Goal: Task Accomplishment & Management: Manage account settings

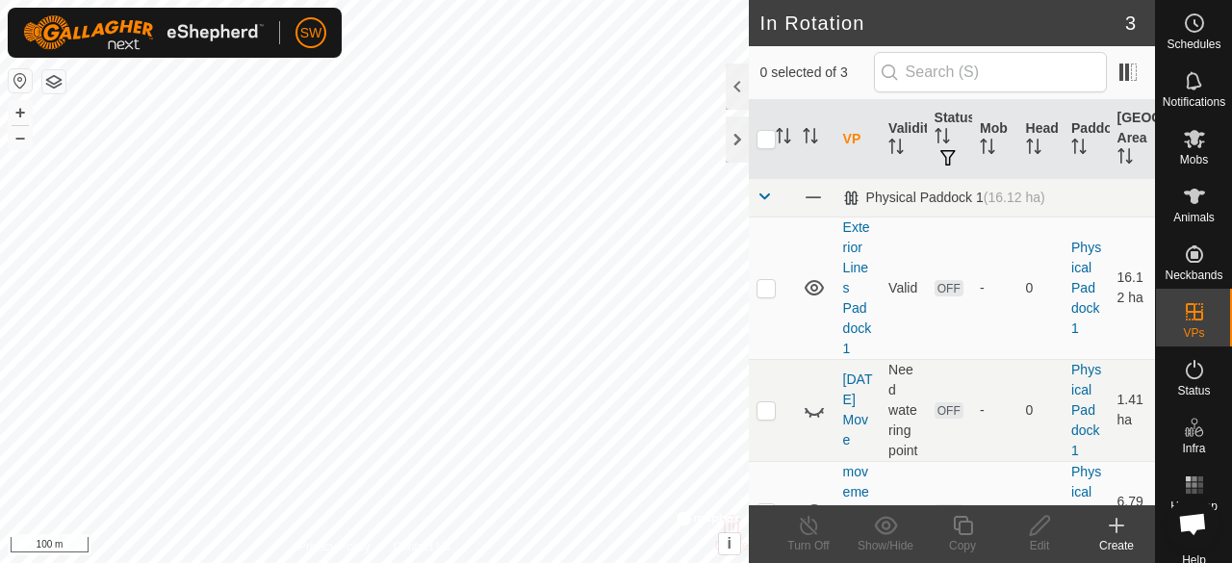
checkbox input "true"
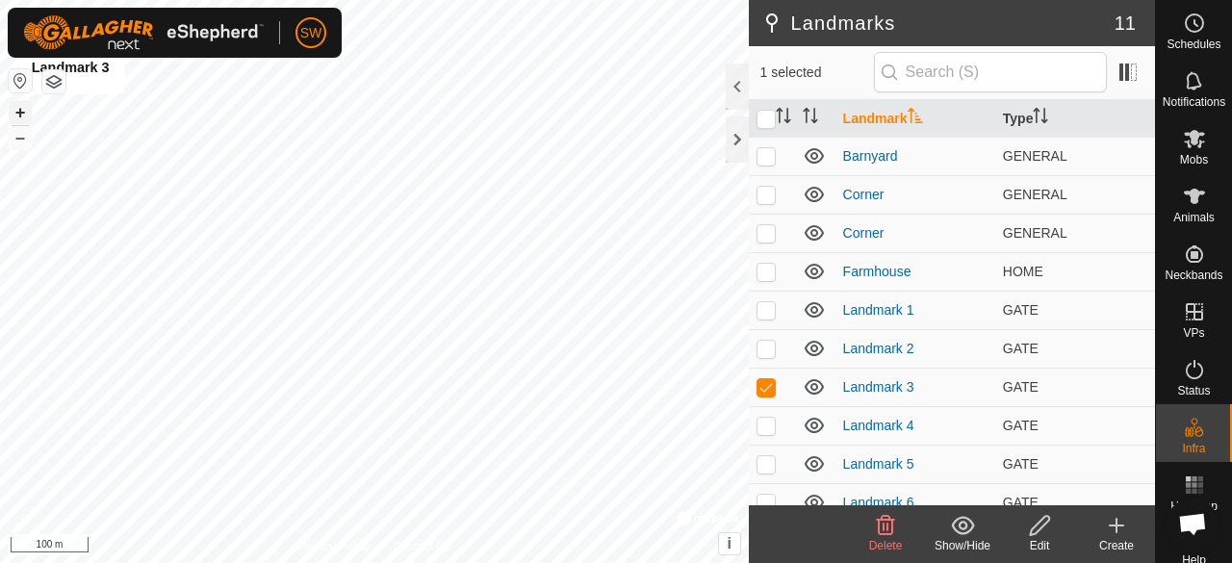
click at [13, 114] on button "+" at bounding box center [20, 112] width 23 height 23
click at [1124, 536] on icon at bounding box center [1116, 525] width 23 height 23
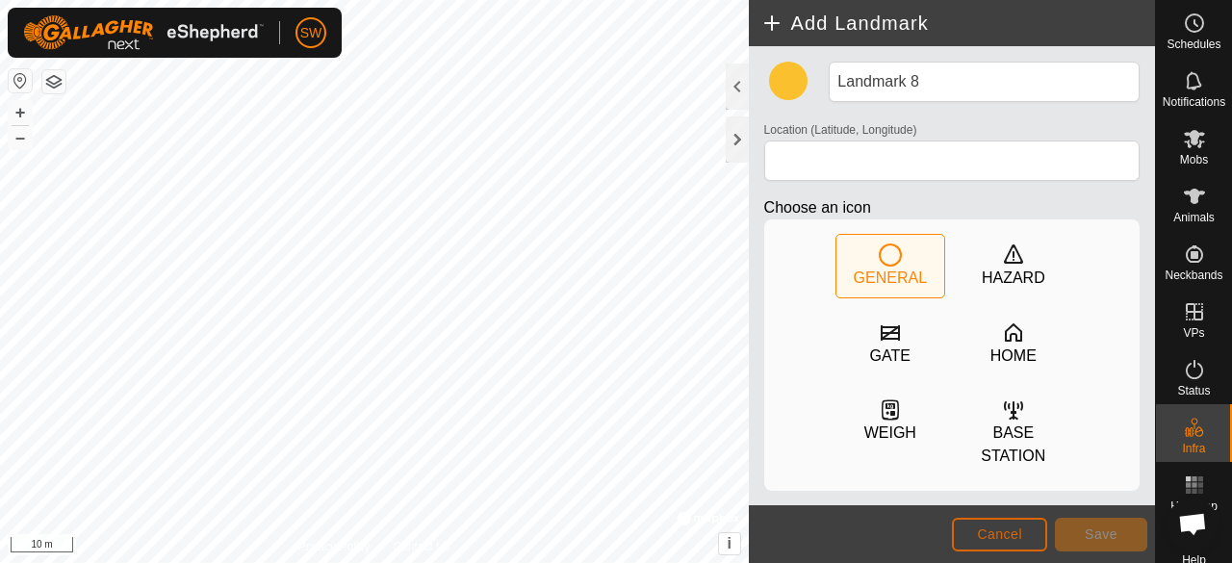
click at [1012, 526] on span "Cancel" at bounding box center [999, 533] width 45 height 15
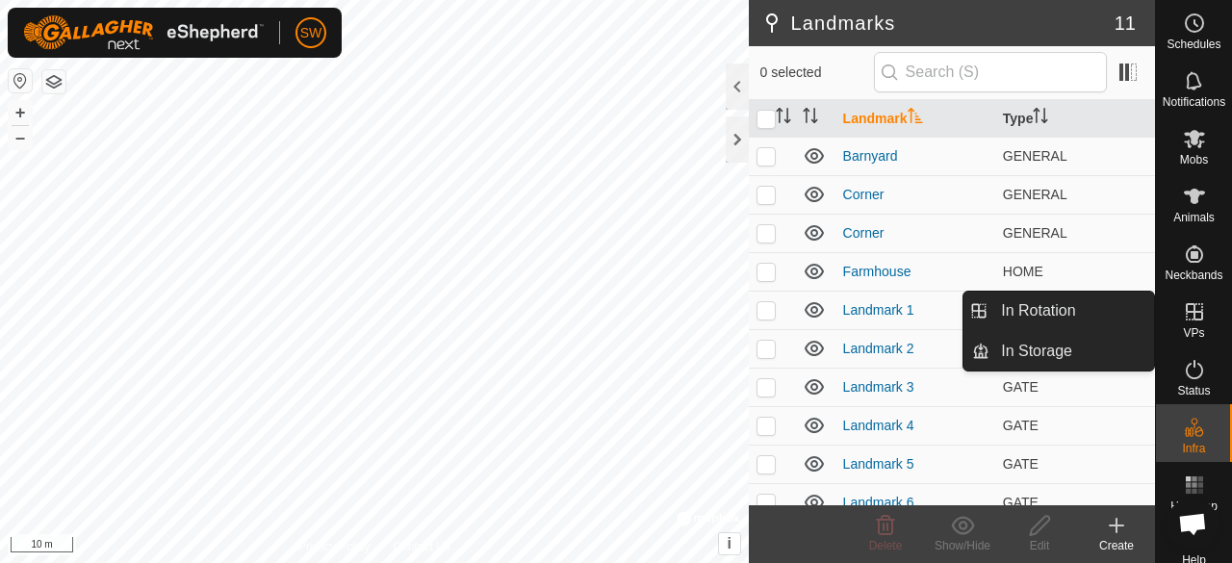
click at [1185, 317] on icon at bounding box center [1193, 311] width 17 height 17
click at [1194, 318] on icon at bounding box center [1193, 311] width 17 height 17
click at [1079, 313] on link "In Rotation" at bounding box center [1071, 311] width 165 height 38
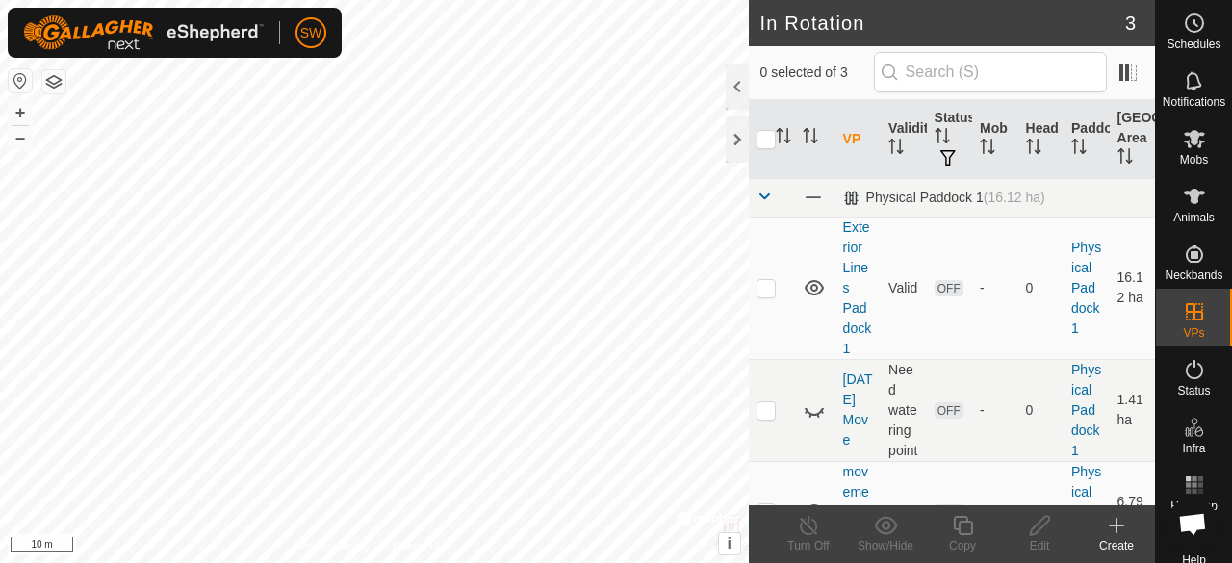
click at [1113, 517] on icon at bounding box center [1116, 525] width 23 height 23
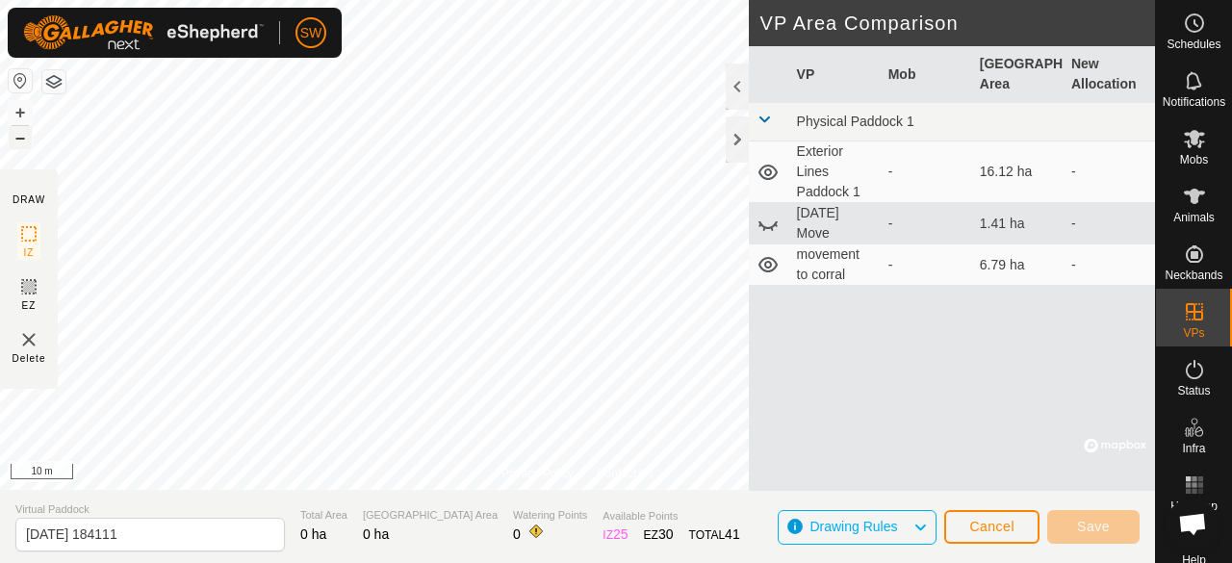
click at [14, 139] on button "–" at bounding box center [20, 137] width 23 height 23
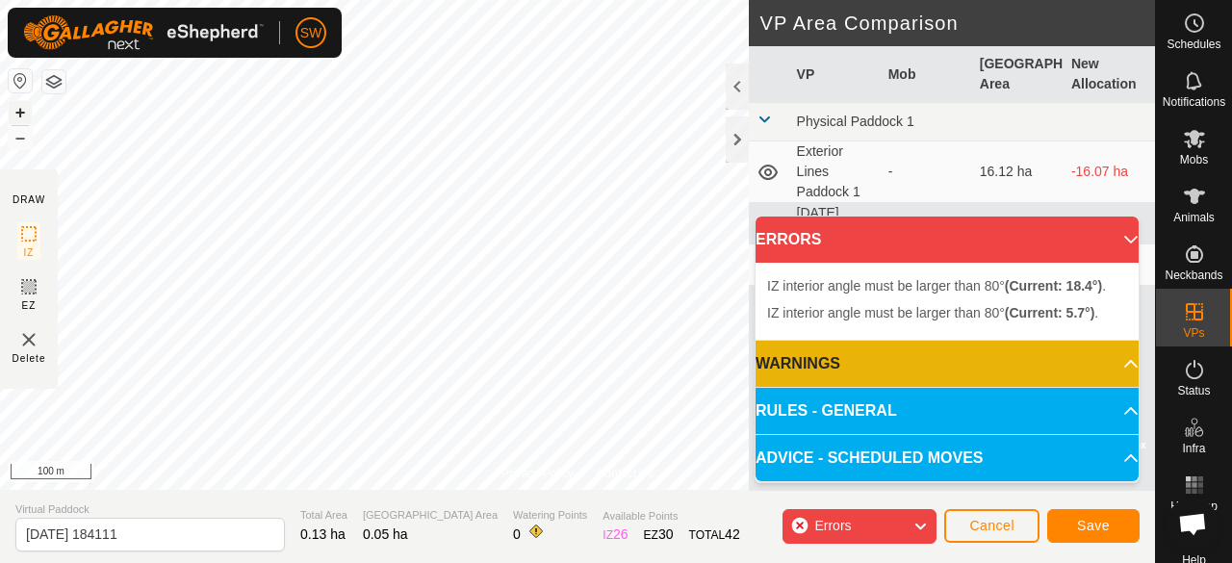
click at [19, 107] on button "+" at bounding box center [20, 112] width 23 height 23
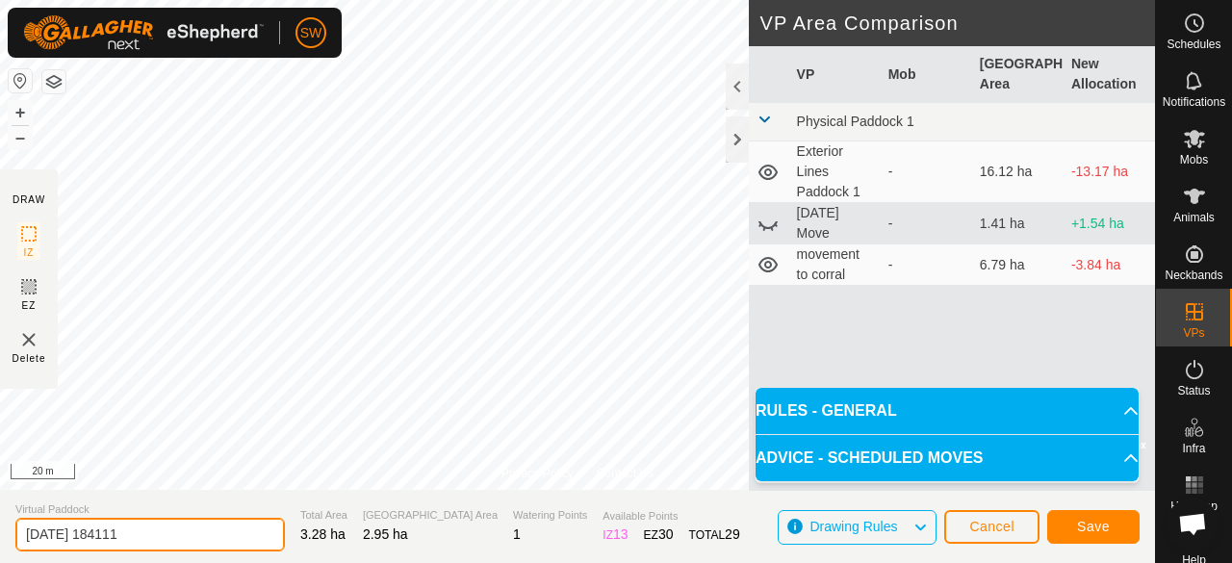
click at [168, 535] on input "2025-09-02 184111" at bounding box center [149, 535] width 269 height 34
type input "2"
click at [165, 534] on input "South Paddock (Pond Stream)" at bounding box center [149, 535] width 269 height 34
click at [160, 534] on input "South Paddock (Pond Stream)" at bounding box center [149, 535] width 269 height 34
type input "South Paddock (Pond and Stream)"
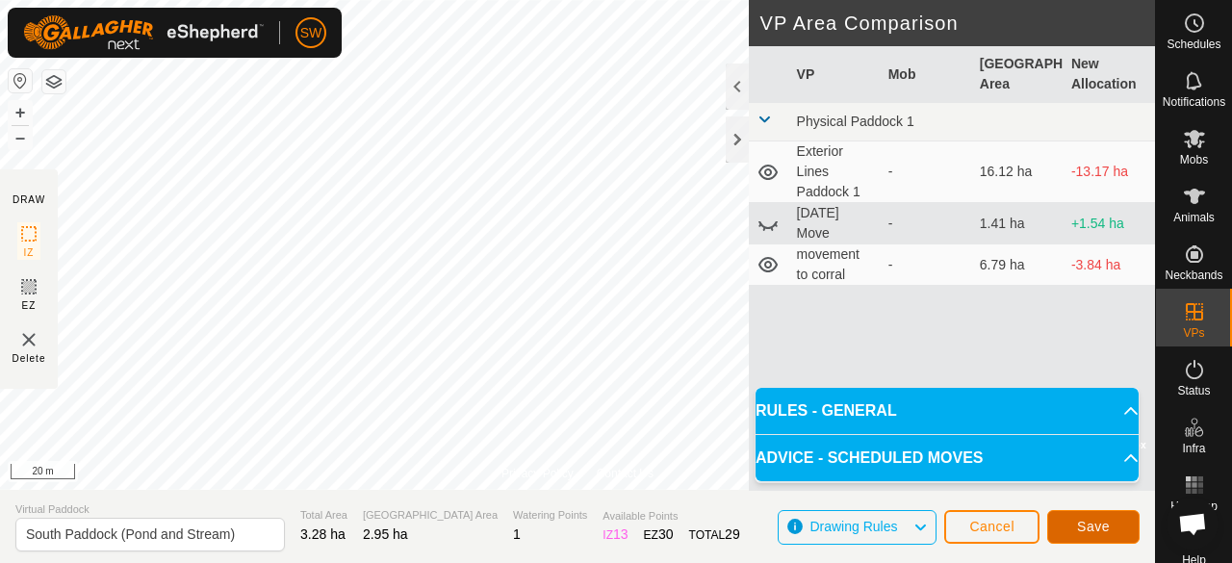
click at [1093, 523] on span "Save" at bounding box center [1093, 526] width 33 height 15
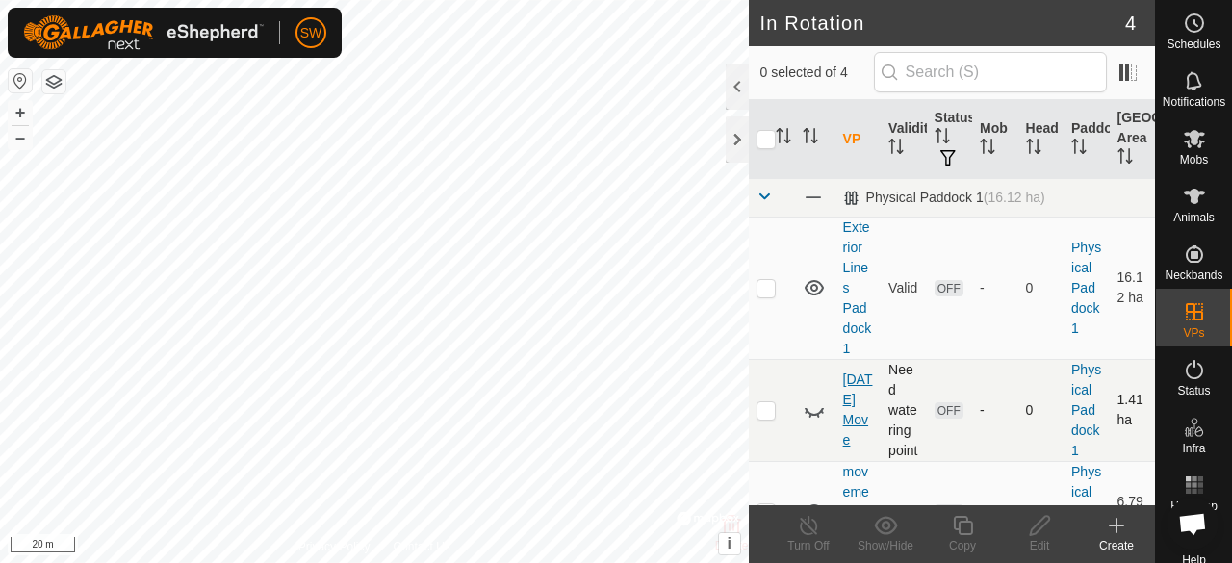
click at [855, 417] on link "June 29 Move" at bounding box center [858, 409] width 30 height 76
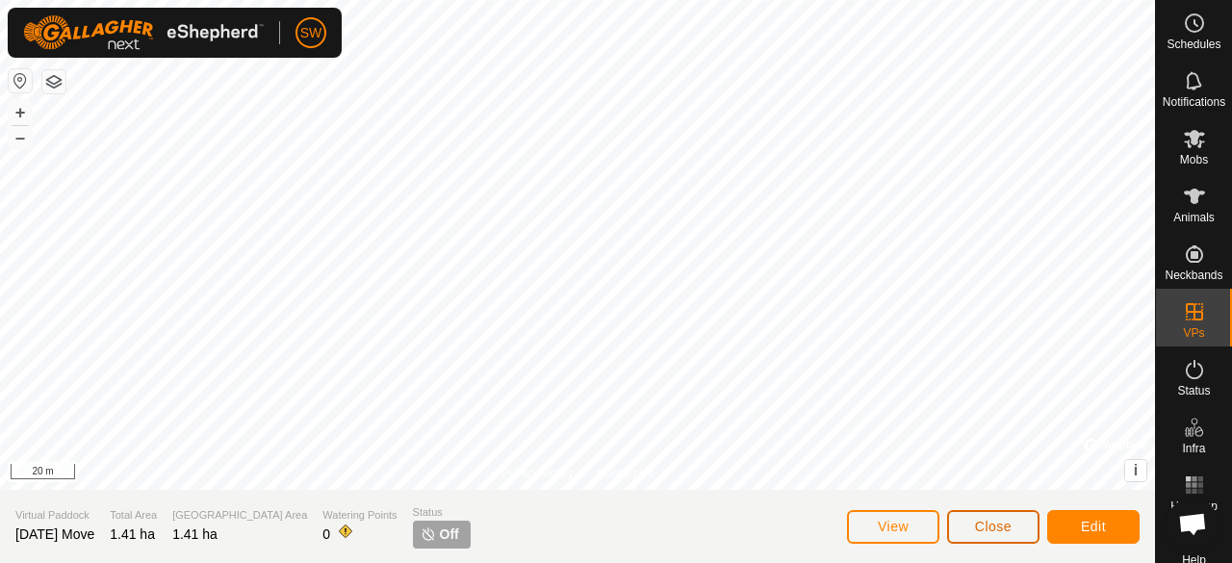
click at [1016, 527] on button "Close" at bounding box center [993, 527] width 92 height 34
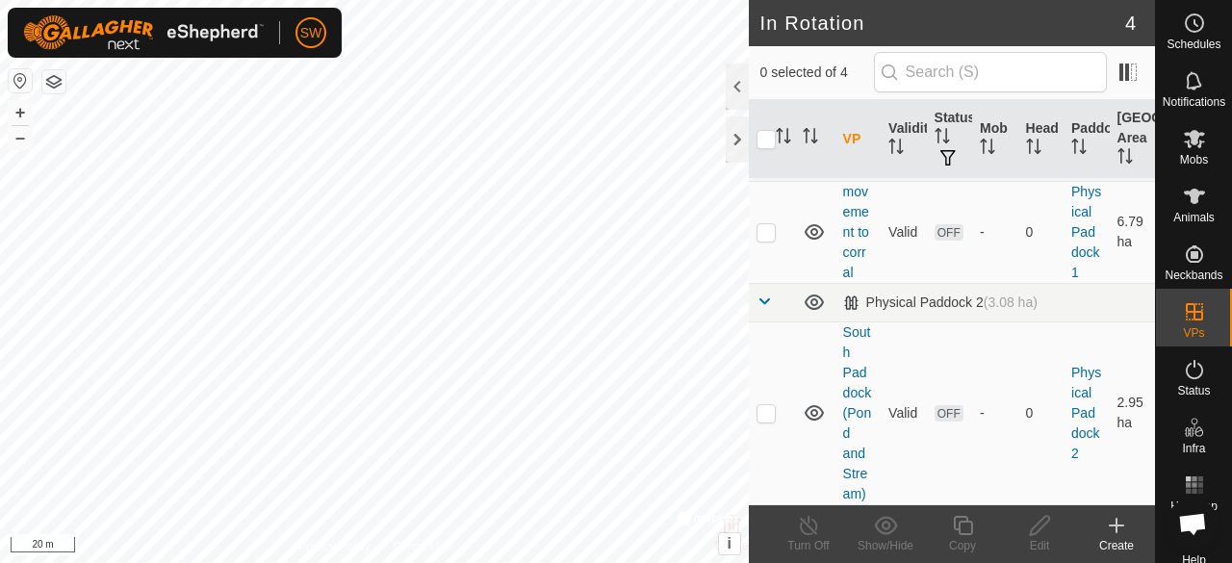
scroll to position [337, 0]
click at [762, 412] on td at bounding box center [772, 412] width 46 height 183
checkbox input "true"
click at [1048, 536] on icon at bounding box center [1040, 525] width 24 height 23
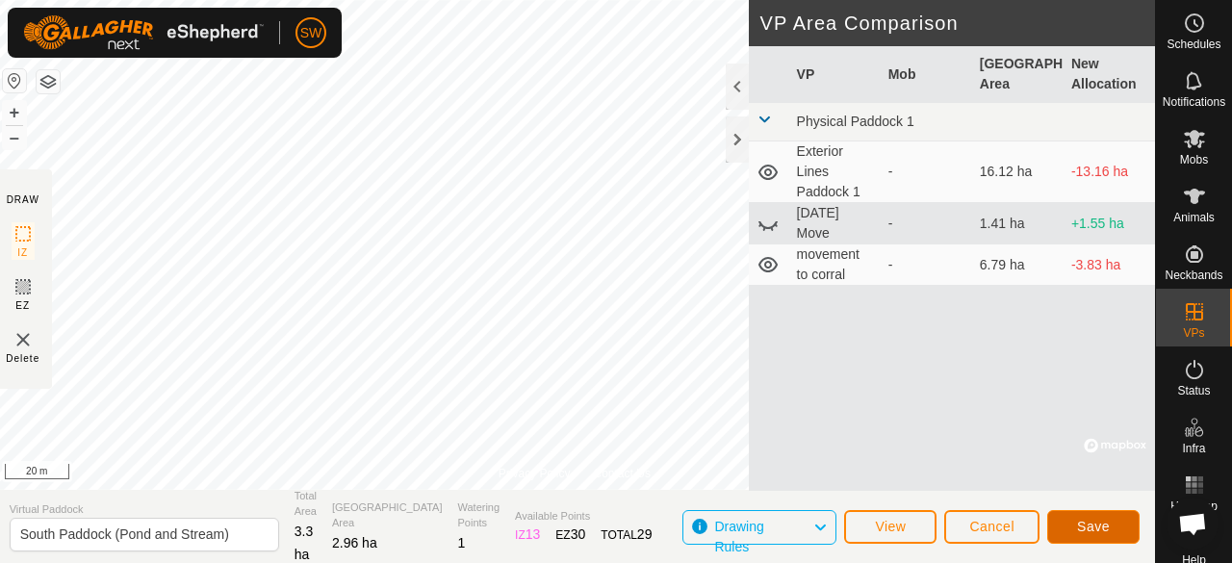
click at [1064, 538] on button "Save" at bounding box center [1093, 527] width 92 height 34
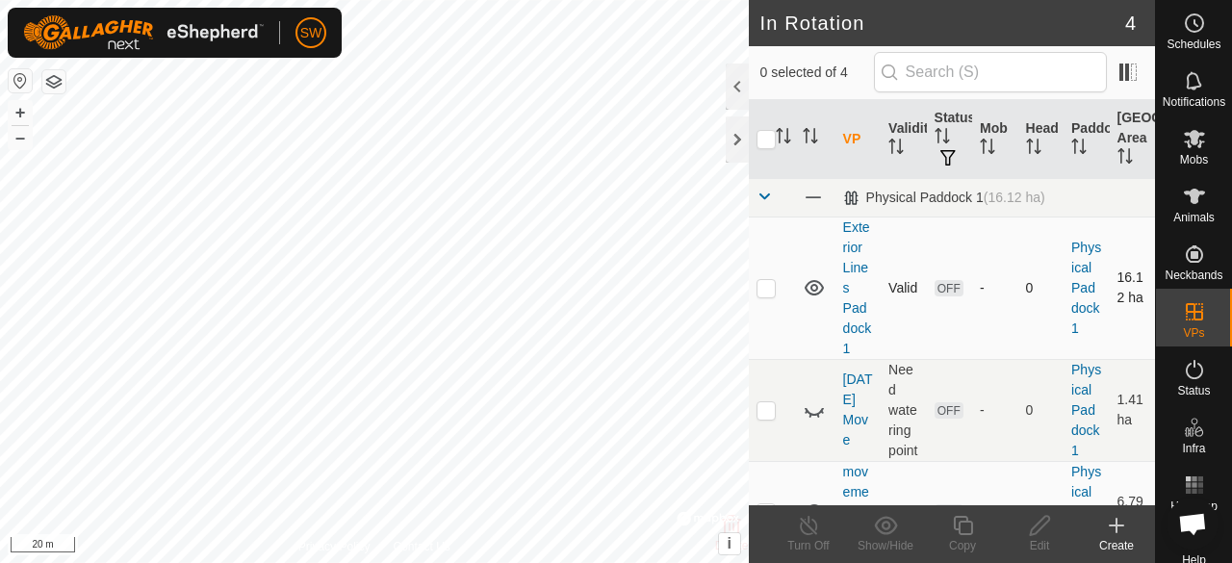
click at [772, 284] on p-checkbox at bounding box center [765, 287] width 19 height 15
checkbox input "true"
click at [1024, 532] on edit-svg-icon at bounding box center [1039, 525] width 77 height 23
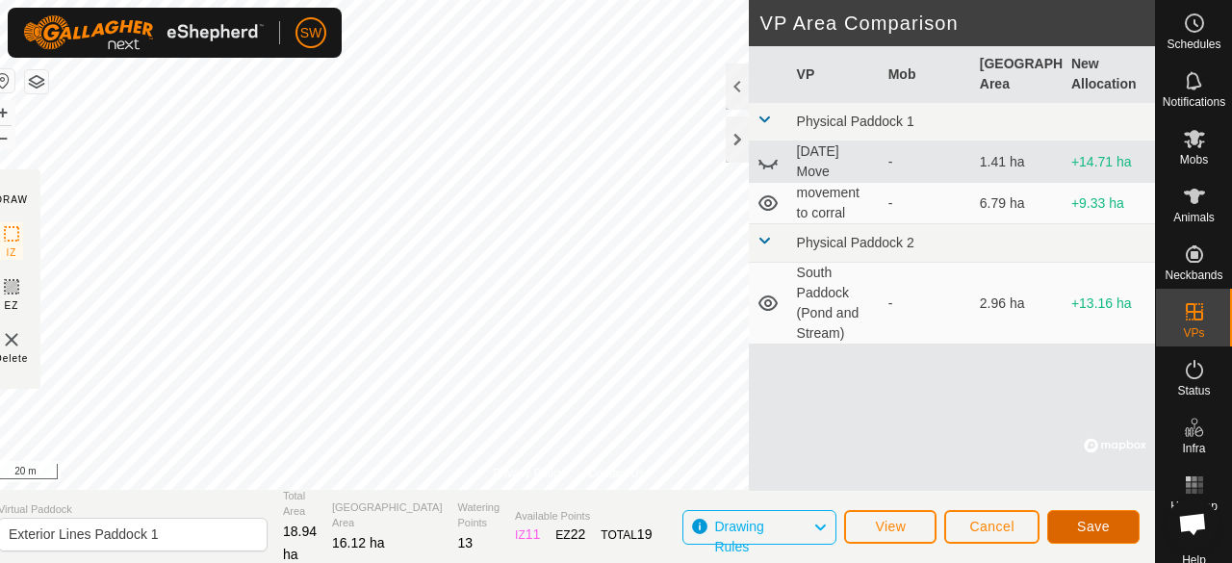
click at [1067, 530] on button "Save" at bounding box center [1093, 527] width 92 height 34
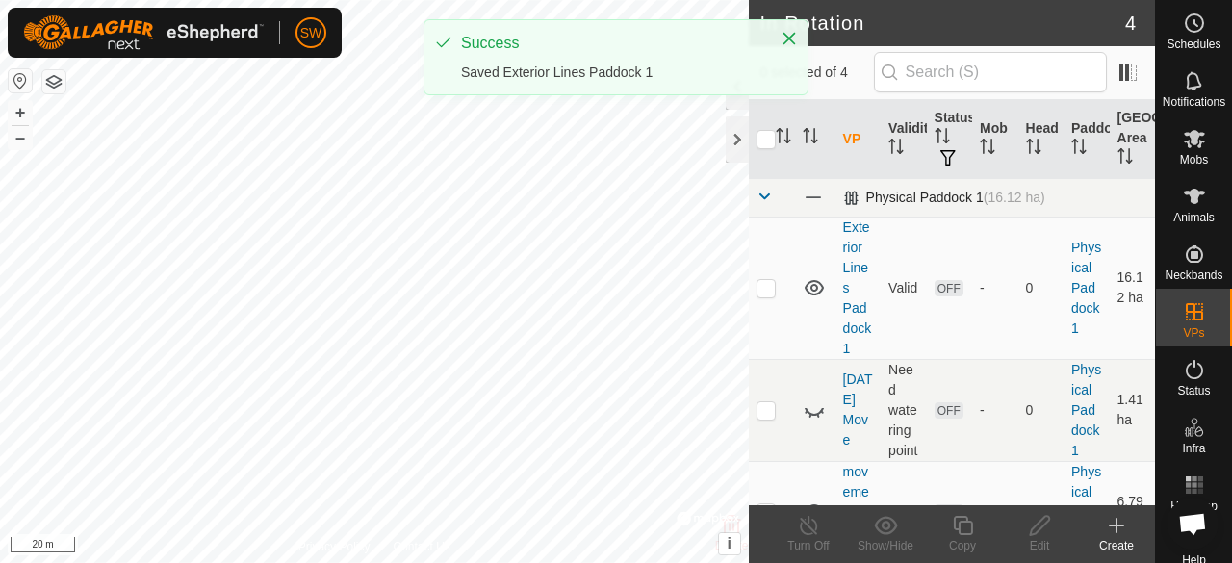
click at [893, 191] on div "Physical Paddock 1 (16.12 ha)" at bounding box center [944, 198] width 202 height 16
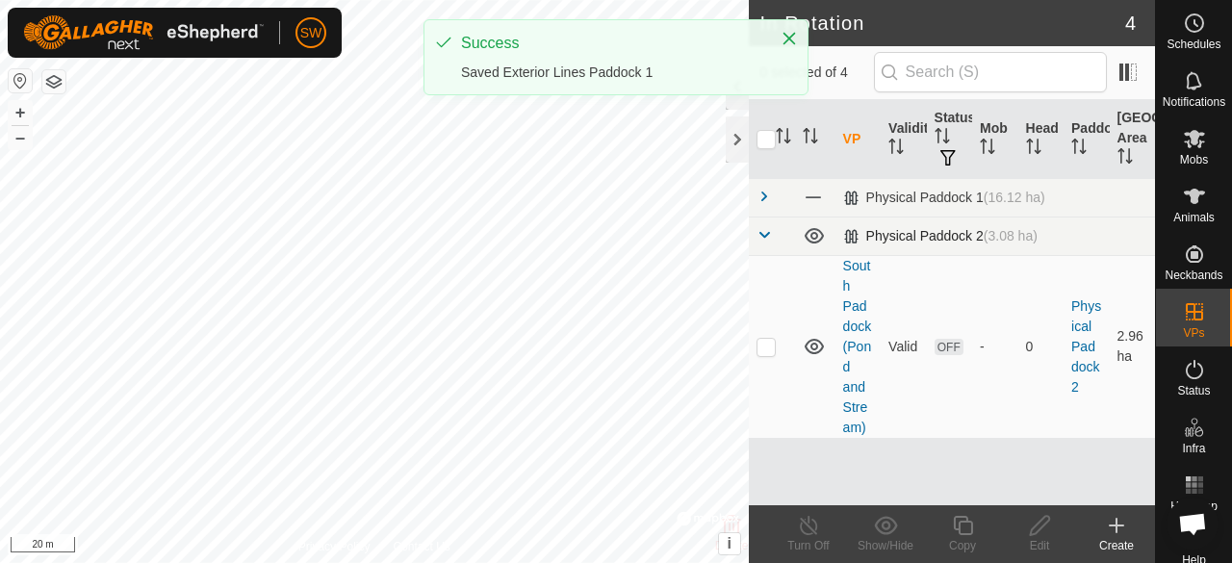
click at [760, 230] on span at bounding box center [763, 234] width 15 height 15
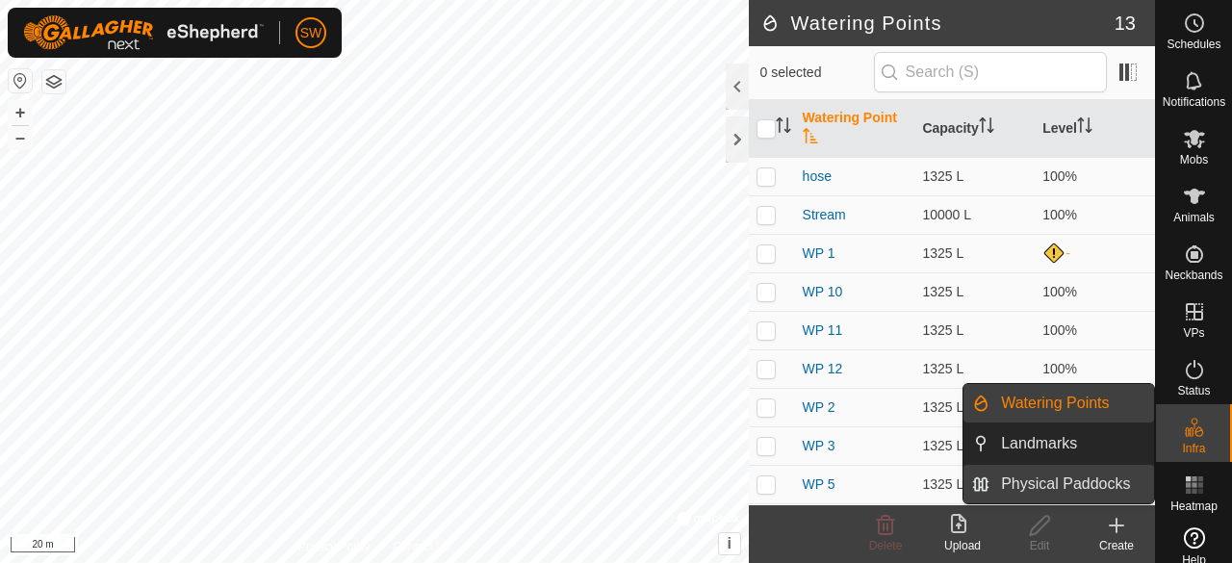
click at [1065, 484] on link "Physical Paddocks" at bounding box center [1071, 484] width 165 height 38
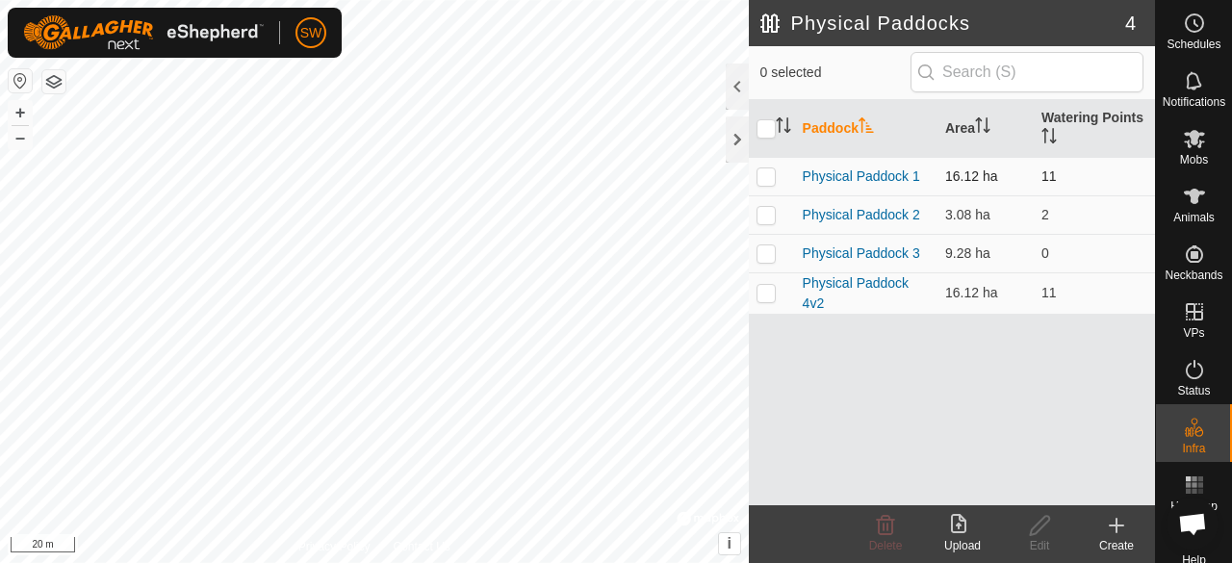
click at [772, 174] on p-checkbox at bounding box center [765, 175] width 19 height 15
checkbox input "false"
click at [839, 171] on link "Physical Paddock 1" at bounding box center [860, 175] width 117 height 15
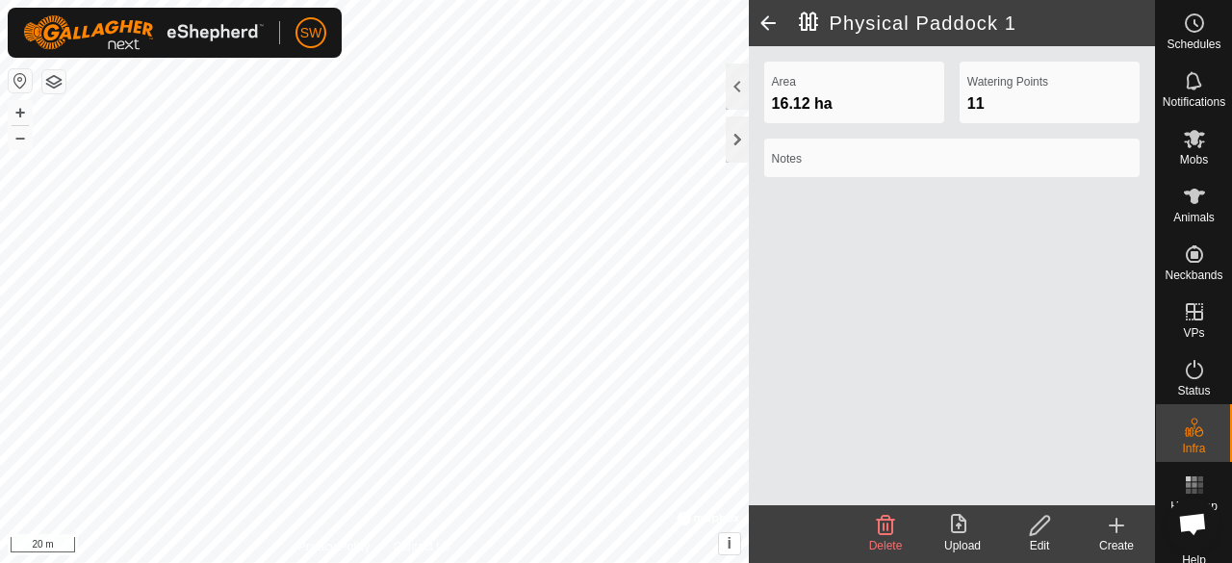
click at [768, 28] on span at bounding box center [768, 23] width 38 height 46
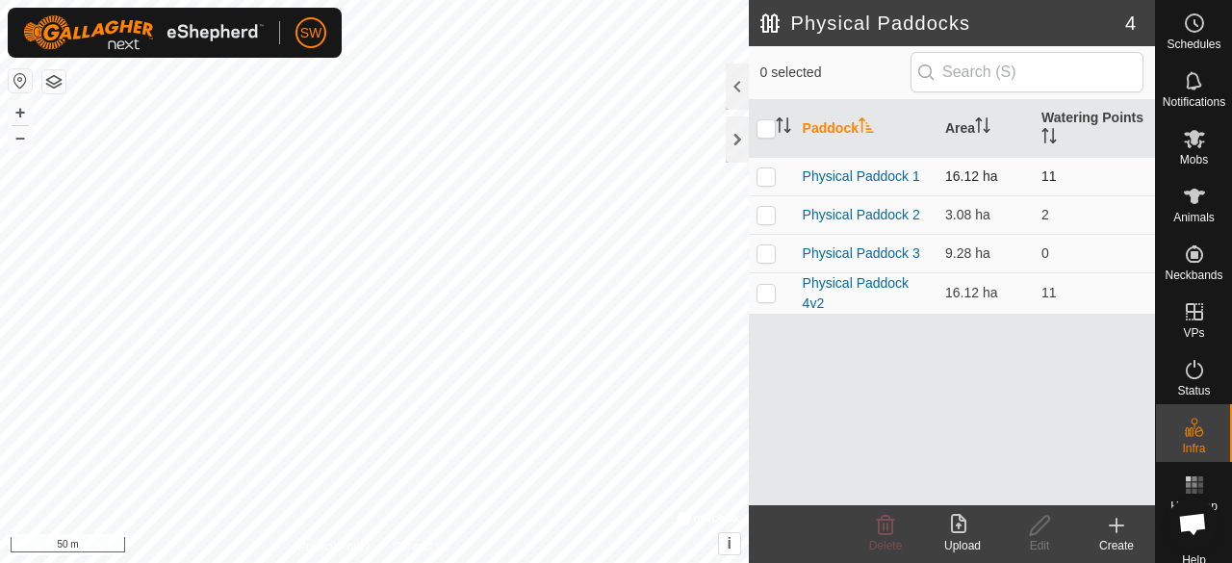
click at [985, 176] on td "16.12 ha" at bounding box center [985, 176] width 96 height 38
click at [831, 284] on link "Physical Paddock 4v2" at bounding box center [855, 293] width 107 height 36
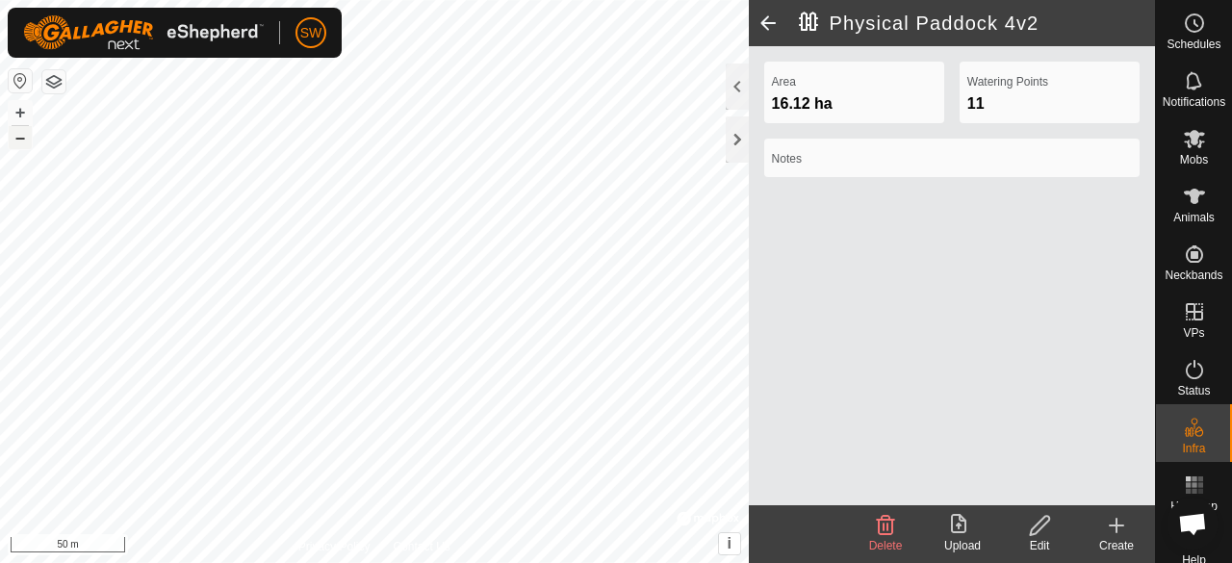
click at [20, 133] on button "–" at bounding box center [20, 137] width 23 height 23
click at [21, 114] on button "+" at bounding box center [20, 112] width 23 height 23
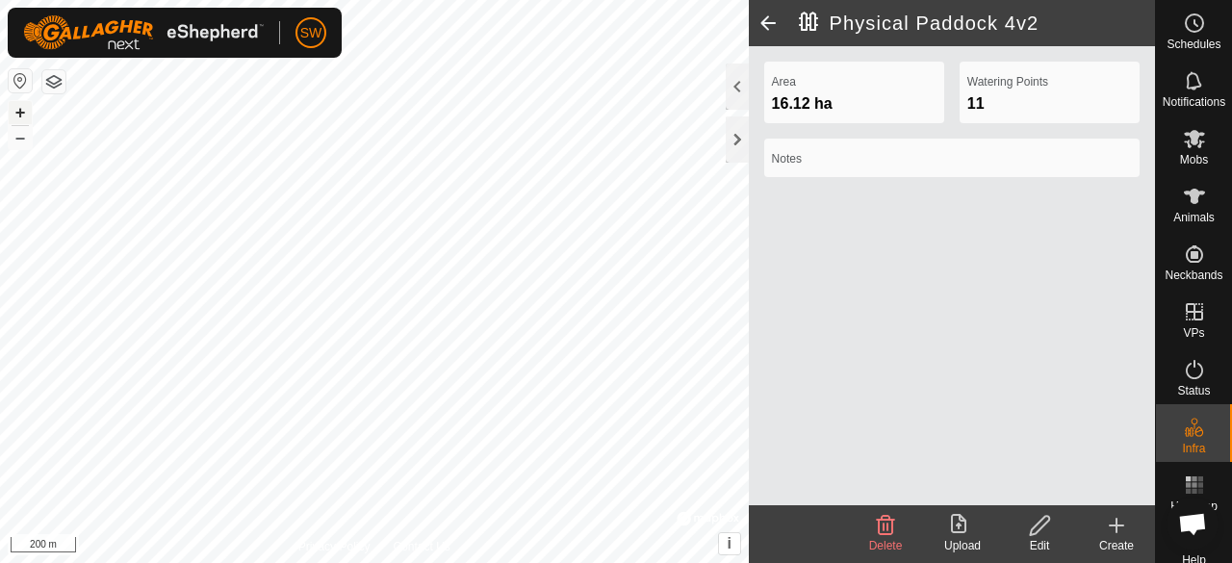
click at [21, 114] on button "+" at bounding box center [20, 112] width 23 height 23
click at [768, 26] on span at bounding box center [768, 23] width 38 height 46
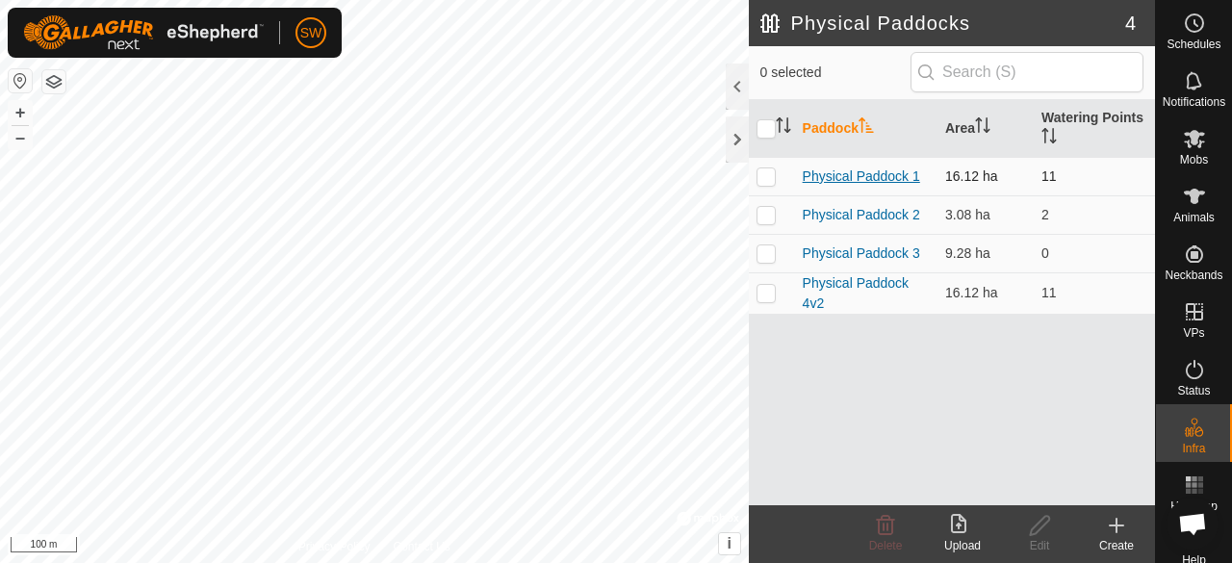
click at [851, 175] on link "Physical Paddock 1" at bounding box center [860, 175] width 117 height 15
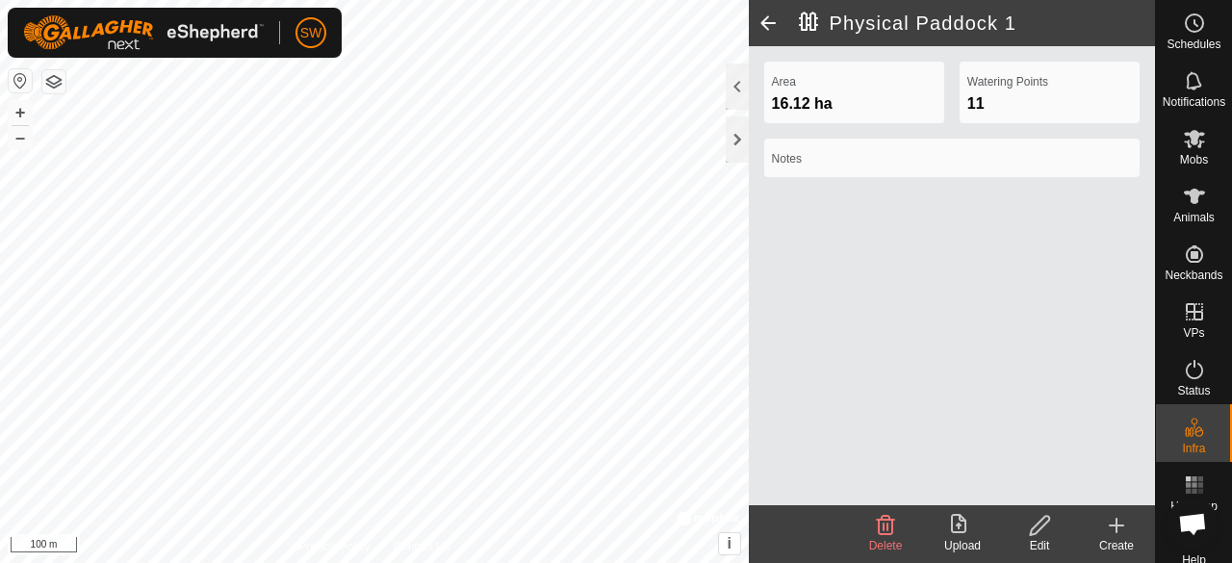
click at [766, 25] on span at bounding box center [768, 23] width 38 height 46
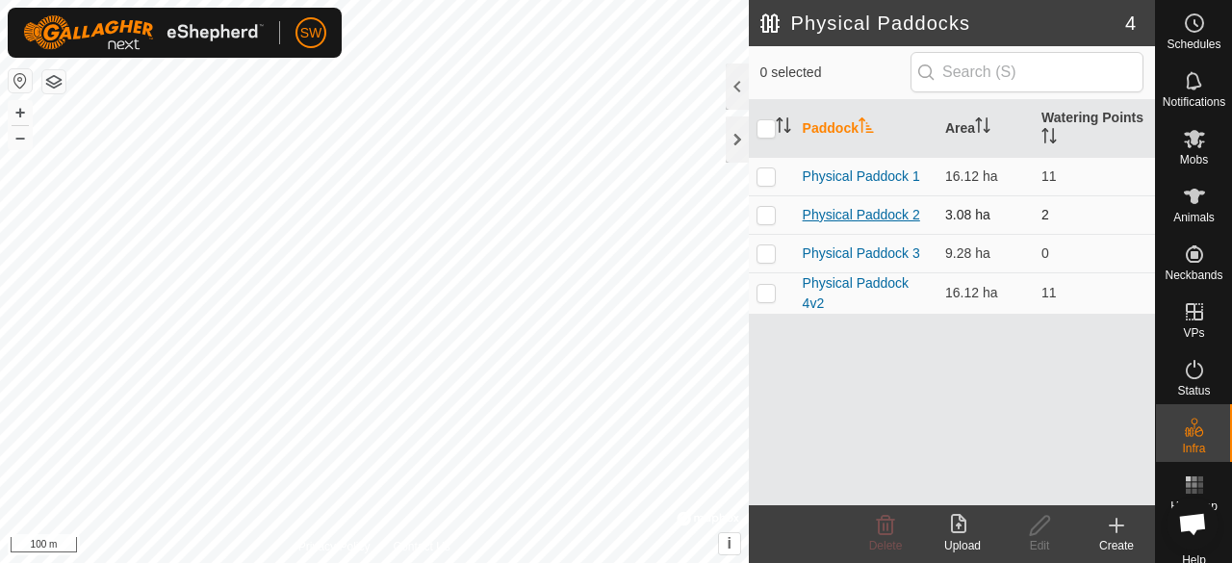
click at [864, 216] on link "Physical Paddock 2" at bounding box center [860, 214] width 117 height 15
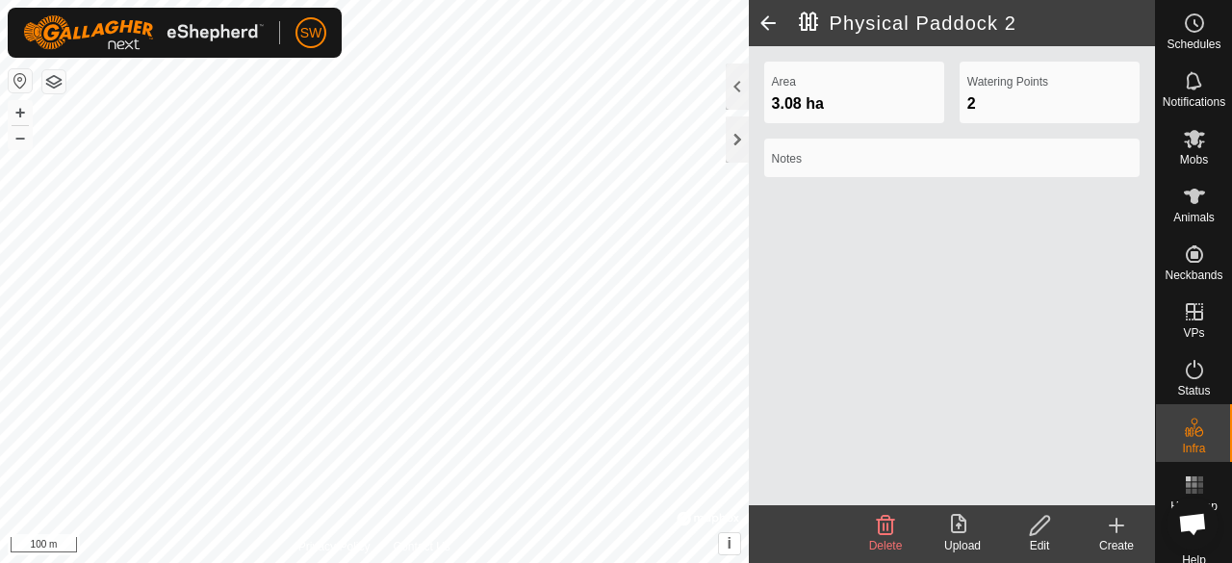
click at [1031, 537] on div "Edit" at bounding box center [1039, 545] width 77 height 17
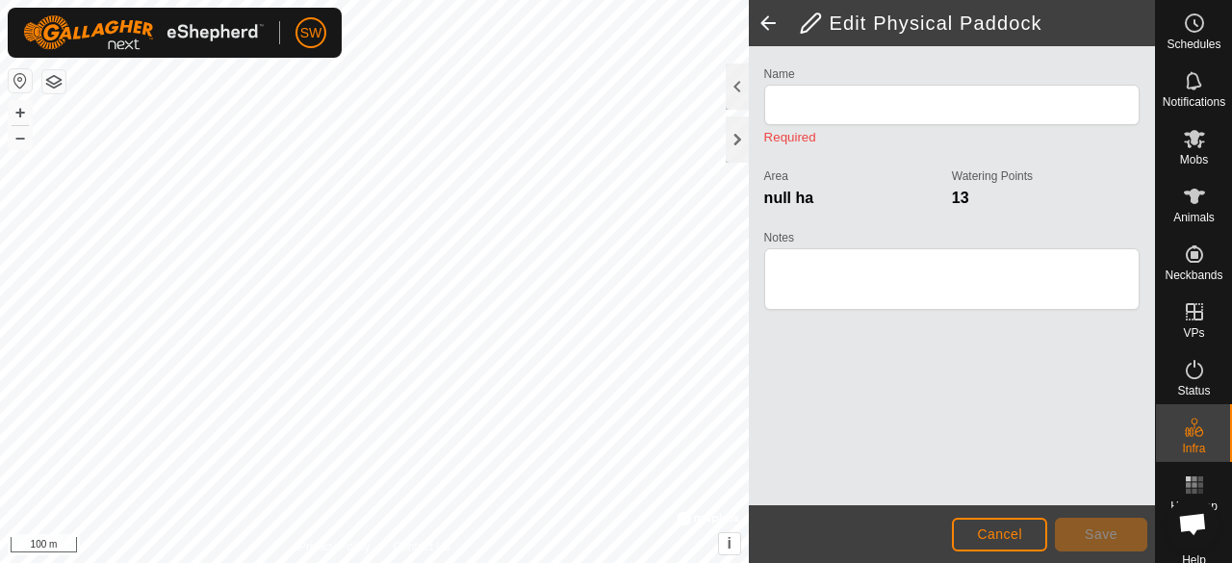
type input "Physical Paddock 2"
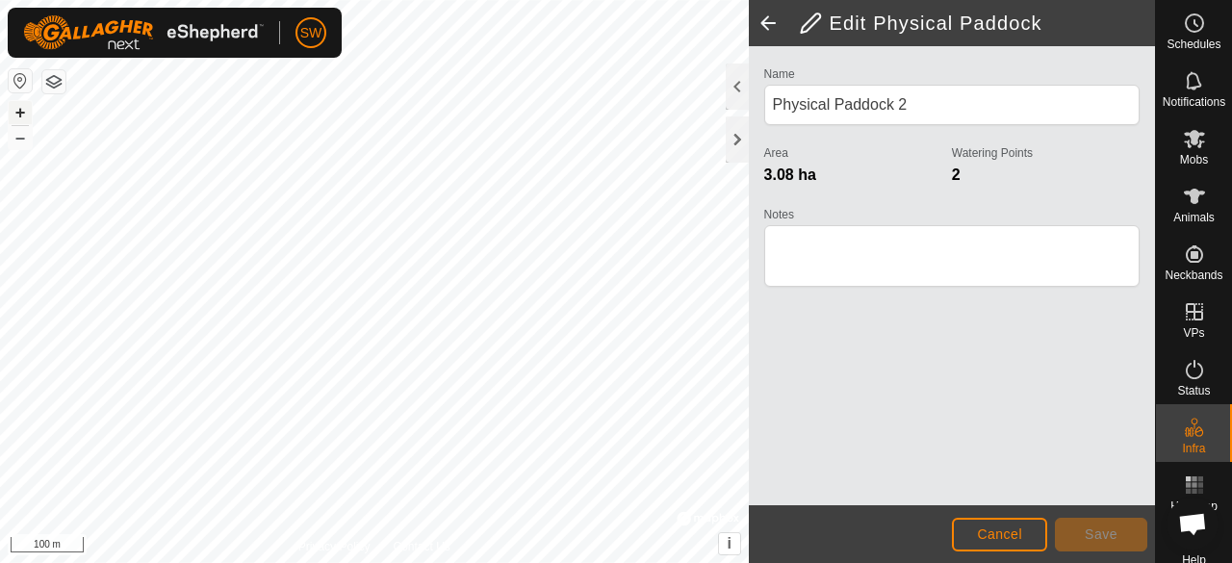
drag, startPoint x: 749, startPoint y: 477, endPoint x: 19, endPoint y: 114, distance: 814.9
click at [19, 114] on button "+" at bounding box center [20, 112] width 23 height 23
click at [121, 49] on div "SW Schedules Notifications Mobs Animals Neckbands VPs Status Infra Heatmap Help…" at bounding box center [616, 281] width 1232 height 563
click at [1089, 531] on span "Save" at bounding box center [1100, 533] width 33 height 15
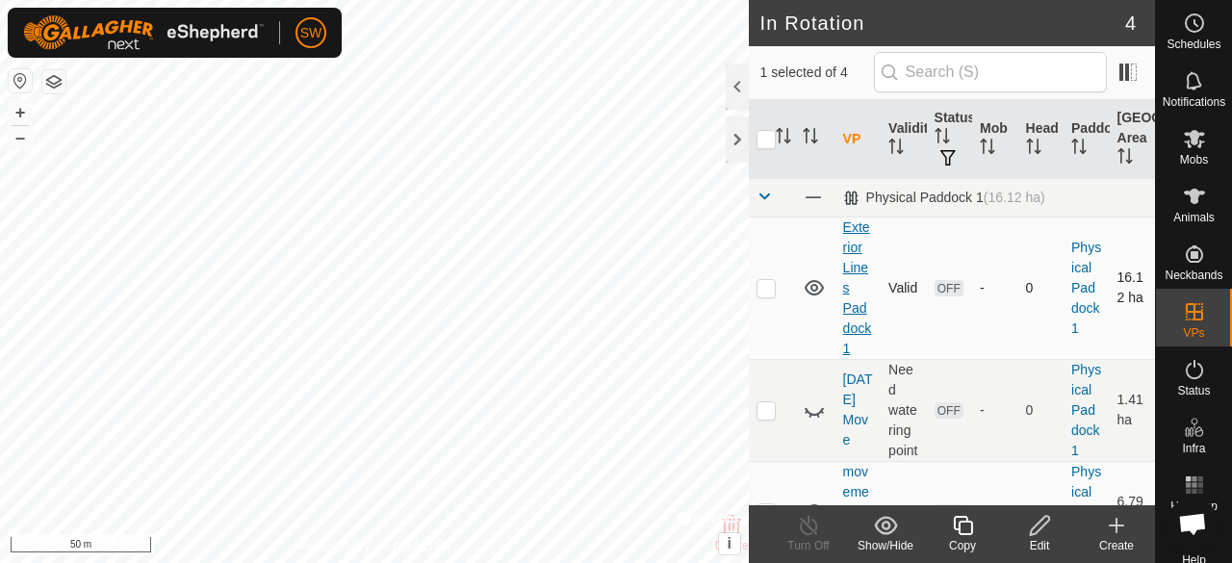
scroll to position [337, 0]
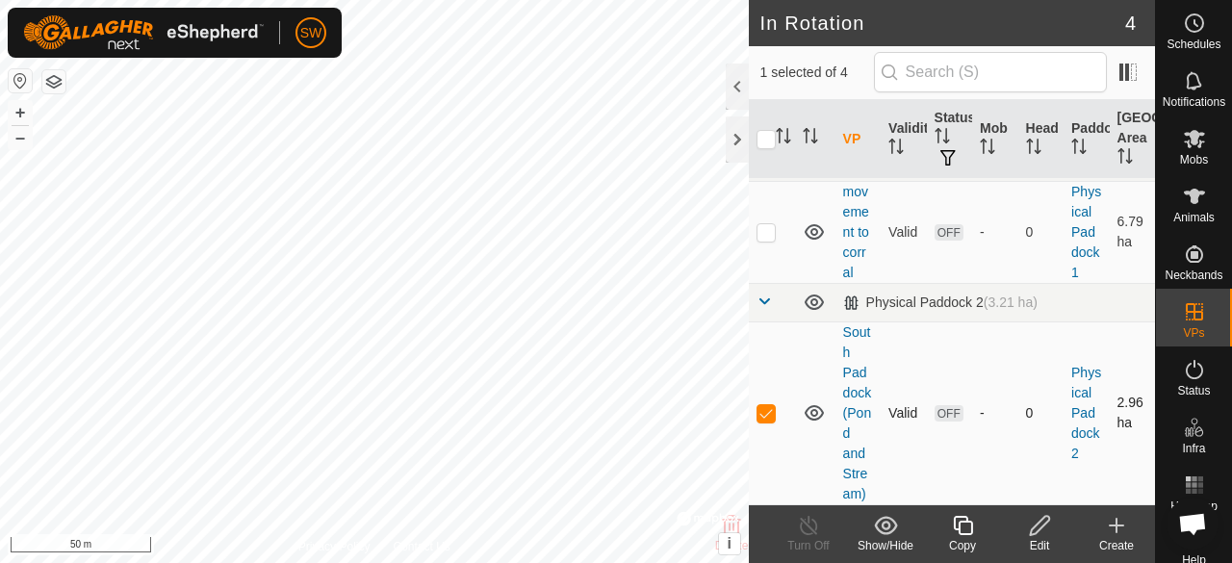
click at [776, 403] on td at bounding box center [772, 412] width 46 height 183
click at [765, 406] on p-checkbox at bounding box center [765, 412] width 19 height 15
checkbox input "true"
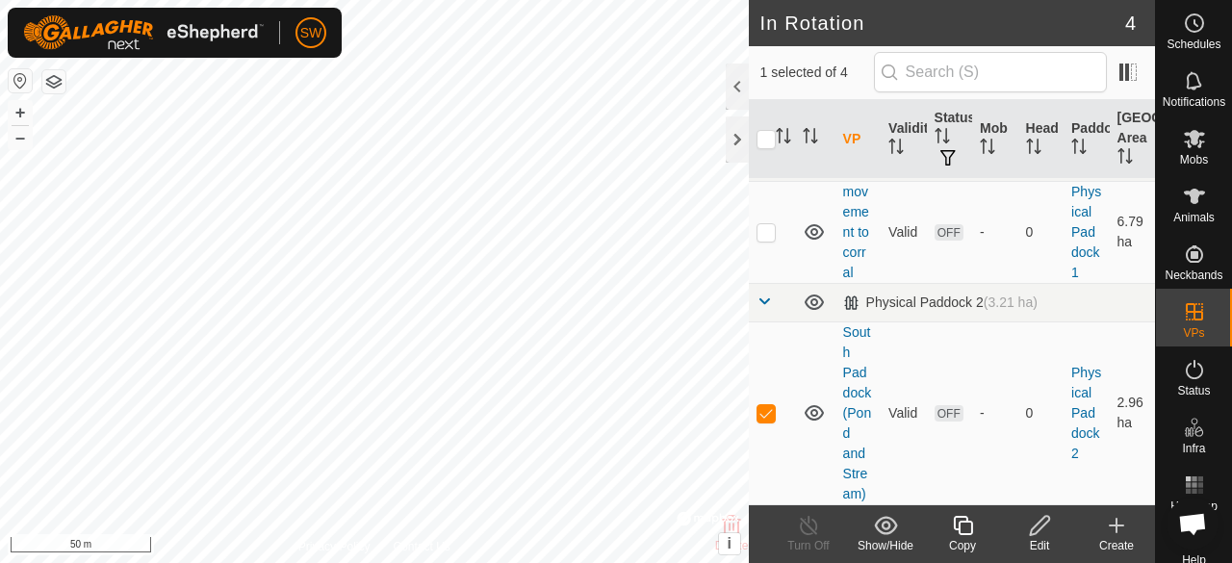
click at [1050, 533] on icon at bounding box center [1040, 525] width 24 height 23
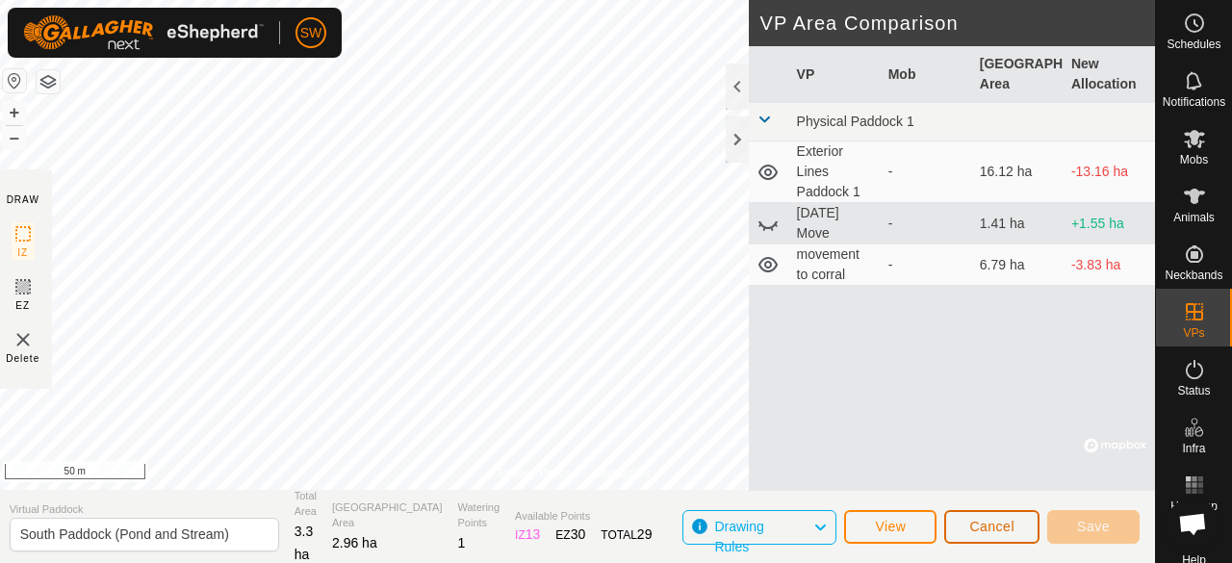
click at [971, 525] on span "Cancel" at bounding box center [991, 526] width 45 height 15
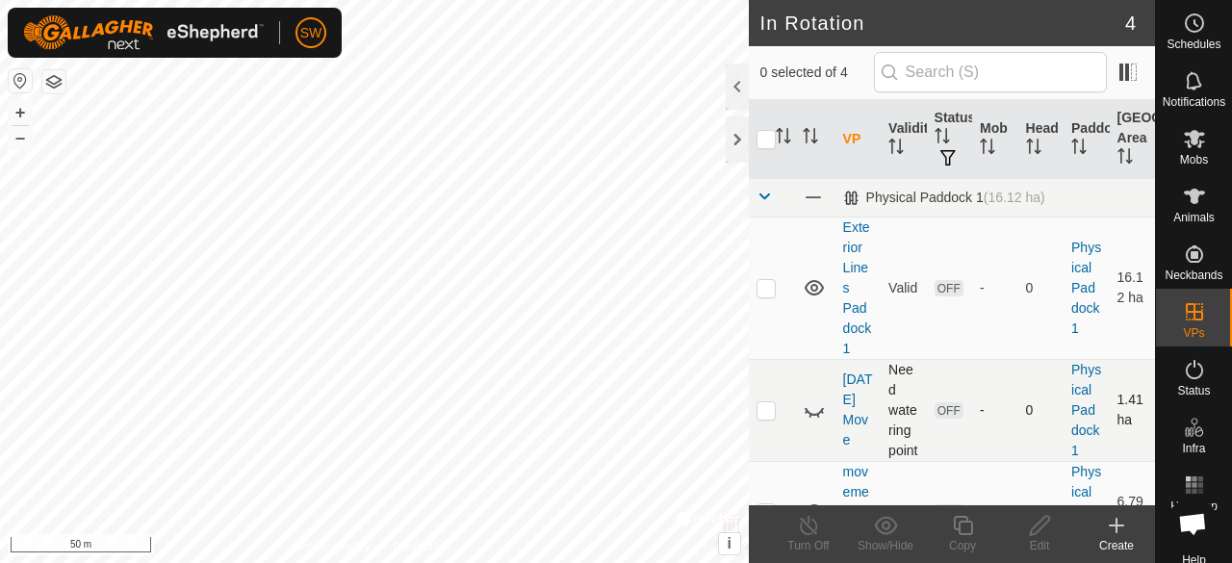
scroll to position [337, 0]
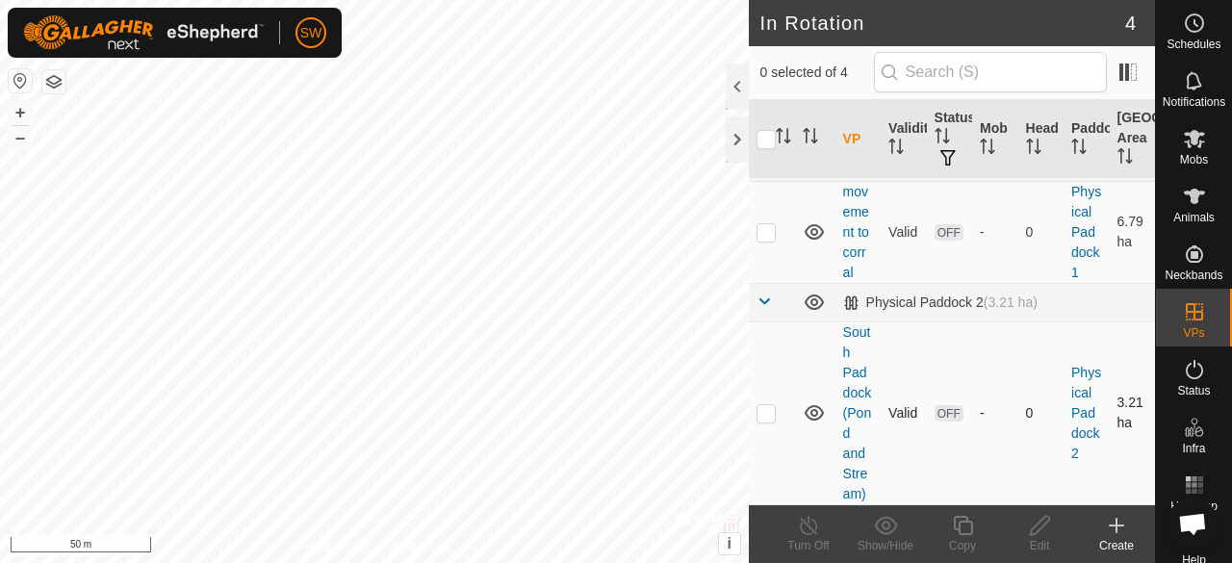
click at [766, 407] on p-checkbox at bounding box center [765, 412] width 19 height 15
checkbox input "true"
click at [1024, 529] on edit-svg-icon at bounding box center [1039, 525] width 77 height 23
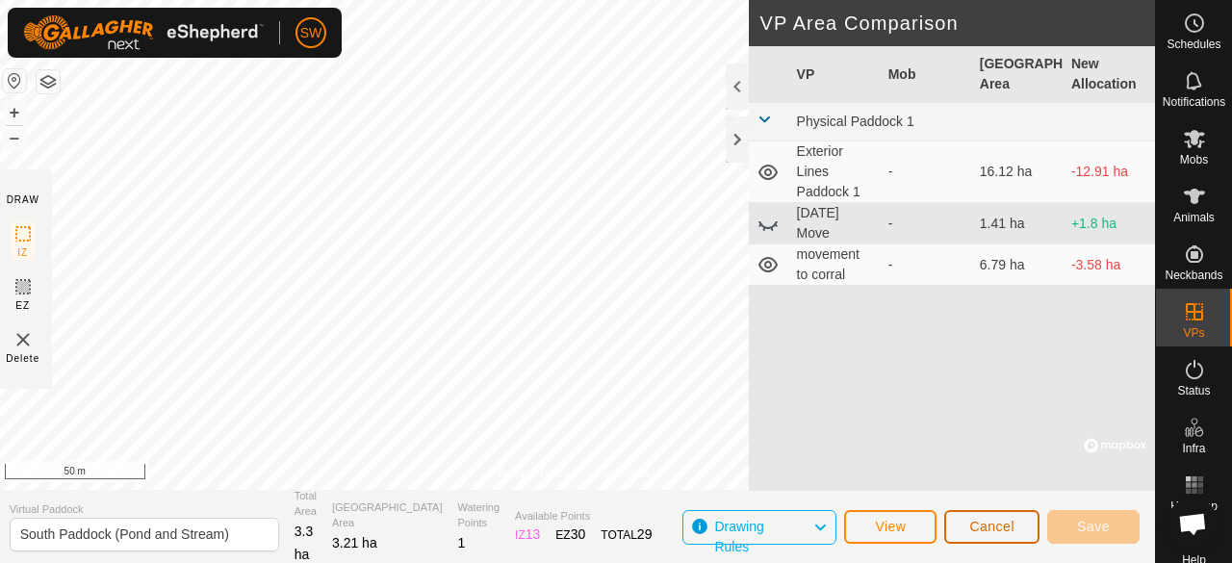
click at [1010, 528] on span "Cancel" at bounding box center [991, 526] width 45 height 15
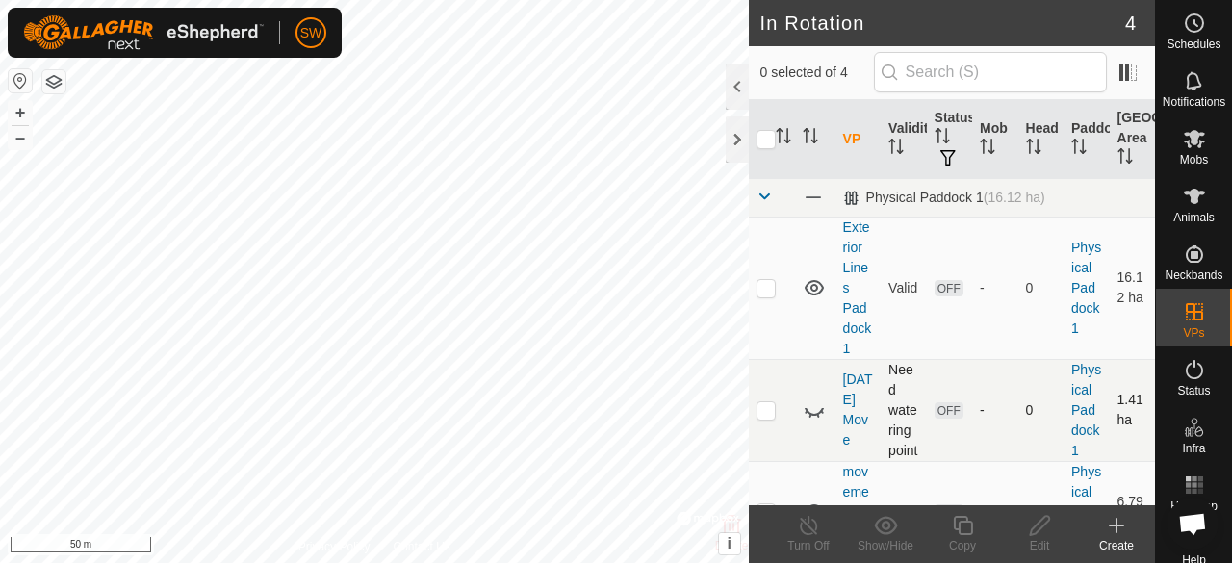
click at [768, 418] on p-checkbox at bounding box center [765, 409] width 19 height 15
click at [882, 531] on icon at bounding box center [886, 525] width 24 height 23
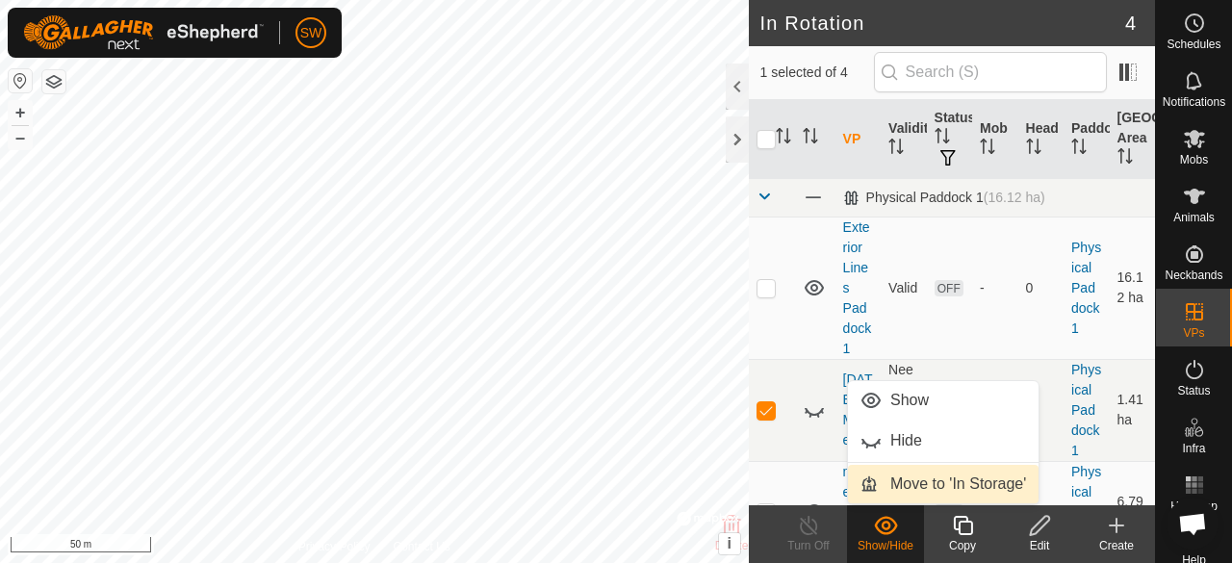
click at [929, 492] on link "Move to 'In Storage'" at bounding box center [943, 484] width 190 height 38
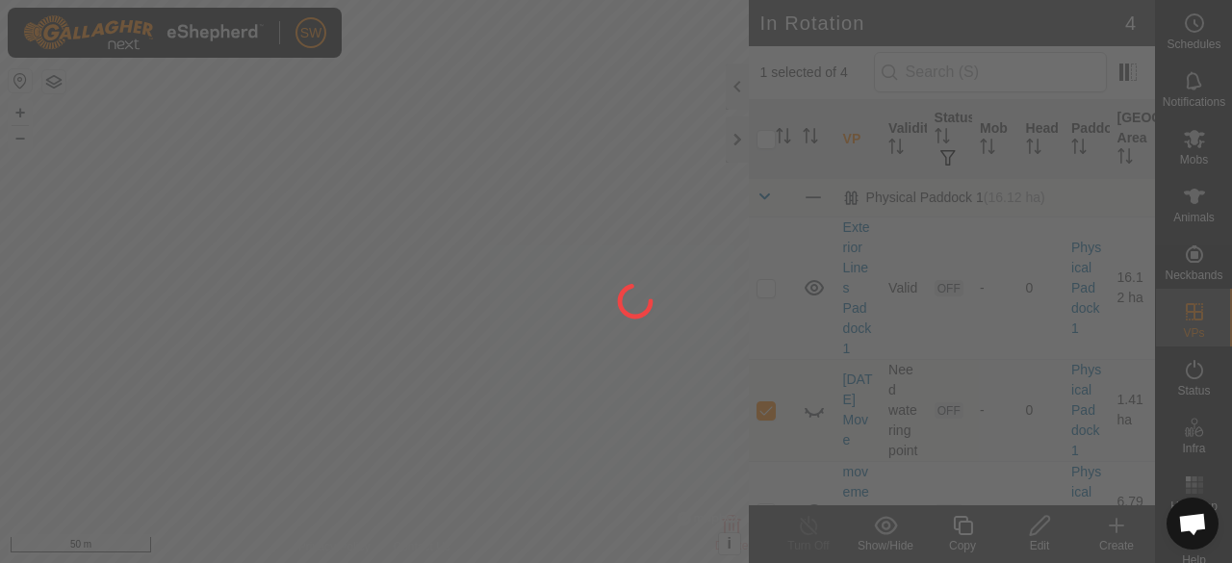
checkbox input "false"
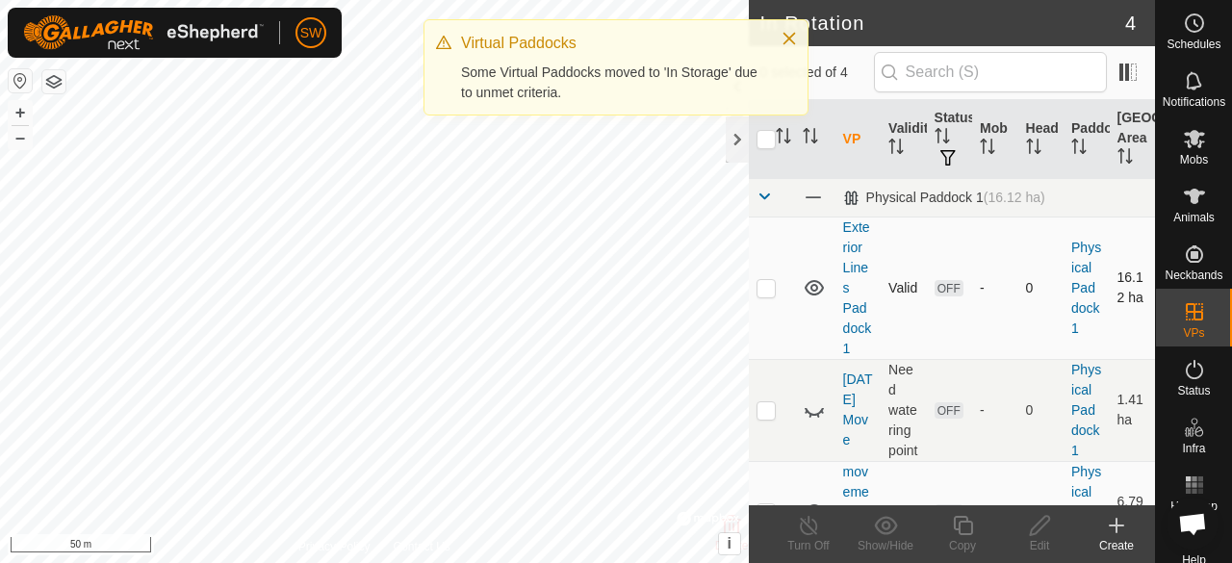
scroll to position [337, 0]
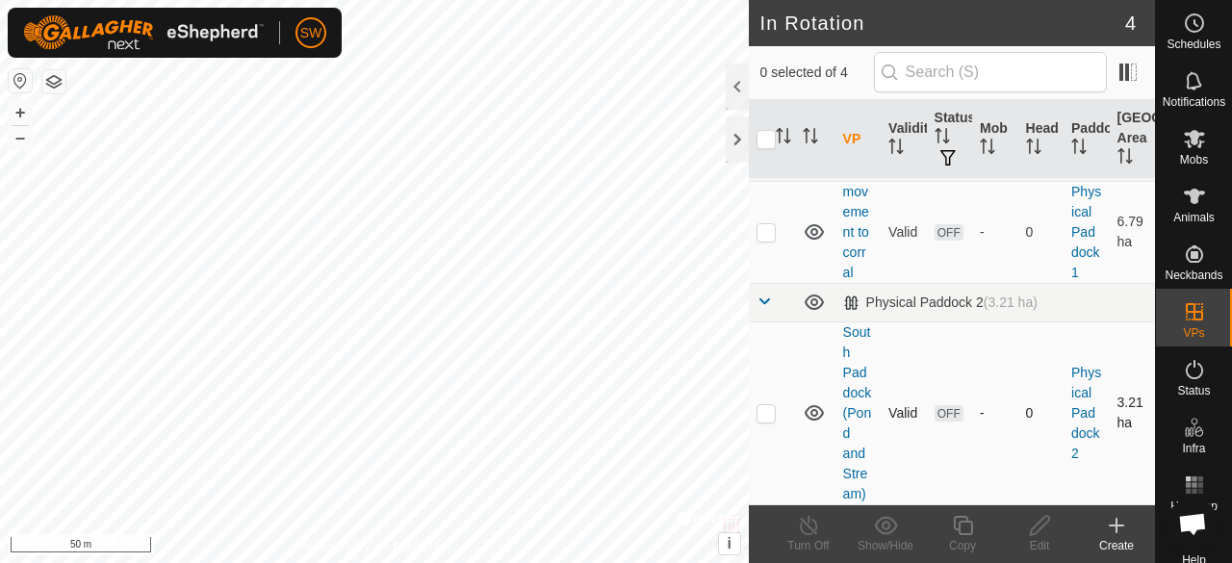
click at [775, 405] on p-tablecheckbox at bounding box center [765, 412] width 19 height 15
checkbox input "true"
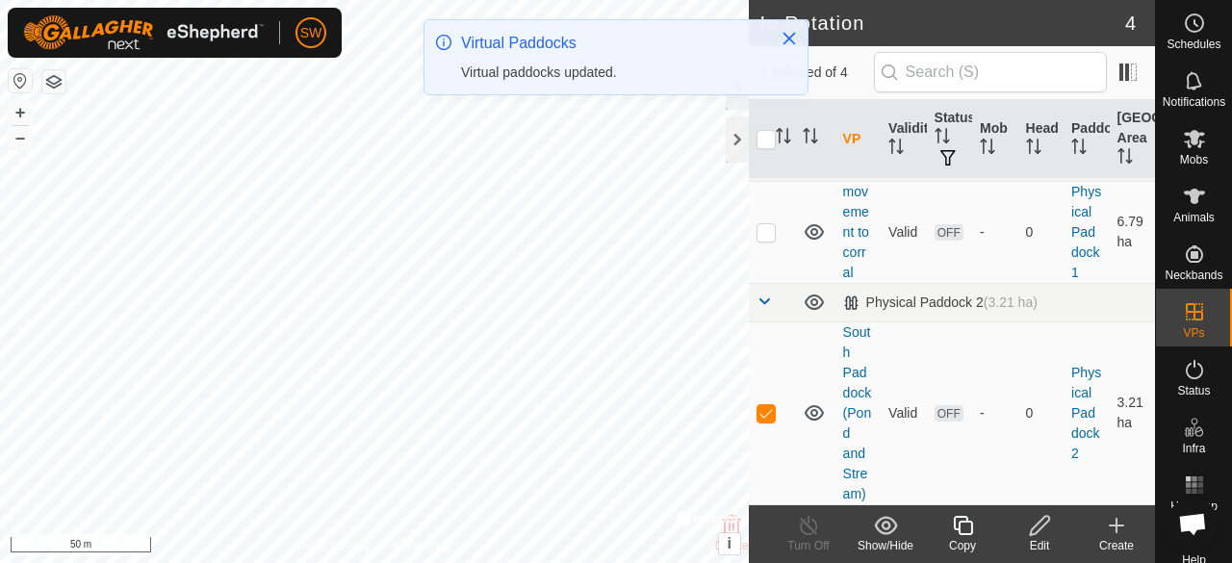
checkbox input "true"
checkbox input "false"
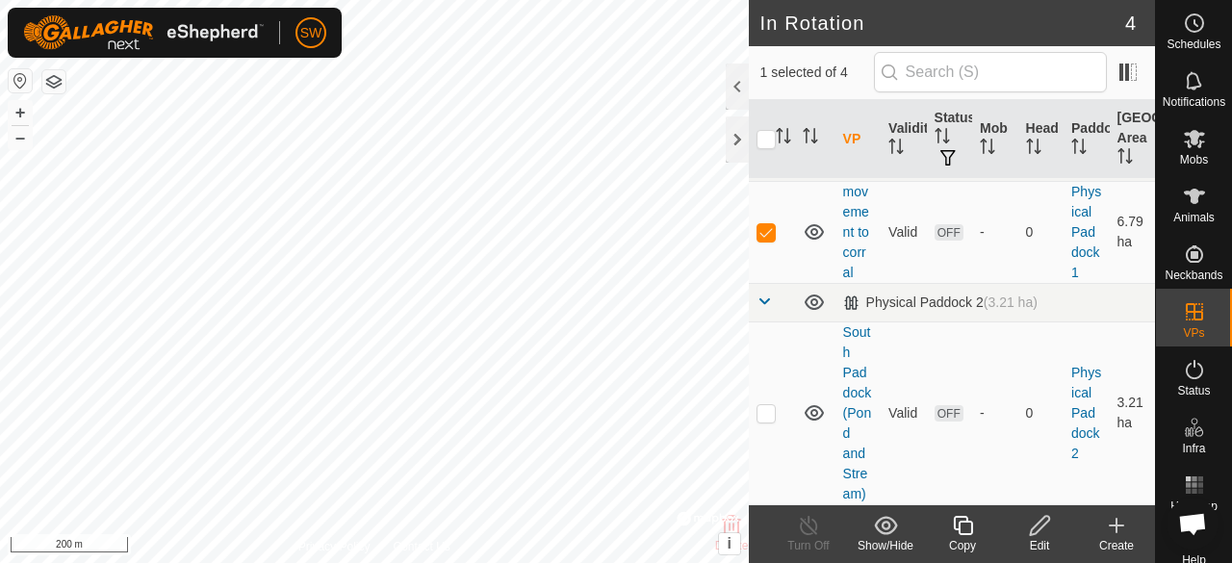
click at [880, 527] on icon at bounding box center [886, 525] width 24 height 23
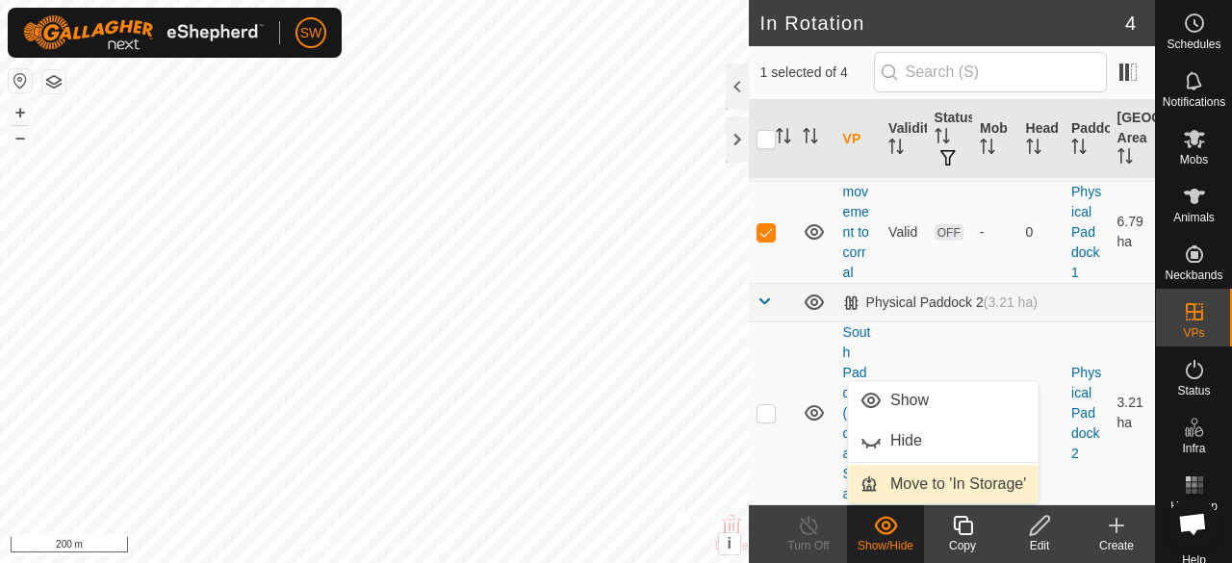
click at [914, 490] on link "Move to 'In Storage'" at bounding box center [943, 484] width 190 height 38
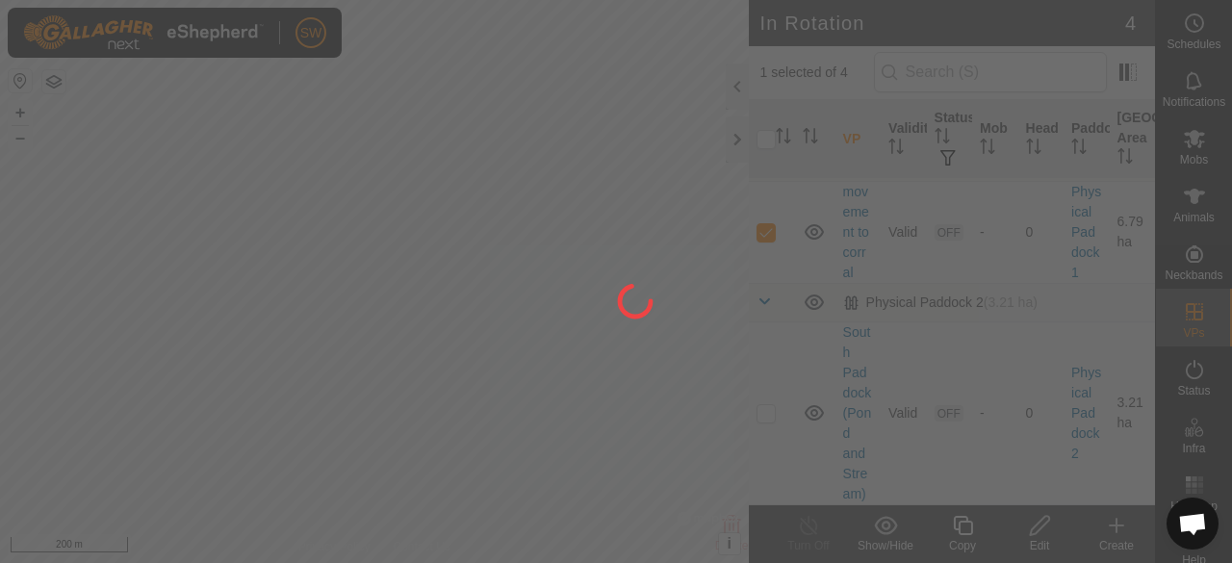
checkbox input "false"
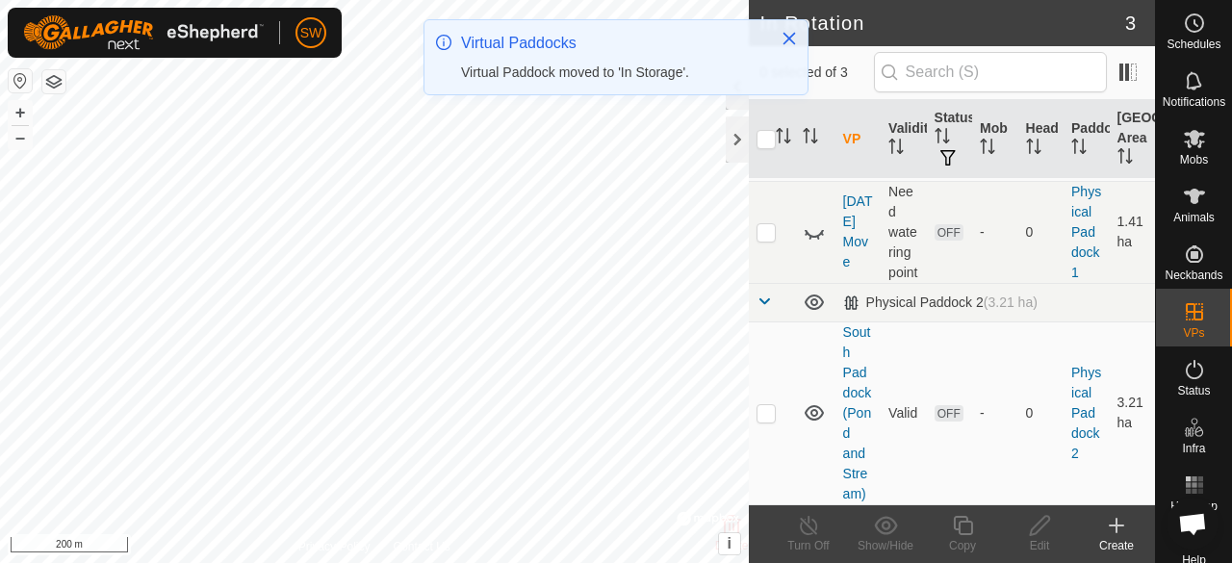
scroll to position [235, 0]
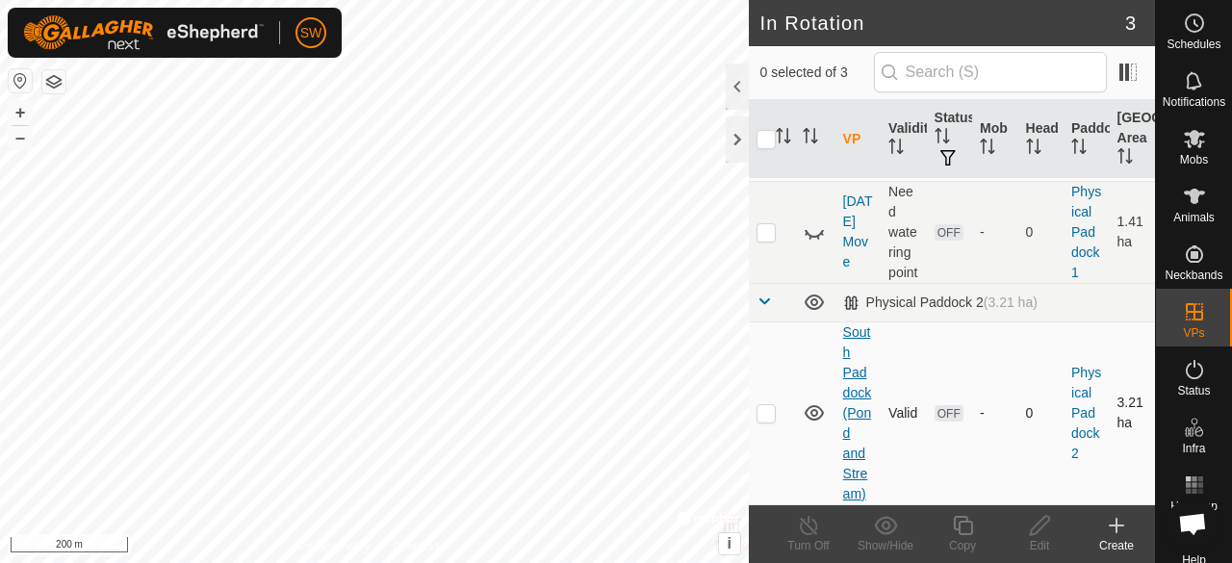
checkbox input "true"
checkbox input "false"
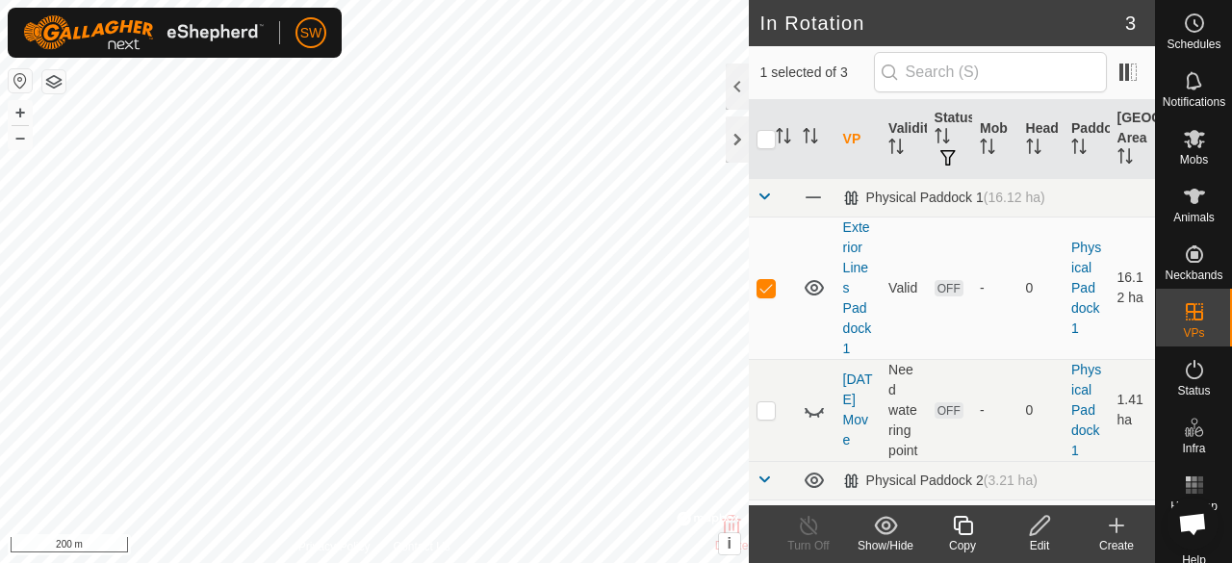
click at [889, 522] on icon at bounding box center [886, 525] width 24 height 23
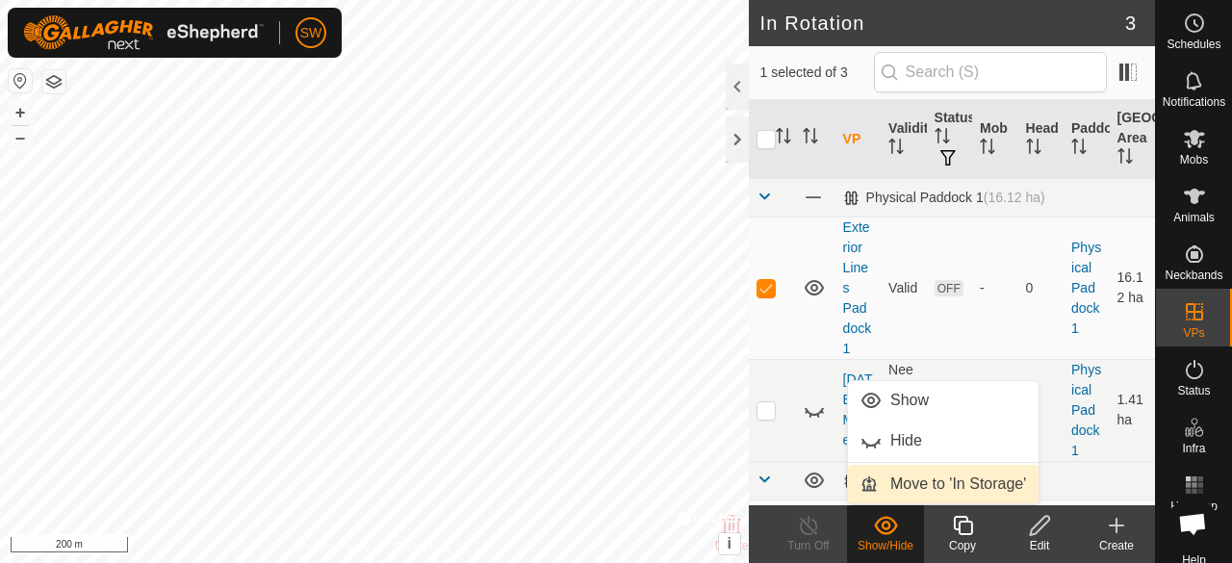
click at [914, 485] on link "Move to 'In Storage'" at bounding box center [943, 484] width 190 height 38
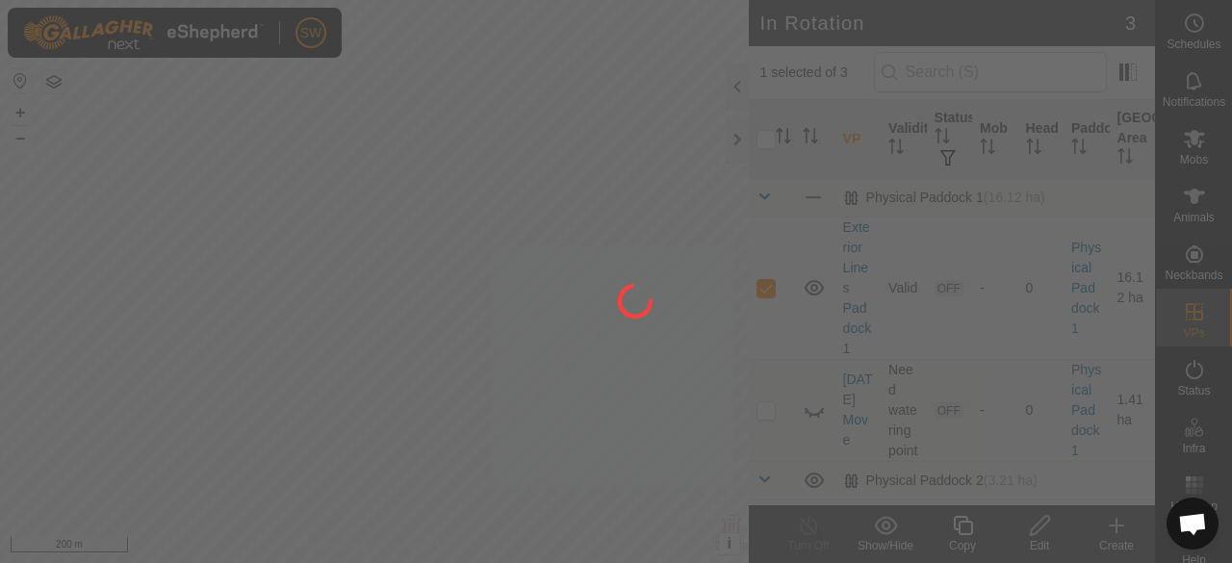
checkbox input "false"
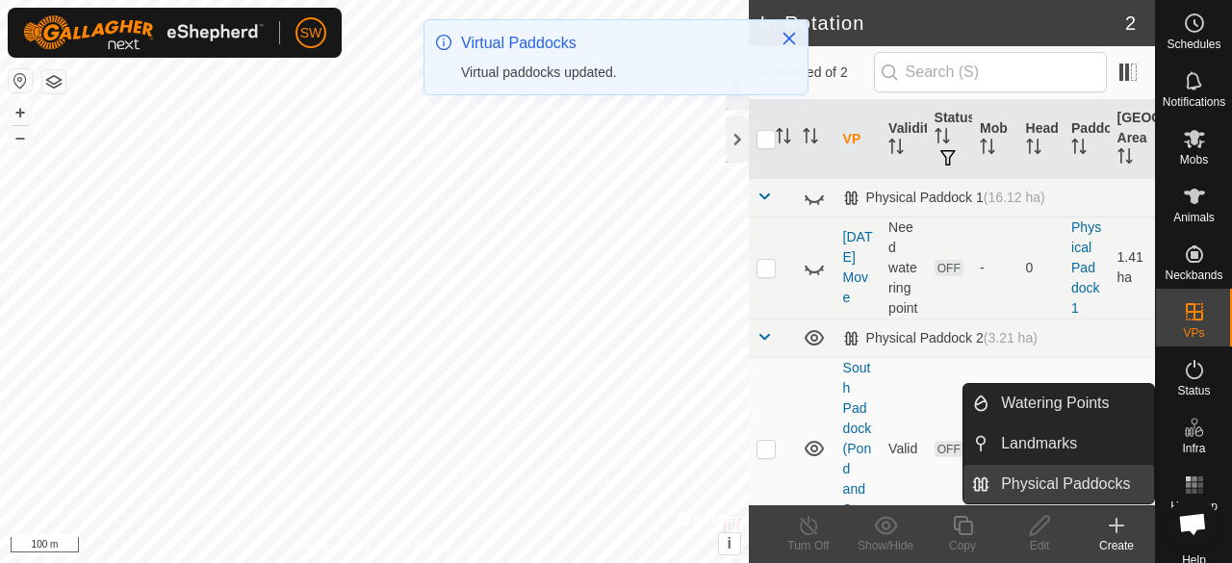
click at [1054, 478] on link "Physical Paddocks" at bounding box center [1071, 484] width 165 height 38
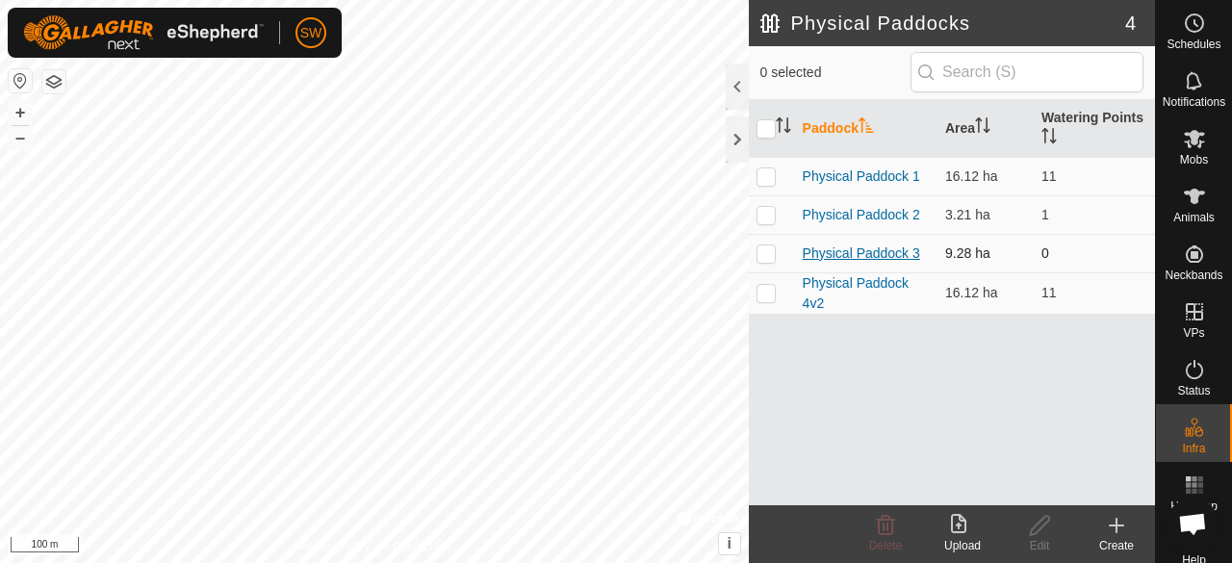
click at [827, 258] on link "Physical Paddock 3" at bounding box center [860, 252] width 117 height 15
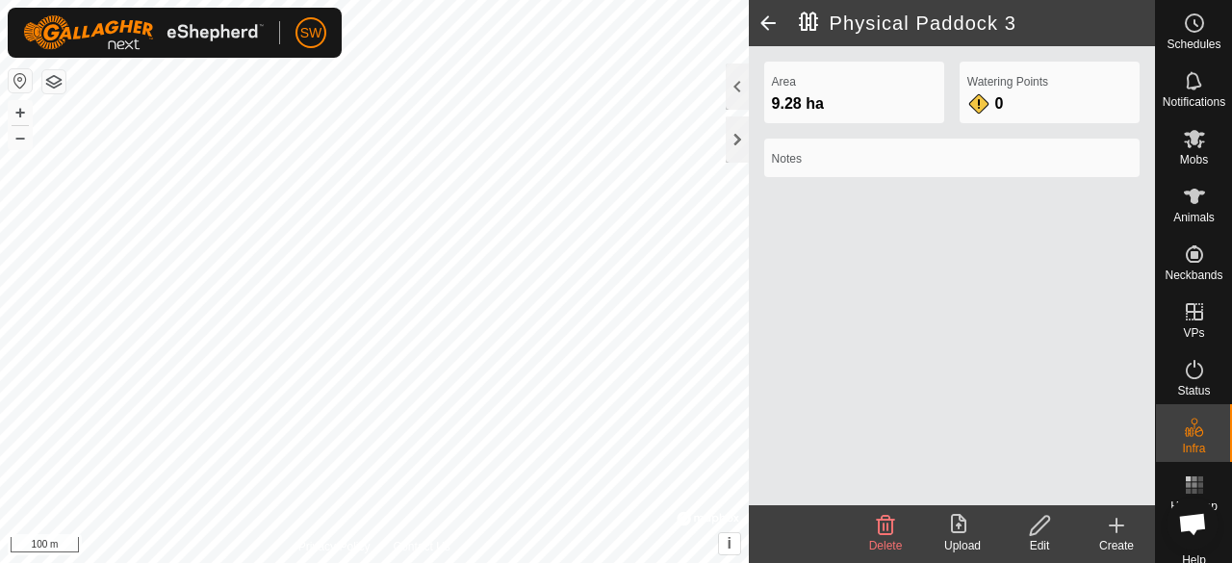
click at [767, 20] on span at bounding box center [768, 23] width 38 height 46
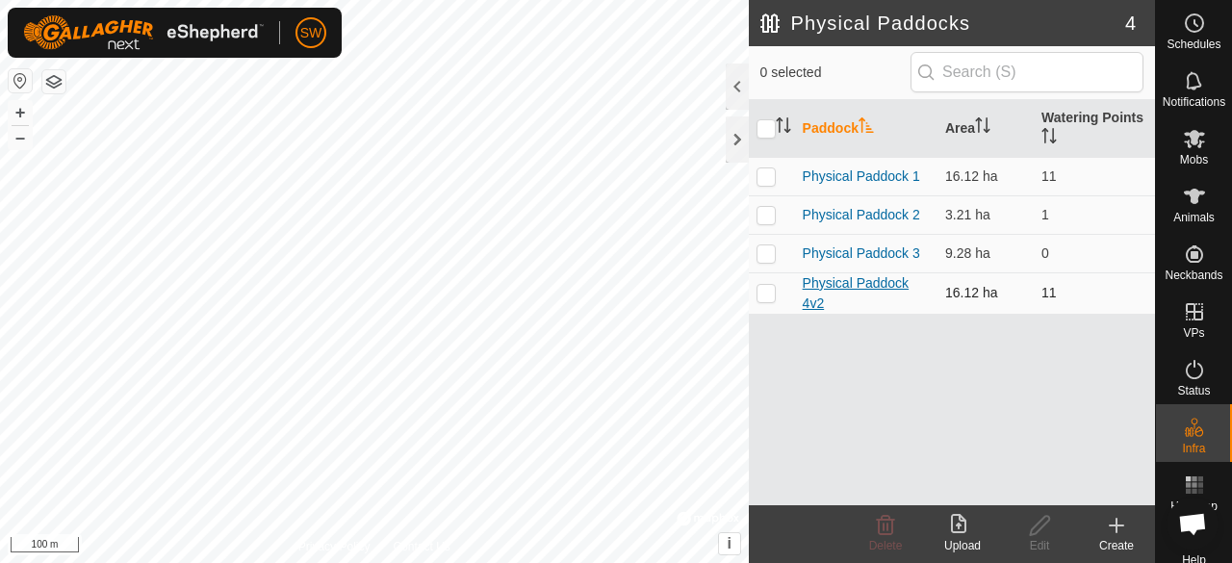
click at [860, 277] on link "Physical Paddock 4v2" at bounding box center [855, 293] width 107 height 36
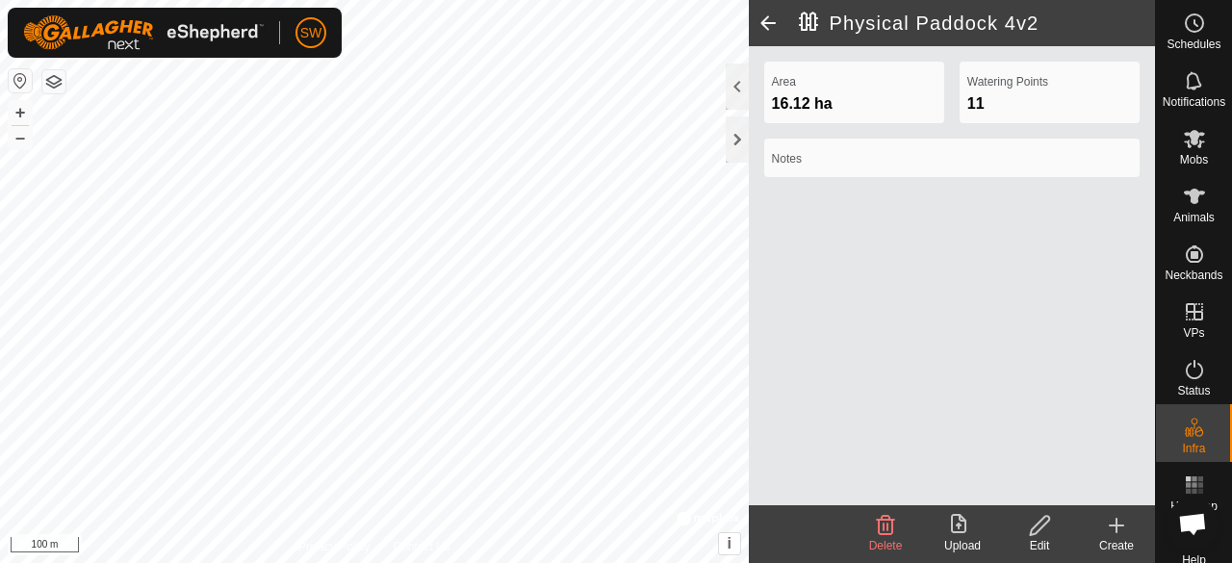
click at [762, 18] on span at bounding box center [768, 23] width 38 height 46
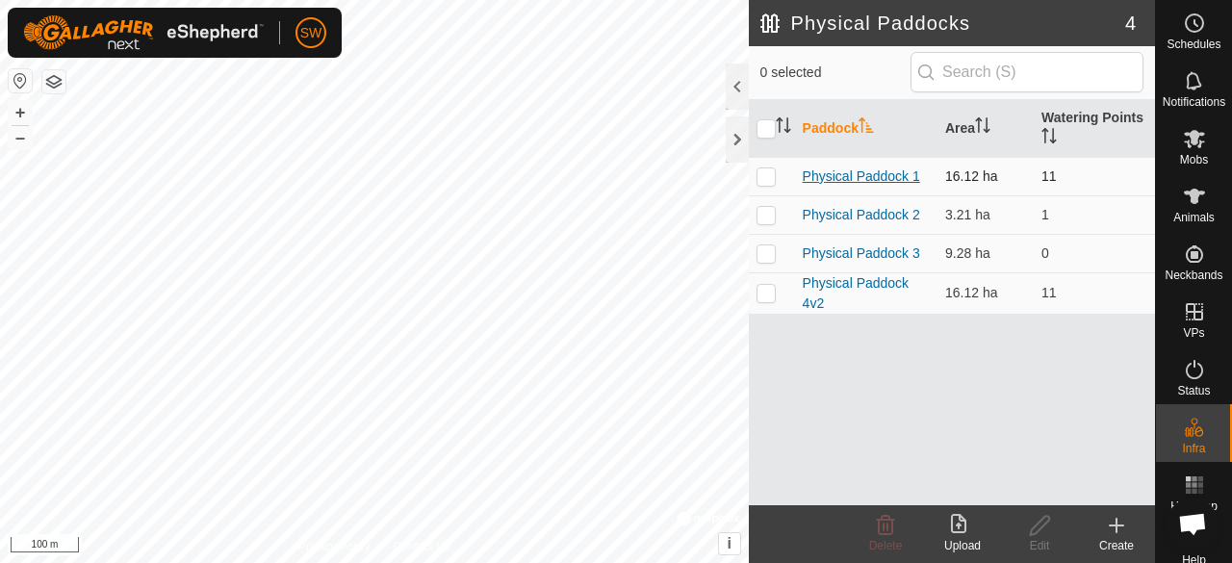
click at [833, 172] on link "Physical Paddock 1" at bounding box center [860, 175] width 117 height 15
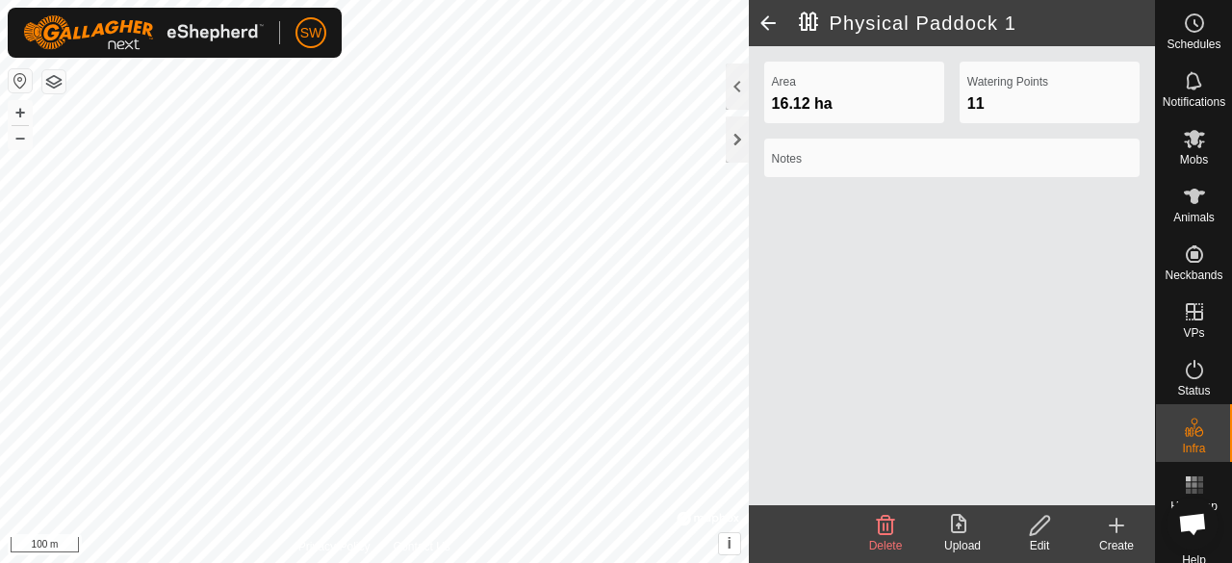
click at [764, 18] on span at bounding box center [768, 23] width 38 height 46
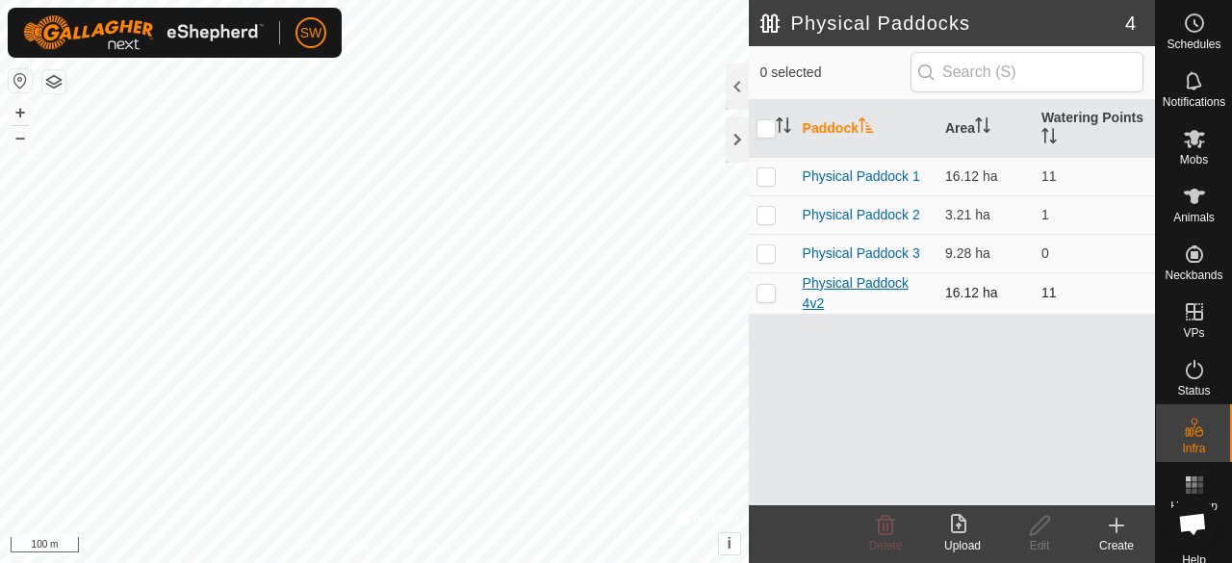
click at [841, 278] on link "Physical Paddock 4v2" at bounding box center [855, 293] width 107 height 36
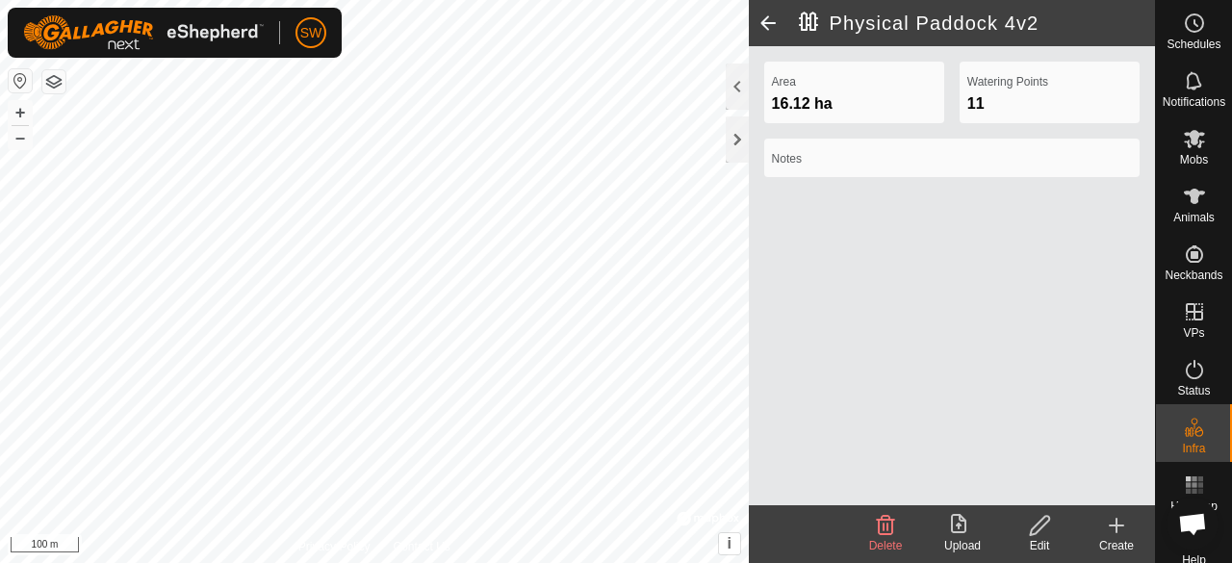
click at [772, 22] on span at bounding box center [768, 23] width 38 height 46
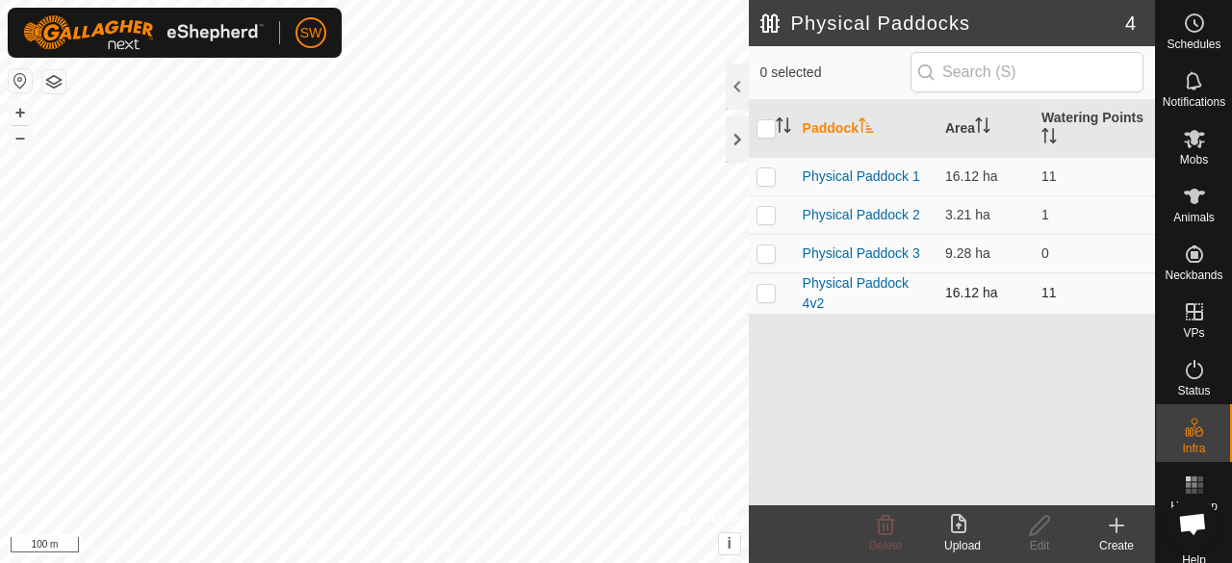
click at [758, 291] on p-checkbox at bounding box center [765, 292] width 19 height 15
click at [875, 528] on icon at bounding box center [885, 525] width 23 height 23
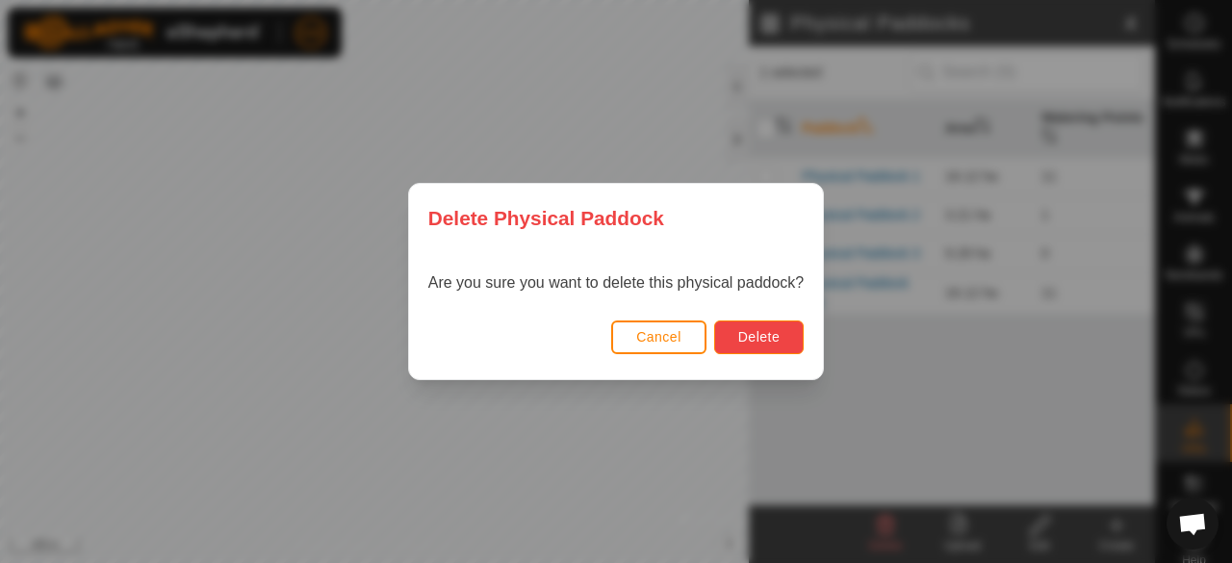
click at [751, 343] on span "Delete" at bounding box center [758, 336] width 41 height 15
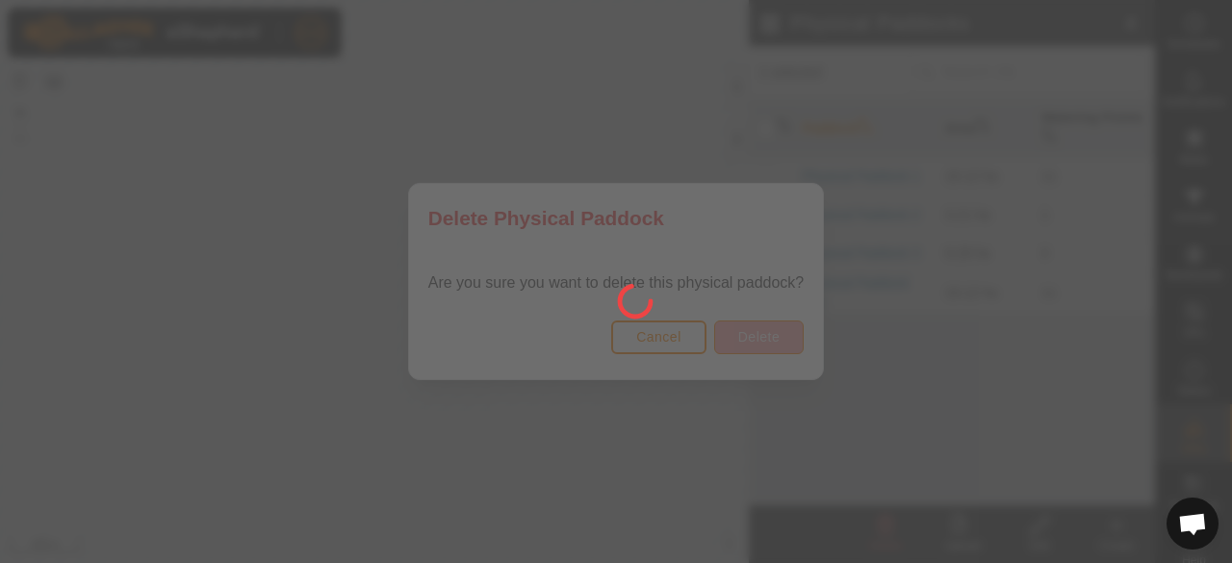
checkbox input "false"
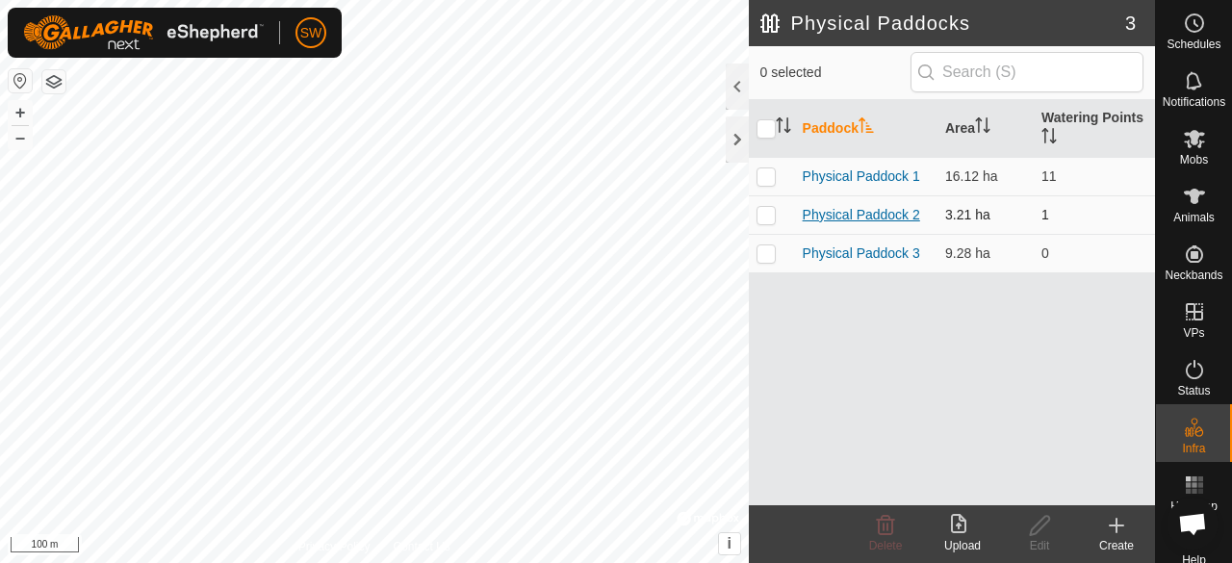
click at [833, 213] on link "Physical Paddock 2" at bounding box center [860, 214] width 117 height 15
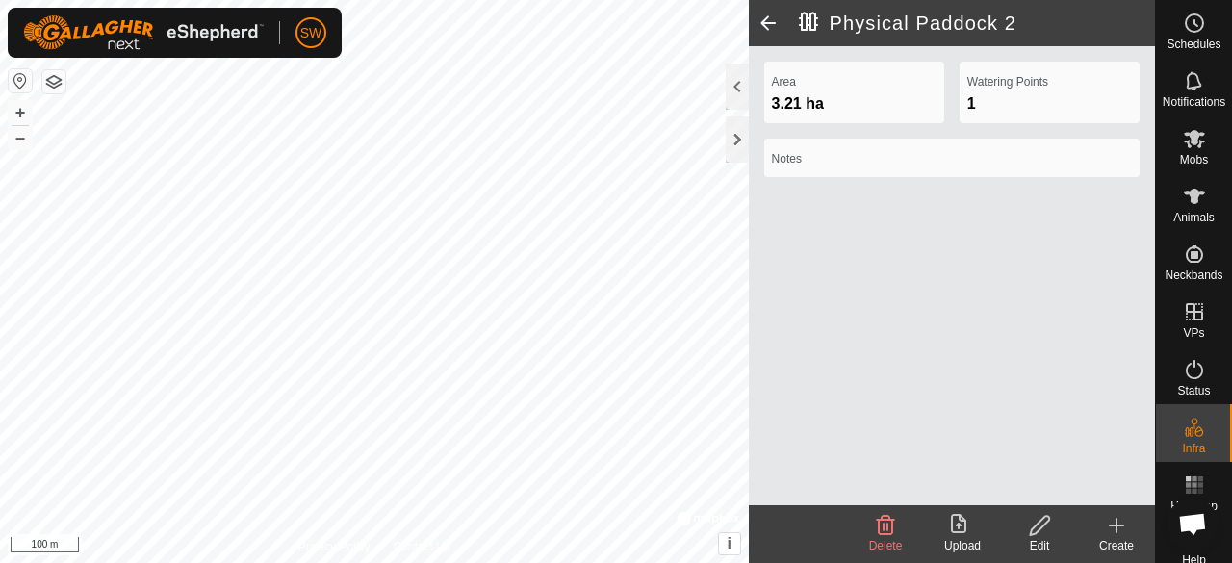
click at [767, 26] on span at bounding box center [768, 23] width 38 height 46
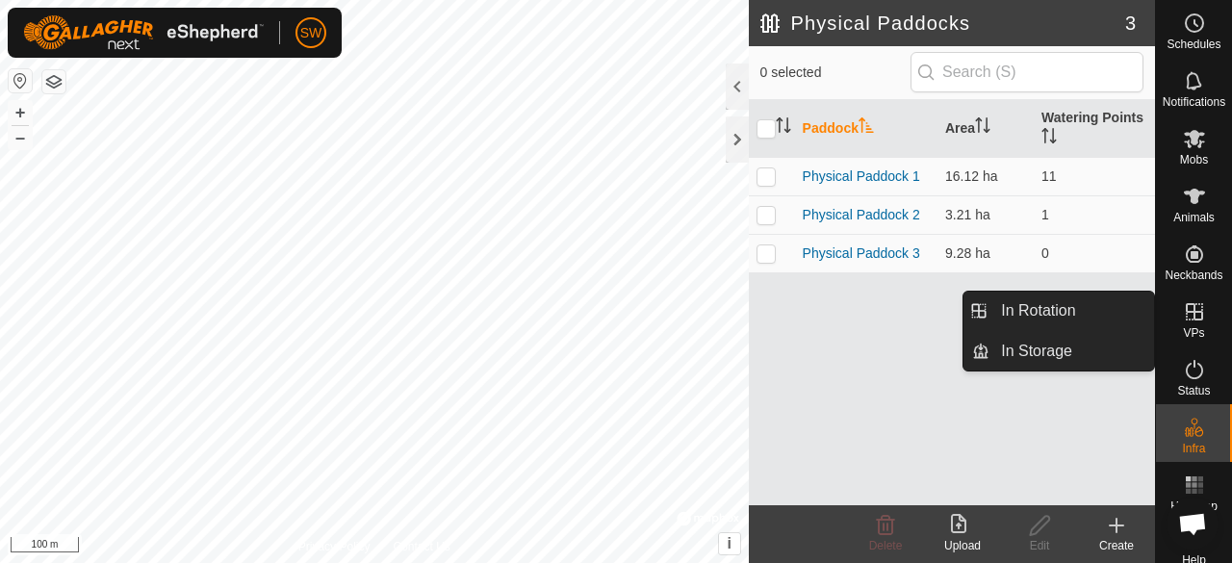
click at [1184, 317] on icon at bounding box center [1193, 311] width 23 height 23
click at [1062, 317] on link "In Rotation" at bounding box center [1071, 311] width 165 height 38
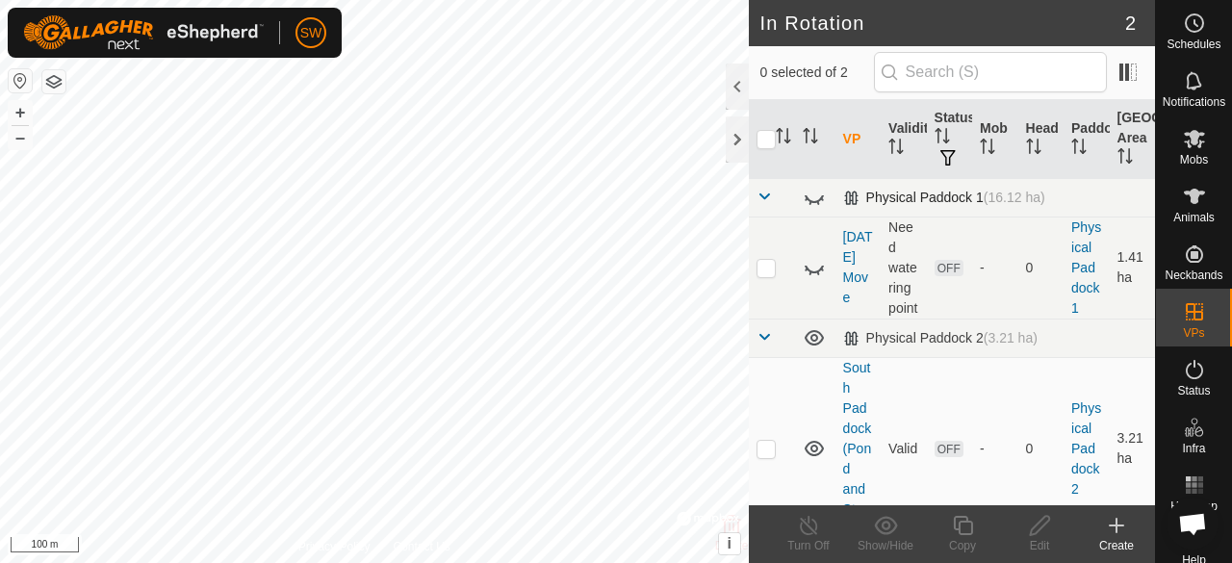
click at [760, 190] on span at bounding box center [763, 196] width 15 height 15
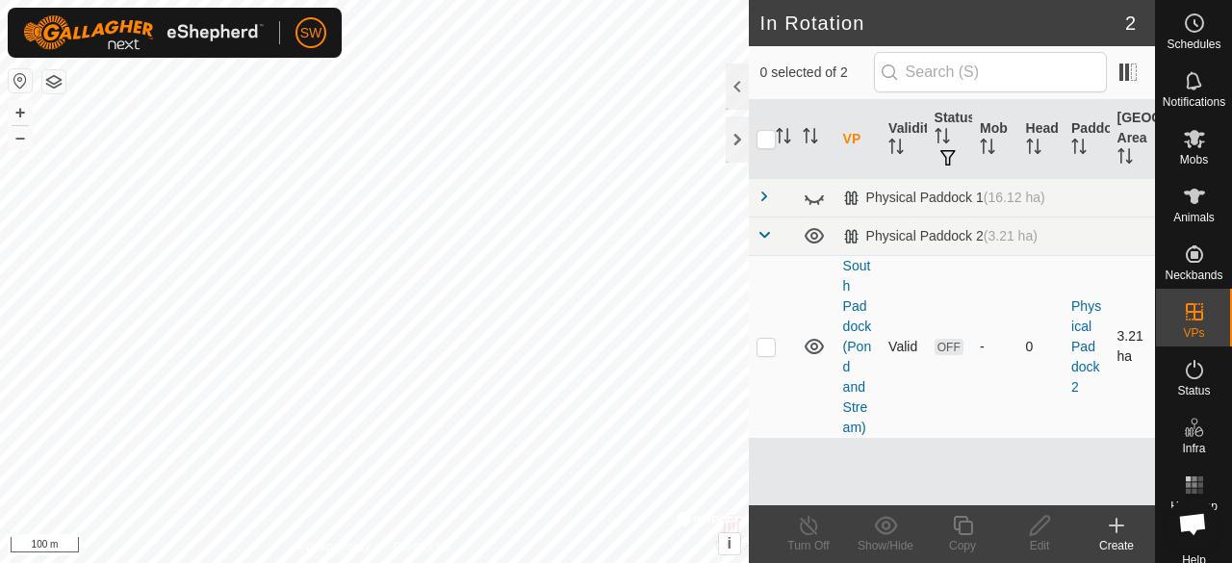
click at [768, 345] on p-checkbox at bounding box center [765, 346] width 19 height 15
click at [759, 343] on p-checkbox at bounding box center [765, 346] width 19 height 15
checkbox input "false"
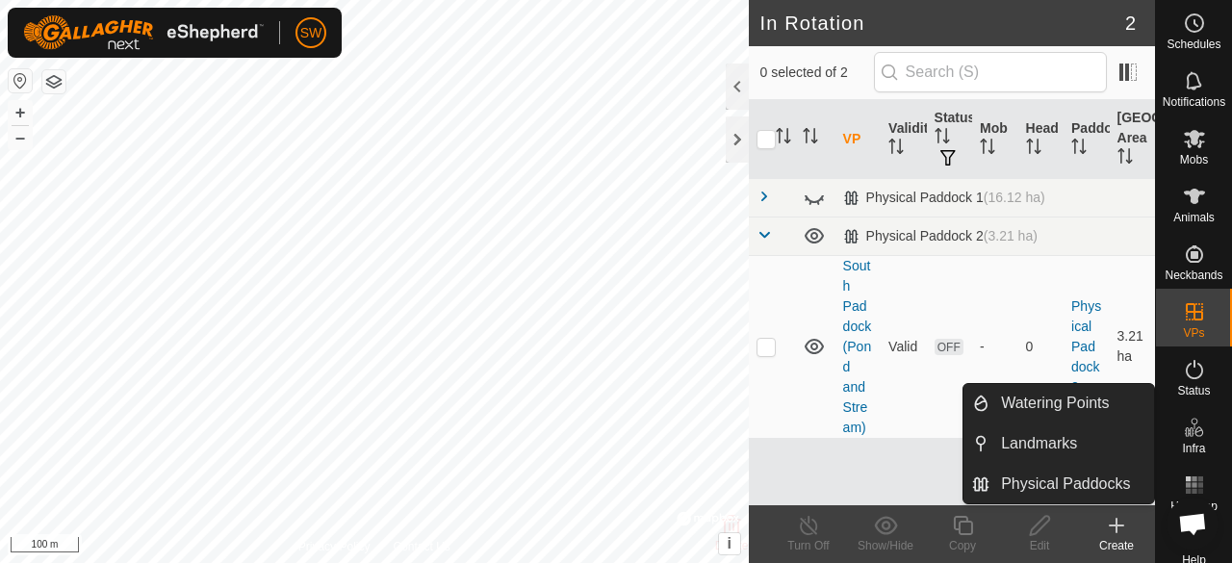
click at [1197, 451] on span "Infra" at bounding box center [1192, 449] width 23 height 12
click at [1037, 488] on link "Physical Paddocks" at bounding box center [1071, 484] width 165 height 38
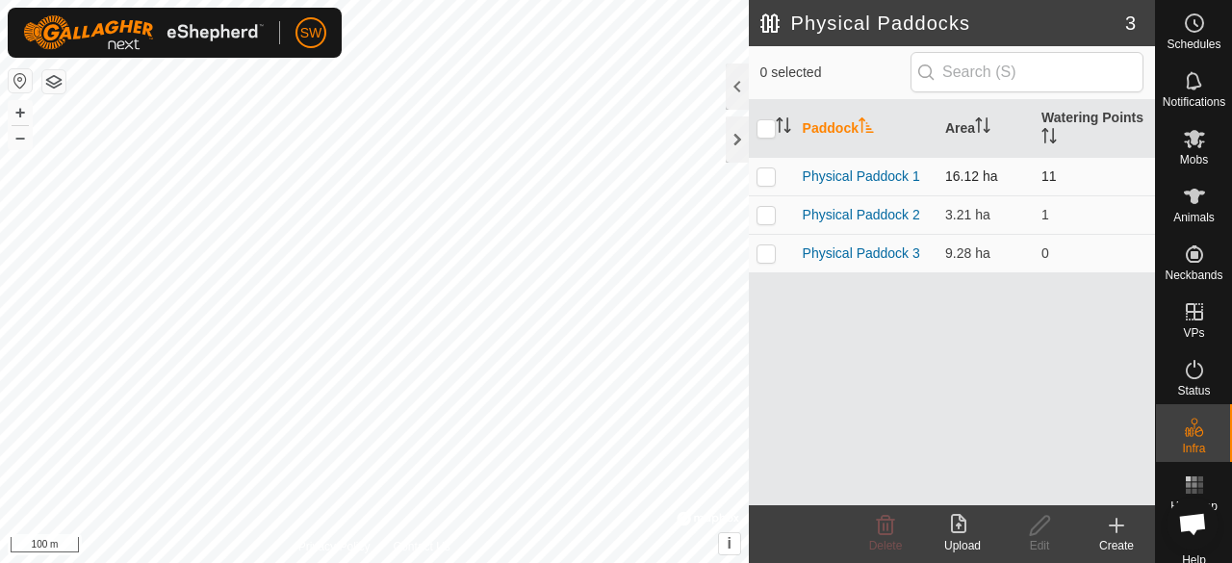
click at [772, 170] on p-checkbox at bounding box center [765, 175] width 19 height 15
checkbox input "false"
click at [763, 223] on td at bounding box center [772, 214] width 46 height 38
checkbox input "true"
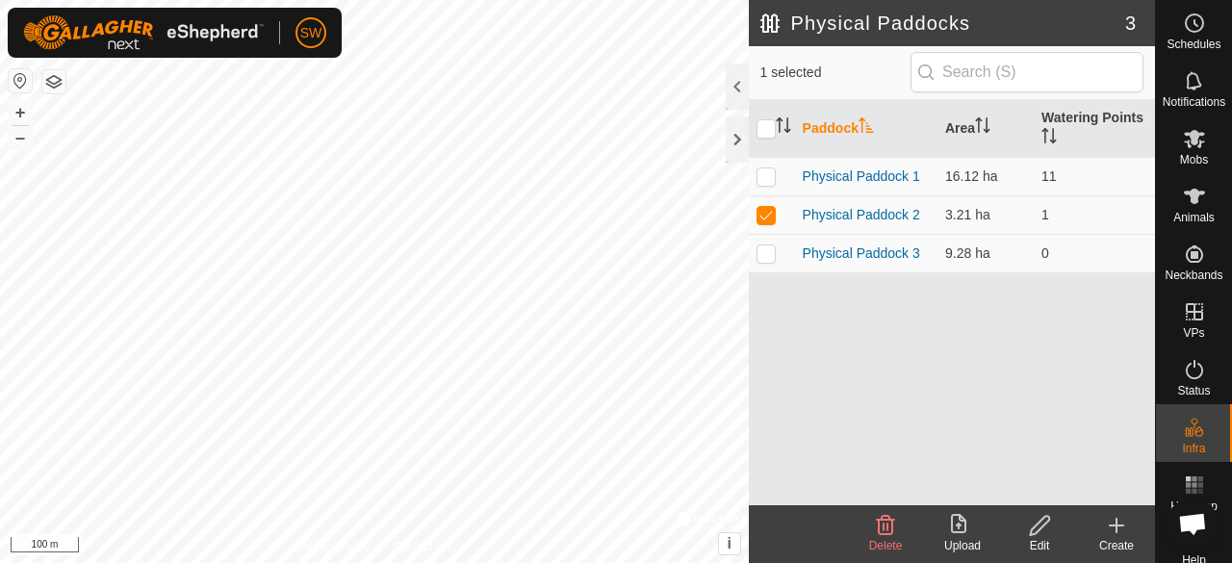
click at [1043, 536] on icon at bounding box center [1040, 525] width 24 height 23
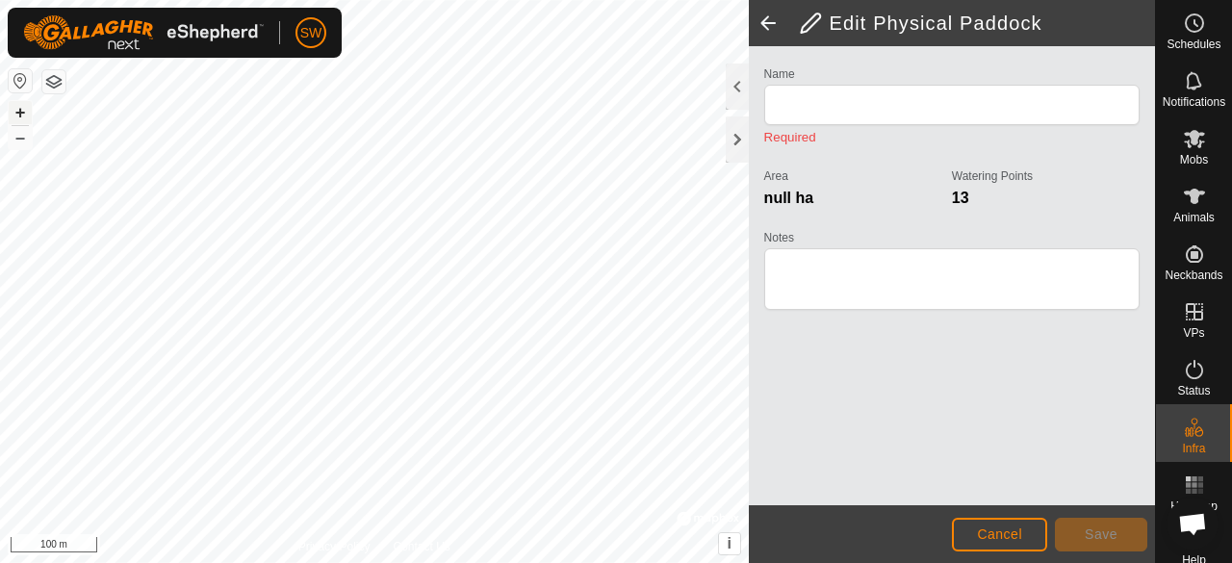
type input "Physical Paddock 2"
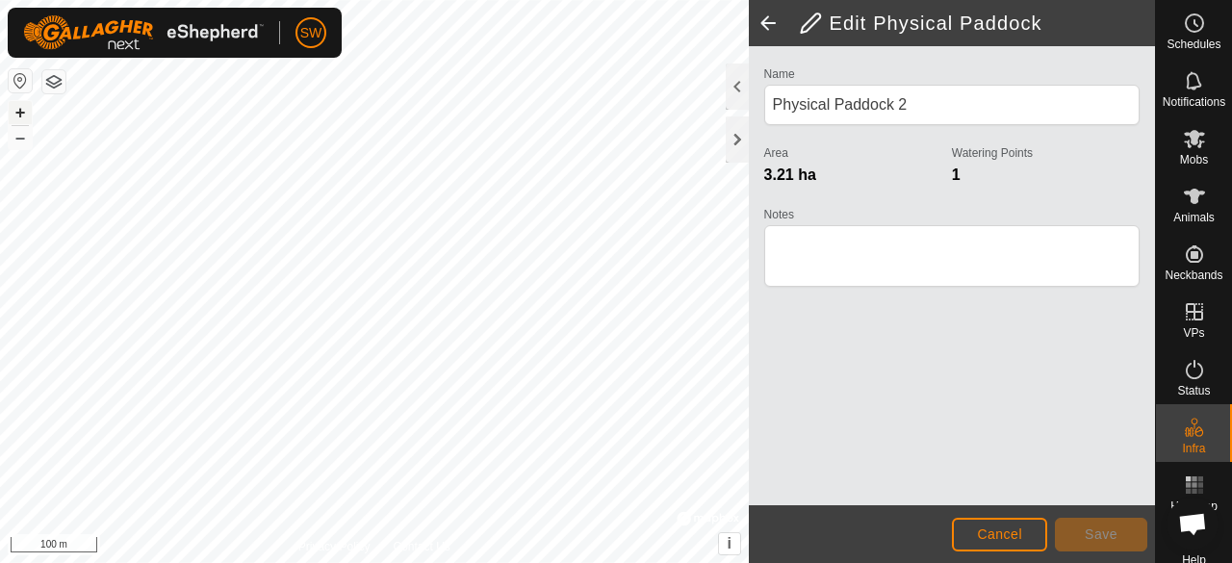
click at [23, 108] on button "+" at bounding box center [20, 112] width 23 height 23
click at [1120, 538] on button "Save" at bounding box center [1100, 535] width 92 height 34
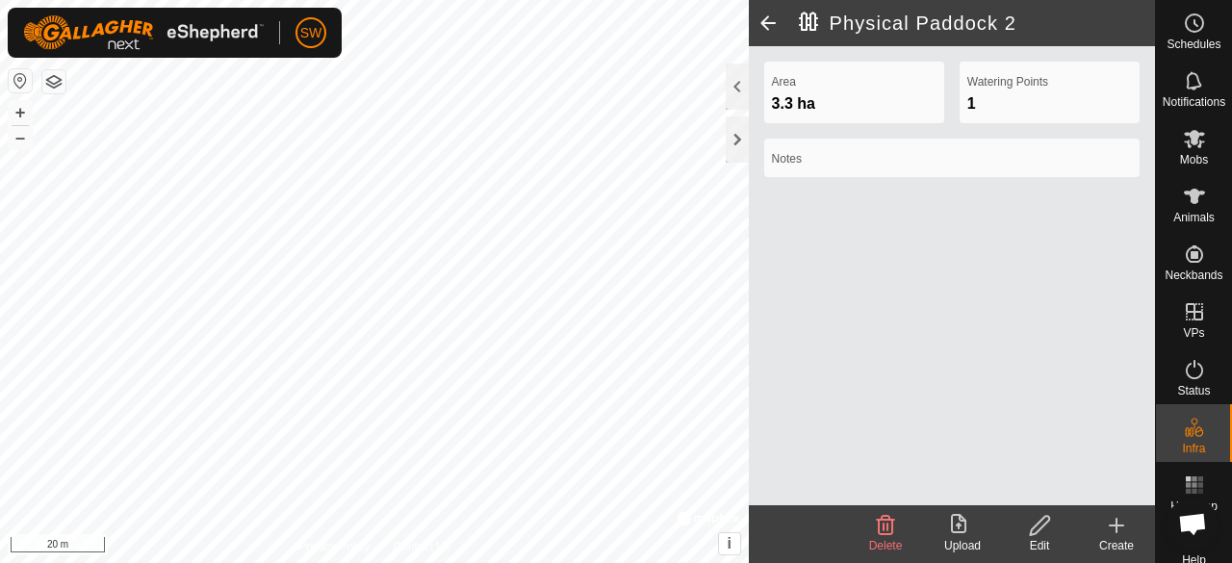
click at [762, 29] on span at bounding box center [768, 23] width 38 height 46
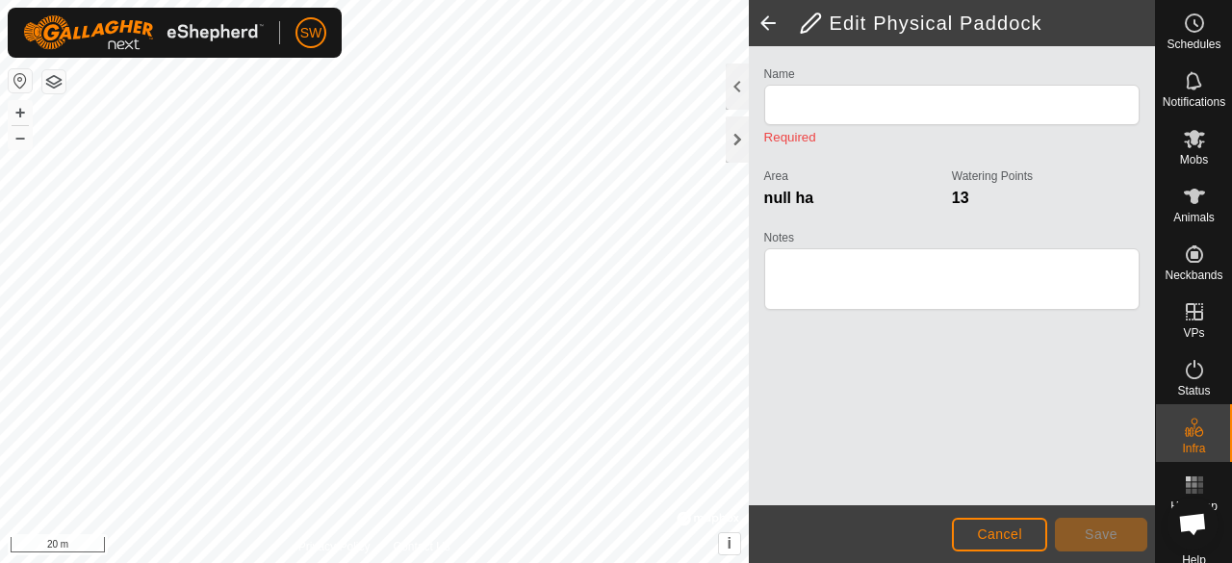
type input "Physical Paddock 2"
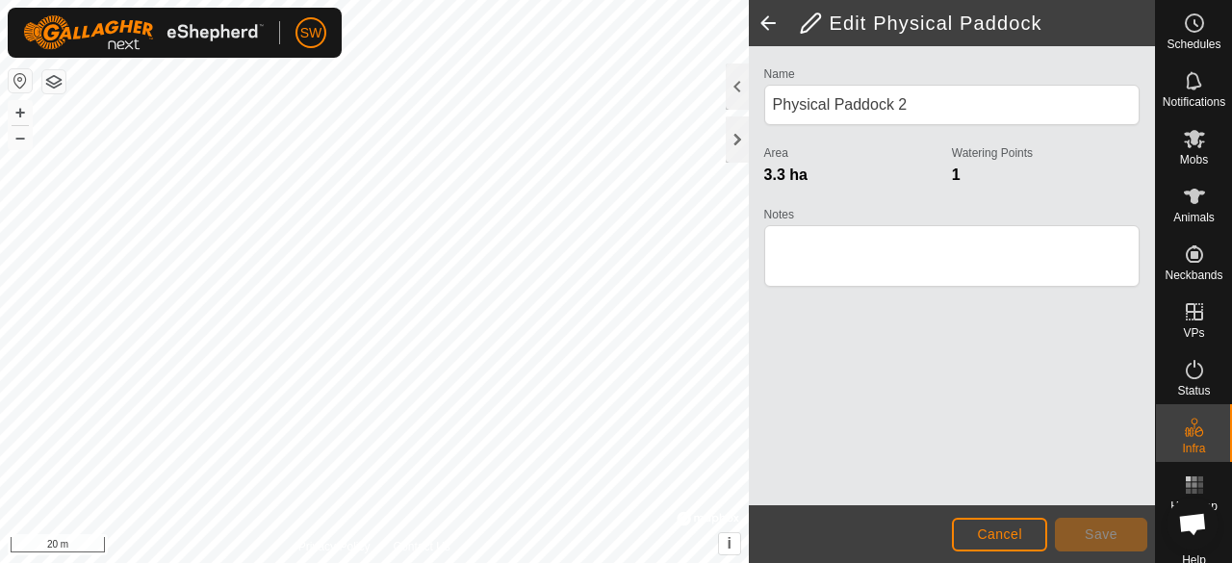
click at [768, 31] on span at bounding box center [768, 23] width 38 height 46
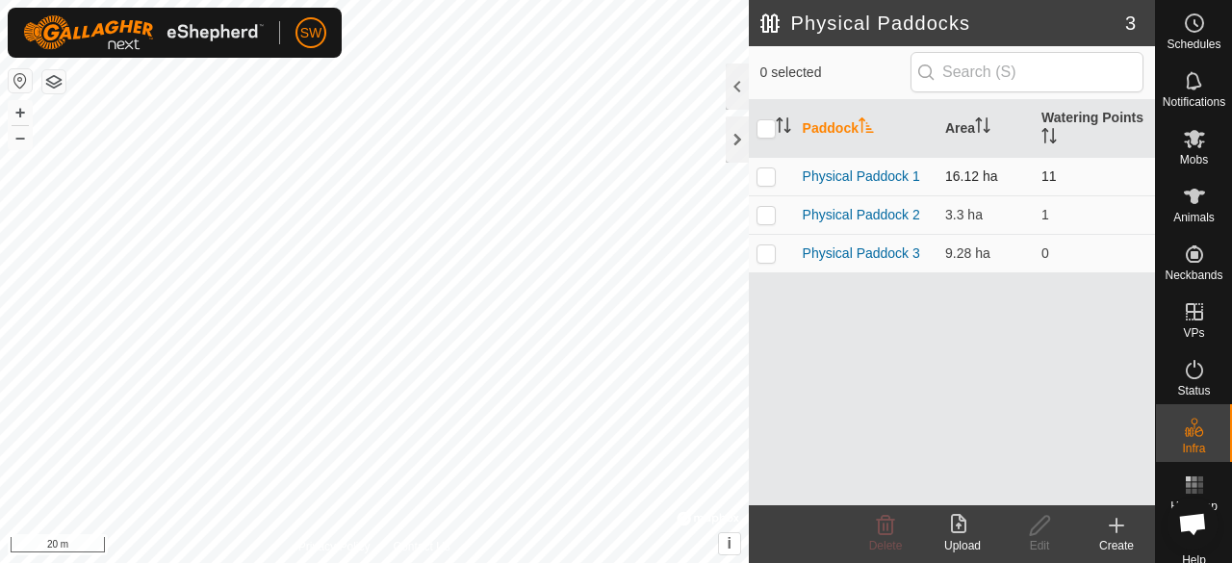
click at [777, 180] on td at bounding box center [772, 176] width 46 height 38
checkbox input "true"
click at [1035, 532] on icon at bounding box center [1038, 525] width 19 height 19
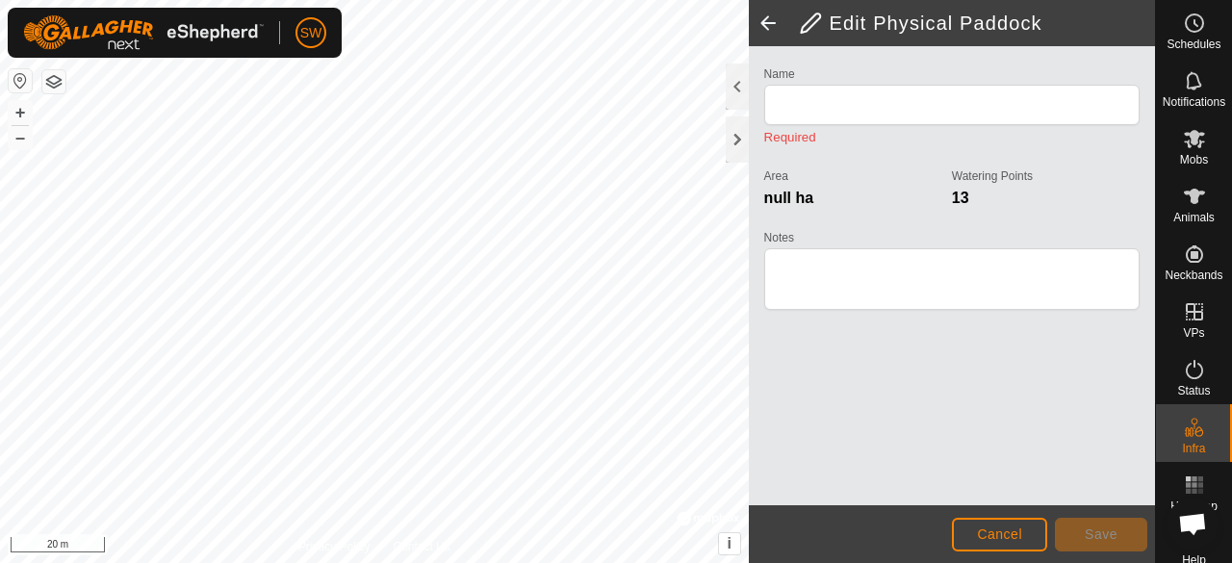
type input "Physical Paddock 1"
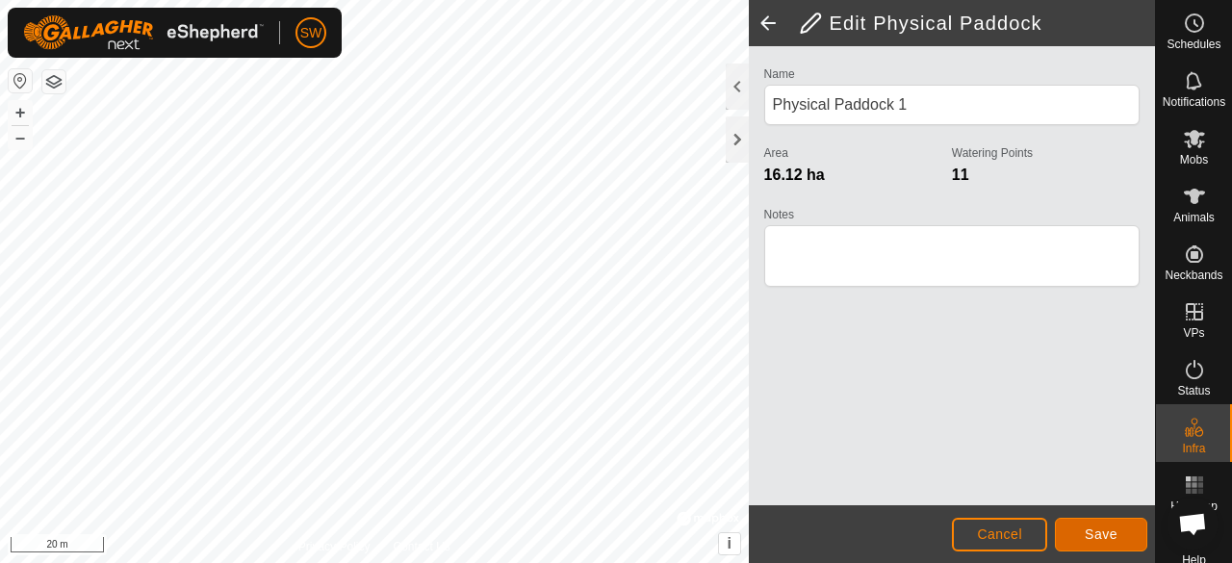
click at [1091, 532] on span "Save" at bounding box center [1100, 533] width 33 height 15
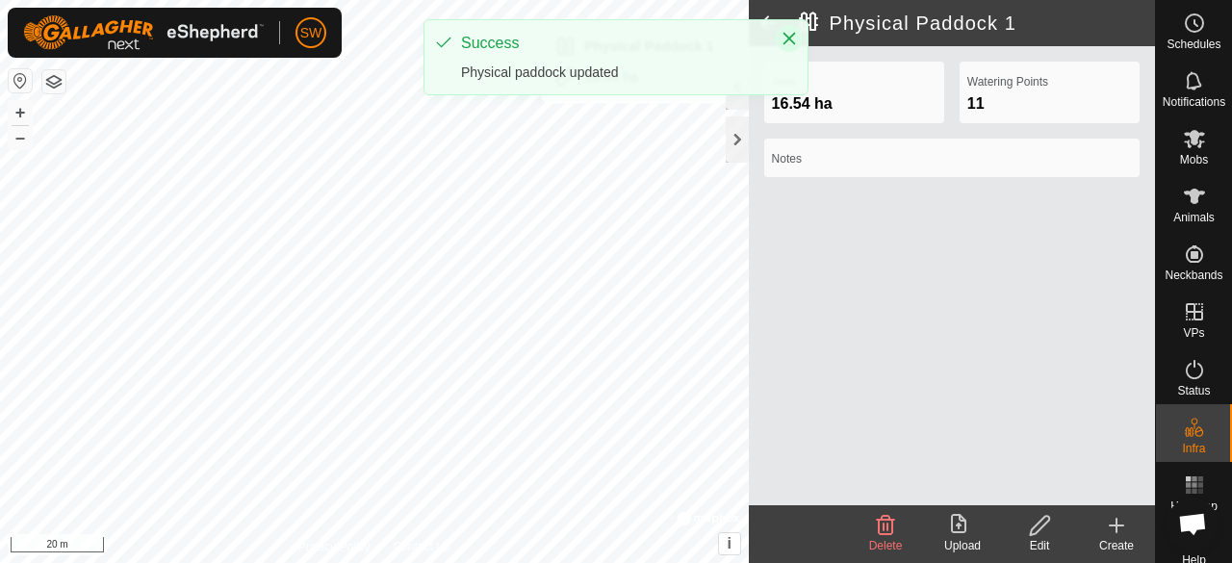
click at [795, 38] on icon "Close" at bounding box center [788, 38] width 15 height 15
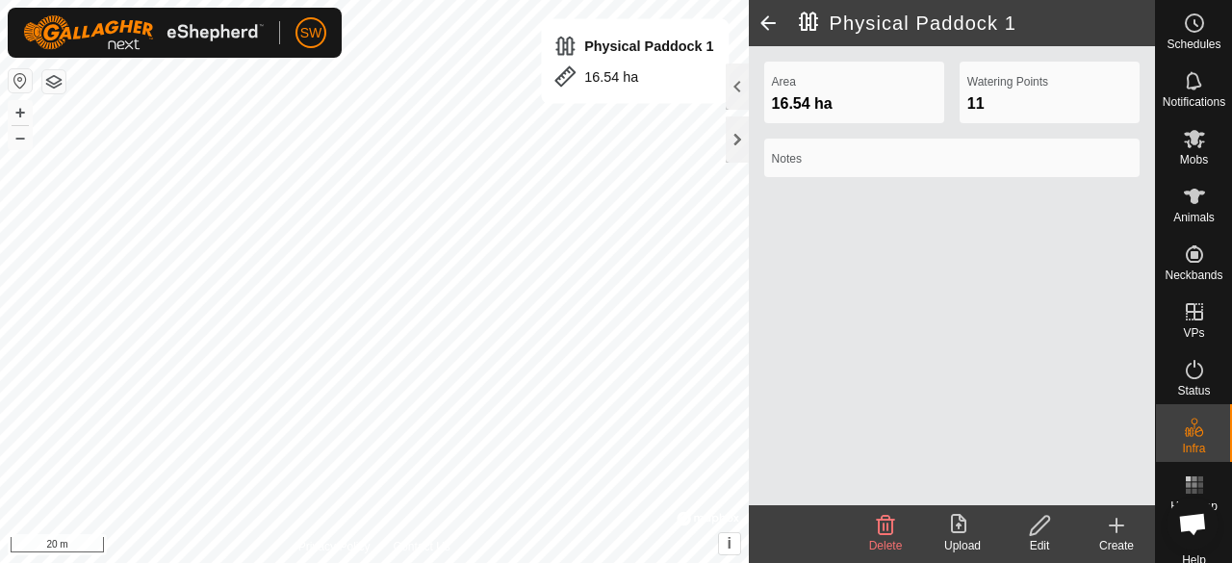
click at [767, 22] on span at bounding box center [768, 23] width 38 height 46
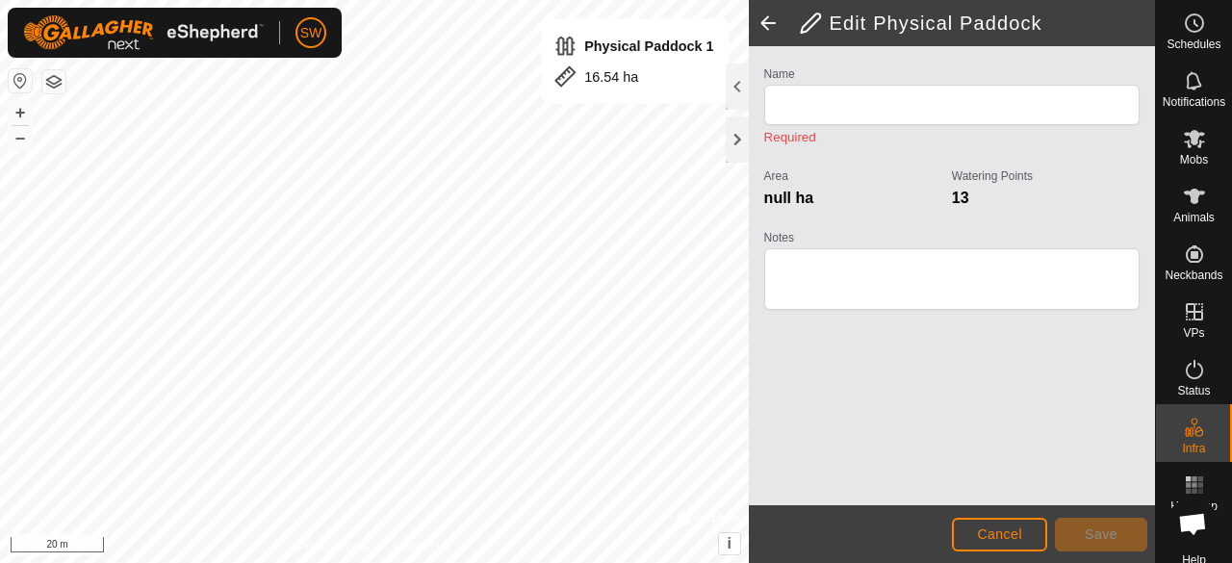
type input "Physical Paddock 1"
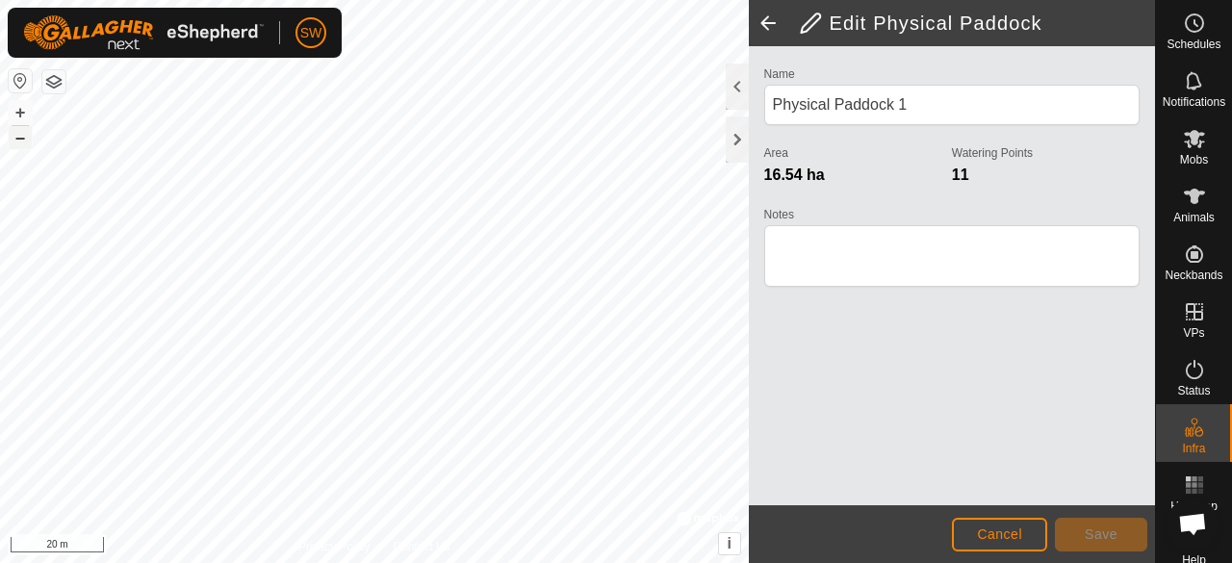
click at [17, 139] on button "–" at bounding box center [20, 137] width 23 height 23
click at [778, 20] on span at bounding box center [768, 23] width 38 height 46
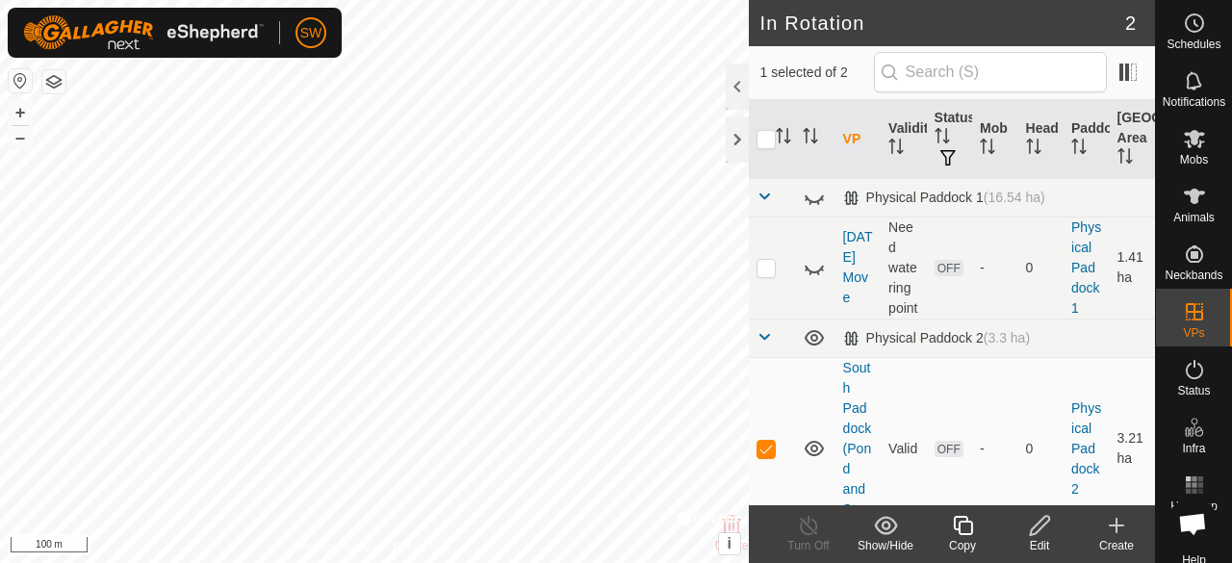
click at [1047, 528] on icon at bounding box center [1040, 525] width 24 height 23
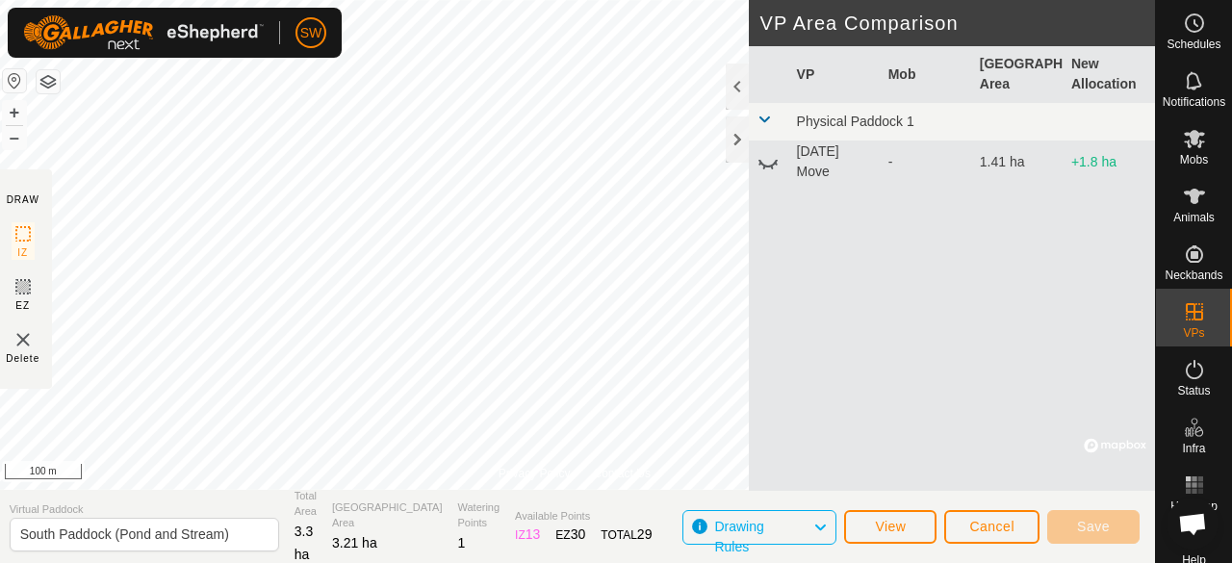
click at [767, 119] on span at bounding box center [763, 119] width 15 height 15
click at [19, 109] on button "+" at bounding box center [14, 112] width 23 height 23
click at [29, 282] on icon at bounding box center [23, 287] width 12 height 12
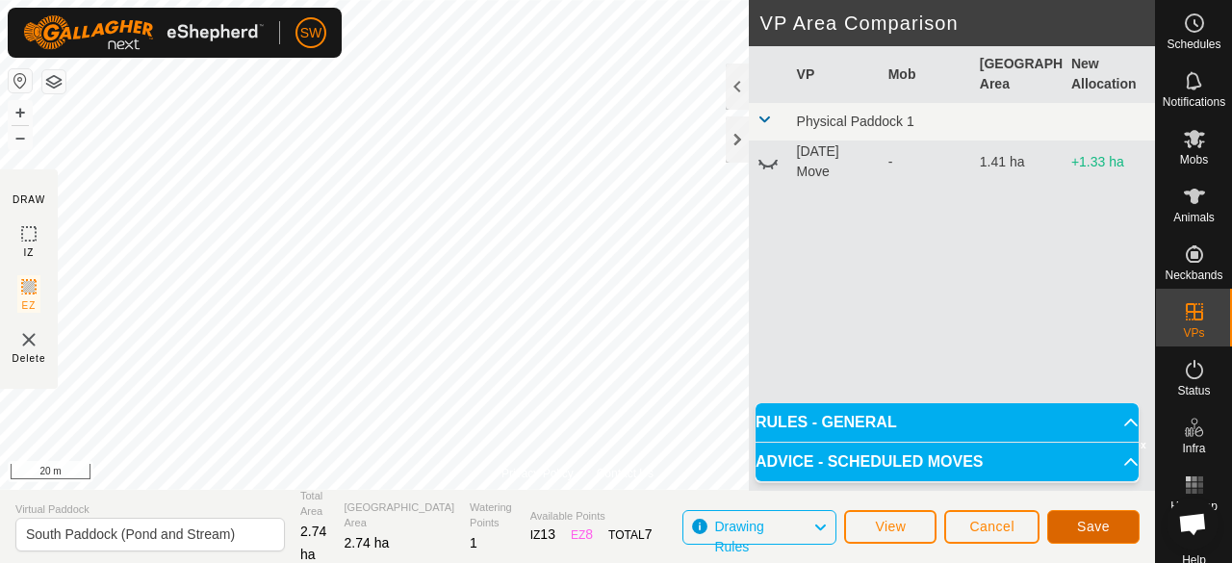
click at [1081, 522] on span "Save" at bounding box center [1093, 526] width 33 height 15
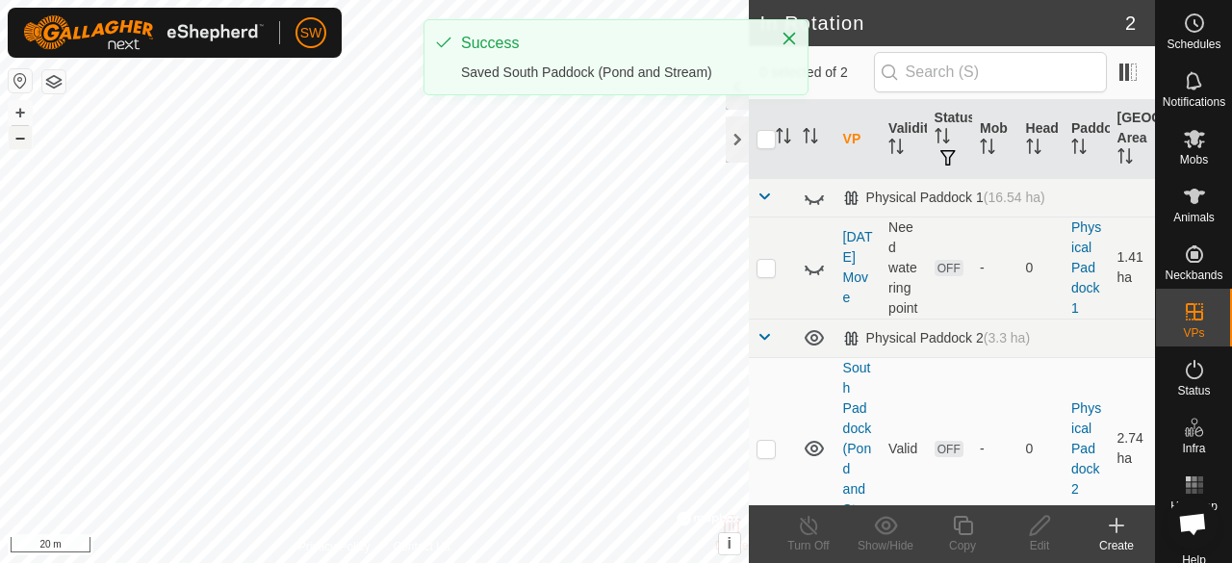
click at [23, 136] on button "–" at bounding box center [20, 137] width 23 height 23
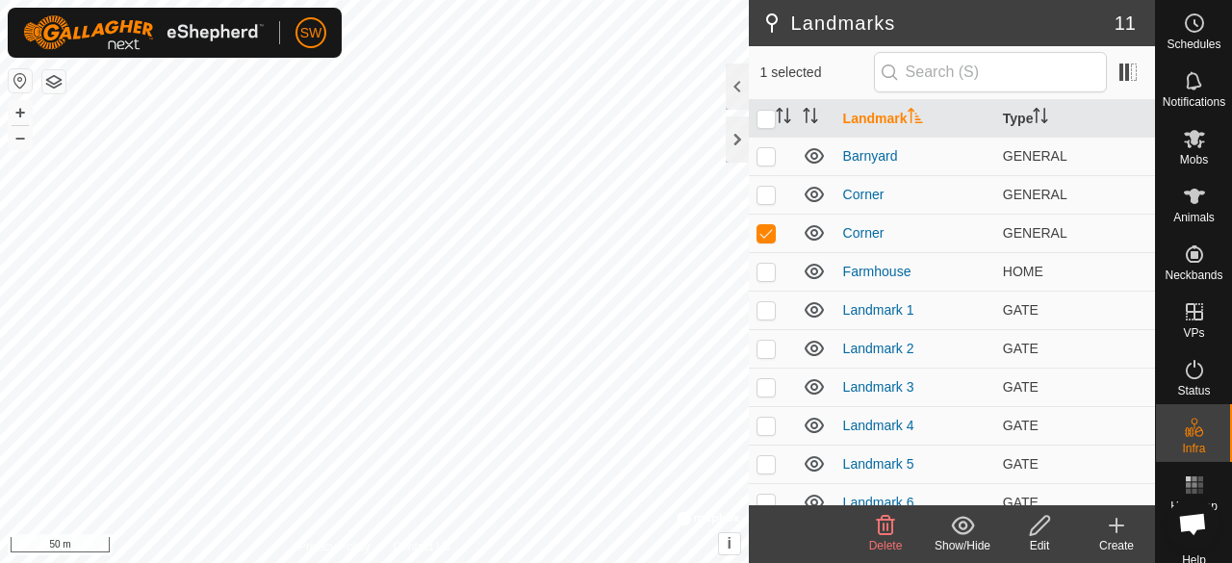
click at [879, 533] on icon at bounding box center [885, 525] width 18 height 19
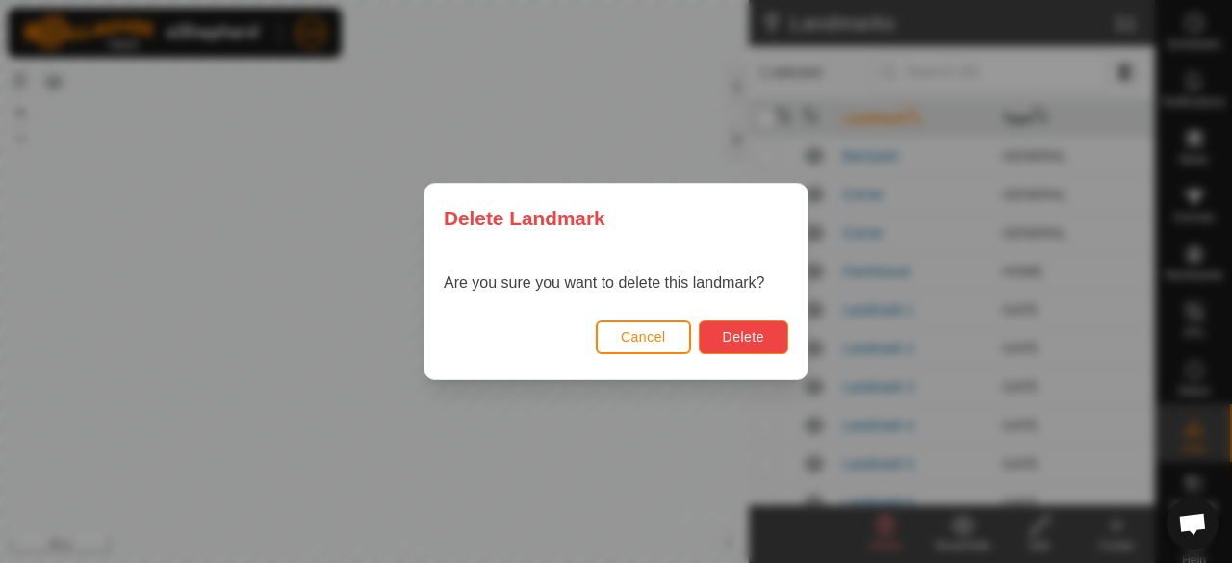
click at [731, 334] on span "Delete" at bounding box center [743, 336] width 41 height 15
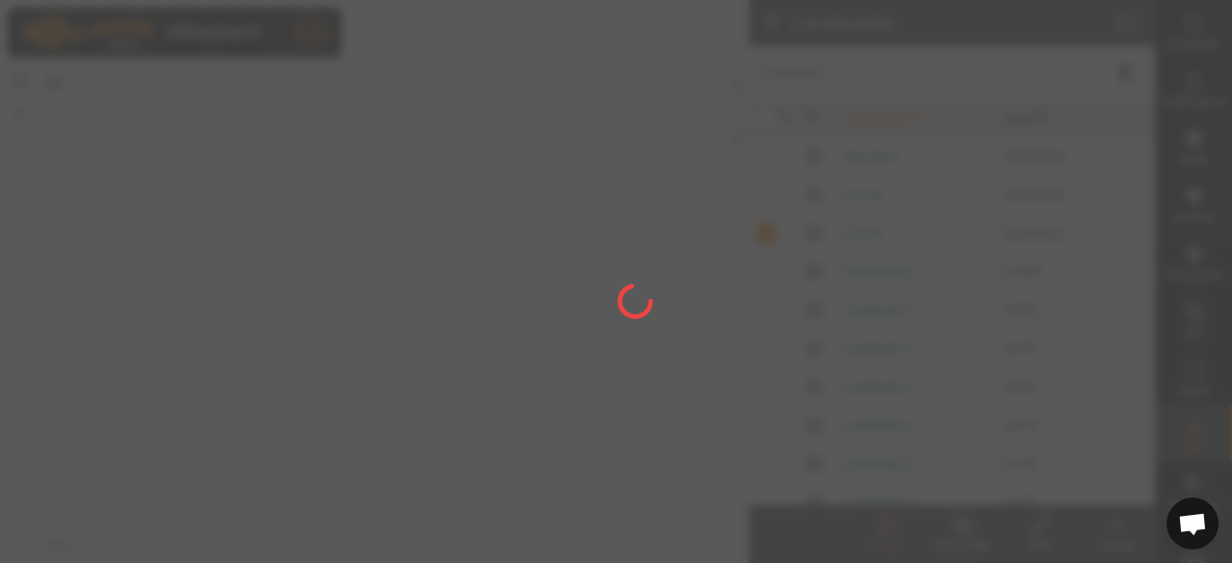
checkbox input "false"
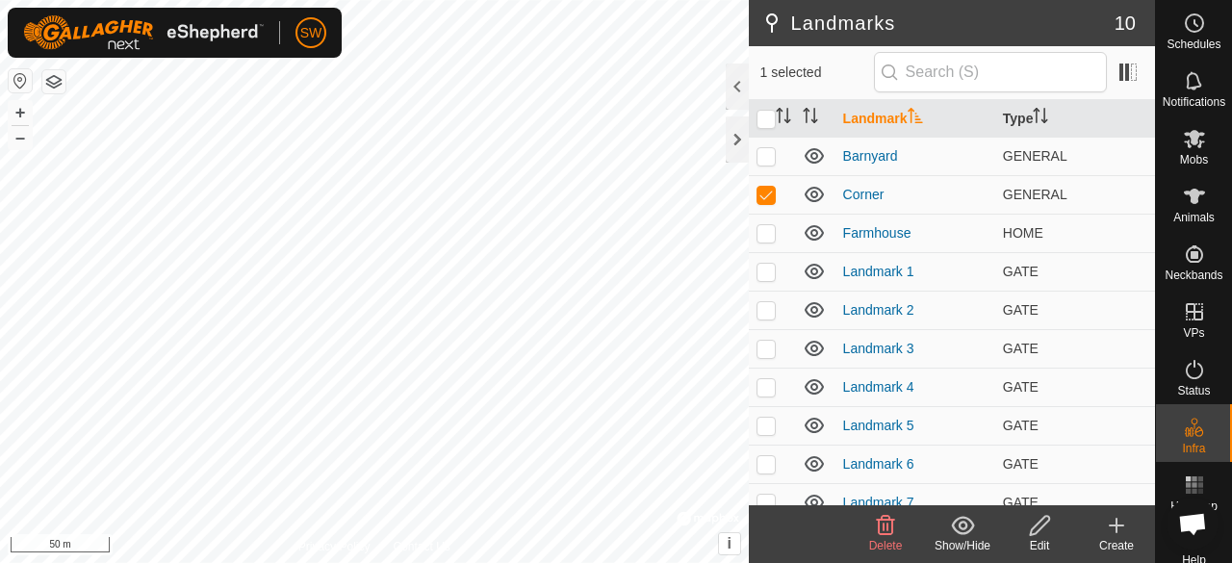
click at [893, 544] on span "Delete" at bounding box center [886, 545] width 34 height 13
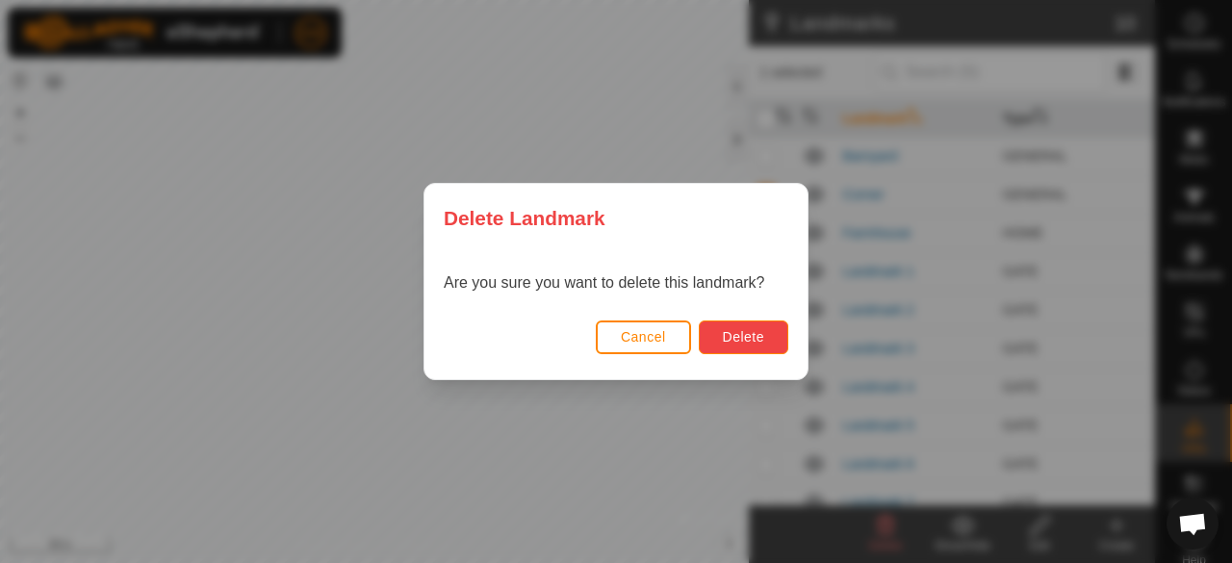
click at [746, 331] on span "Delete" at bounding box center [743, 336] width 41 height 15
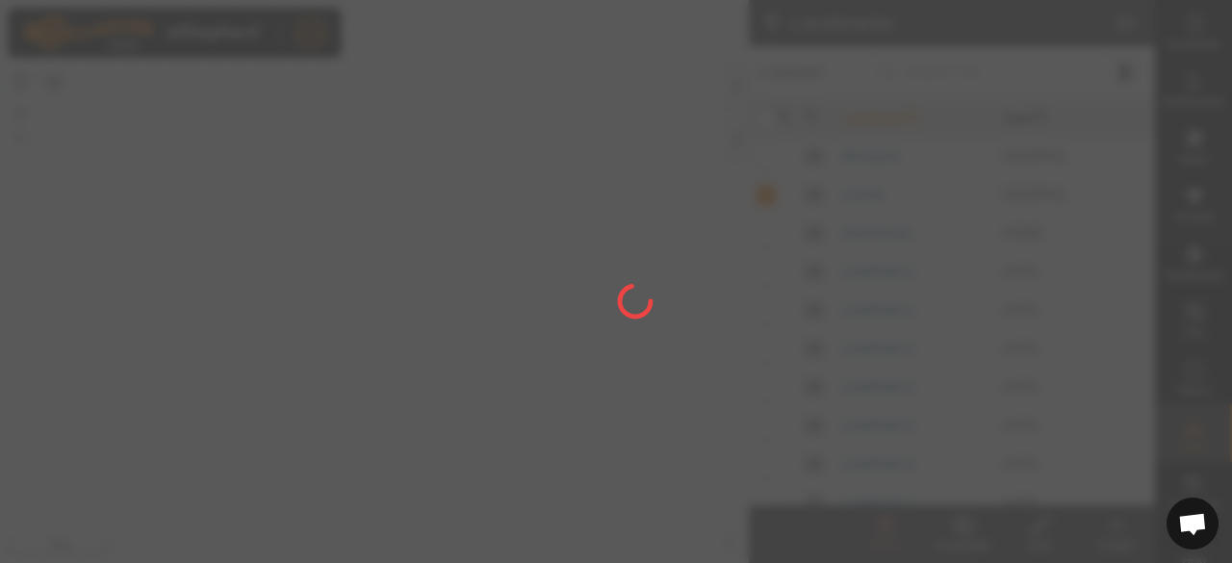
checkbox input "false"
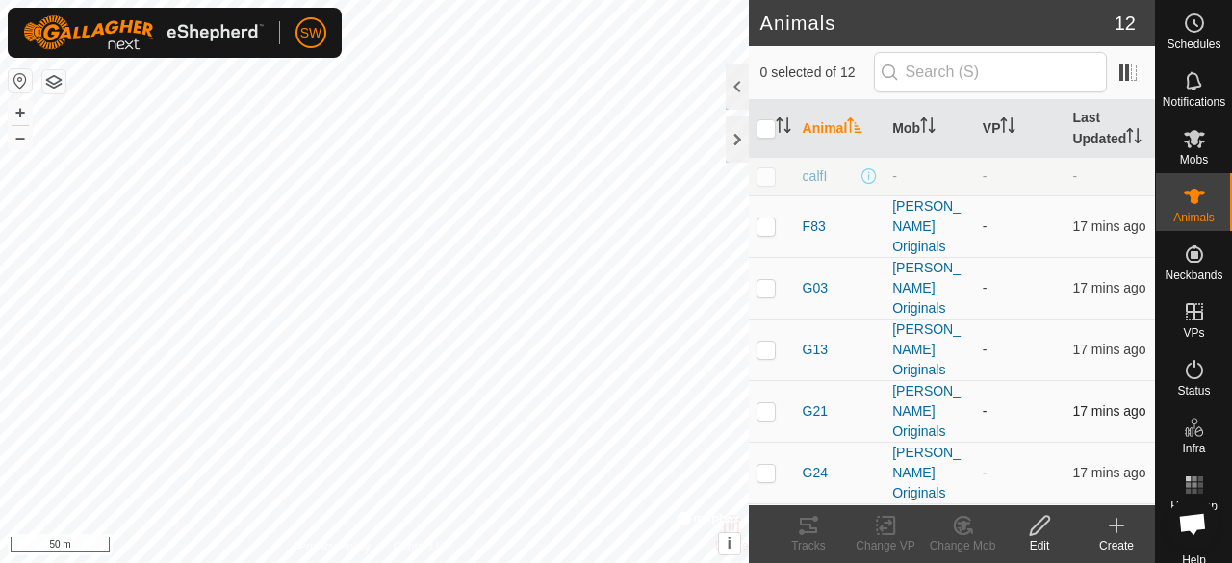
scroll to position [161, 0]
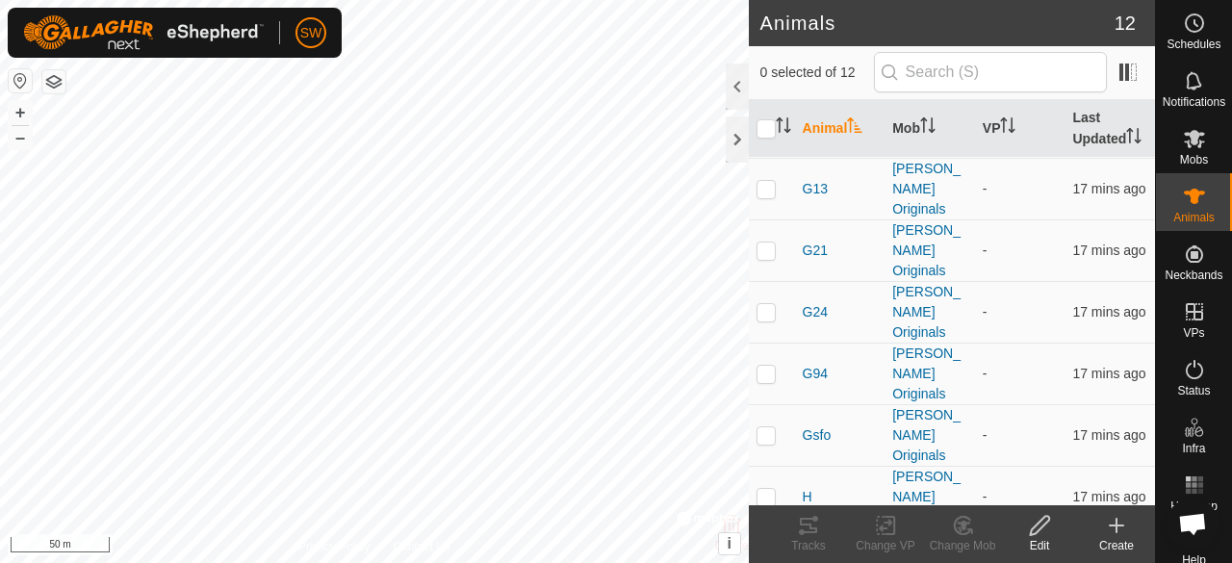
click at [773, 550] on p-checkbox at bounding box center [765, 557] width 19 height 15
click at [958, 528] on icon at bounding box center [958, 529] width 5 height 6
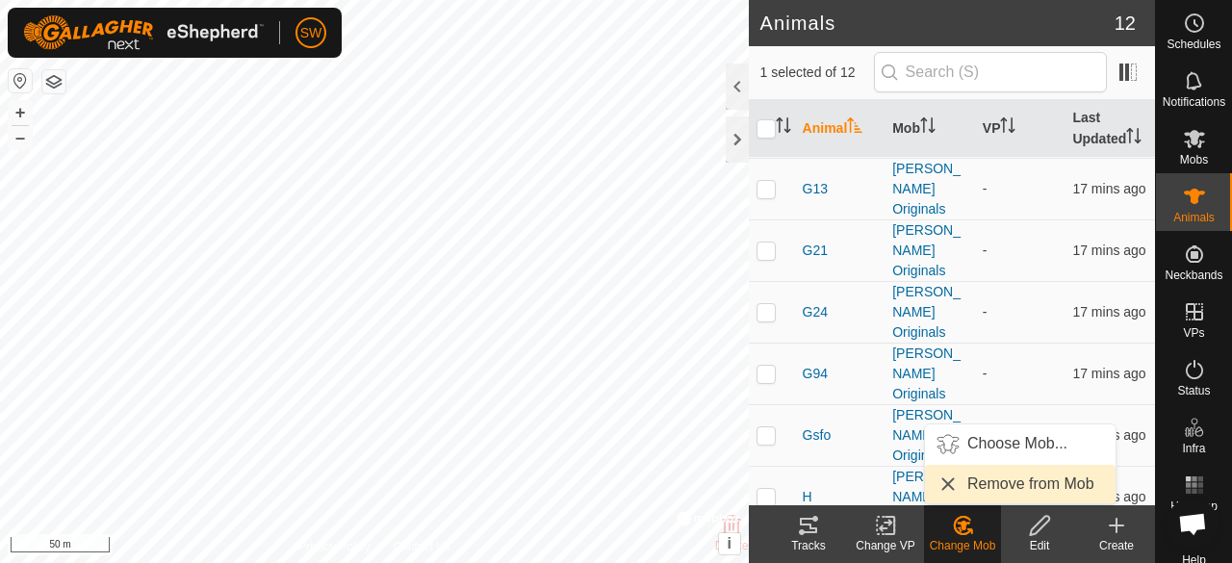
click at [989, 486] on link "Remove from Mob" at bounding box center [1020, 484] width 190 height 38
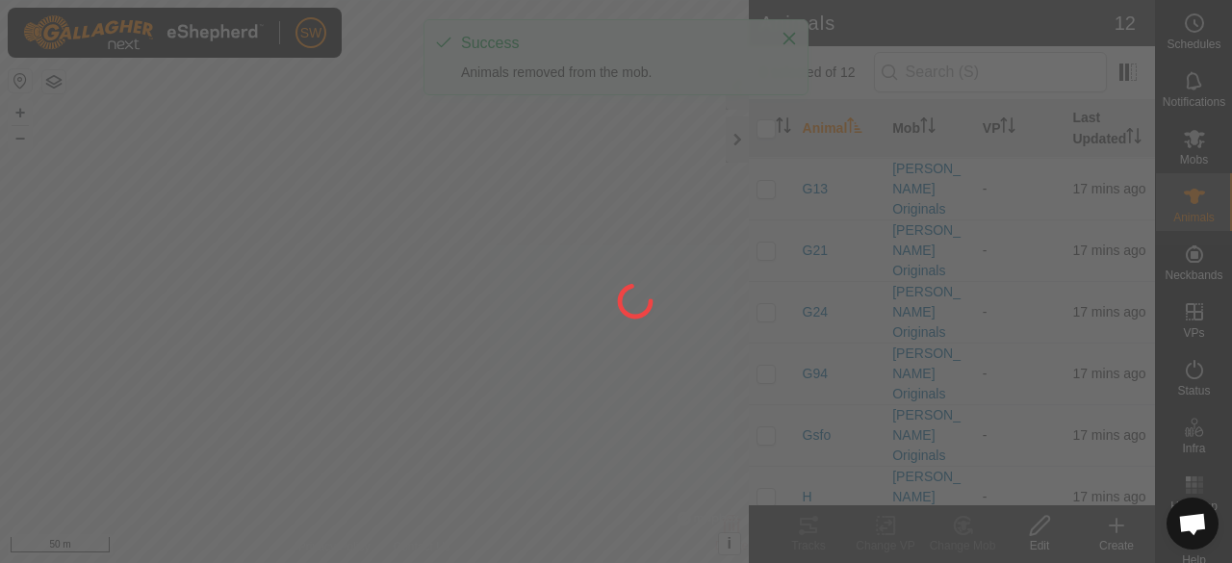
checkbox input "false"
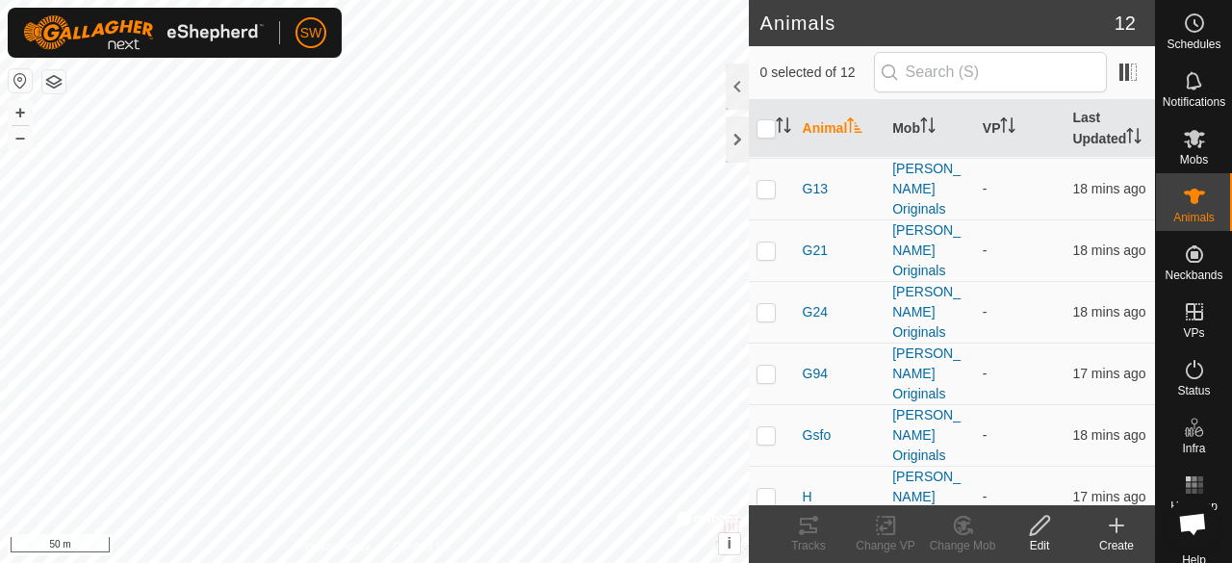
click at [828, 537] on div "LAK" at bounding box center [839, 547] width 75 height 20
click at [820, 537] on span "LAK" at bounding box center [814, 547] width 25 height 20
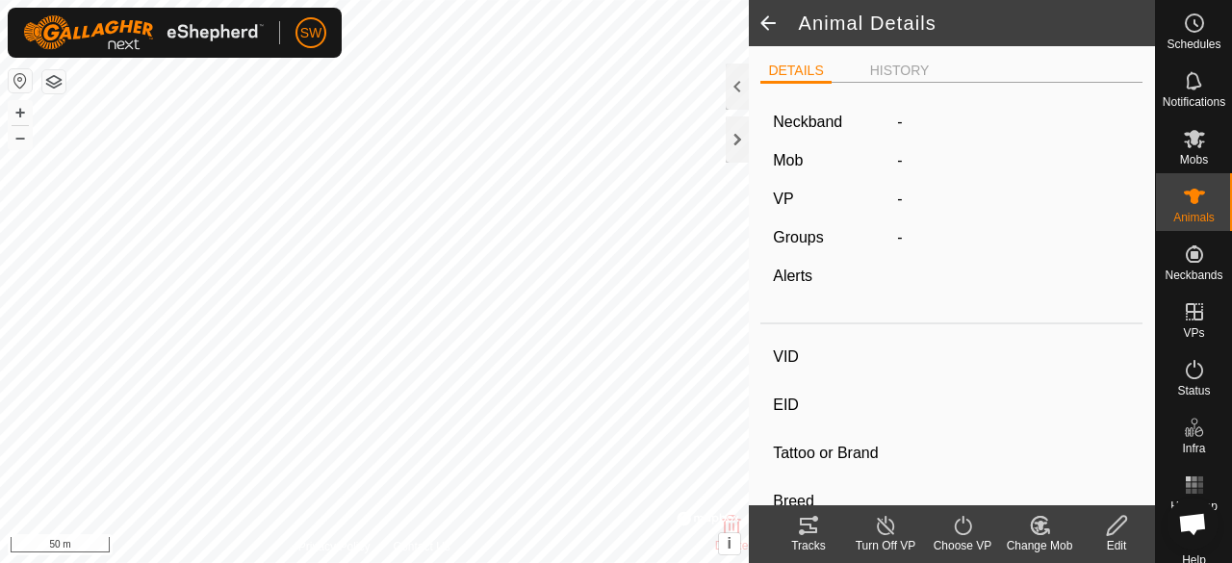
type input "LAK"
type input "-"
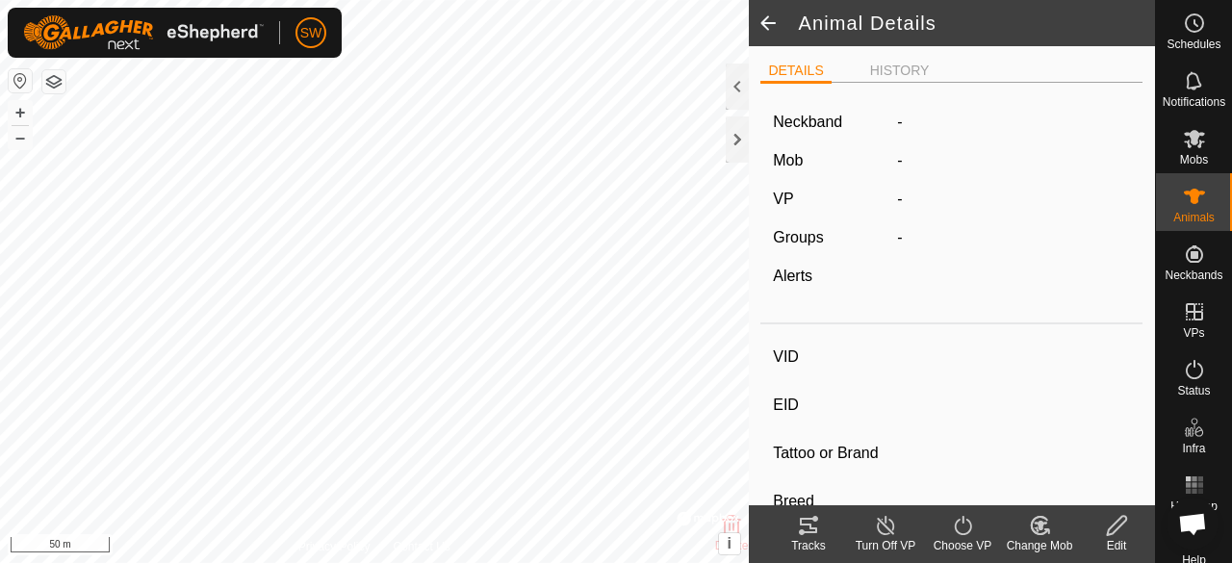
type input "0 kg"
type input "-"
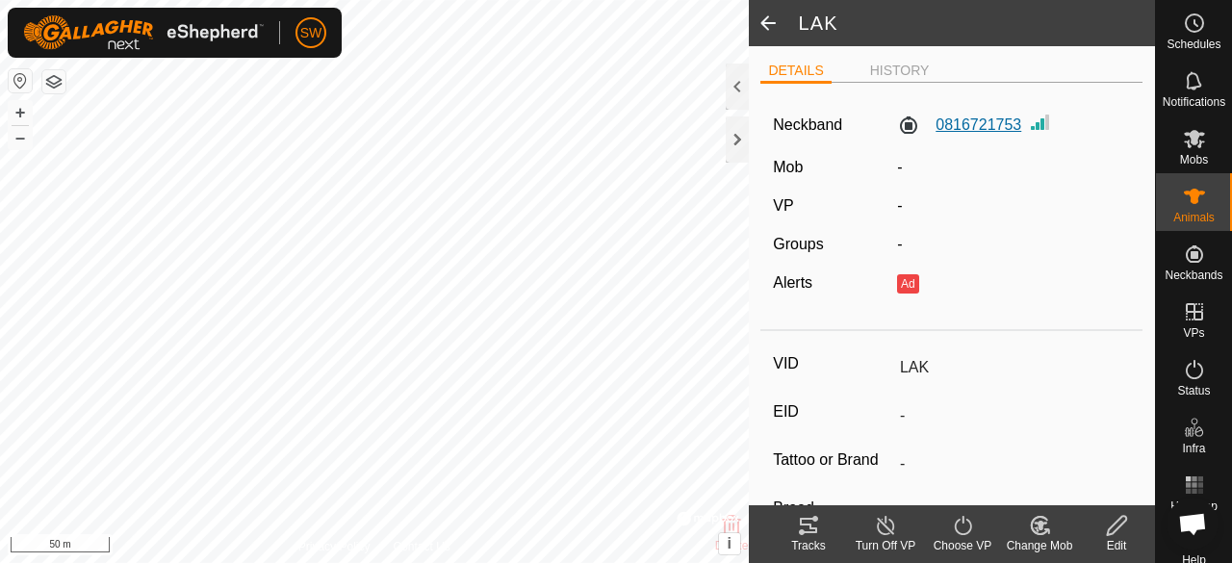
click at [992, 131] on label "0816721753" at bounding box center [959, 125] width 124 height 23
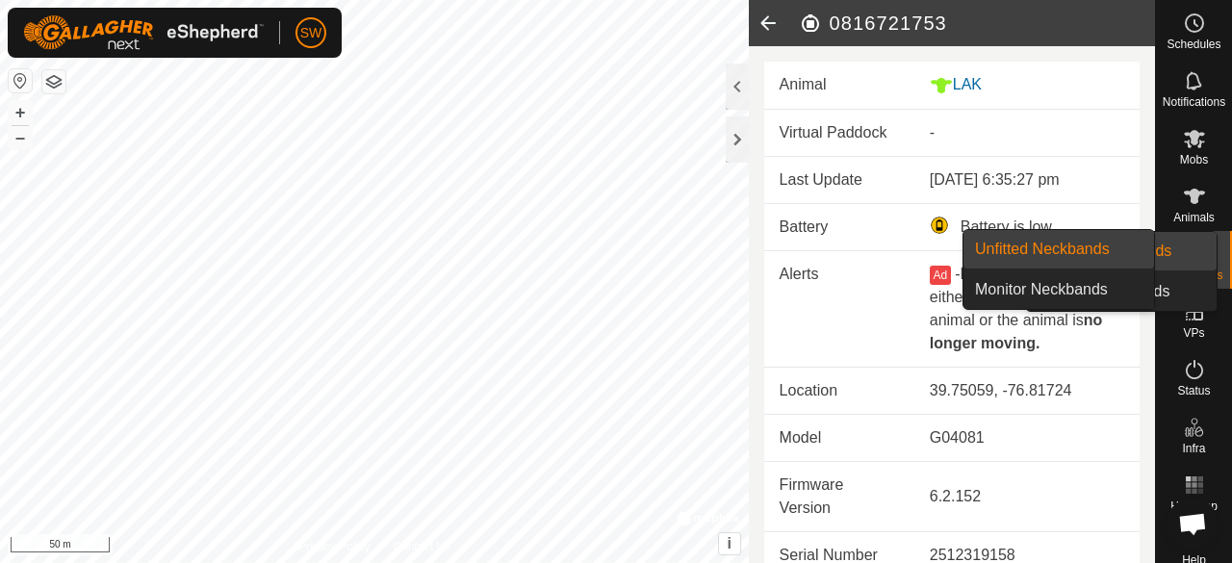
click at [1198, 251] on es-neckbands-svg-icon at bounding box center [1194, 254] width 35 height 31
click at [1077, 246] on link "Unfitted Neckbands" at bounding box center [1058, 249] width 190 height 38
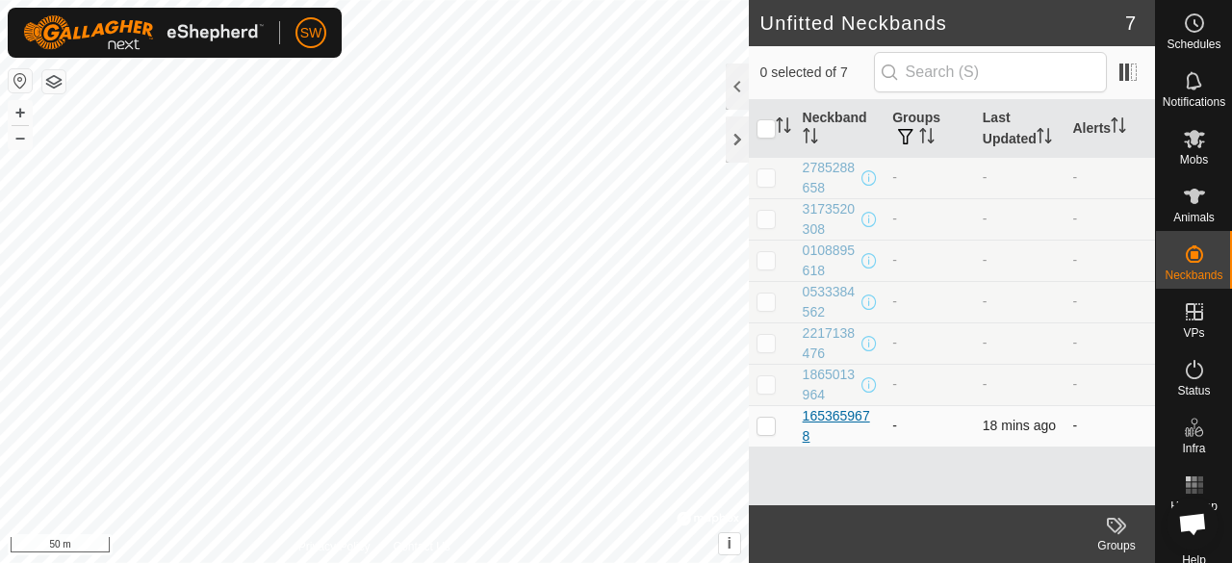
click at [831, 407] on div "1653659678" at bounding box center [839, 426] width 75 height 40
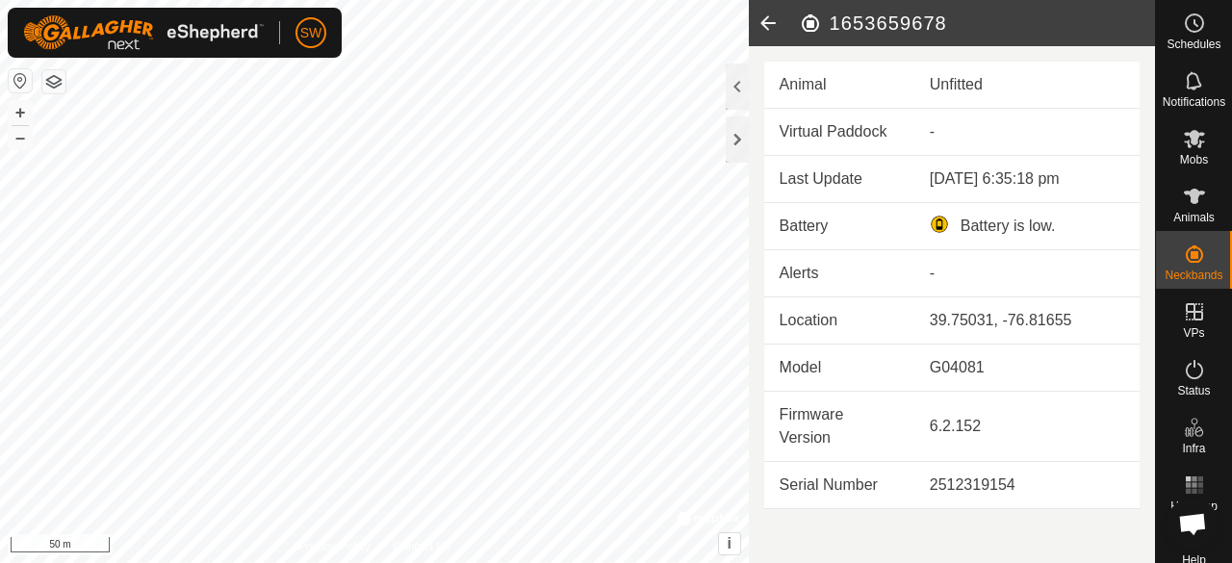
click at [772, 28] on icon at bounding box center [768, 23] width 38 height 46
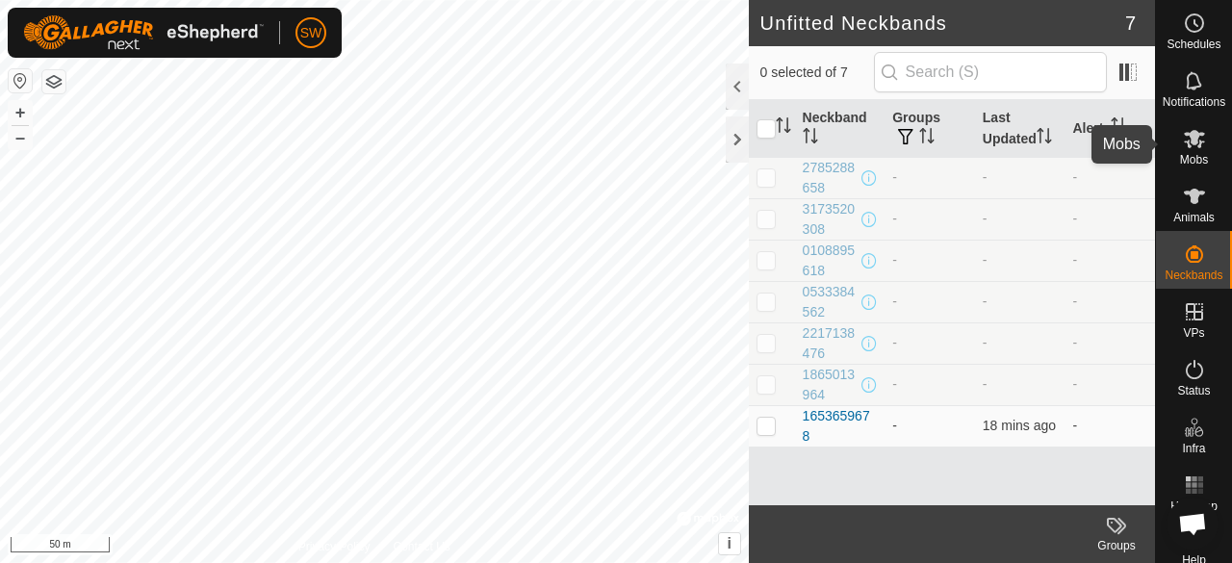
click at [1189, 138] on icon at bounding box center [1193, 139] width 21 height 18
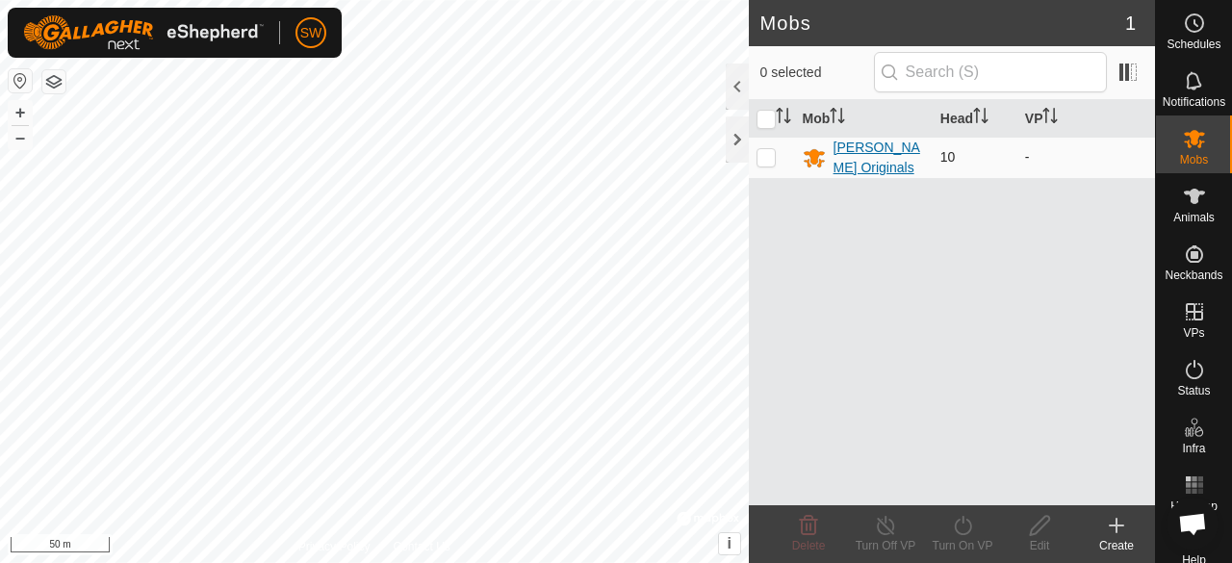
click at [877, 138] on div "Whitesel Originals" at bounding box center [878, 158] width 91 height 40
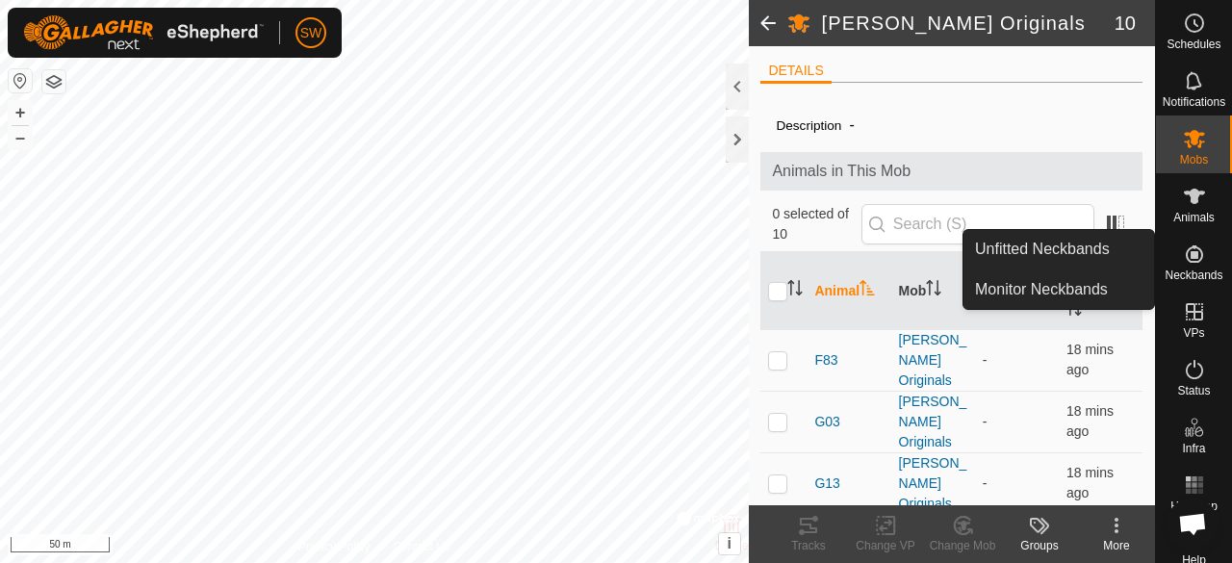
click at [1185, 251] on icon at bounding box center [1193, 253] width 17 height 17
click at [1031, 246] on link "Unfitted Neckbands" at bounding box center [1058, 249] width 190 height 38
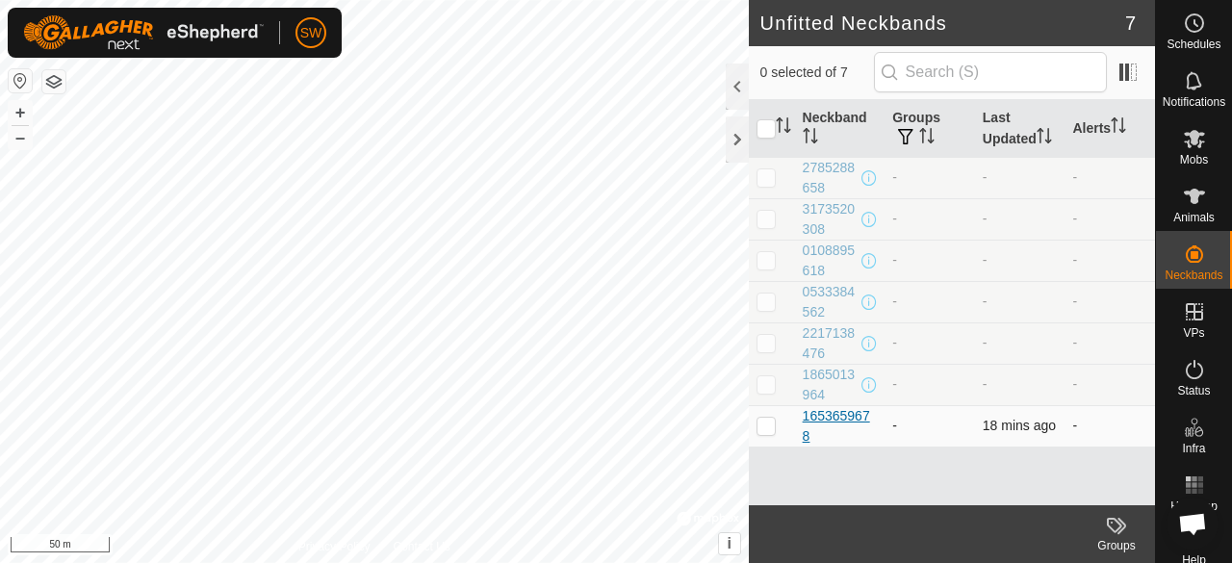
click at [829, 413] on div "1653659678" at bounding box center [839, 426] width 75 height 40
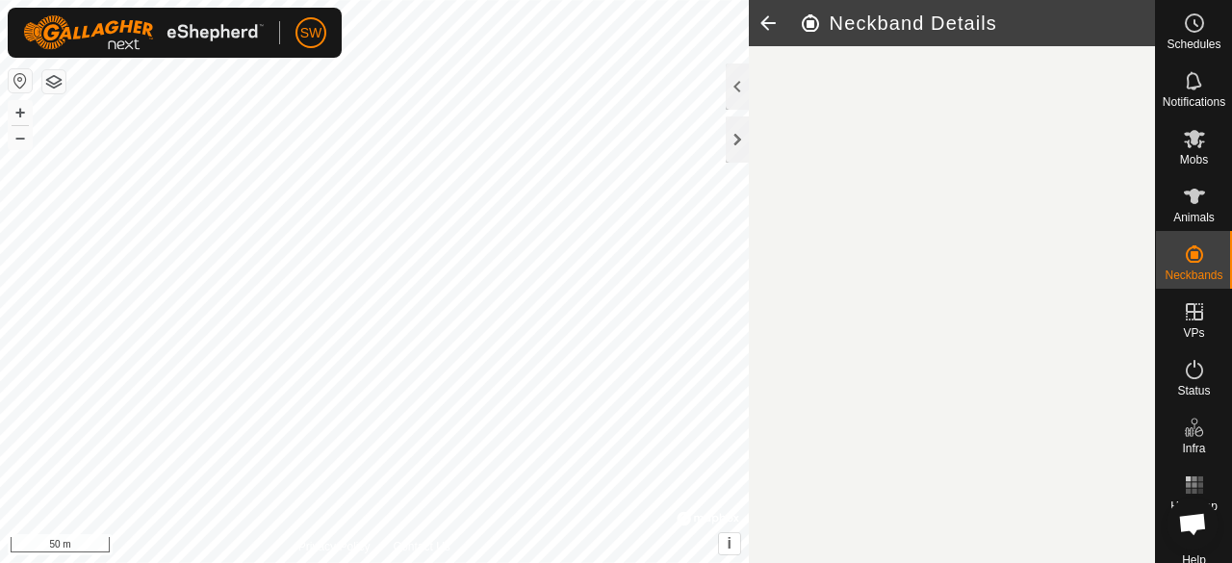
click at [770, 17] on icon at bounding box center [768, 23] width 38 height 46
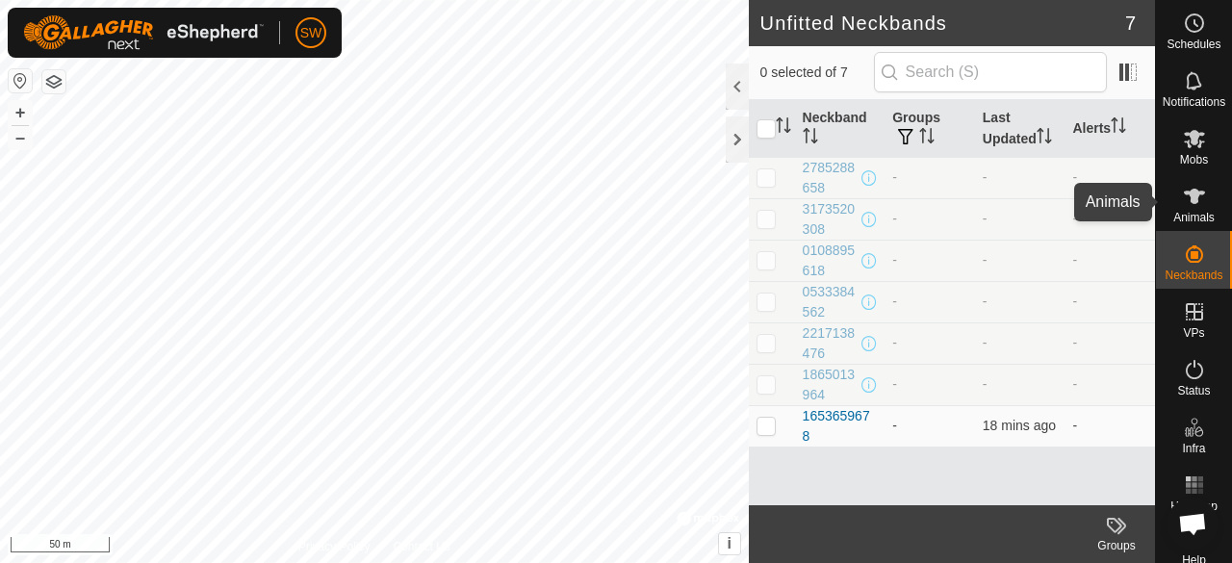
click at [1195, 196] on icon at bounding box center [1193, 196] width 23 height 23
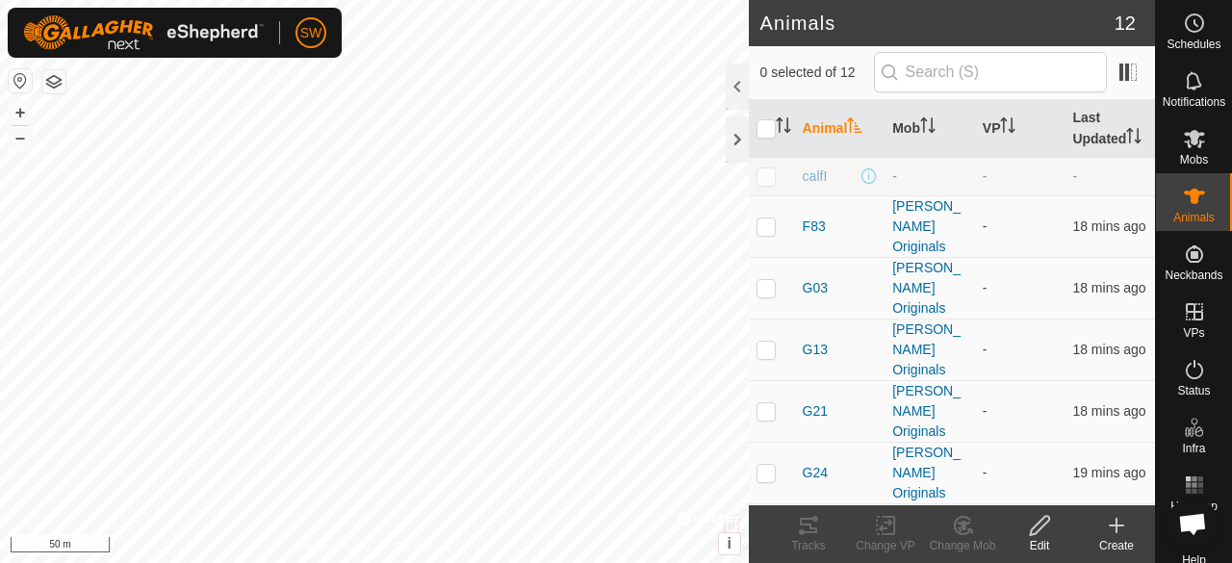
click at [764, 184] on p-checkbox at bounding box center [765, 175] width 19 height 15
checkbox input "true"
click at [1029, 521] on icon at bounding box center [1040, 525] width 24 height 23
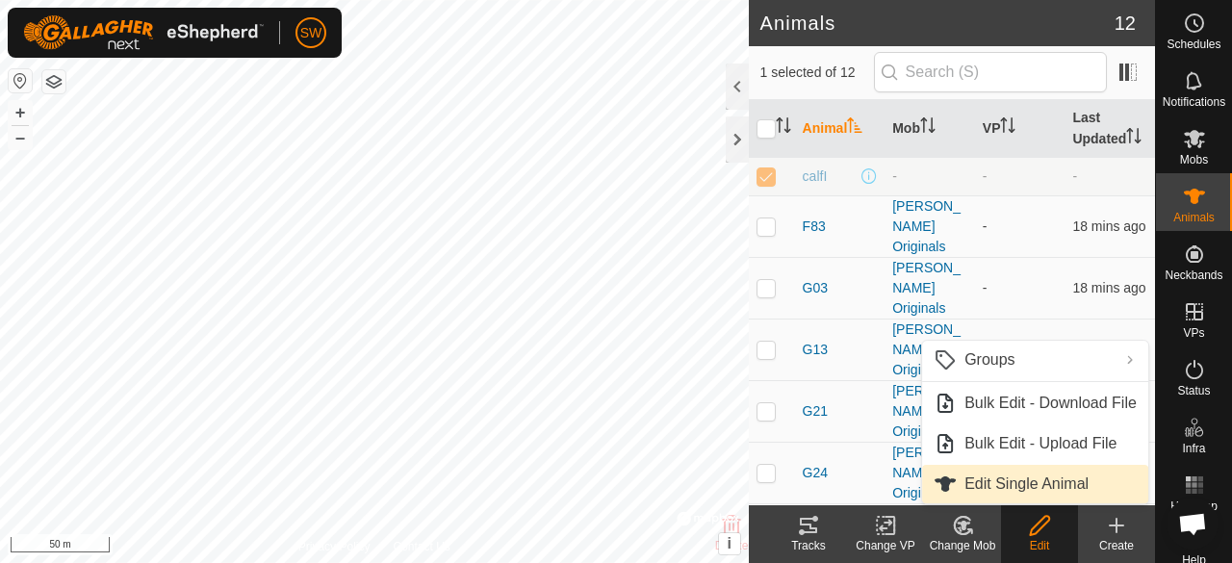
click at [1035, 480] on link "Edit Single Animal" at bounding box center [1035, 484] width 226 height 38
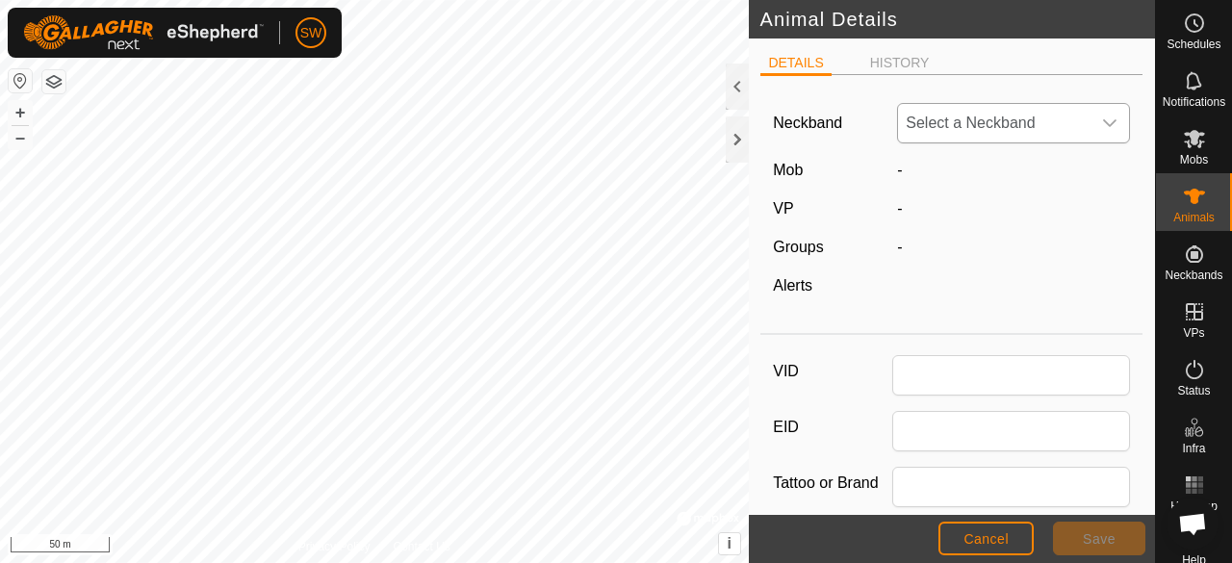
click at [995, 113] on span "Select a Neckband" at bounding box center [994, 123] width 192 height 38
type input "calfI"
type input "0"
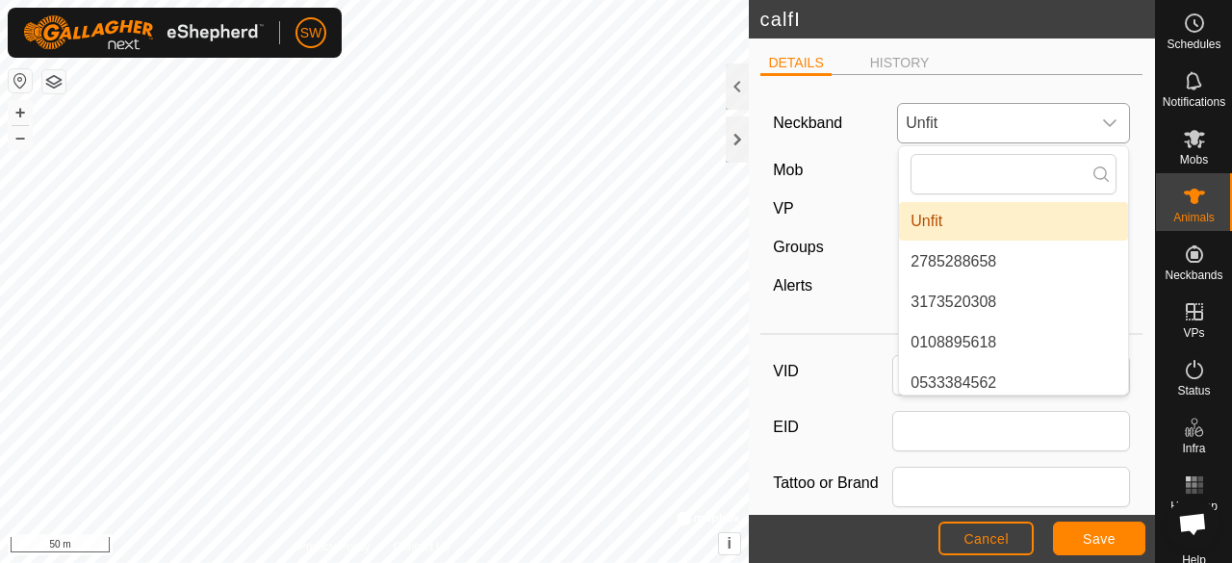
click at [940, 218] on li "Unfit" at bounding box center [1013, 221] width 229 height 38
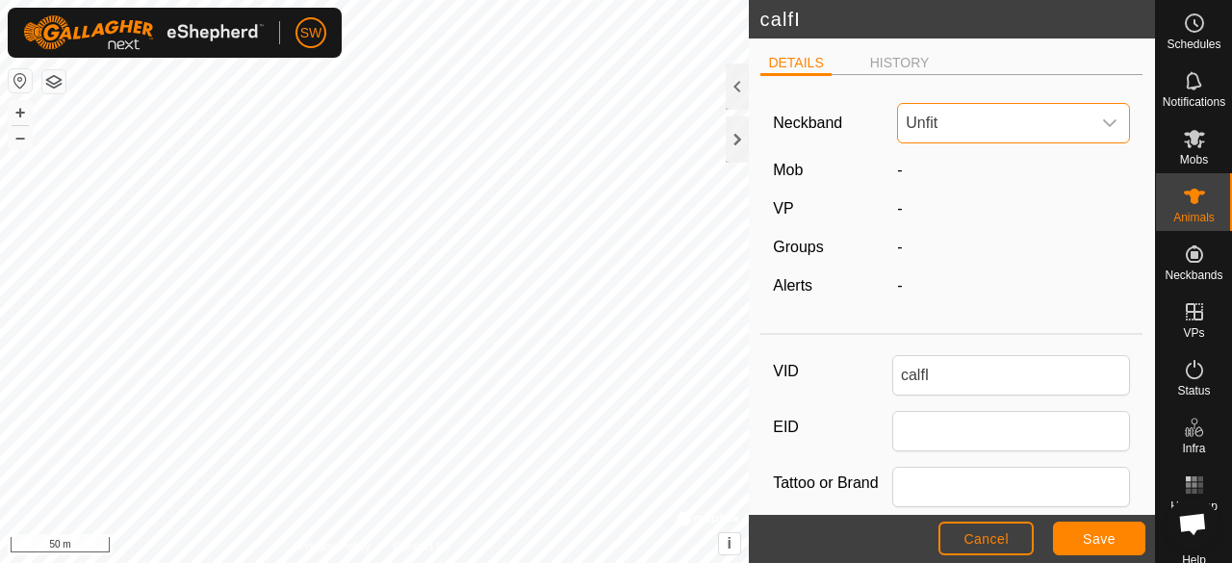
click at [986, 123] on span "Unfit" at bounding box center [994, 123] width 192 height 38
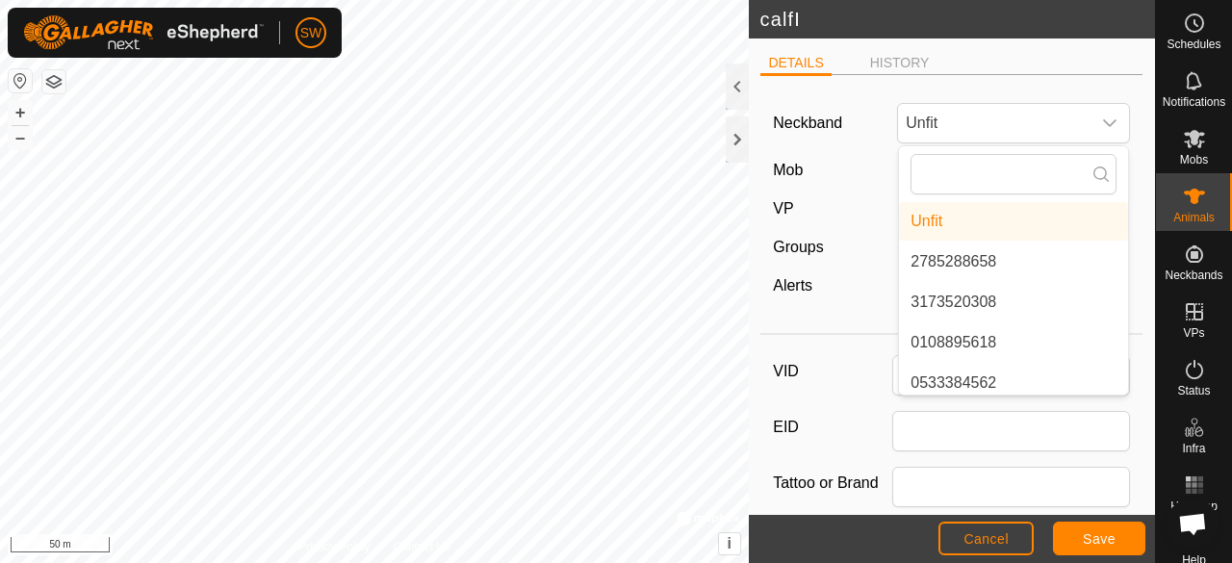
click at [845, 205] on div "VP" at bounding box center [827, 208] width 124 height 23
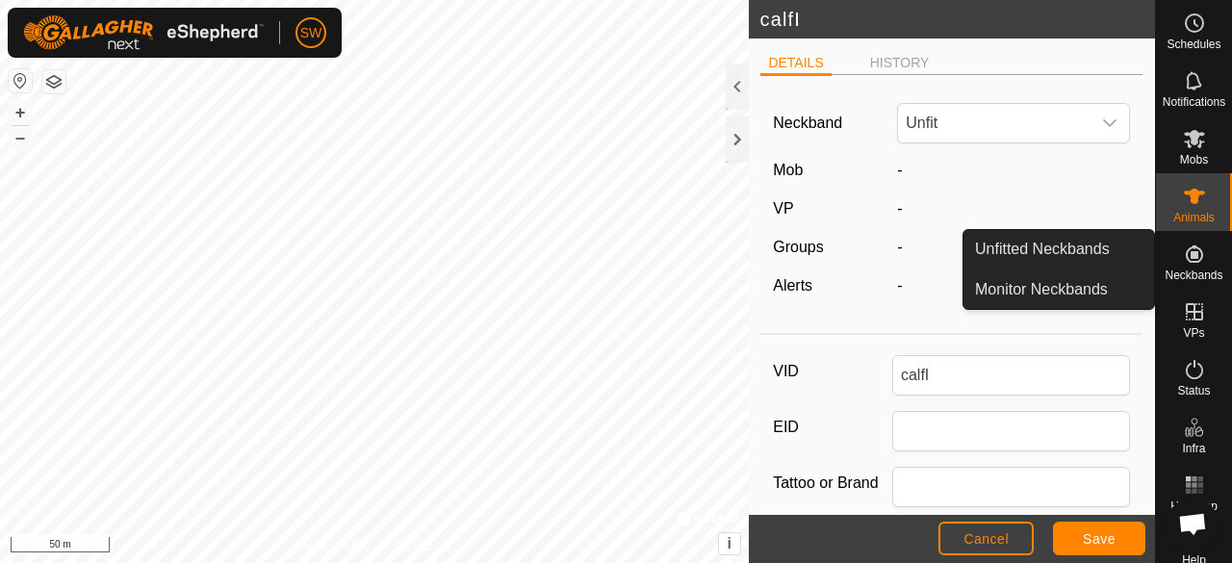
click at [1185, 252] on icon at bounding box center [1193, 253] width 17 height 17
click at [1095, 241] on link "Unfitted Neckbands" at bounding box center [1058, 249] width 190 height 38
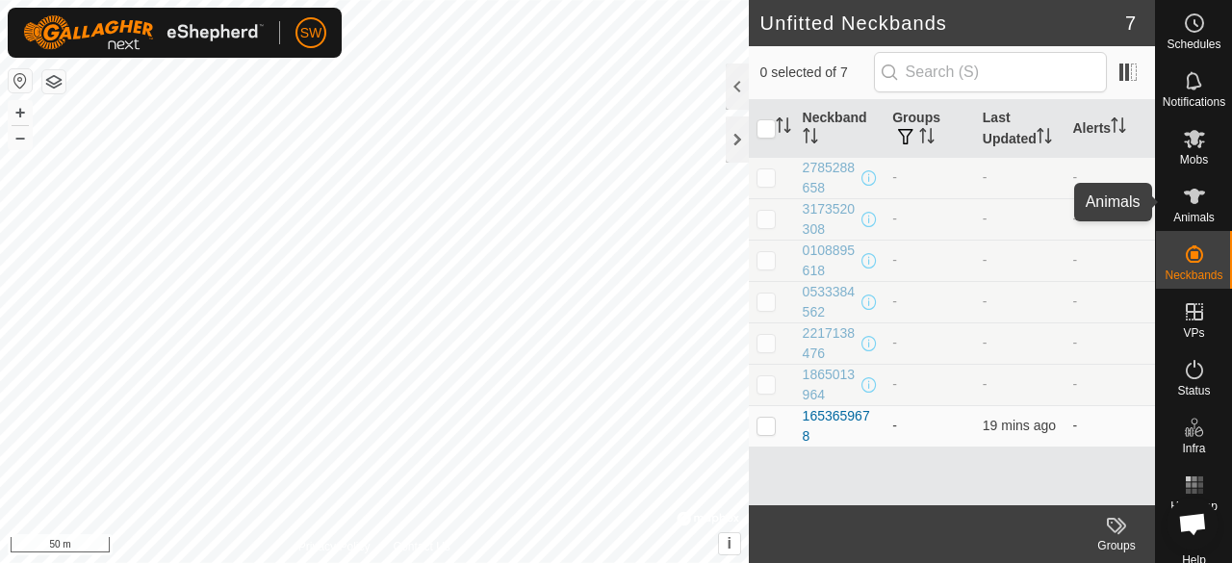
click at [1182, 210] on es-animals-svg-icon at bounding box center [1194, 196] width 35 height 31
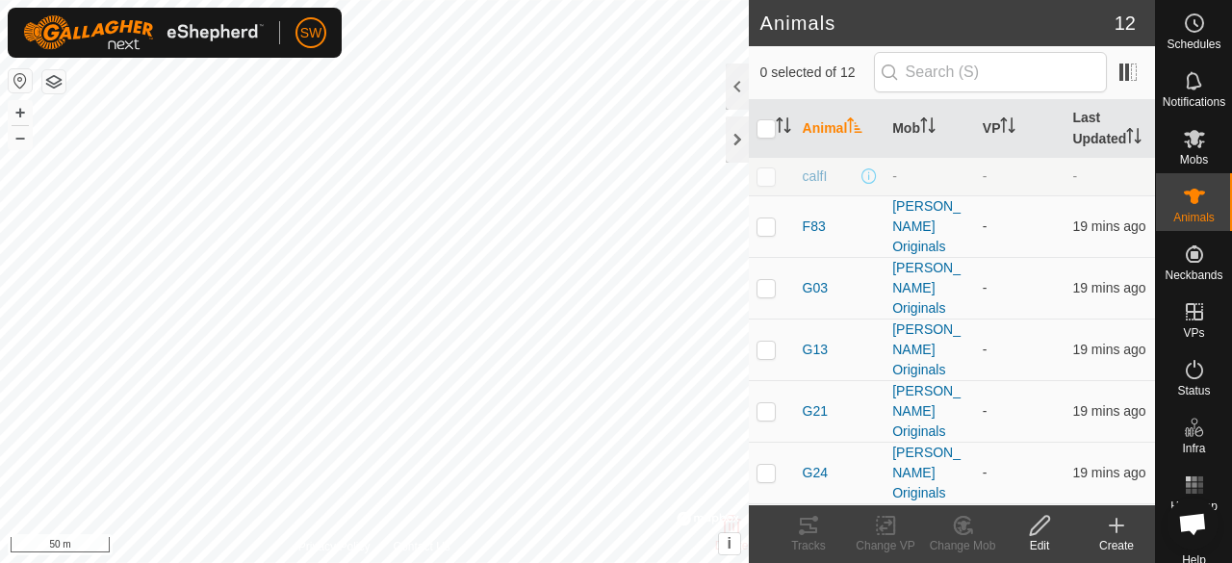
click at [759, 184] on p-checkbox at bounding box center [765, 175] width 19 height 15
checkbox input "true"
click at [1031, 528] on icon at bounding box center [1038, 525] width 19 height 19
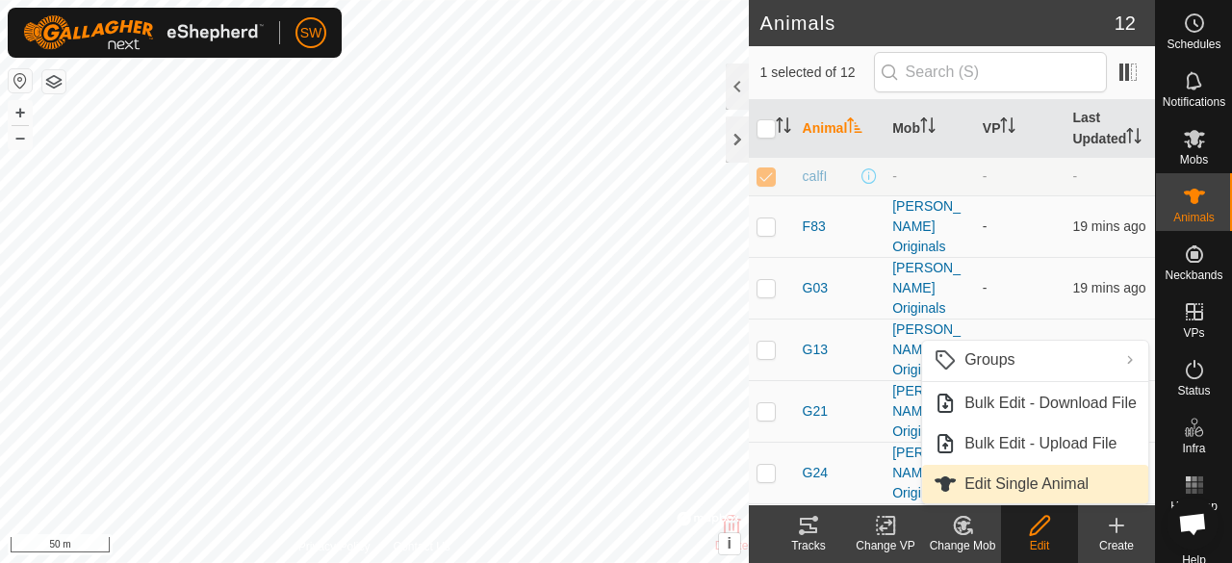
click at [1015, 479] on link "Edit Single Animal" at bounding box center [1035, 484] width 226 height 38
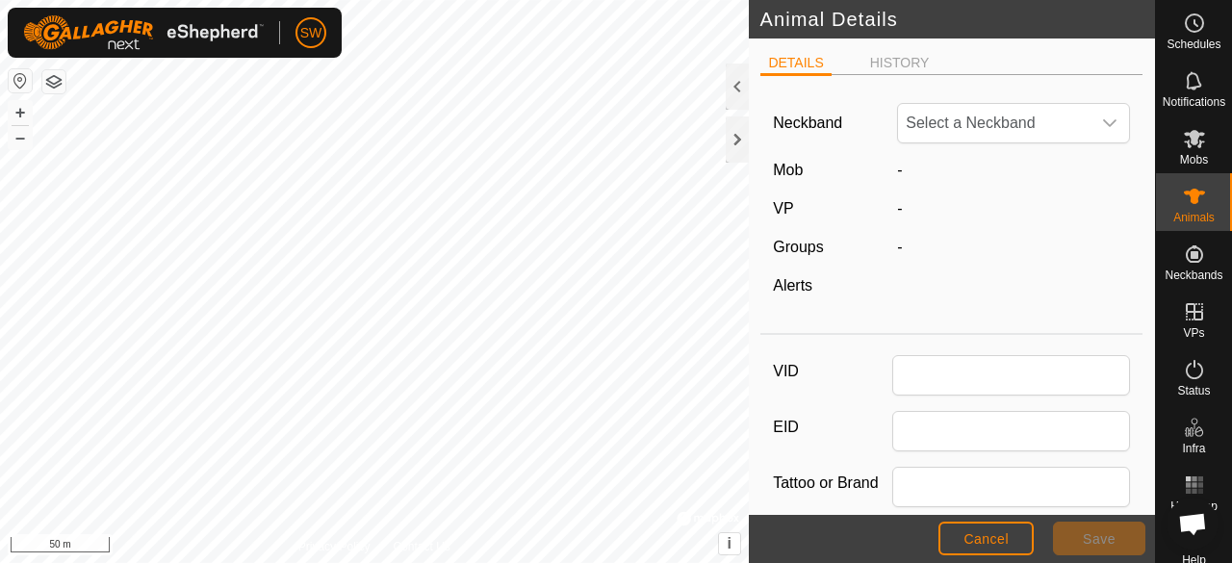
type input "calfI"
type input "0"
click at [952, 120] on span "Unfit" at bounding box center [994, 123] width 192 height 38
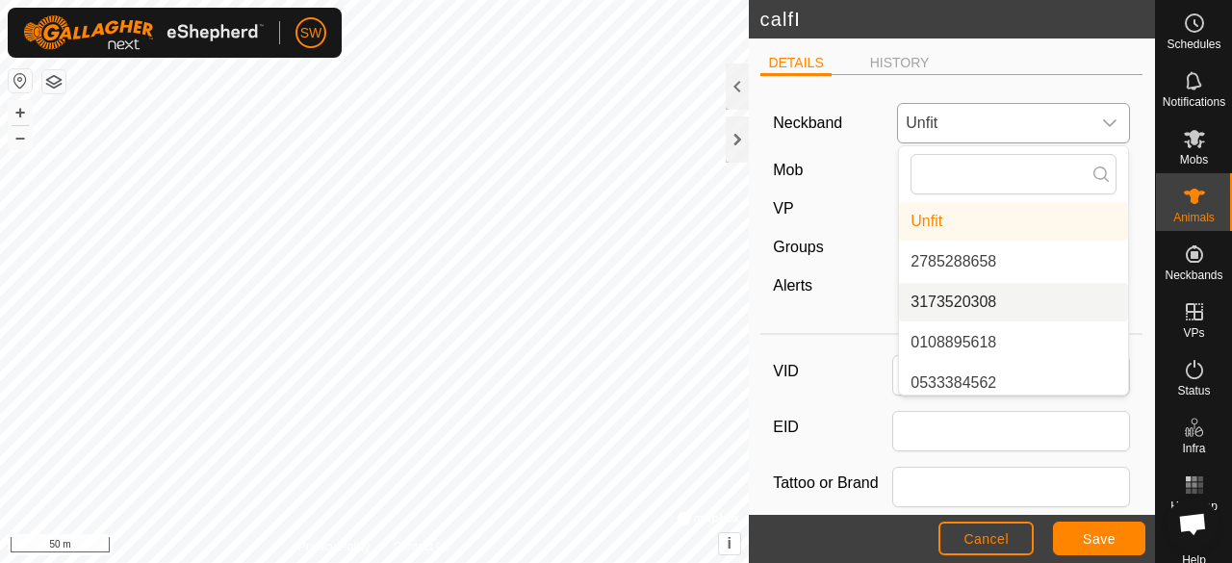
scroll to position [129, 0]
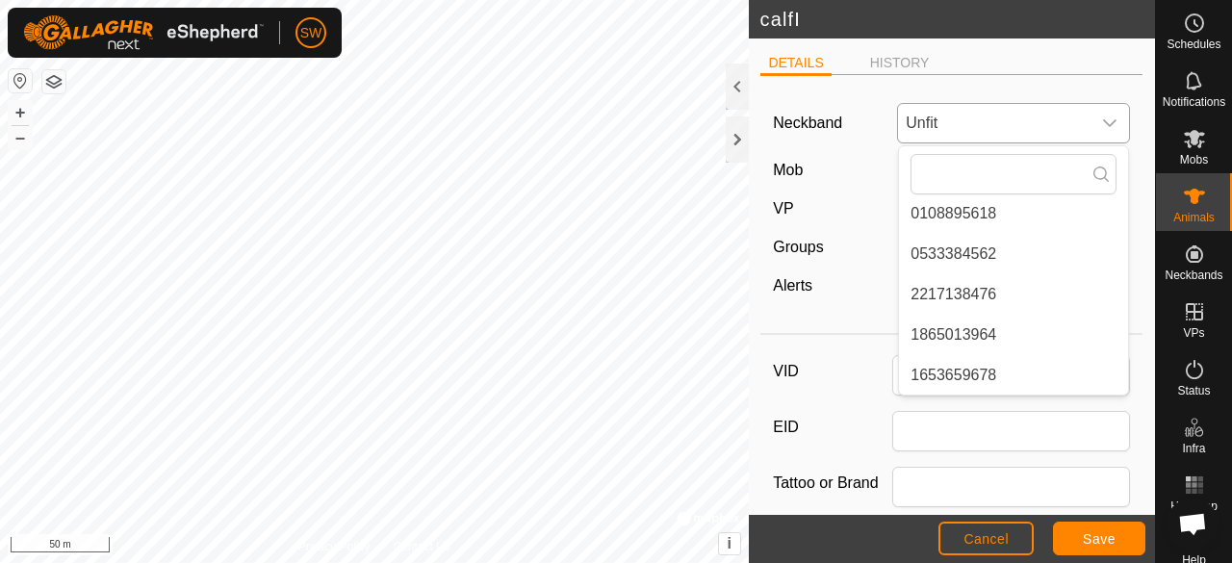
click at [995, 372] on li "1653659678" at bounding box center [1013, 375] width 229 height 38
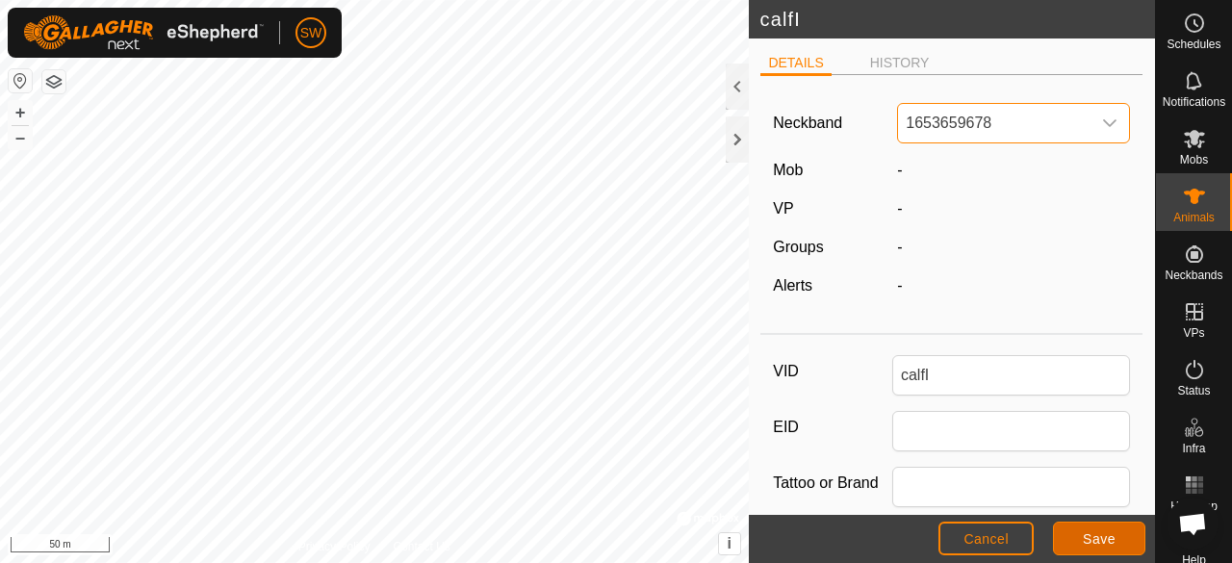
click at [1079, 538] on button "Save" at bounding box center [1099, 538] width 92 height 34
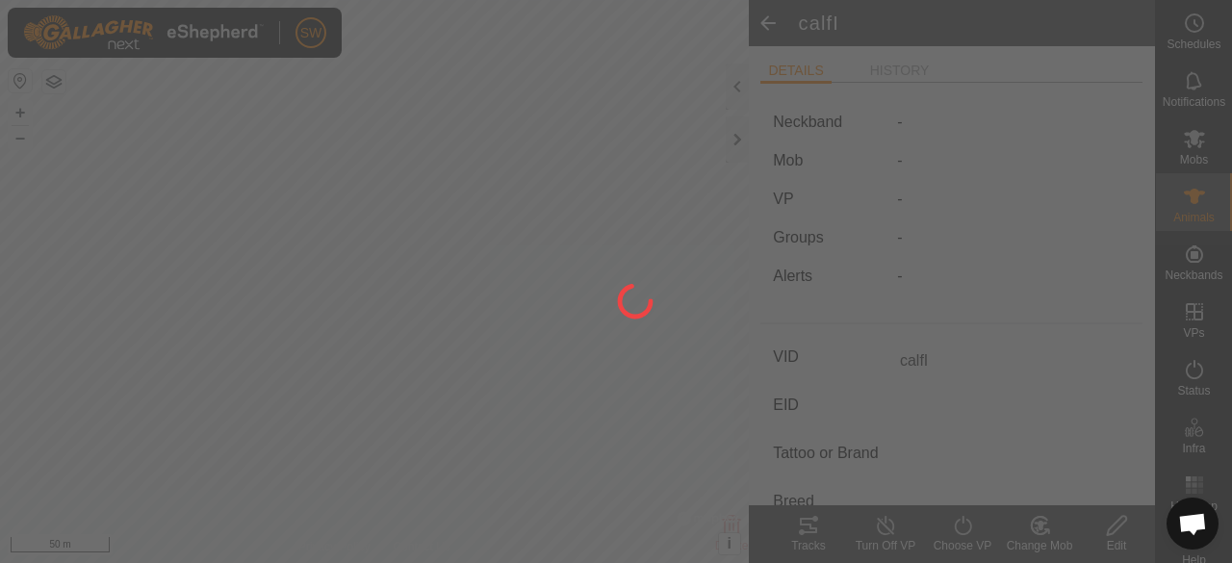
type input "-"
type input "0 kg"
type input "-"
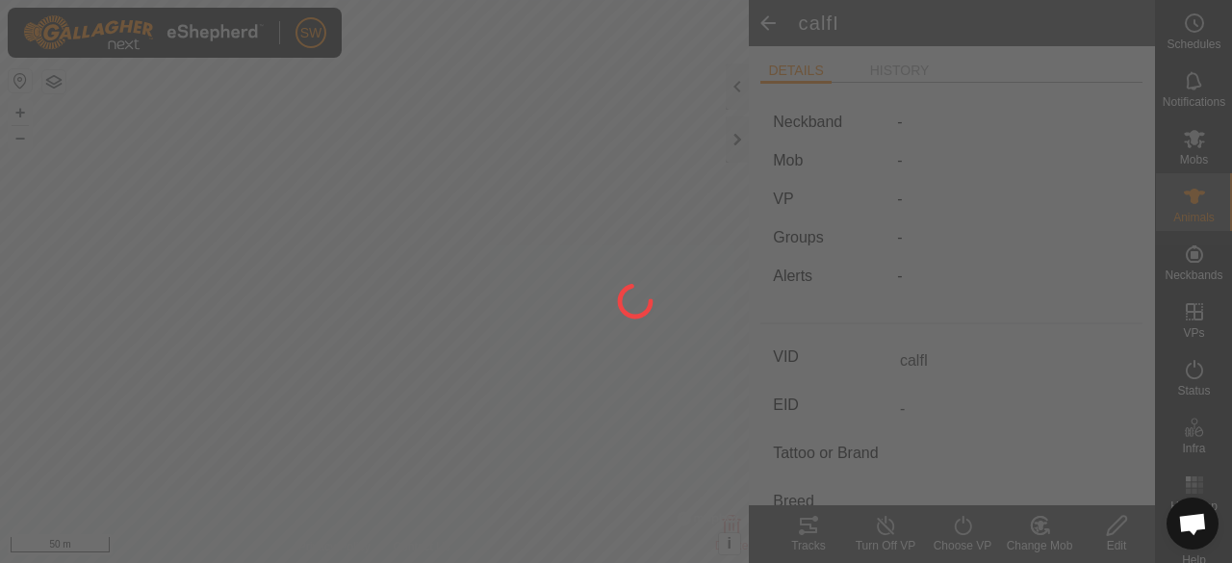
type input "-"
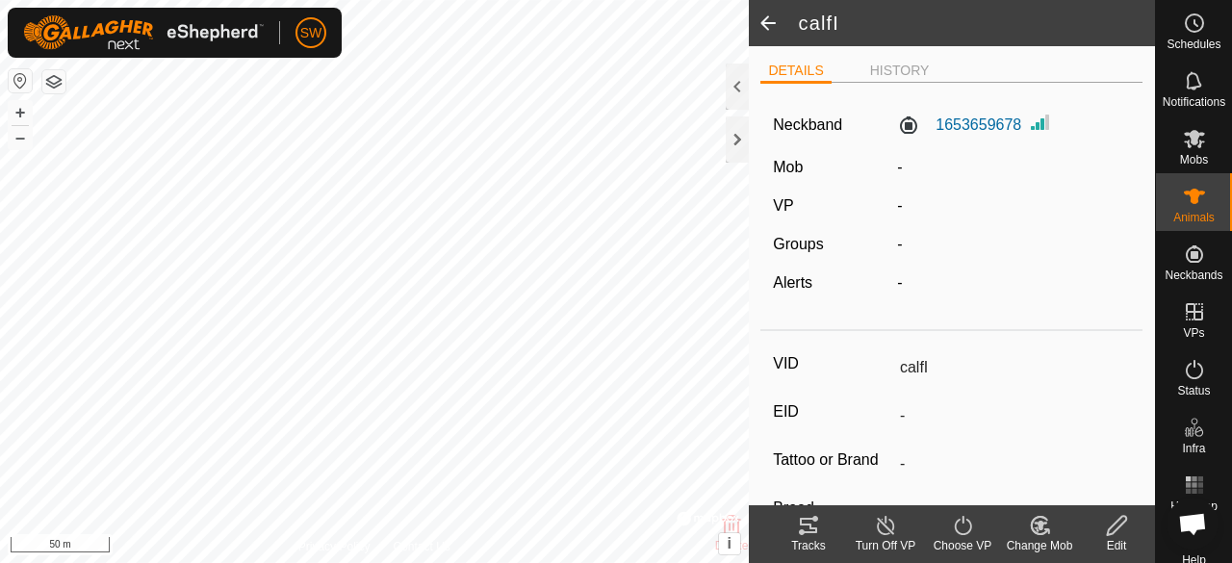
click at [1039, 539] on div "Change Mob" at bounding box center [1039, 545] width 77 height 17
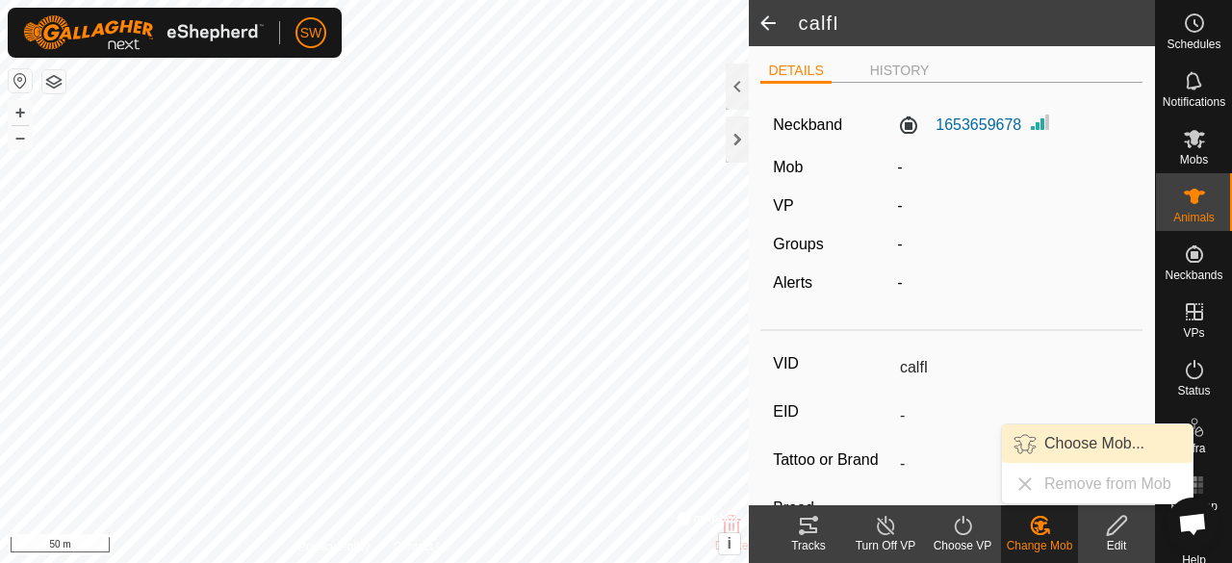
click at [1054, 444] on link "Choose Mob..." at bounding box center [1097, 443] width 190 height 38
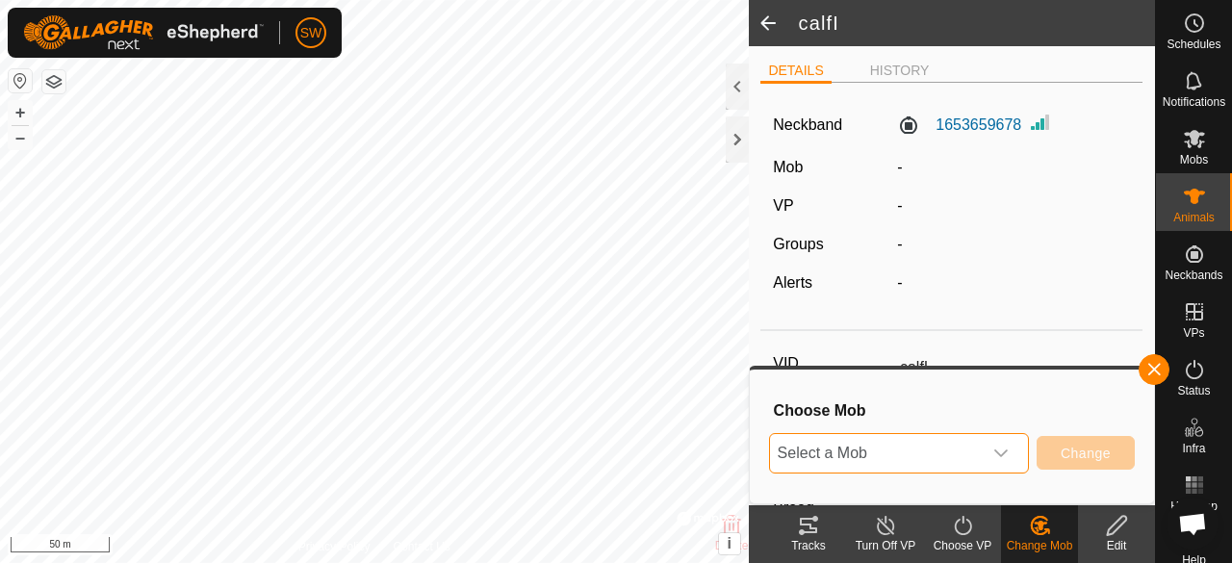
click at [962, 437] on span "Select a Mob" at bounding box center [876, 453] width 212 height 38
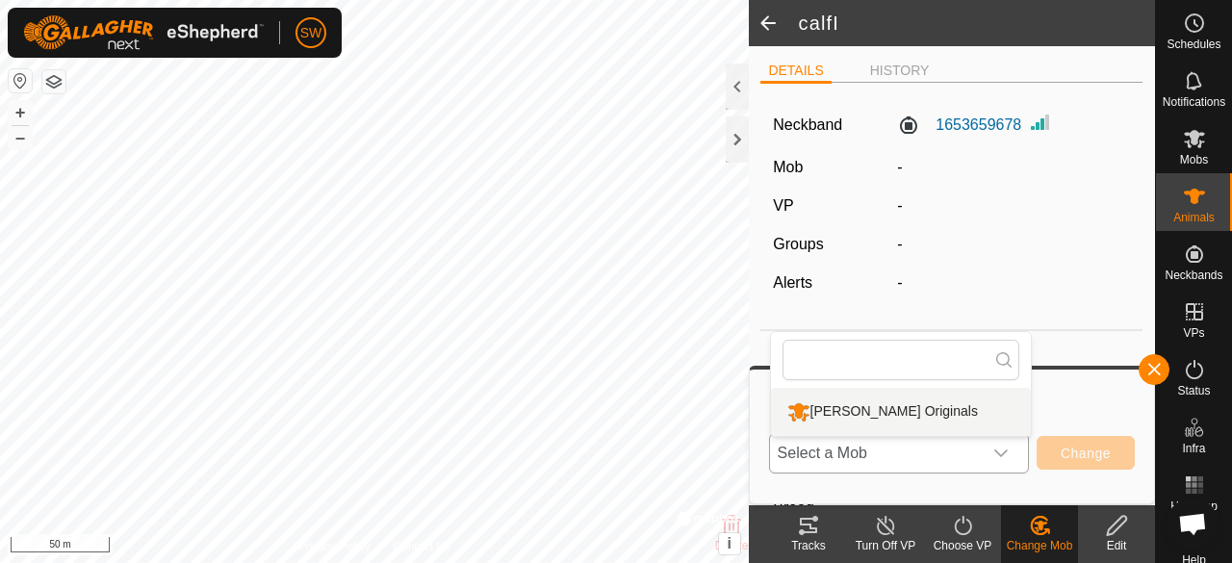
click at [907, 411] on li "Whitesel Originals" at bounding box center [901, 412] width 260 height 48
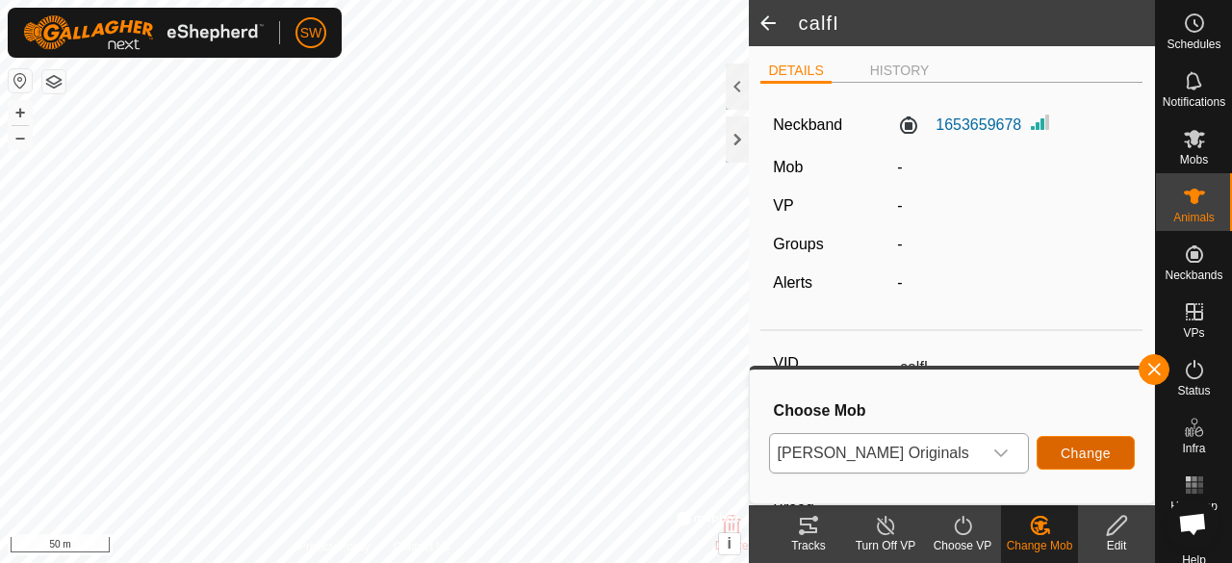
click at [1056, 452] on button "Change" at bounding box center [1085, 453] width 98 height 34
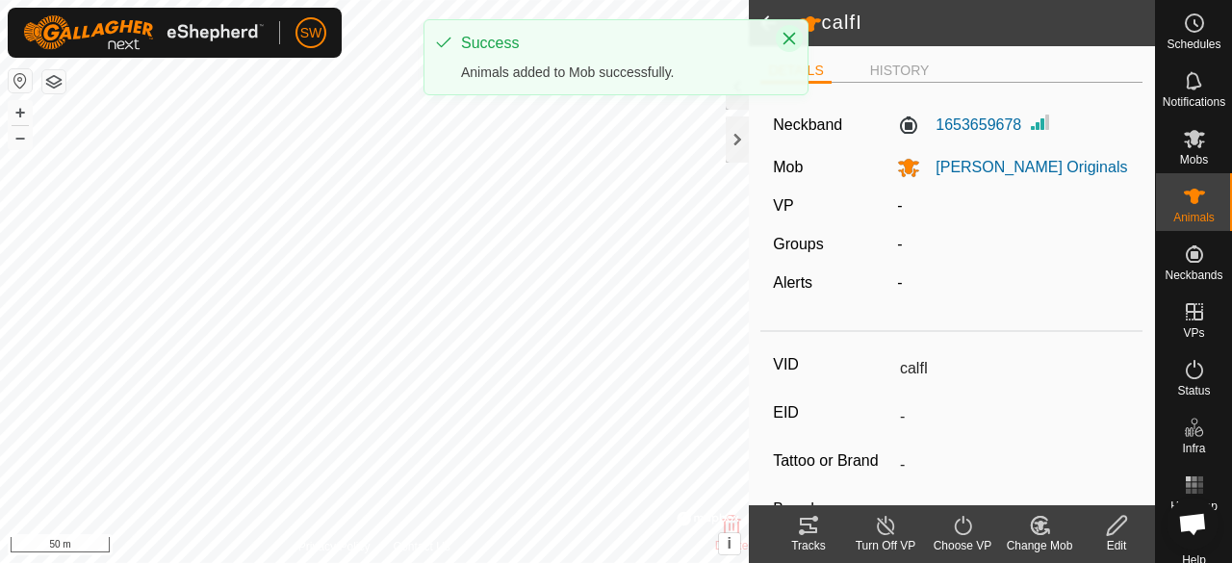
click at [793, 44] on icon "Close" at bounding box center [788, 38] width 15 height 15
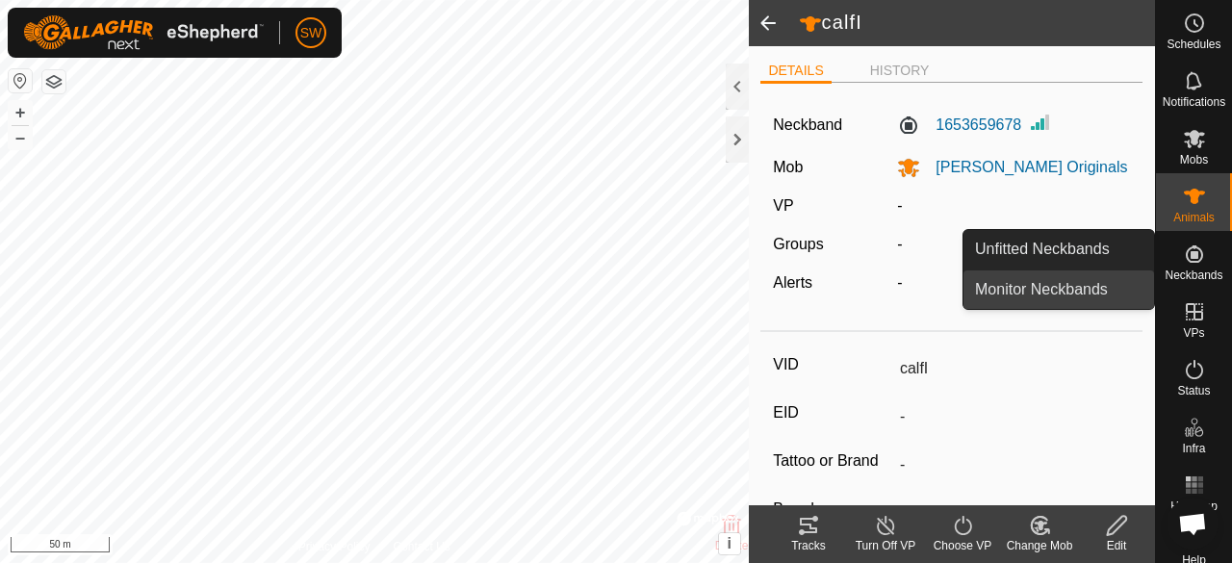
click at [1064, 290] on link "Monitor Neckbands" at bounding box center [1058, 289] width 190 height 38
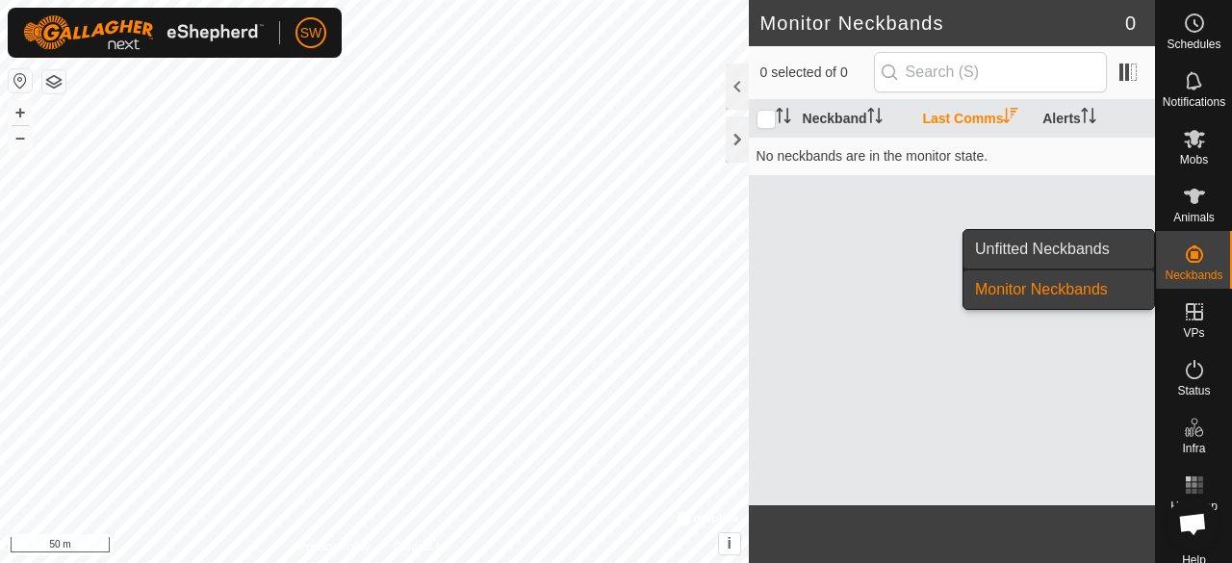
click at [1105, 242] on link "Unfitted Neckbands" at bounding box center [1058, 249] width 190 height 38
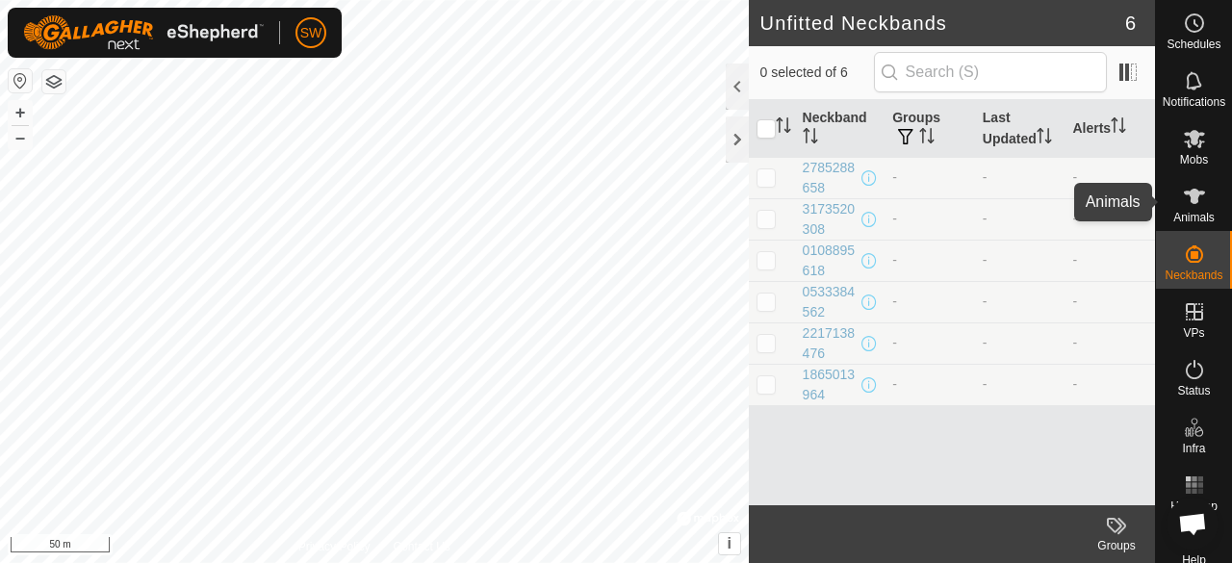
click at [1177, 209] on es-animals-svg-icon at bounding box center [1194, 196] width 35 height 31
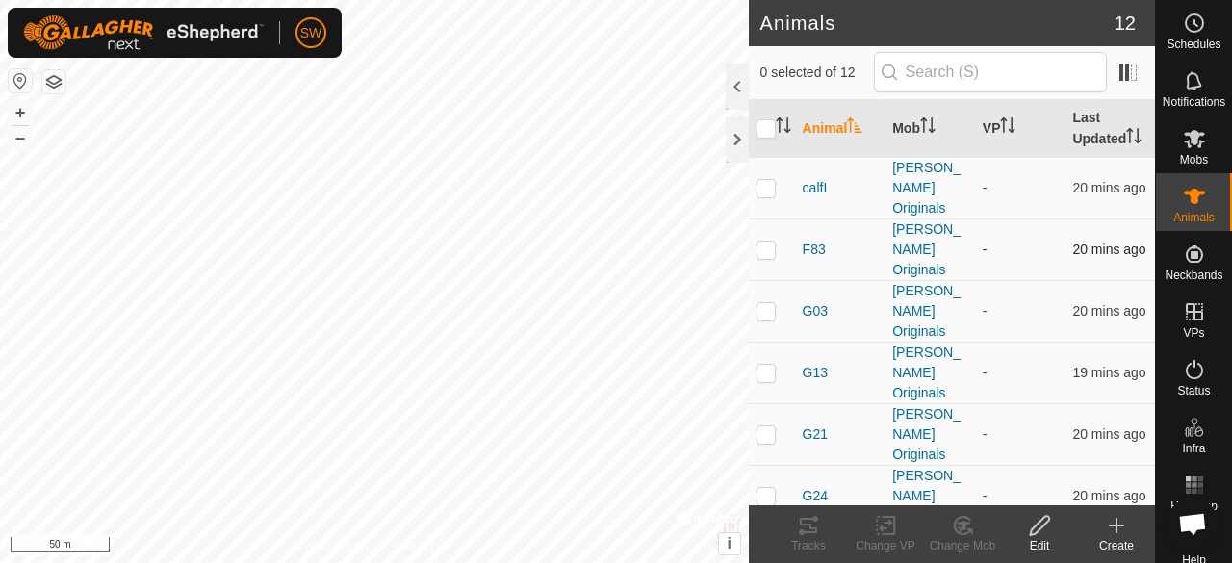
scroll to position [164, 0]
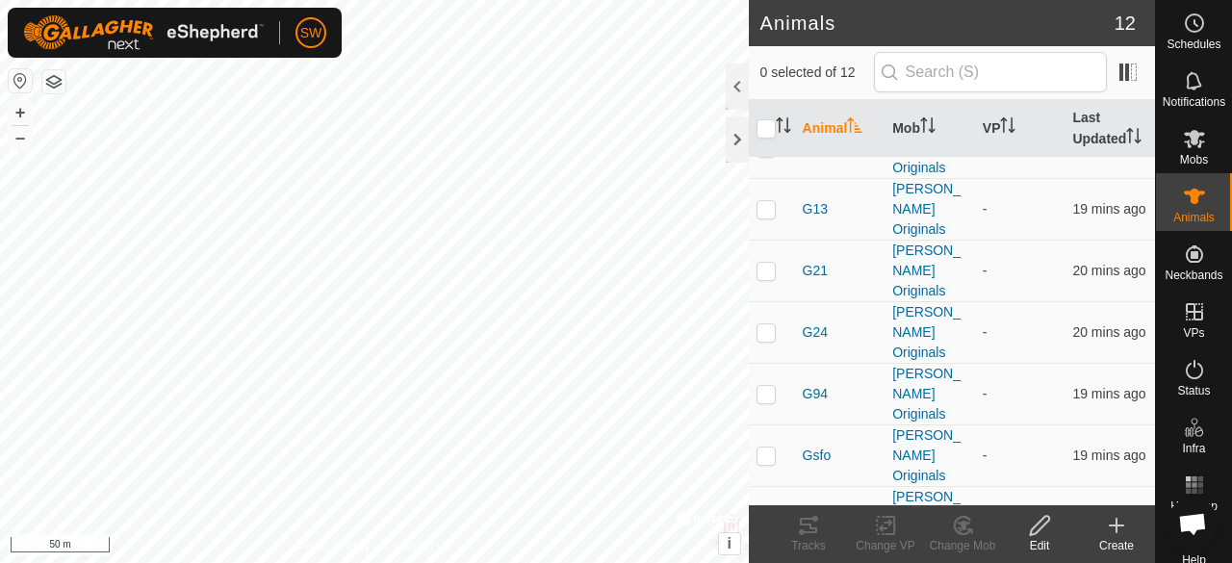
click at [815, 557] on span "LAK" at bounding box center [814, 567] width 25 height 20
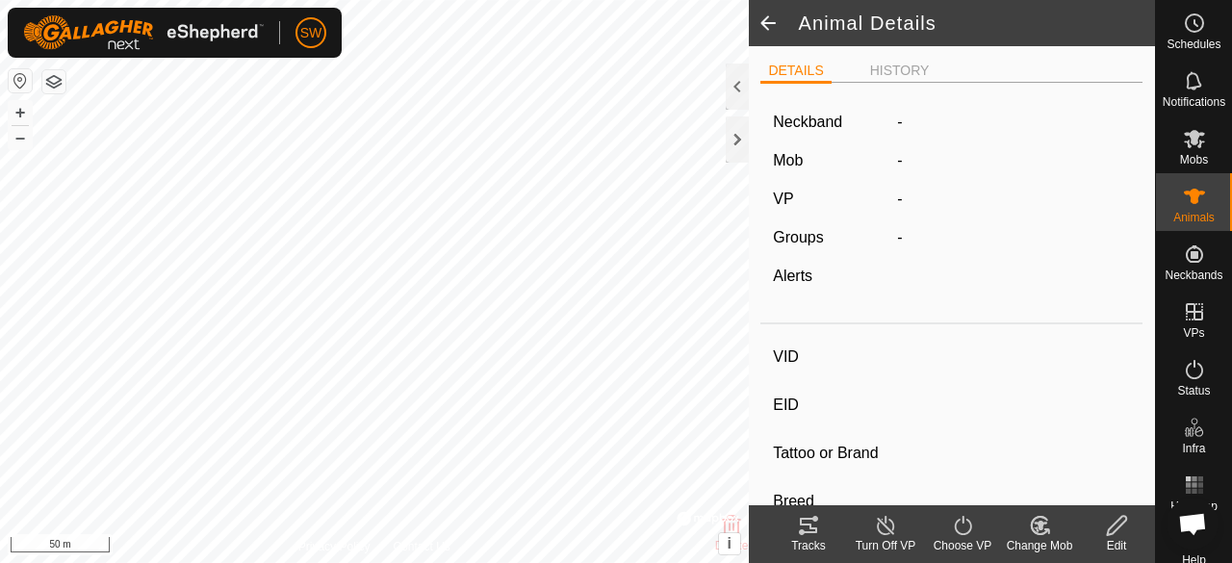
type input "LAK"
type input "-"
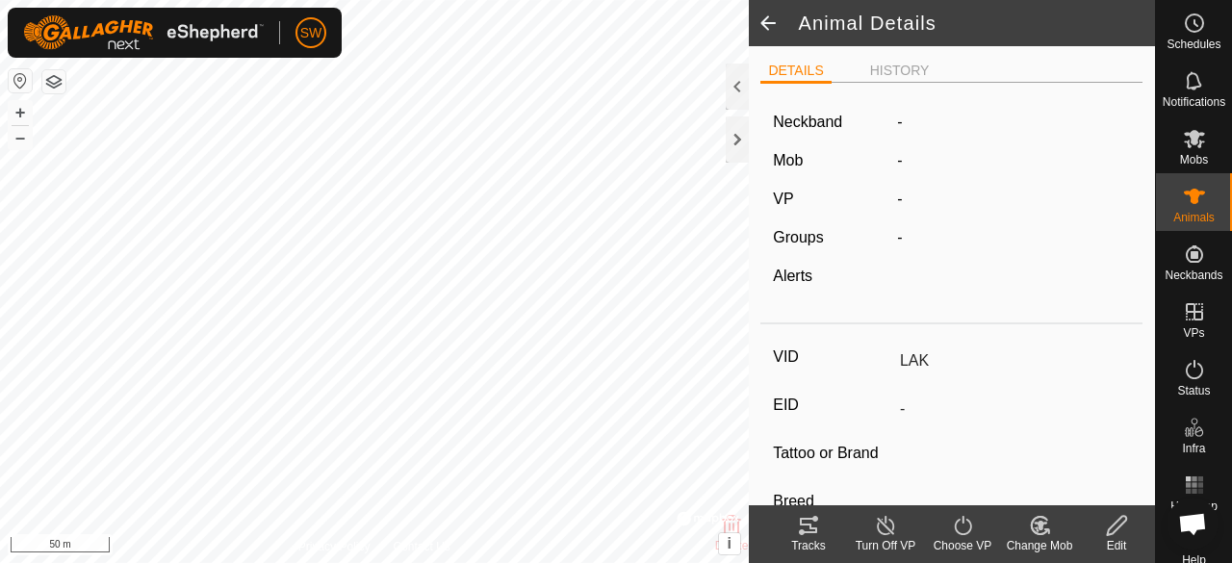
type input "0 kg"
type input "-"
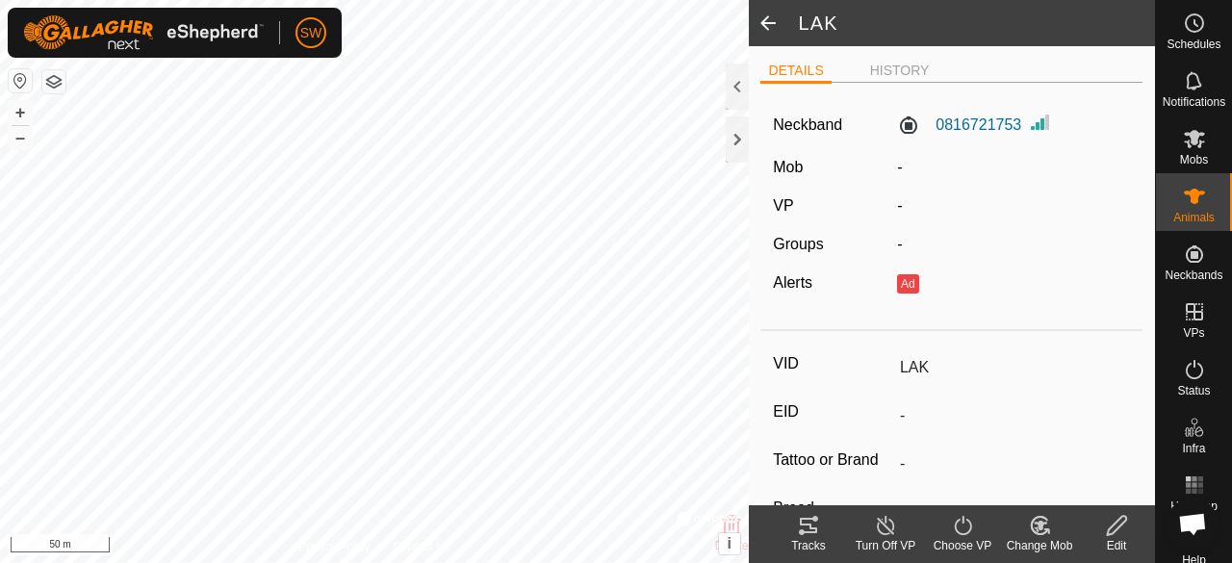
click at [1128, 527] on edit-svg-icon at bounding box center [1116, 525] width 77 height 23
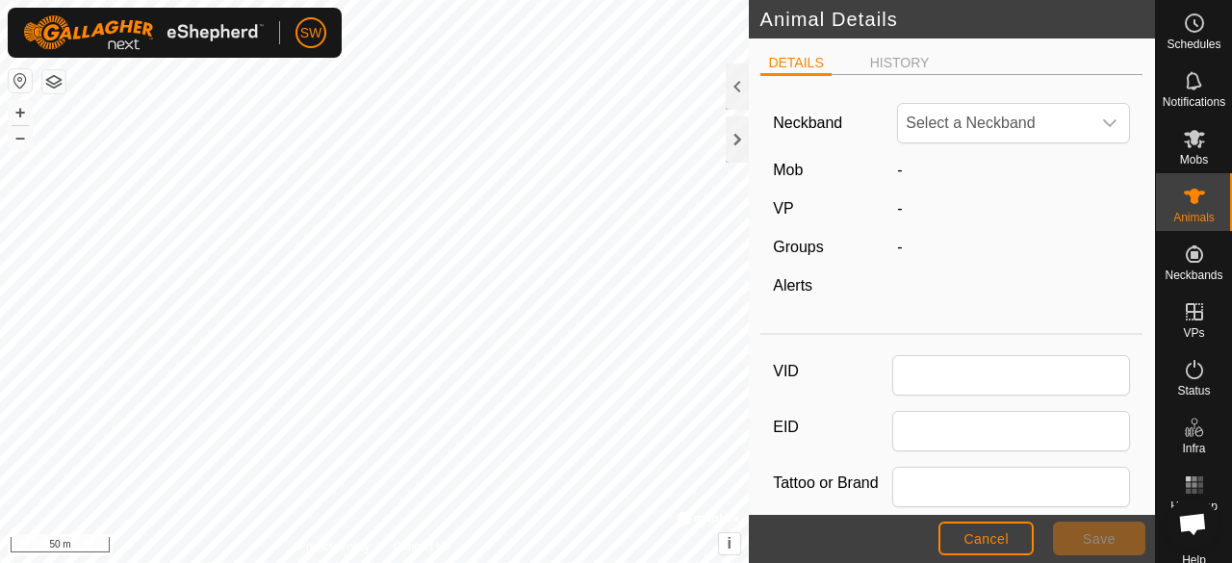
type input "LAK"
type input "0"
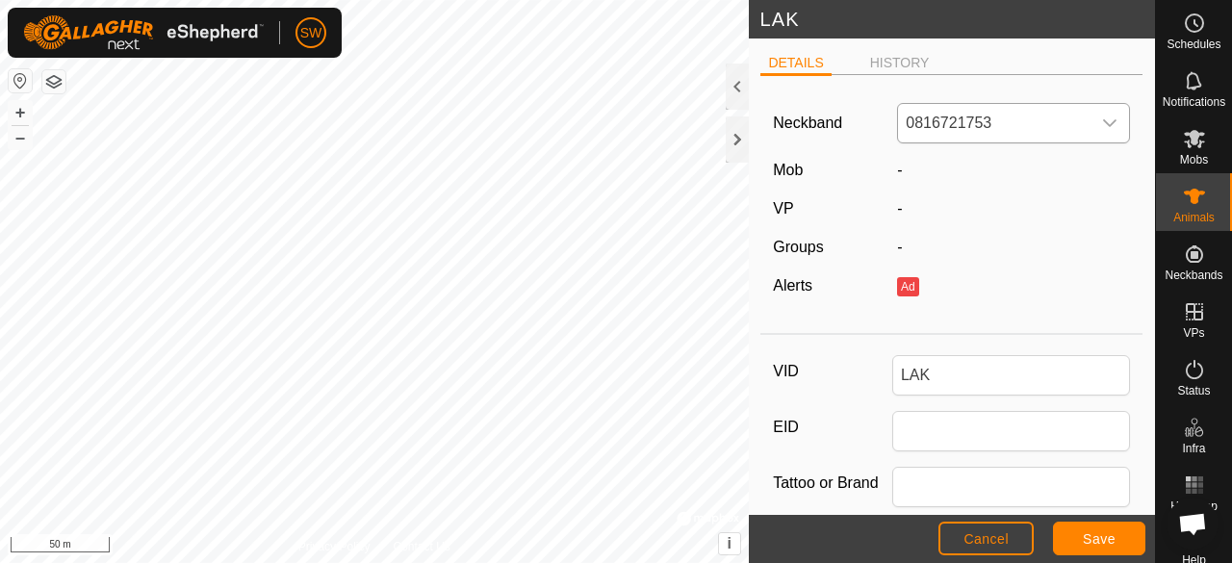
click at [1022, 125] on span "0816721753" at bounding box center [994, 123] width 192 height 38
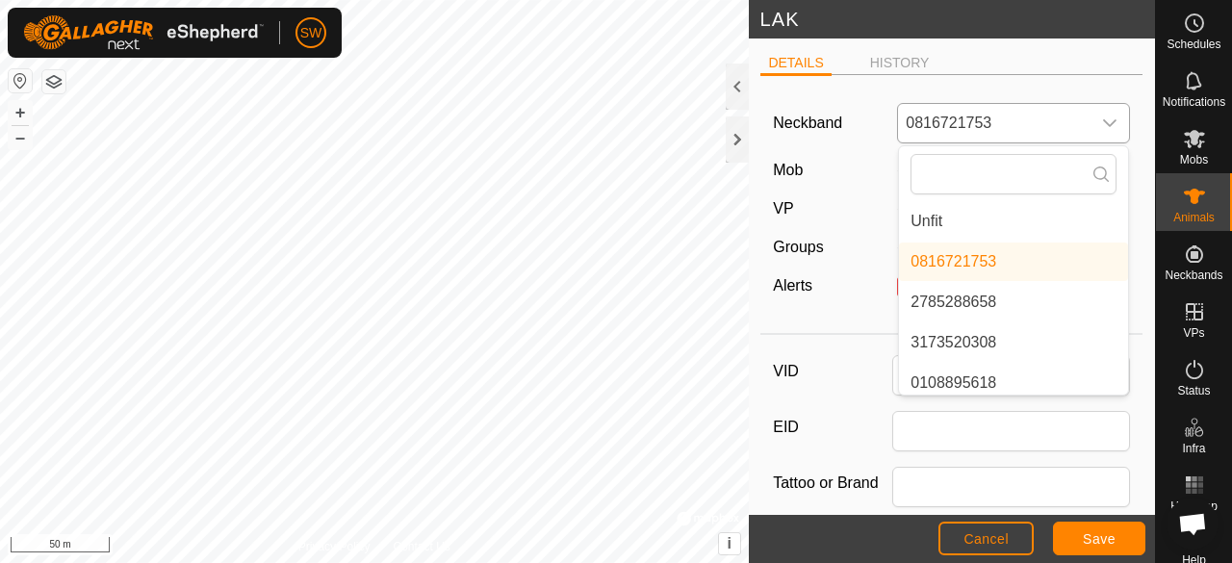
click at [929, 217] on li "Unfit" at bounding box center [1013, 221] width 229 height 38
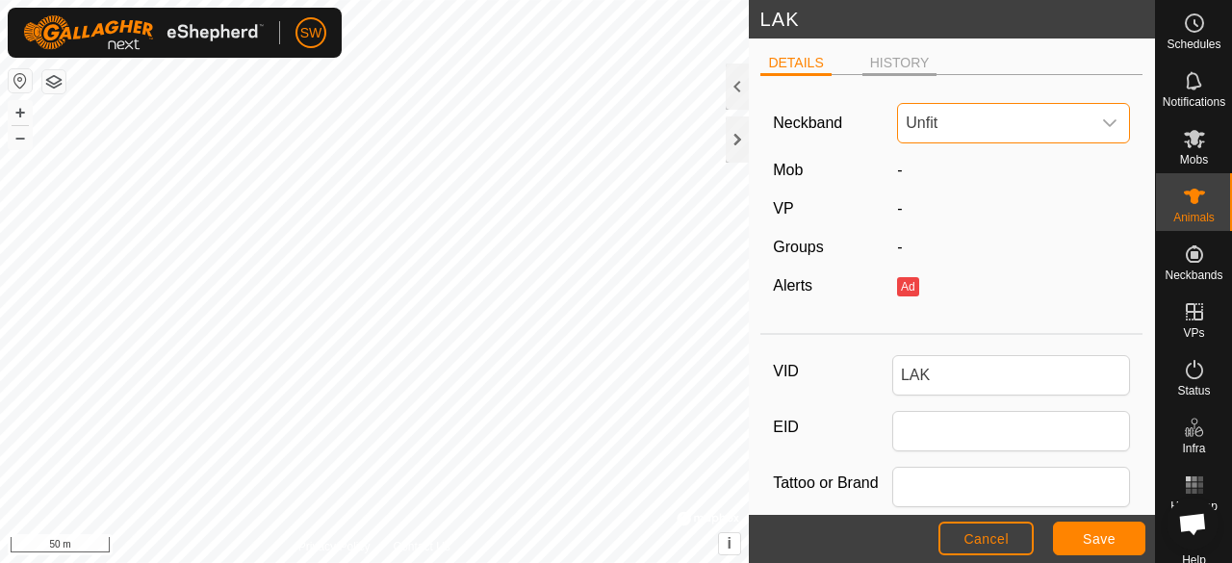
click at [904, 63] on li "HISTORY" at bounding box center [899, 64] width 75 height 23
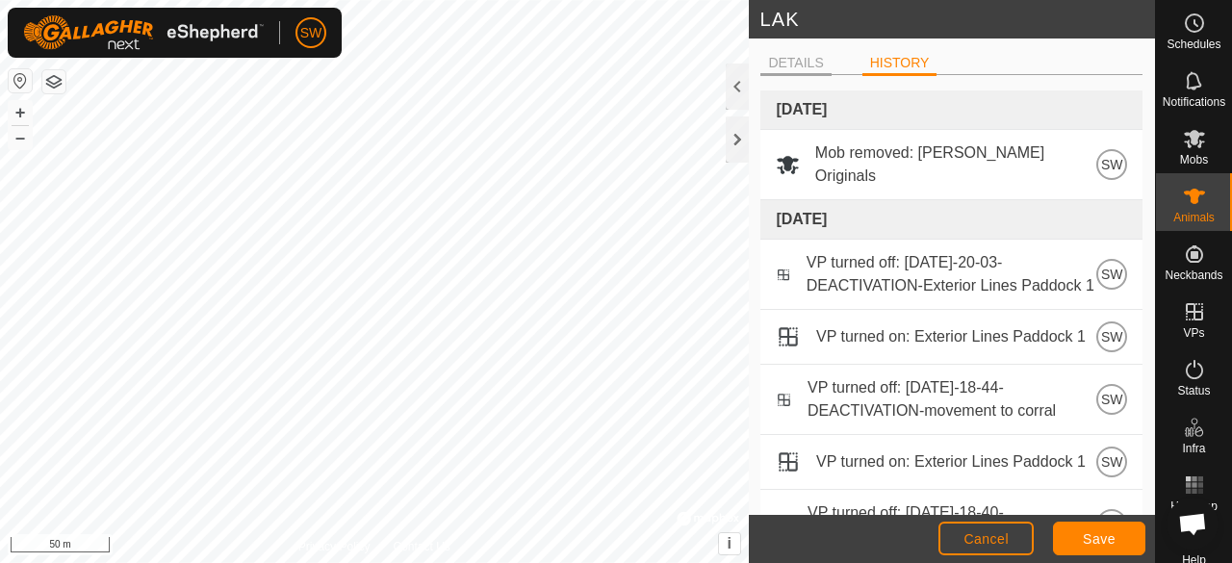
click at [800, 70] on li "DETAILS" at bounding box center [795, 64] width 70 height 23
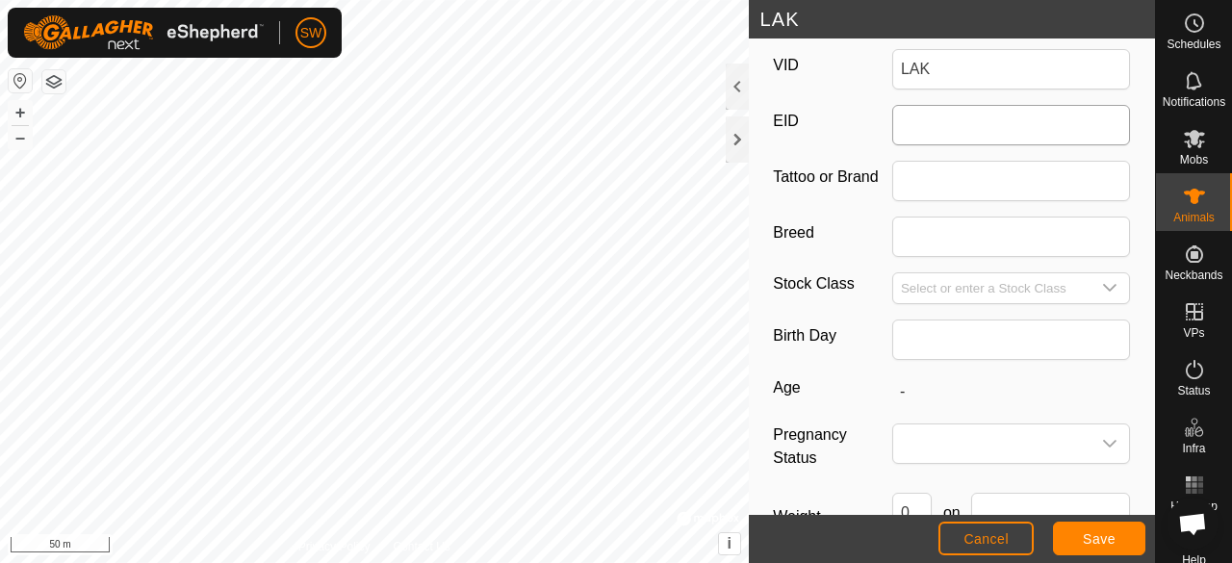
scroll to position [307, 0]
click at [983, 290] on input "Select or enter a Stock Class" at bounding box center [991, 287] width 197 height 30
click at [1103, 285] on icon "dropdown trigger" at bounding box center [1109, 286] width 15 height 15
click at [870, 318] on label "Birth Day" at bounding box center [832, 334] width 119 height 33
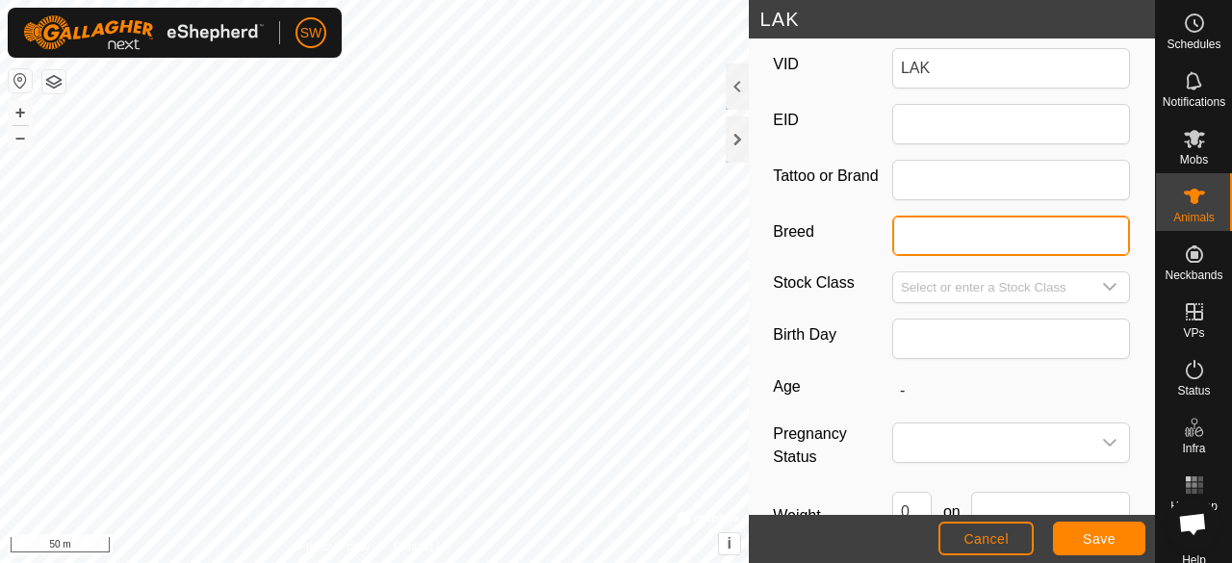
click at [892, 256] on input "Breed" at bounding box center [1011, 236] width 238 height 40
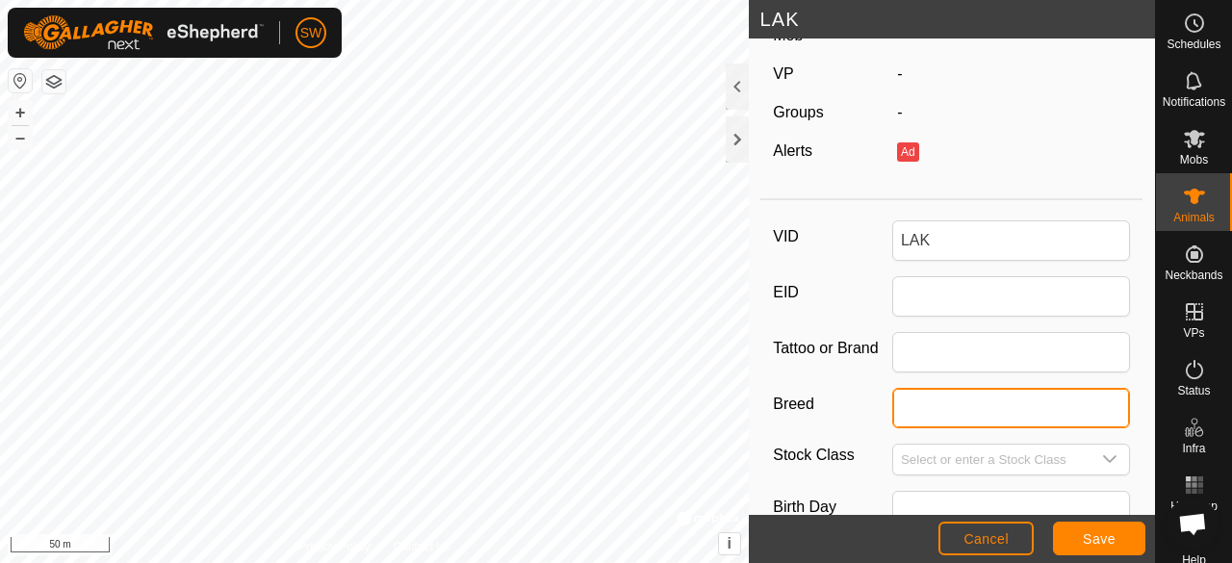
scroll to position [79, 0]
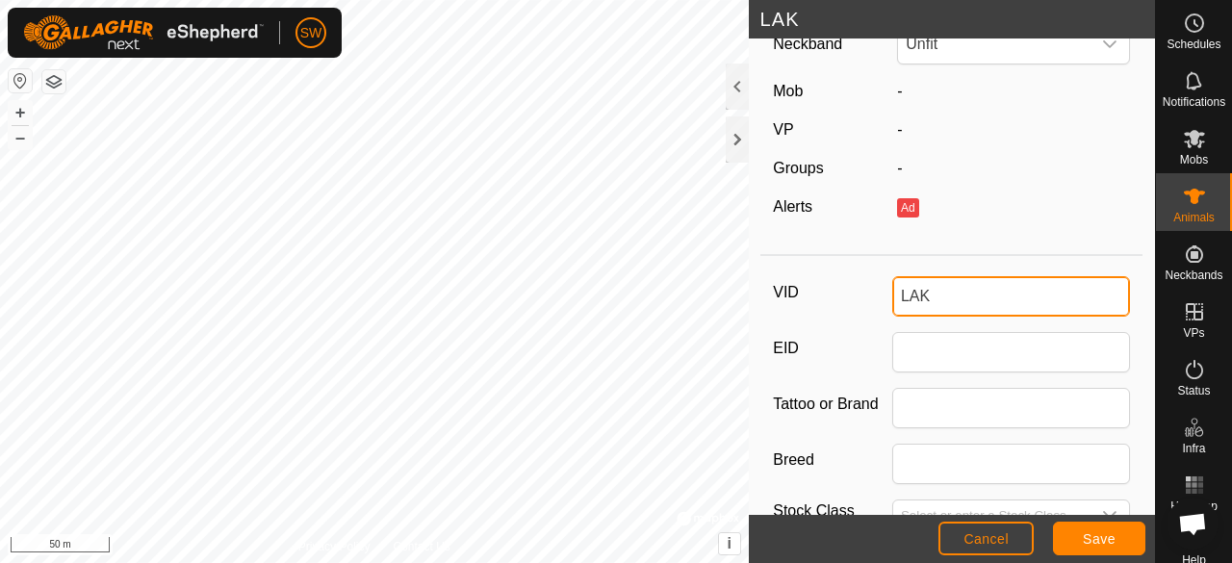
click at [947, 285] on input "LAK" at bounding box center [1011, 296] width 238 height 40
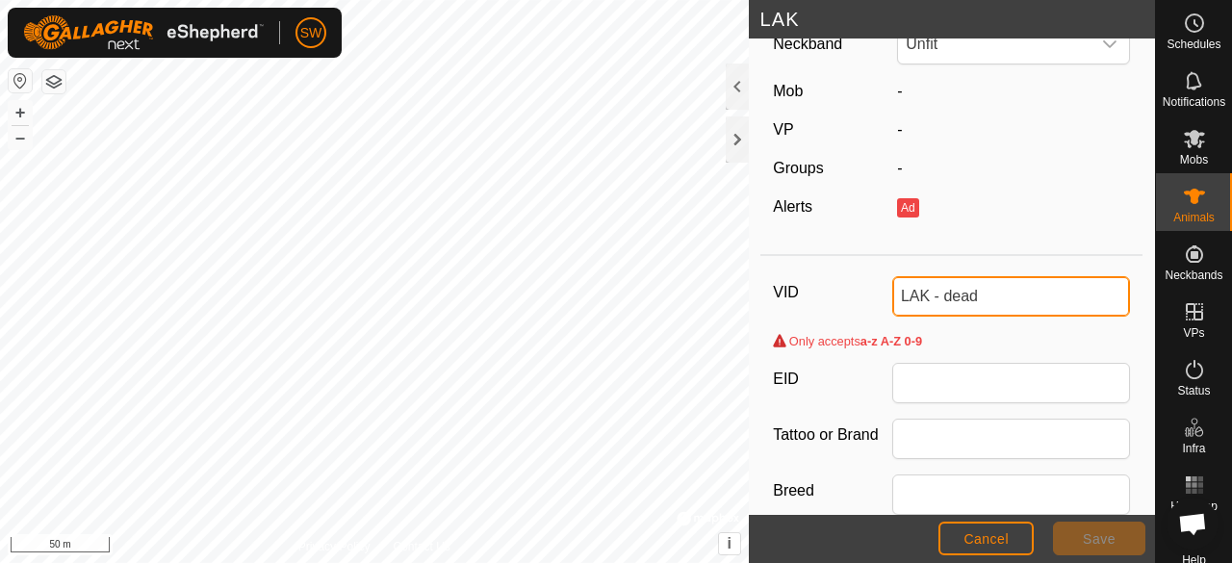
click at [935, 299] on input "LAK - dead" at bounding box center [1011, 296] width 238 height 40
click at [1001, 296] on input "LAK dead" at bounding box center [1011, 296] width 238 height 40
click at [930, 293] on input "LAK dead" at bounding box center [1011, 296] width 238 height 40
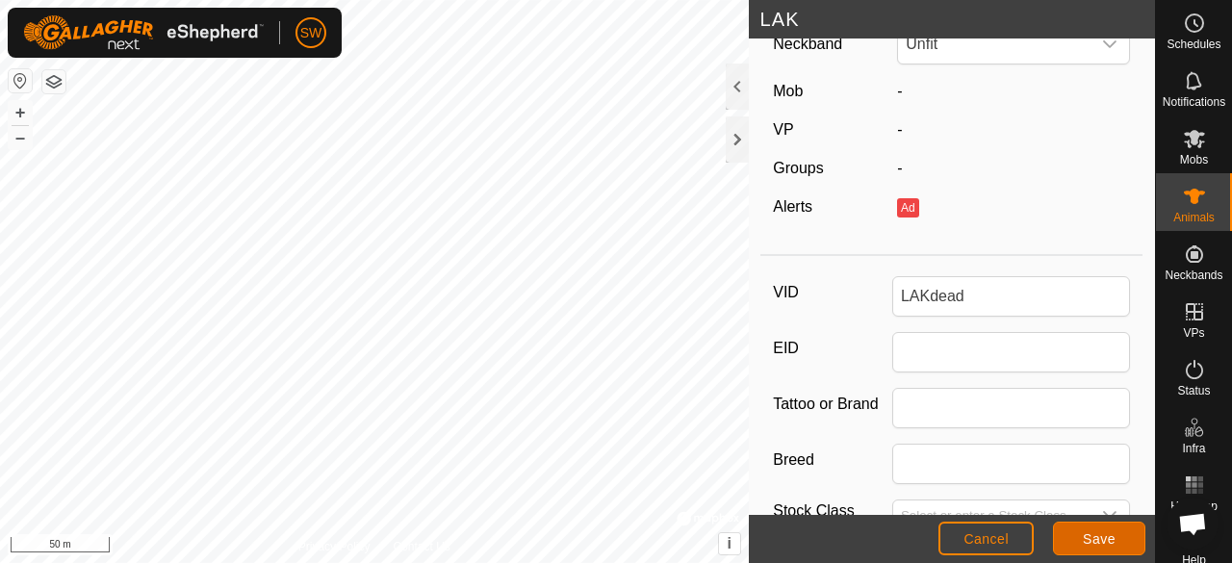
click at [1091, 542] on span "Save" at bounding box center [1098, 538] width 33 height 15
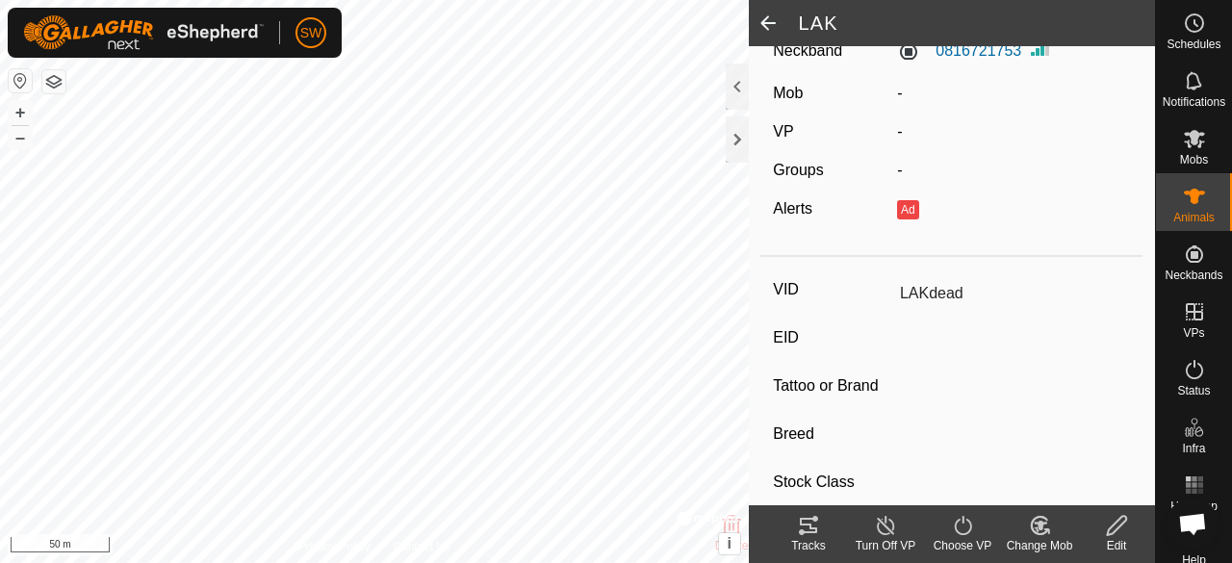
type input "LAK"
type input "-"
type input "0 kg"
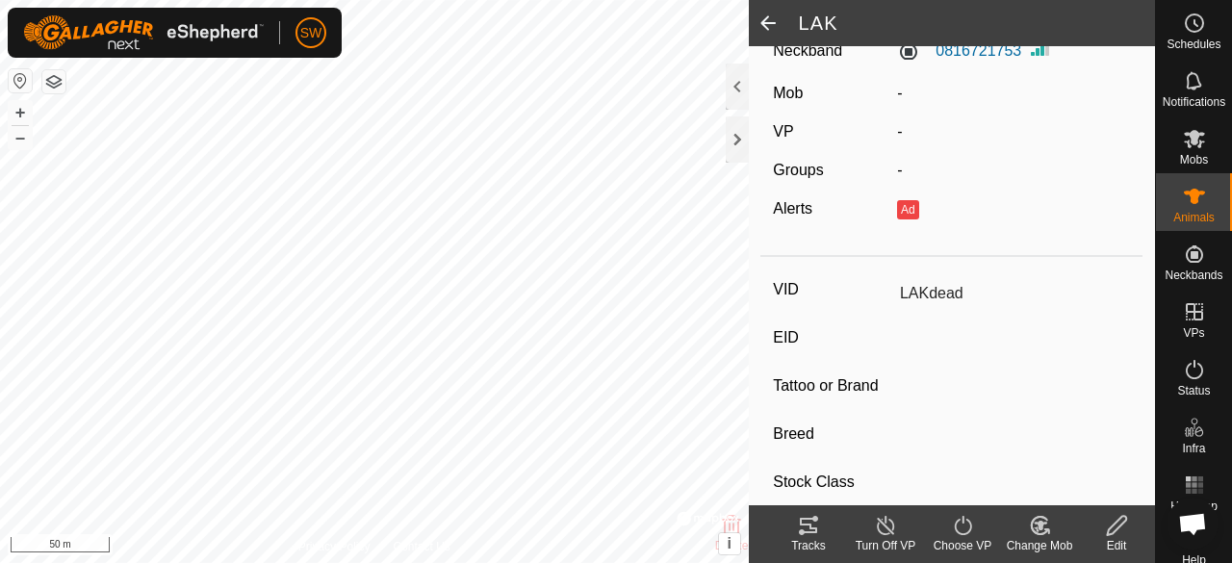
type input "-"
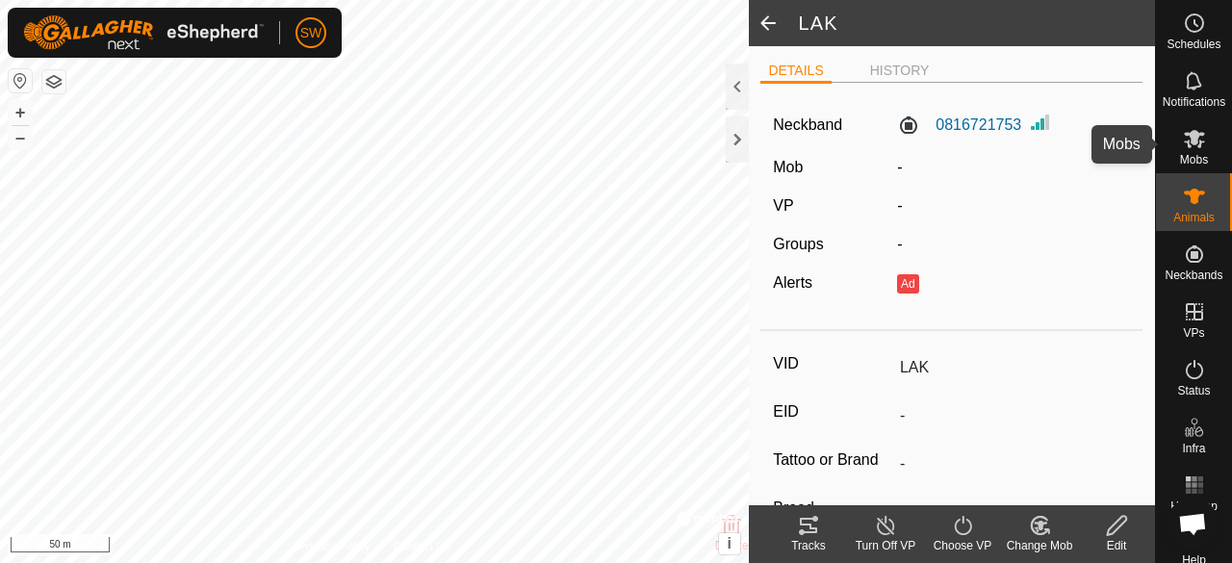
click at [1184, 140] on icon at bounding box center [1193, 139] width 21 height 18
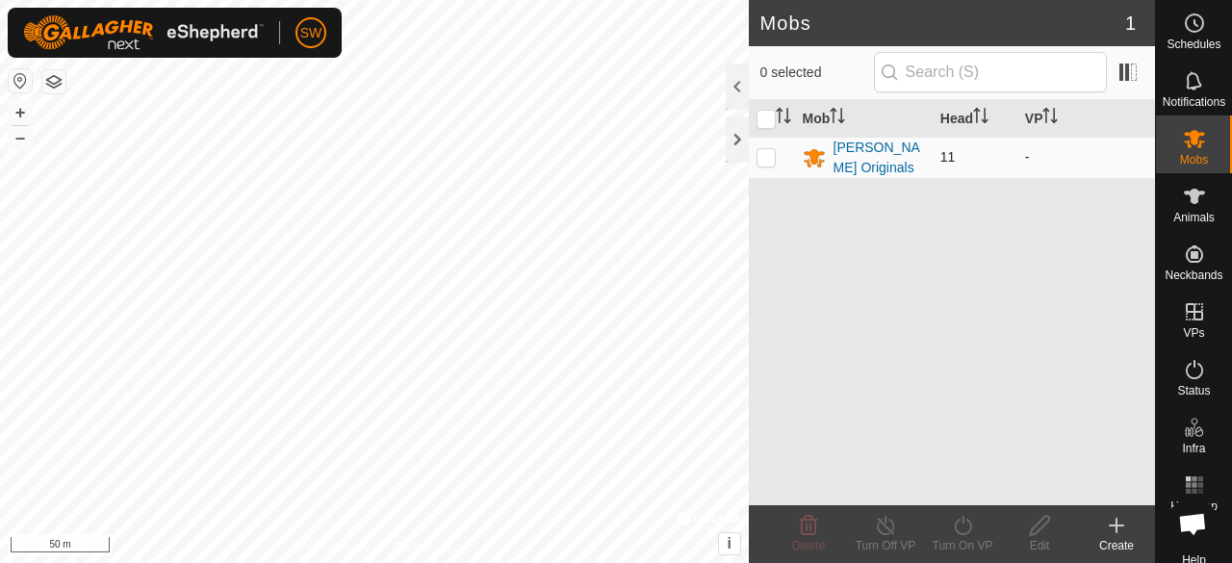
click at [775, 156] on td at bounding box center [772, 157] width 46 height 41
checkbox input "true"
click at [952, 526] on icon at bounding box center [963, 525] width 24 height 23
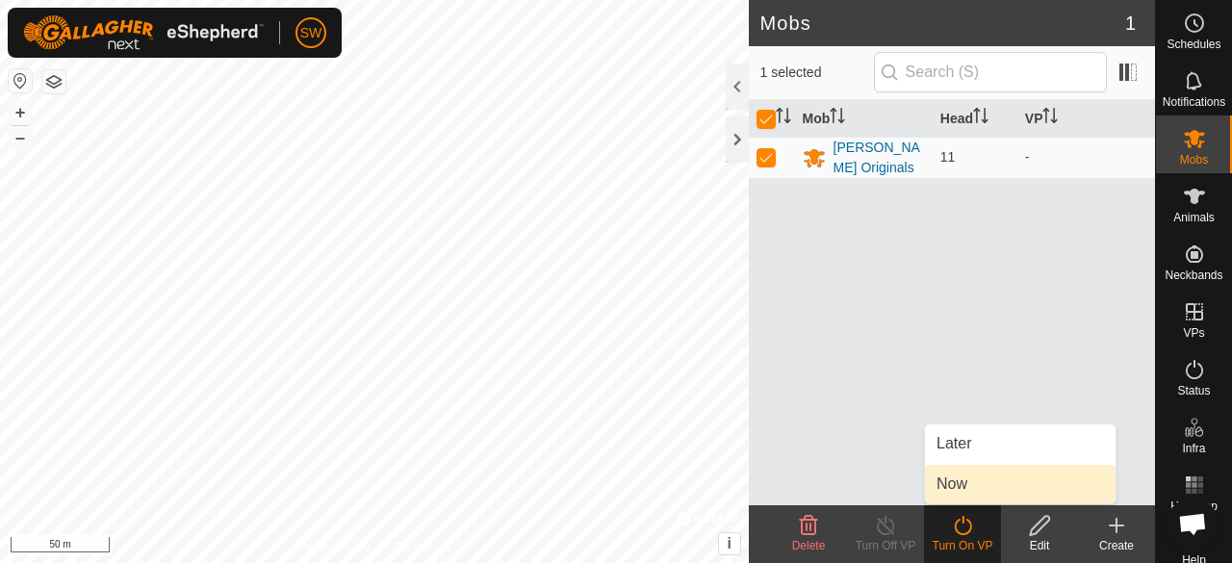
click at [964, 479] on link "Now" at bounding box center [1020, 484] width 190 height 38
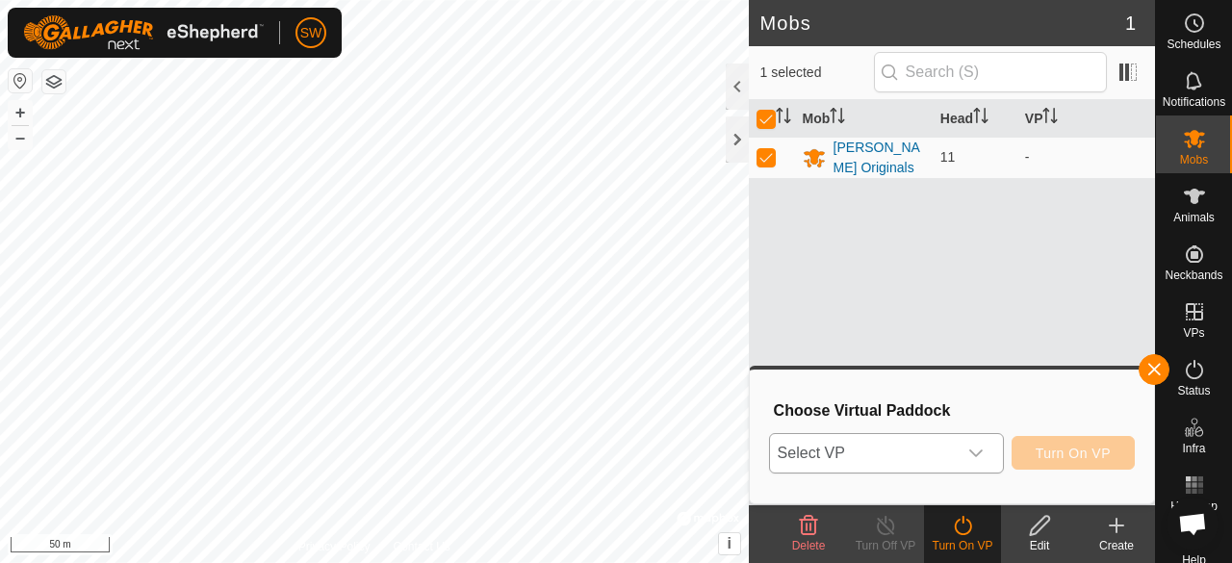
click at [998, 441] on p-select "Select VP" at bounding box center [886, 453] width 235 height 40
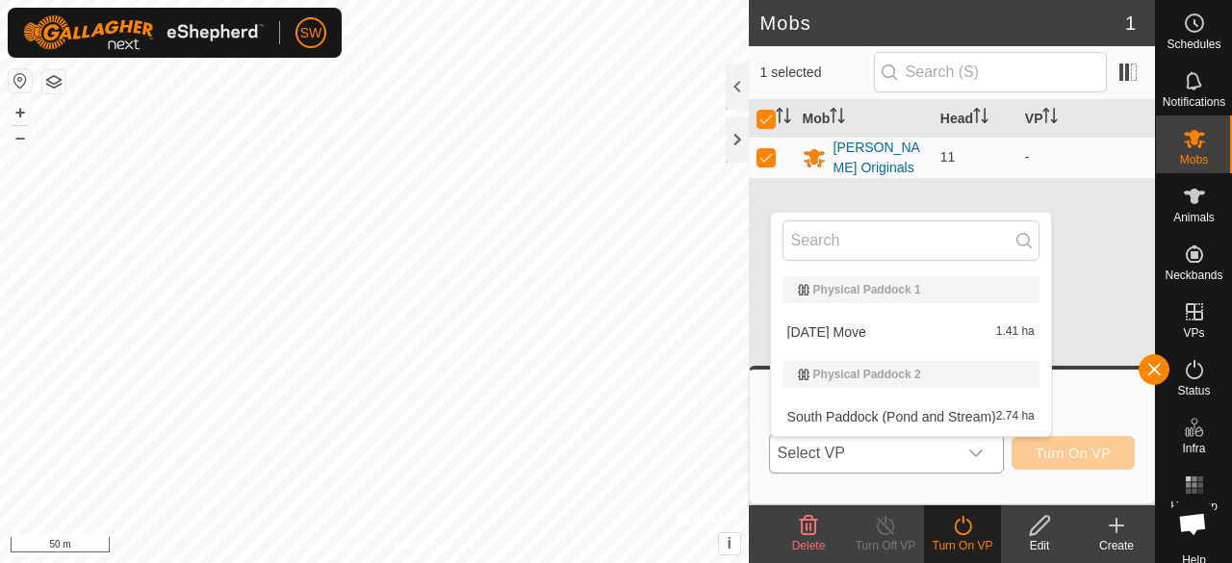
click at [927, 412] on li "South Paddock (Pond and Stream) 2.74 ha" at bounding box center [911, 416] width 280 height 38
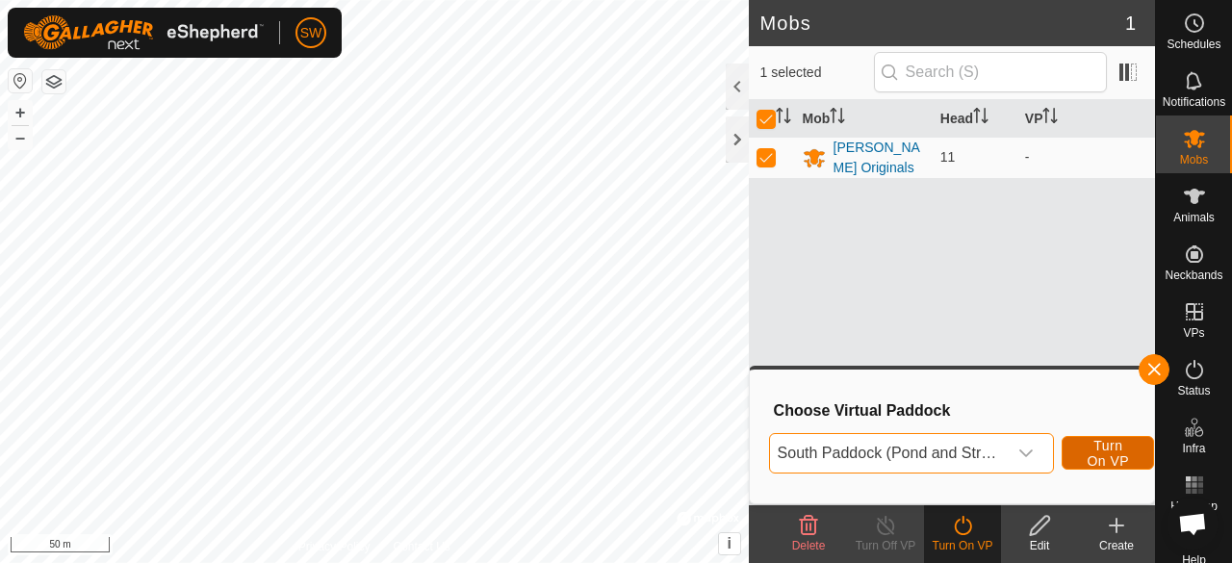
click at [1081, 455] on button "Turn On VP" at bounding box center [1107, 453] width 92 height 34
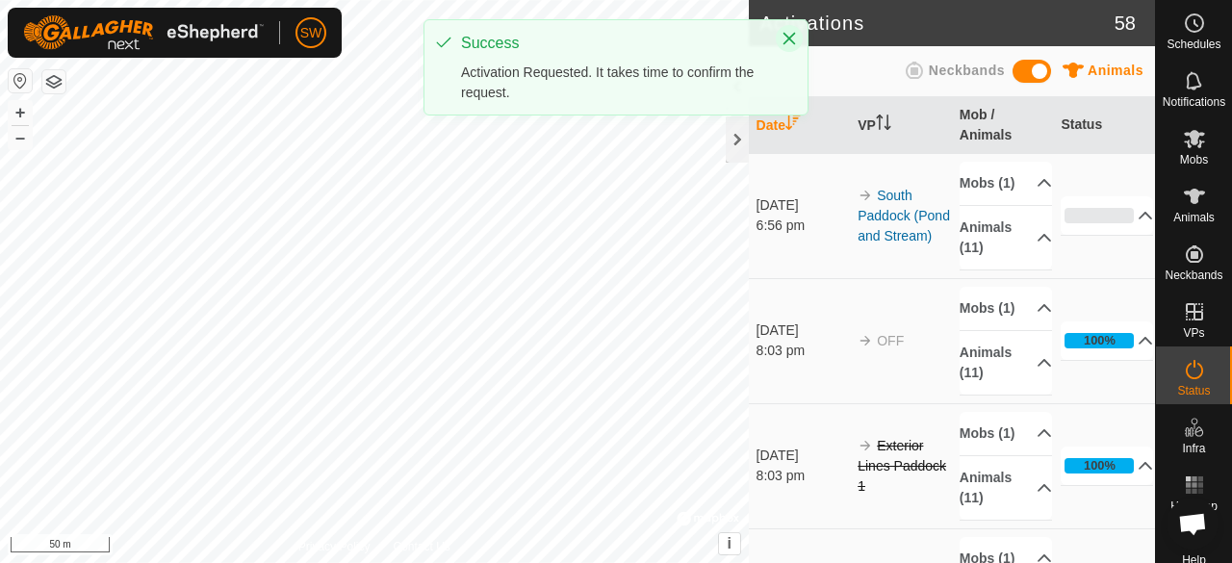
click at [790, 41] on icon "Close" at bounding box center [788, 38] width 15 height 15
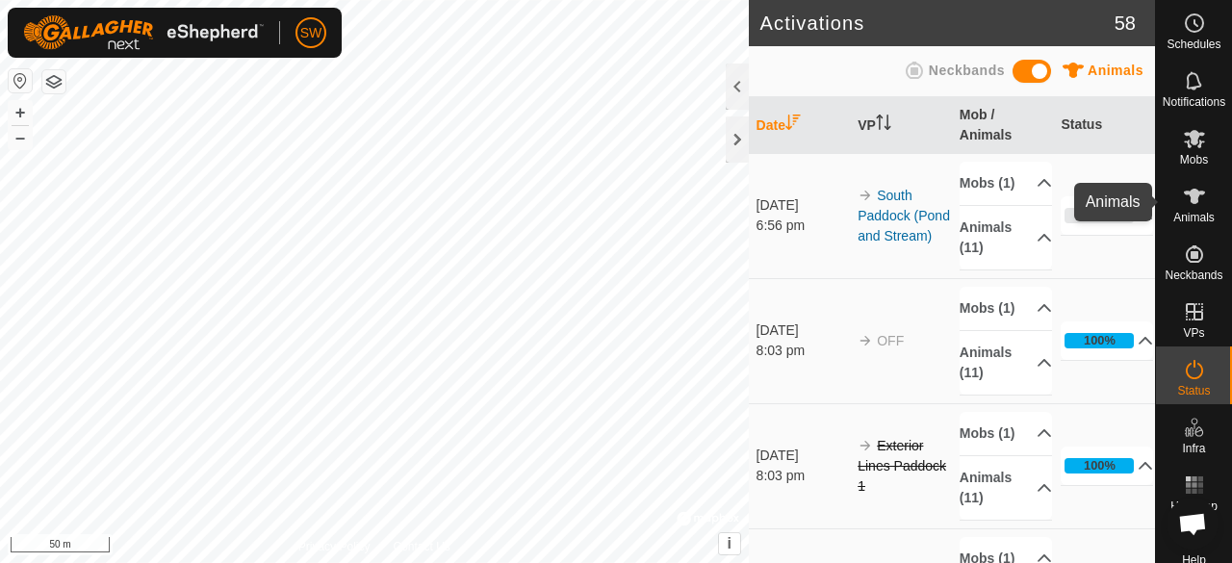
click at [1188, 195] on icon at bounding box center [1193, 196] width 21 height 15
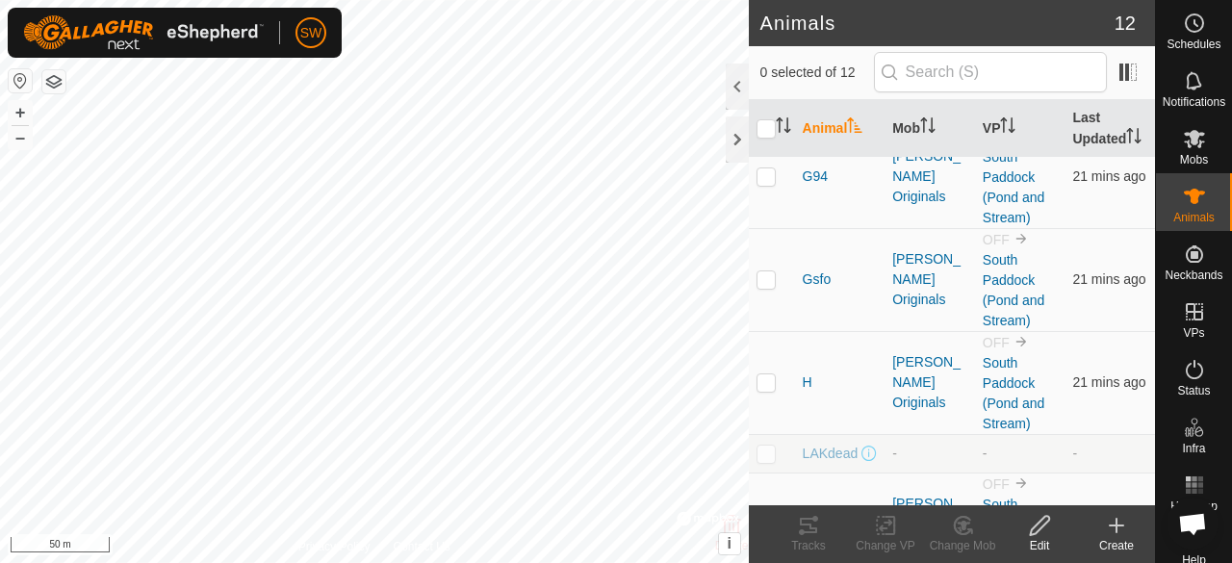
scroll to position [758, 0]
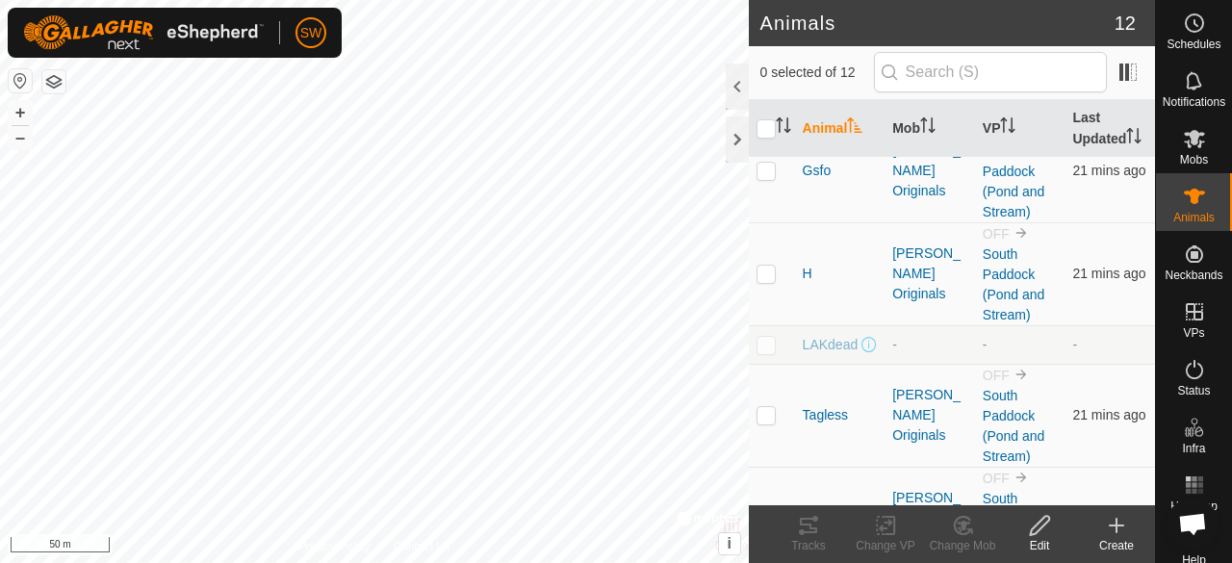
click at [774, 352] on p-checkbox at bounding box center [765, 344] width 19 height 15
click at [976, 542] on div "Change Mob" at bounding box center [962, 545] width 77 height 17
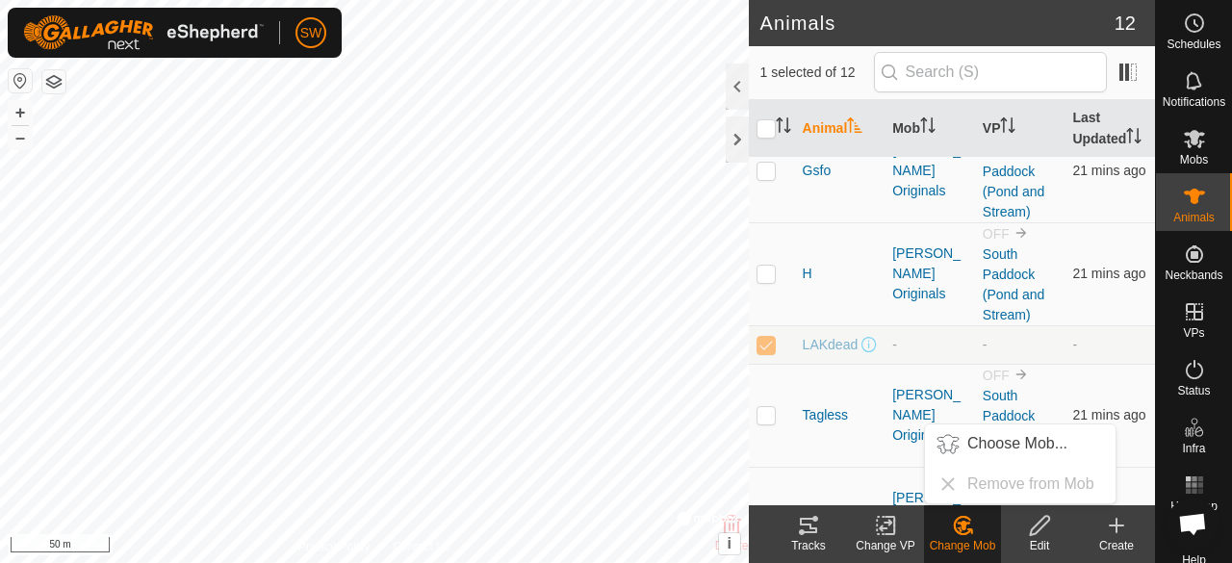
click at [1018, 482] on ul "Choose Mob... Remove from Mob" at bounding box center [1020, 463] width 190 height 79
click at [768, 352] on p-checkbox at bounding box center [765, 344] width 19 height 15
checkbox input "false"
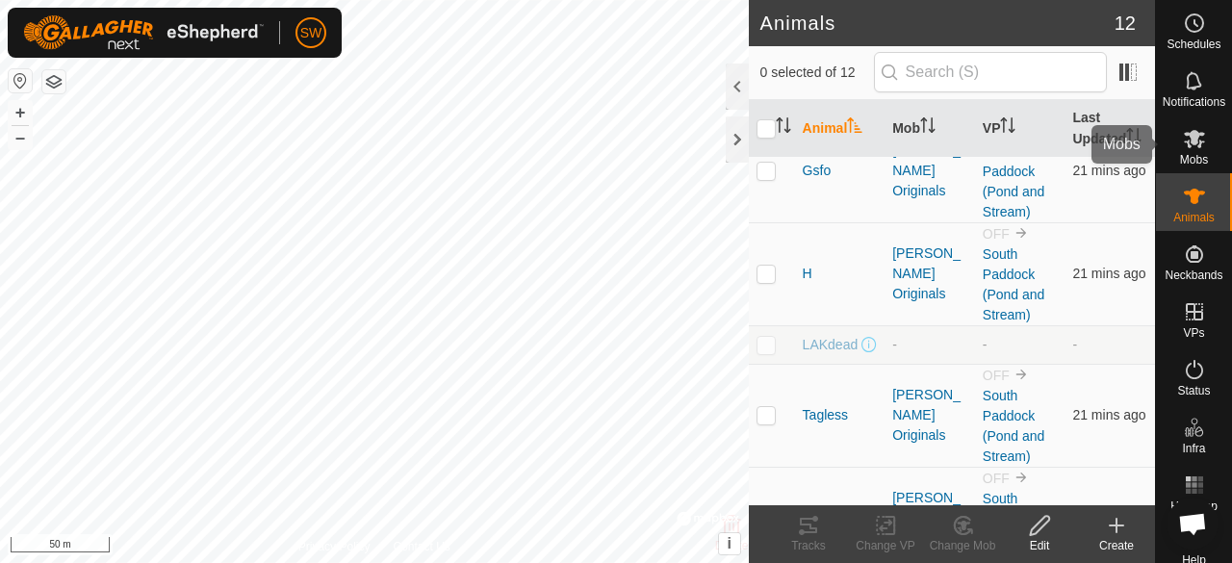
click at [1196, 146] on icon at bounding box center [1193, 138] width 23 height 23
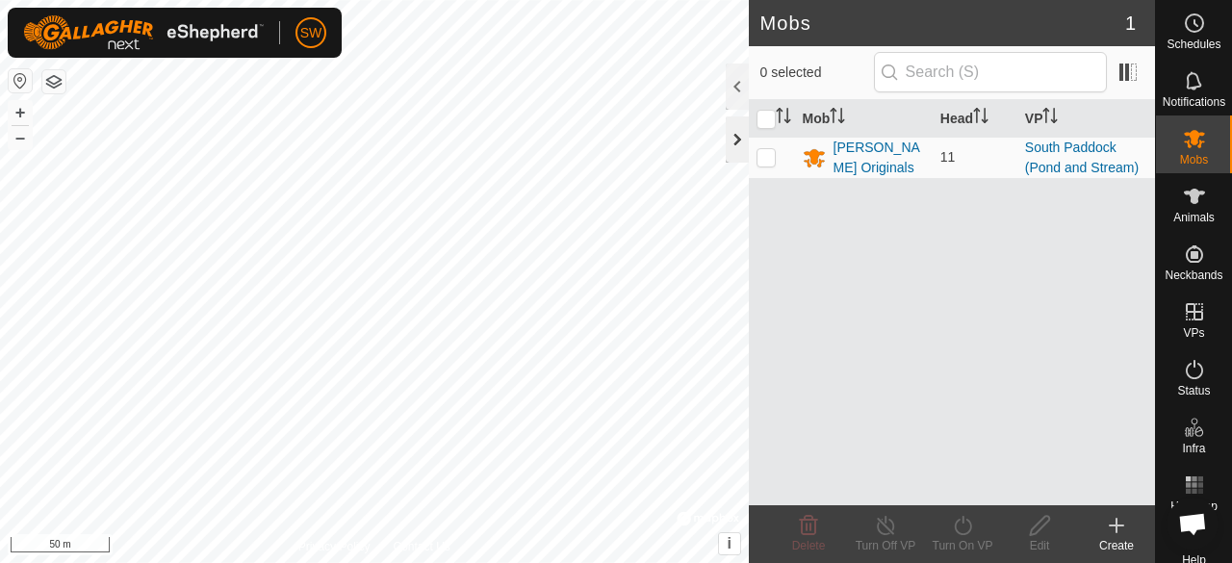
click at [736, 145] on div at bounding box center [736, 139] width 23 height 46
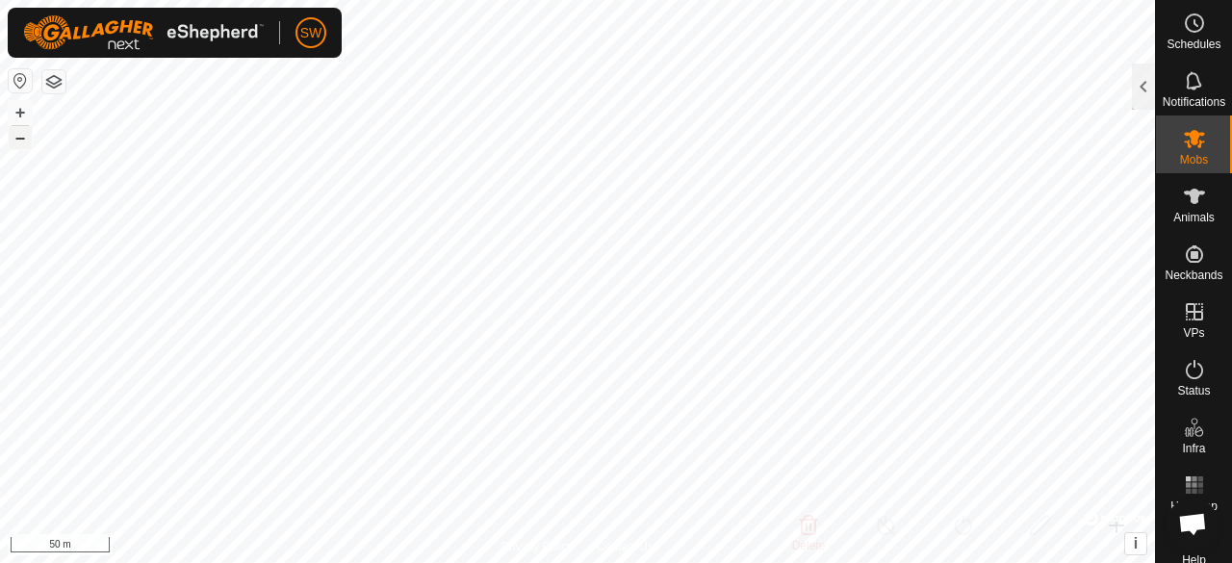
click at [21, 137] on button "–" at bounding box center [20, 137] width 23 height 23
click at [17, 136] on button "–" at bounding box center [20, 137] width 23 height 23
click at [27, 106] on button "+" at bounding box center [20, 112] width 23 height 23
click at [23, 110] on button "+" at bounding box center [20, 112] width 23 height 23
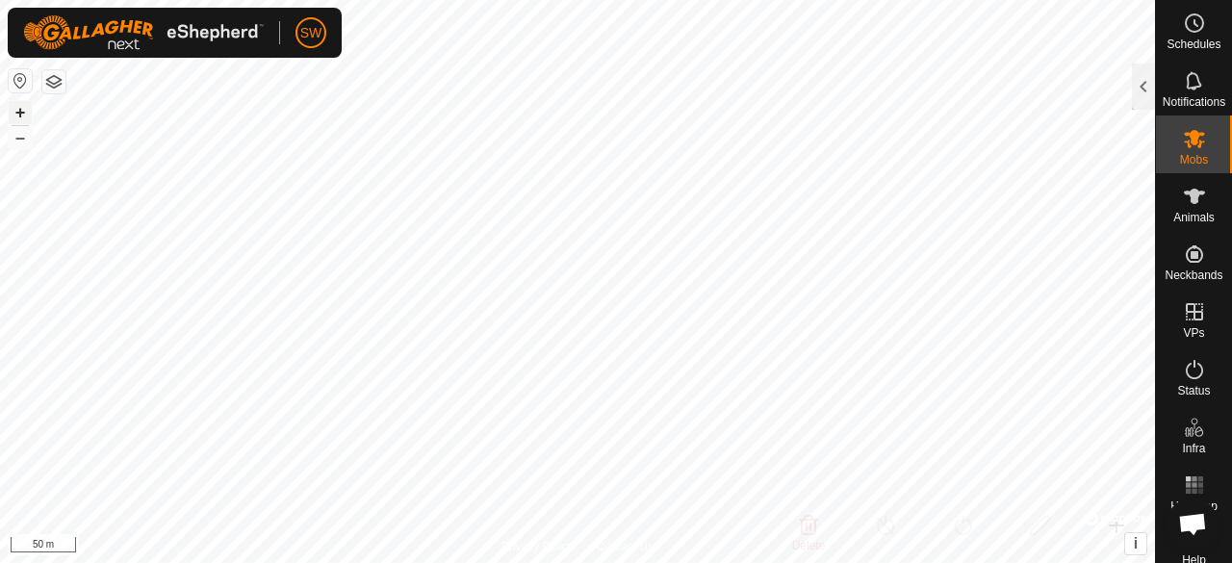
click at [23, 110] on button "+" at bounding box center [20, 112] width 23 height 23
click at [27, 138] on button "–" at bounding box center [20, 137] width 23 height 23
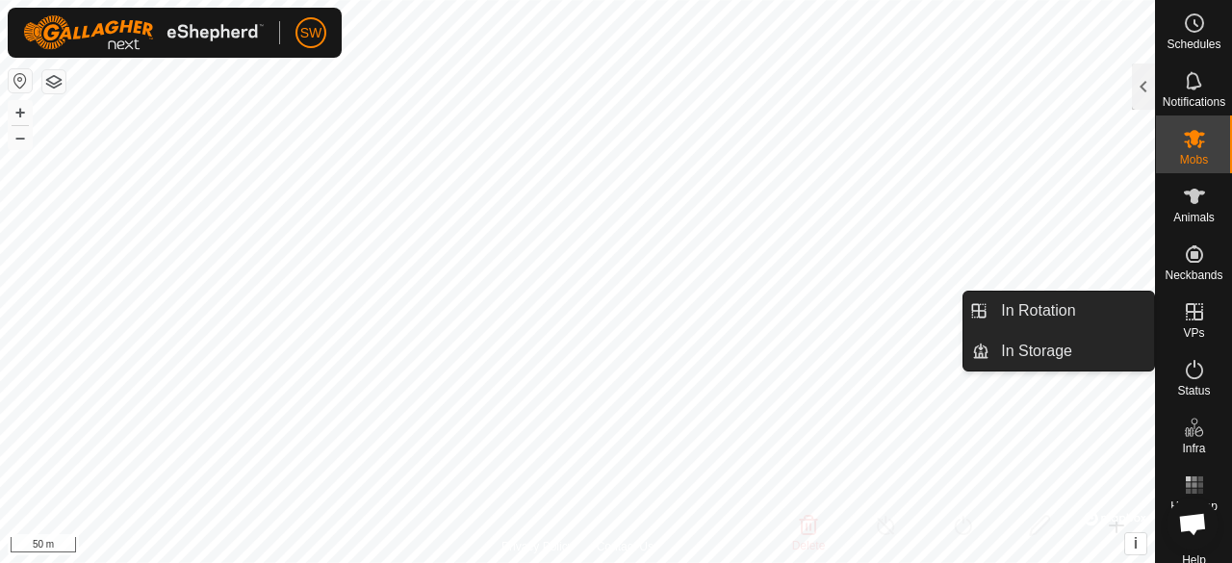
click at [1195, 317] on icon at bounding box center [1193, 311] width 23 height 23
click at [1056, 300] on link "In Rotation" at bounding box center [1071, 311] width 165 height 38
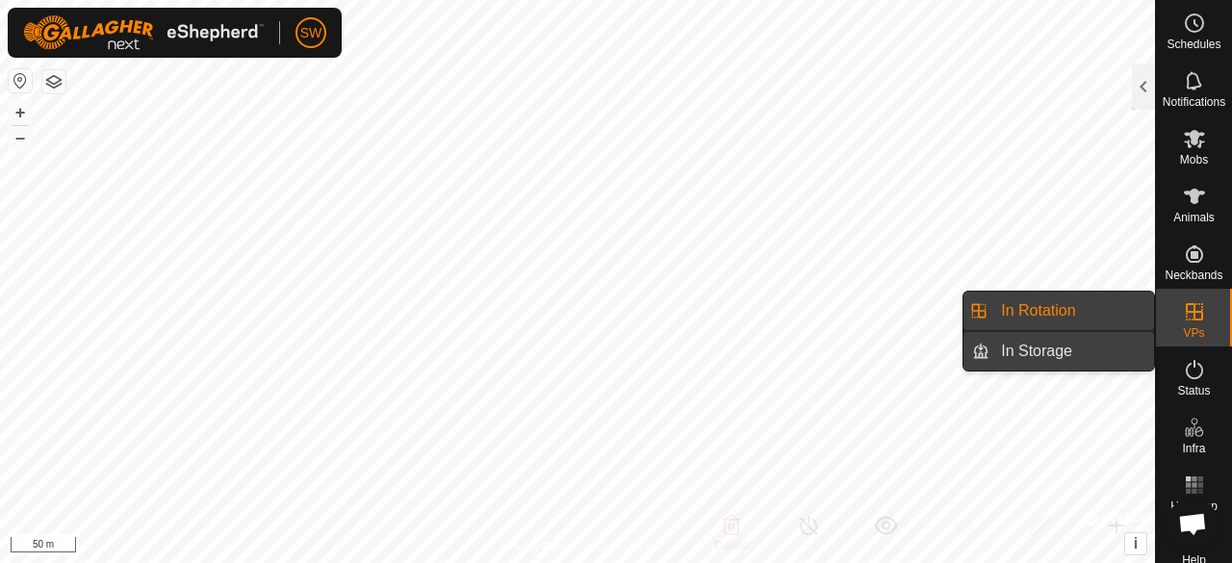
click at [1045, 353] on link "In Storage" at bounding box center [1071, 351] width 165 height 38
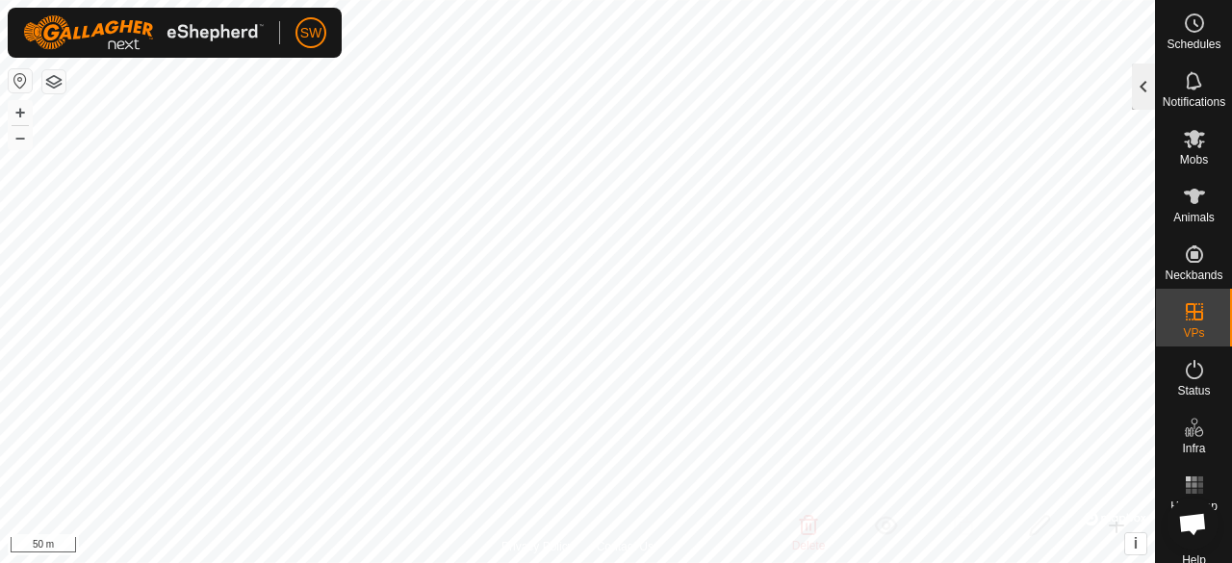
click at [1147, 87] on div at bounding box center [1142, 86] width 23 height 46
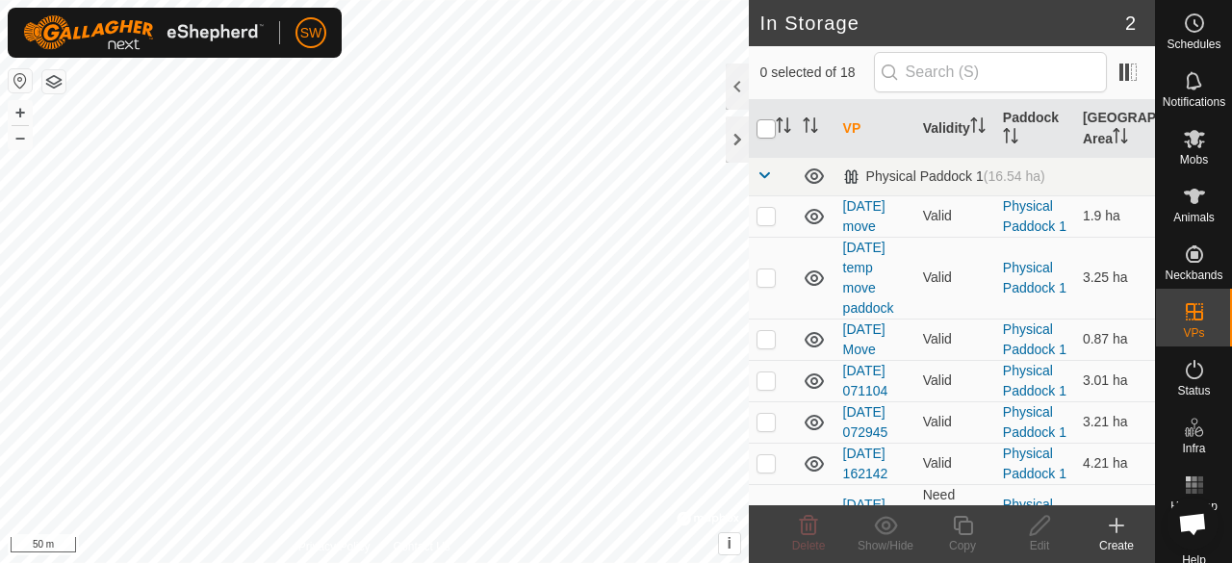
click at [771, 130] on input "checkbox" at bounding box center [765, 128] width 19 height 19
checkbox input "true"
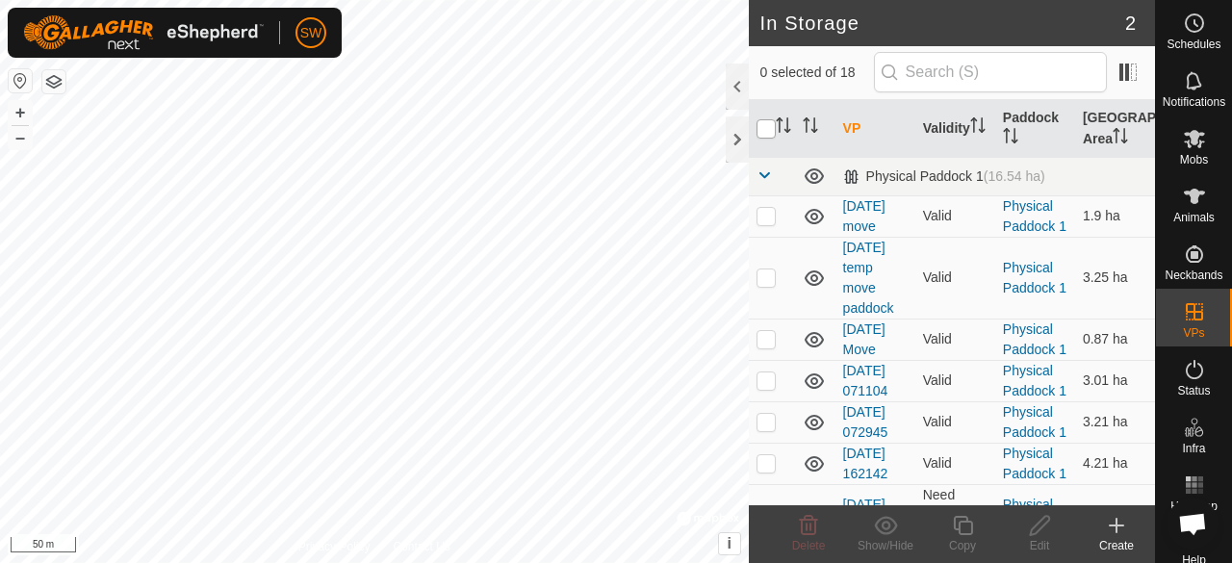
checkbox input "true"
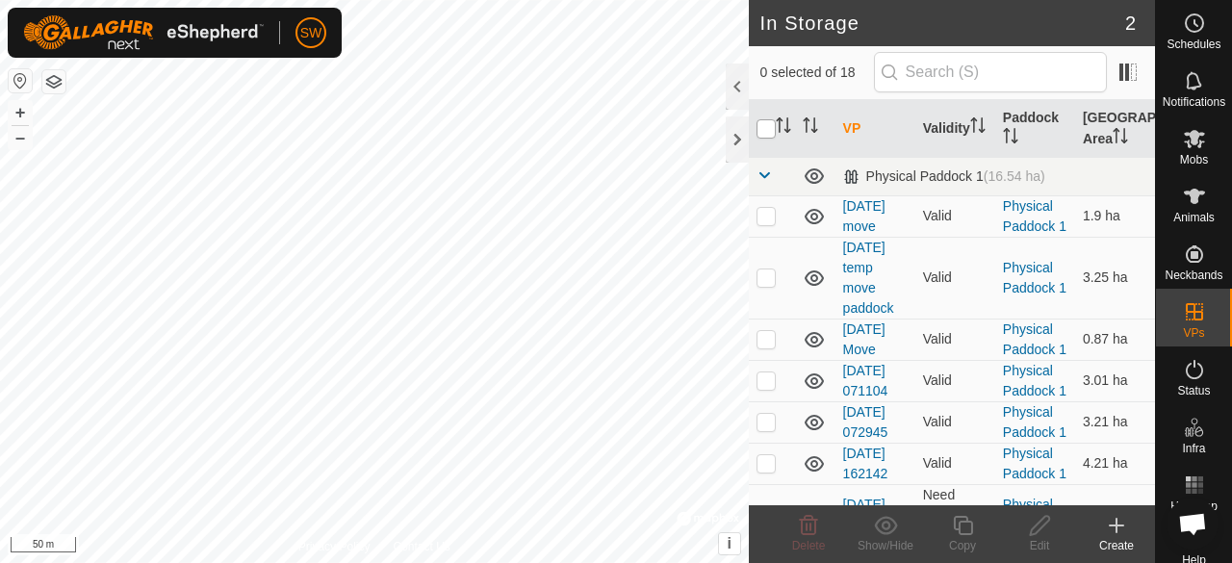
checkbox input "true"
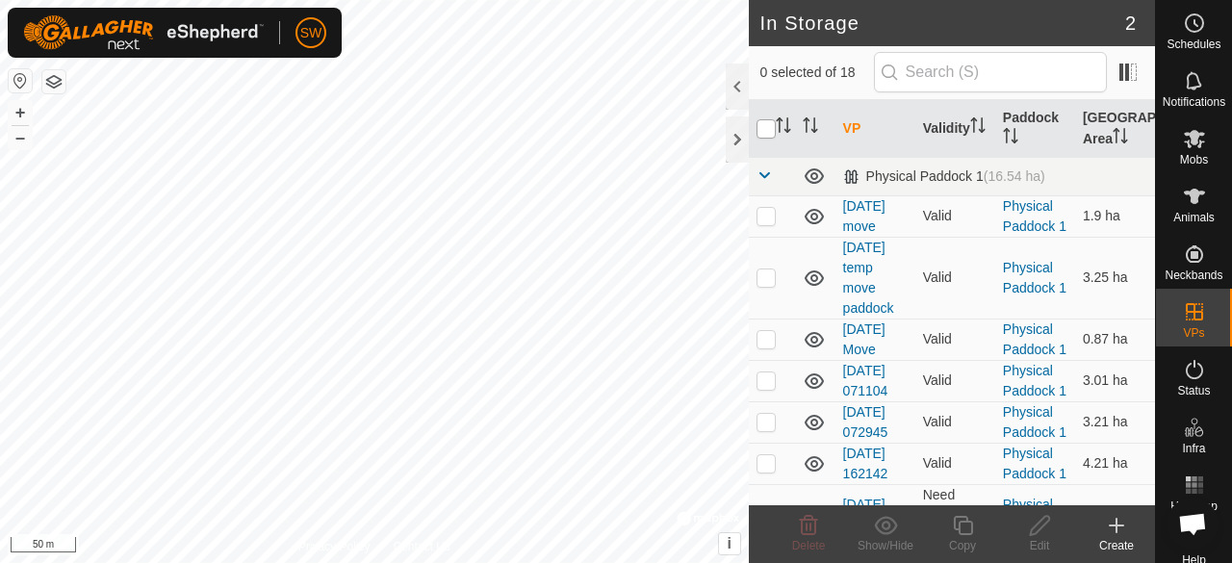
checkbox input "true"
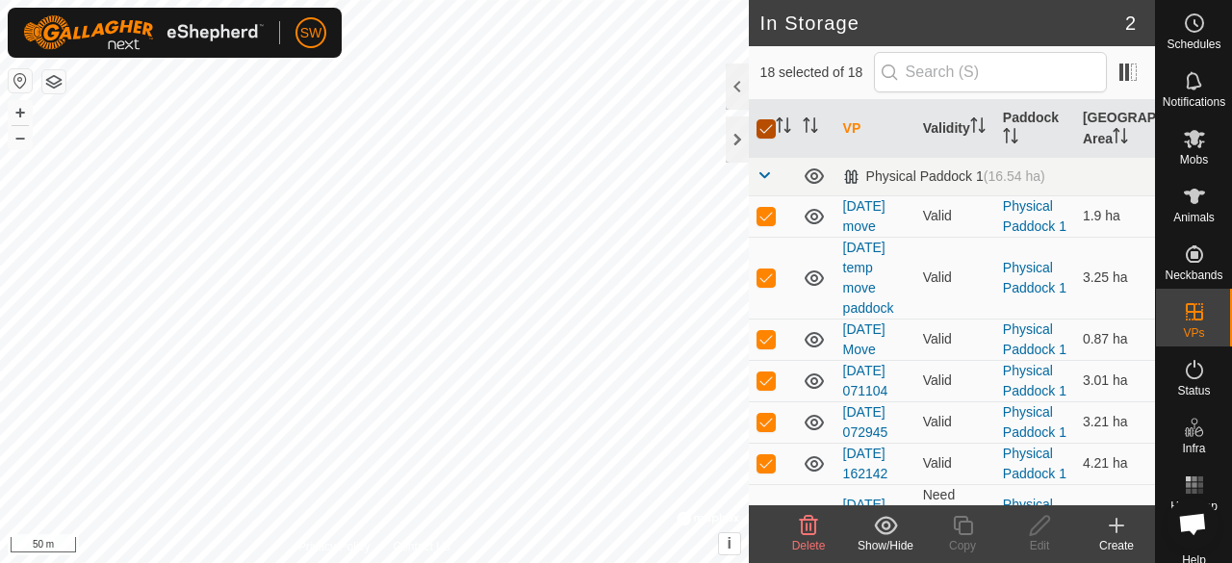
click at [771, 130] on input "checkbox" at bounding box center [765, 128] width 19 height 19
checkbox input "false"
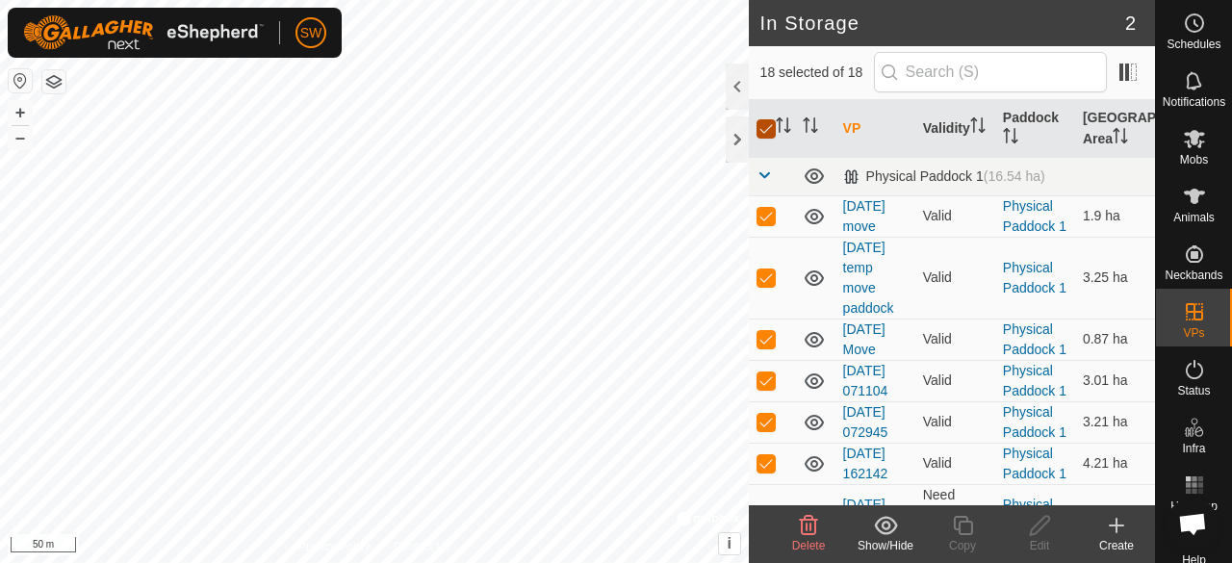
checkbox input "false"
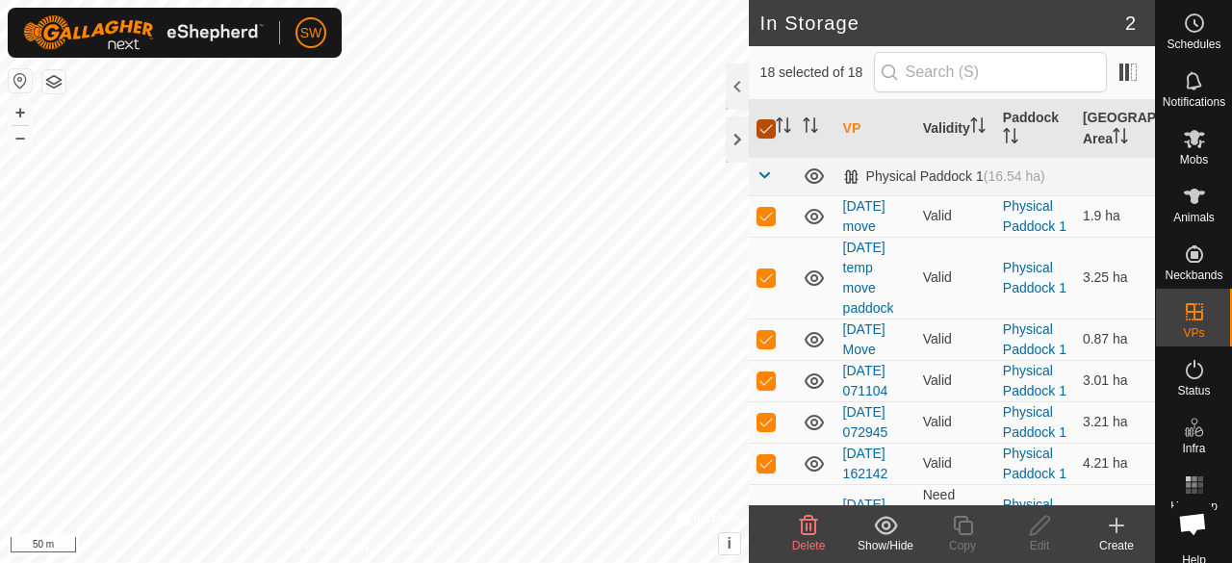
checkbox input "false"
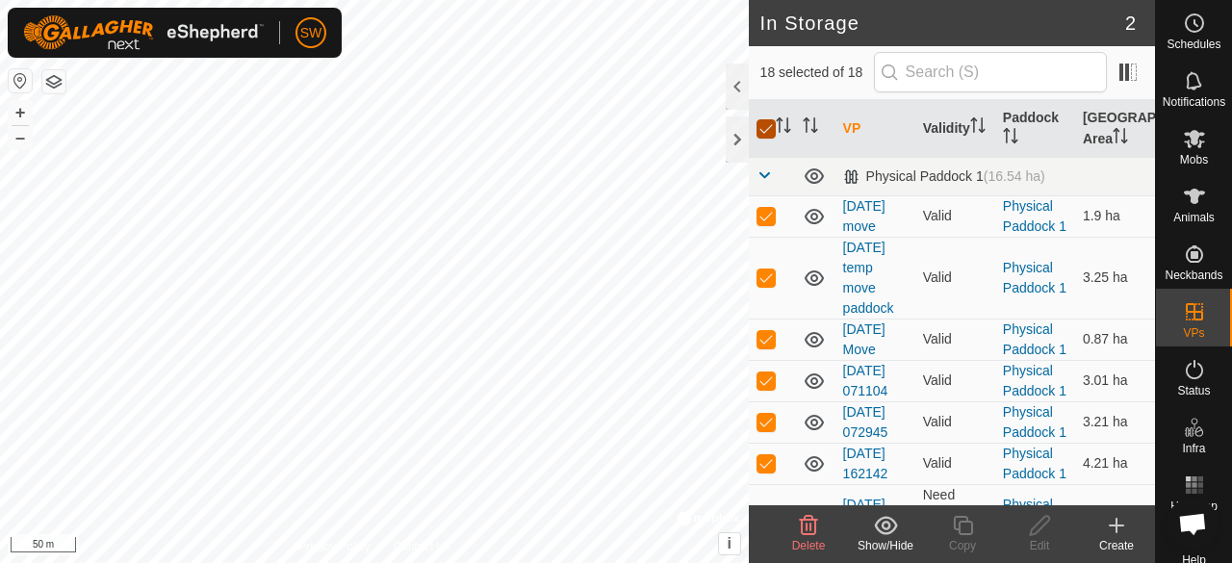
checkbox input "false"
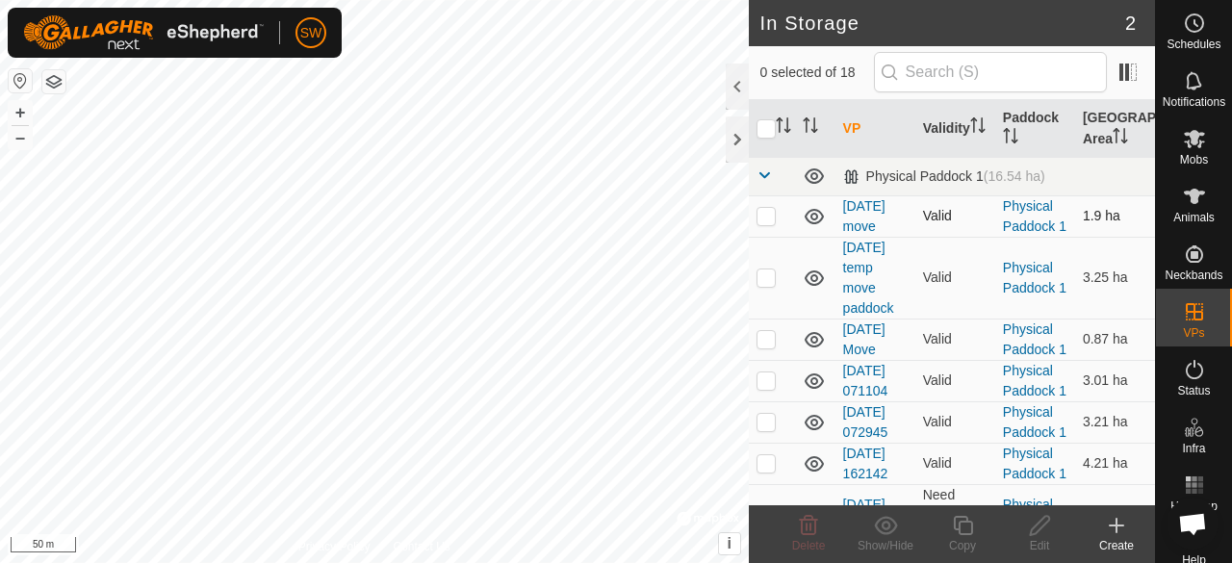
click at [770, 223] on p-checkbox at bounding box center [765, 215] width 19 height 15
checkbox input "false"
click at [1112, 134] on icon "Activate to sort" at bounding box center [1119, 135] width 15 height 15
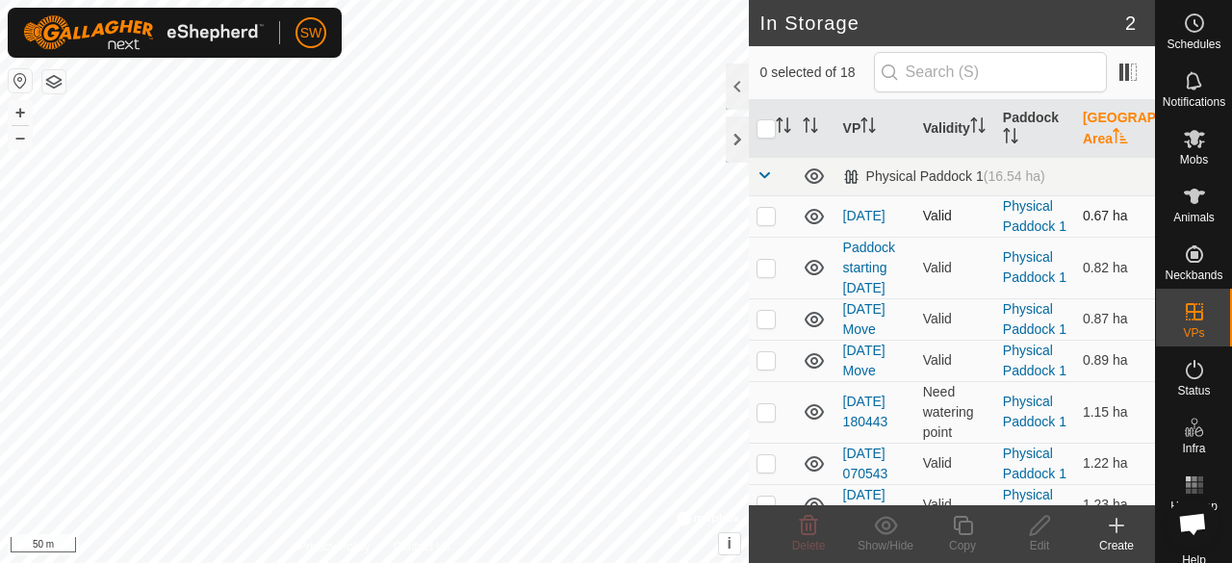
click at [775, 221] on td at bounding box center [772, 215] width 46 height 41
click at [811, 523] on icon at bounding box center [808, 525] width 23 height 23
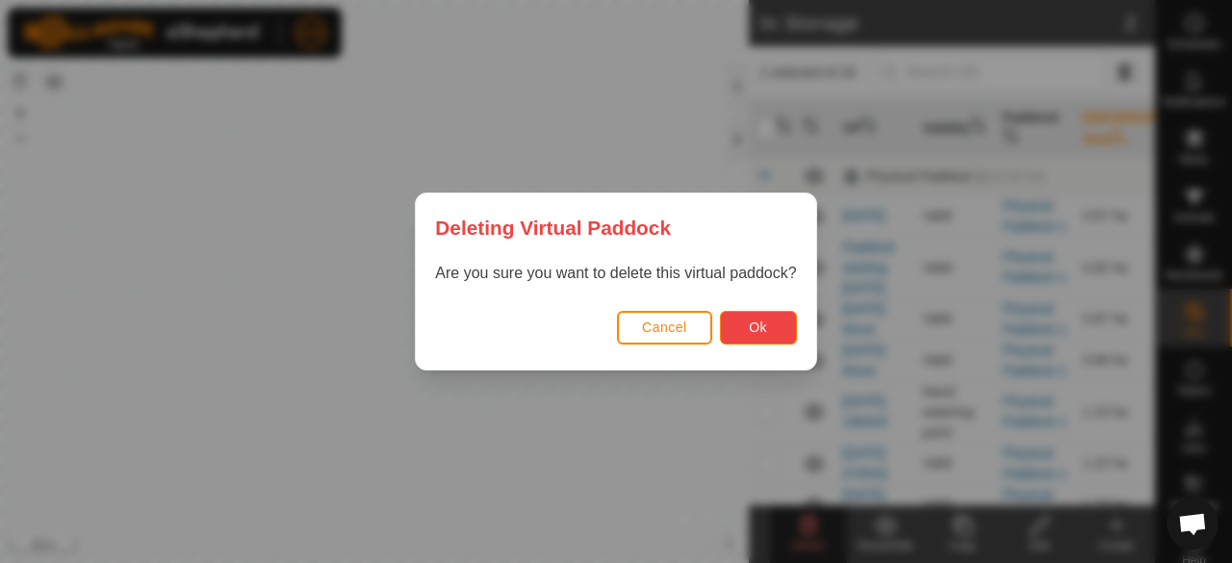
click at [755, 314] on button "Ok" at bounding box center [758, 328] width 77 height 34
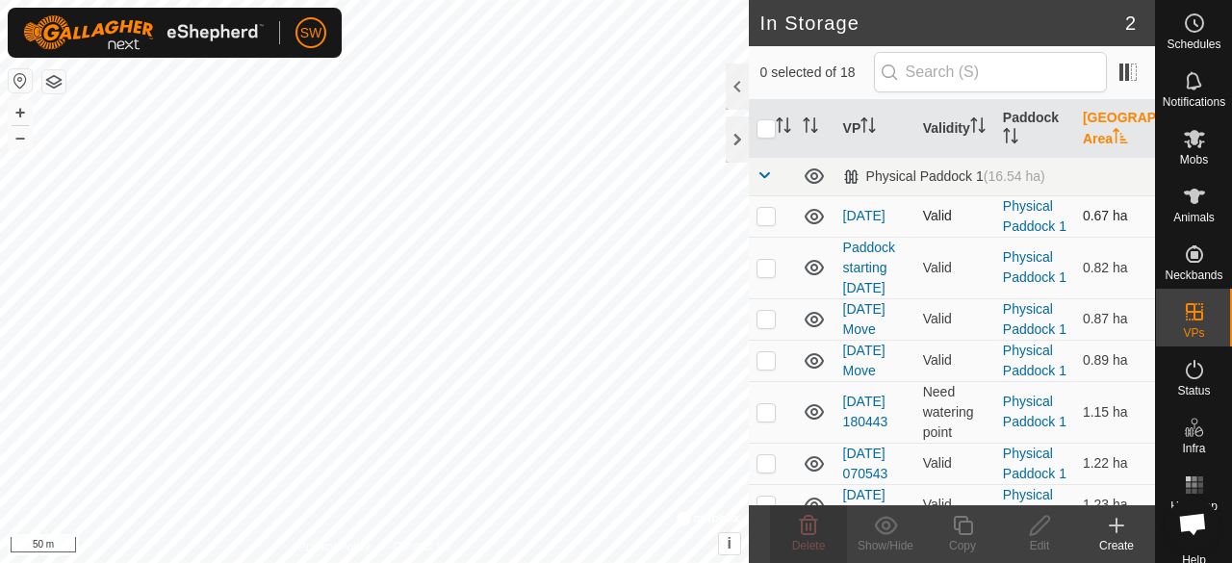
click at [766, 223] on p-checkbox at bounding box center [765, 215] width 19 height 15
checkbox input "true"
click at [767, 275] on p-checkbox at bounding box center [765, 267] width 19 height 15
checkbox input "true"
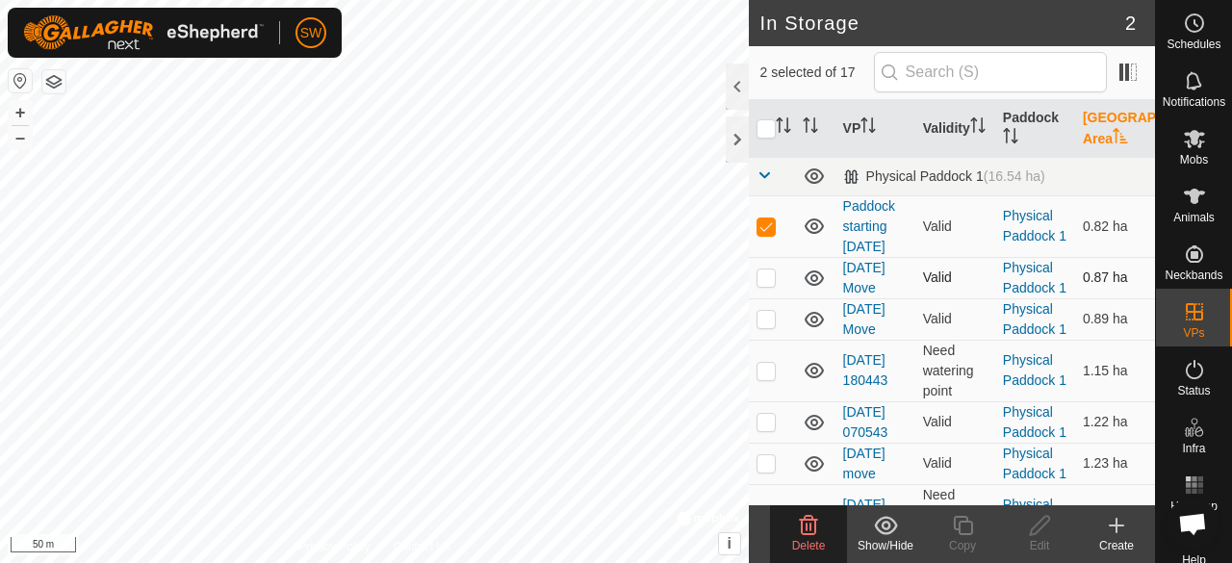
click at [762, 283] on p-checkbox at bounding box center [765, 276] width 19 height 15
checkbox input "true"
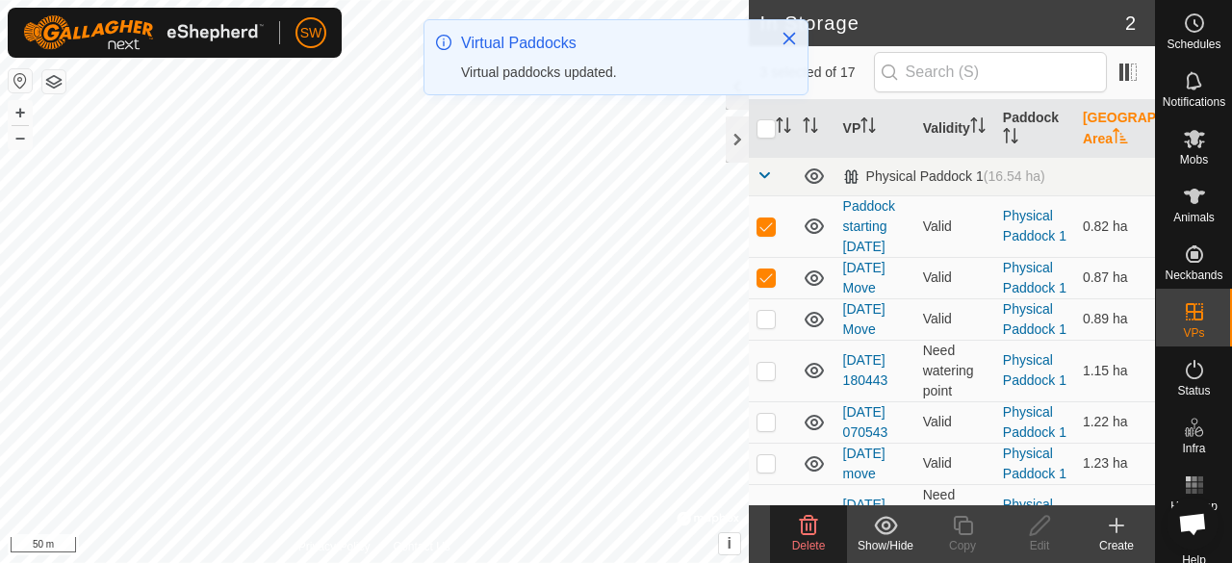
click at [794, 529] on delete-svg-icon at bounding box center [808, 525] width 77 height 23
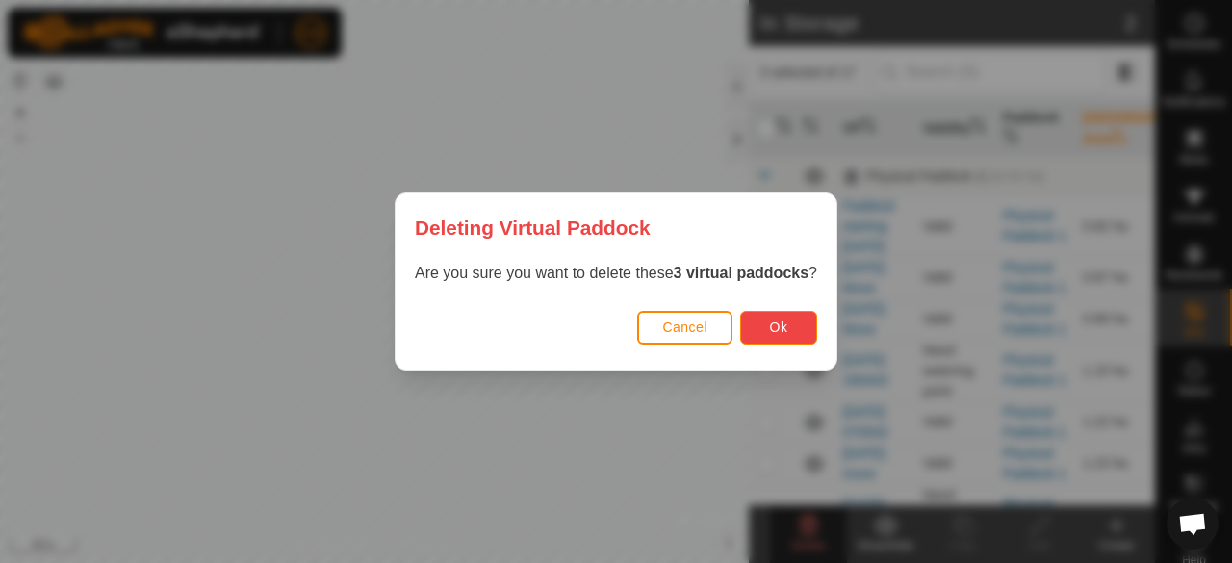
click at [770, 334] on button "Ok" at bounding box center [778, 328] width 77 height 34
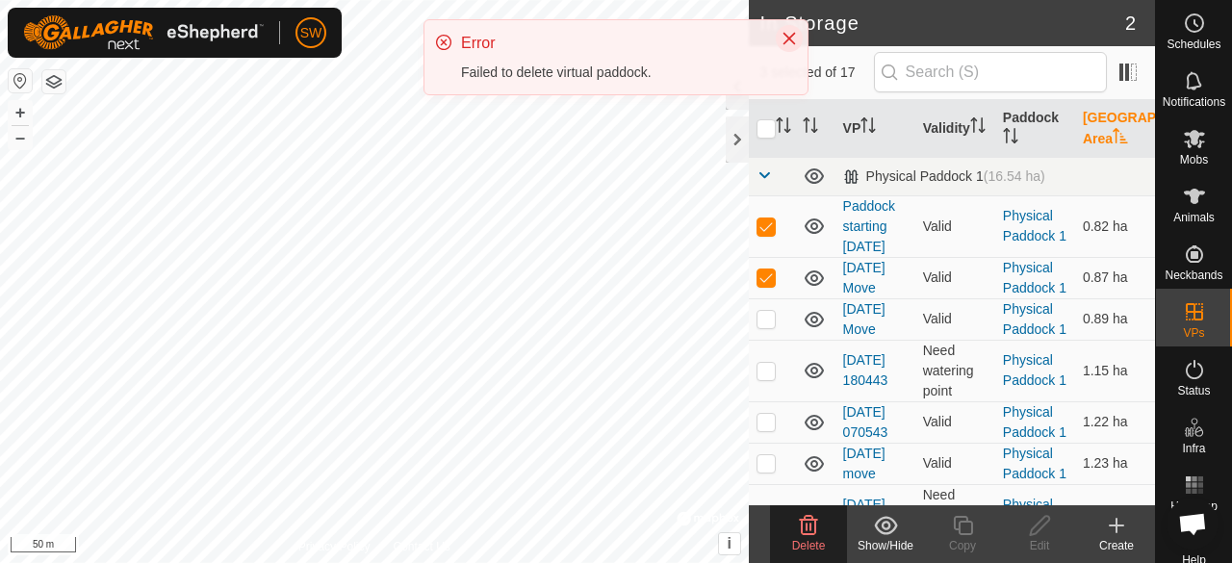
click at [793, 41] on icon "Close" at bounding box center [789, 39] width 13 height 13
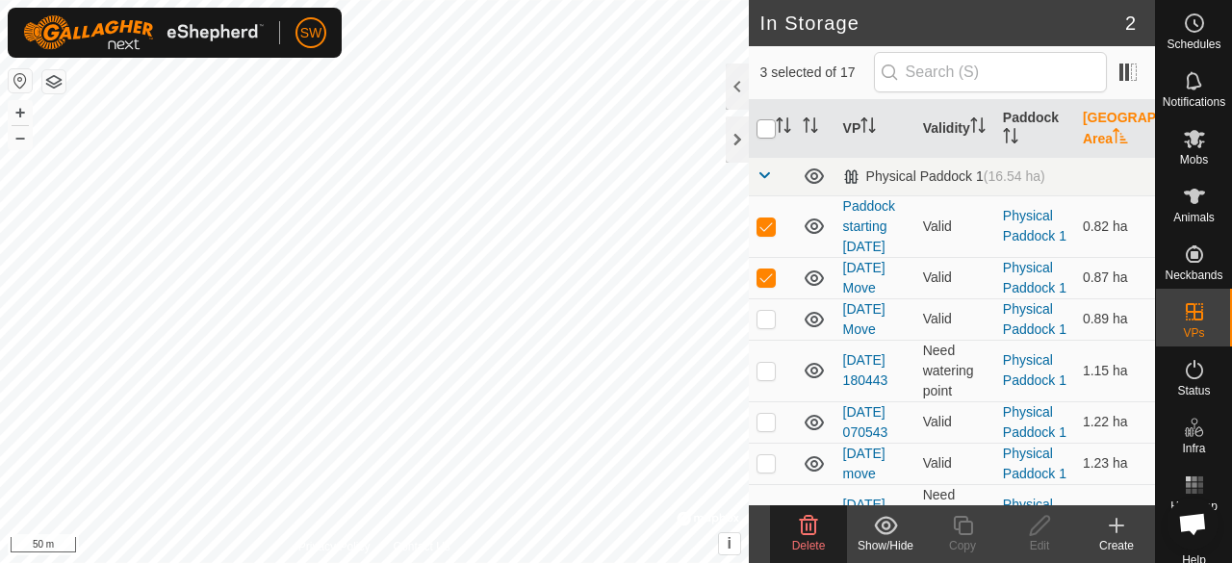
click at [770, 128] on input "checkbox" at bounding box center [765, 128] width 19 height 19
checkbox input "true"
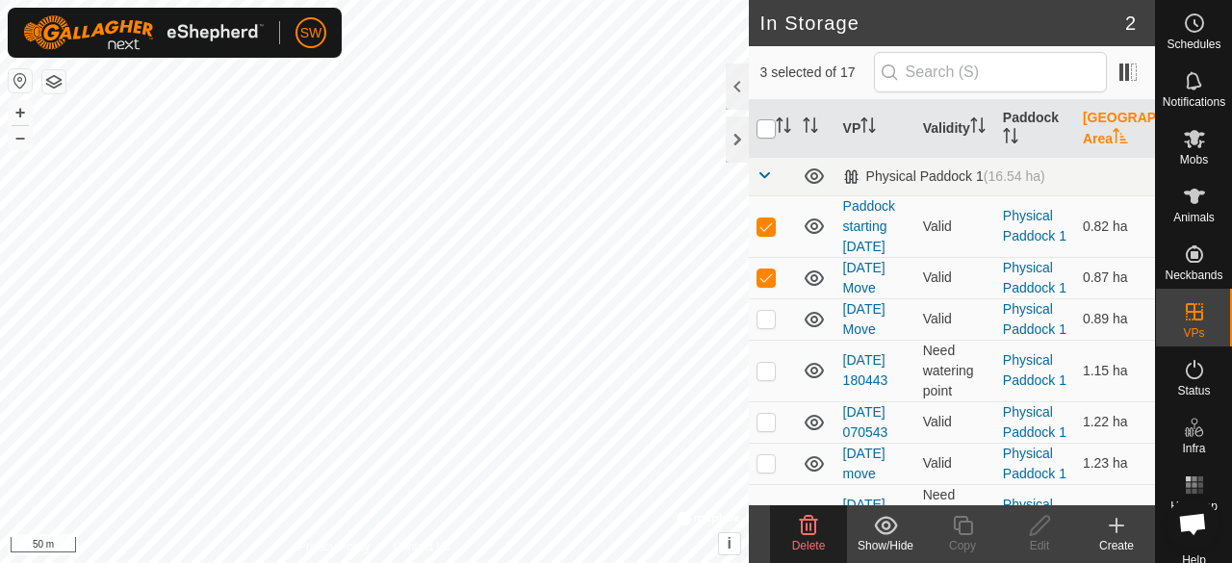
checkbox input "true"
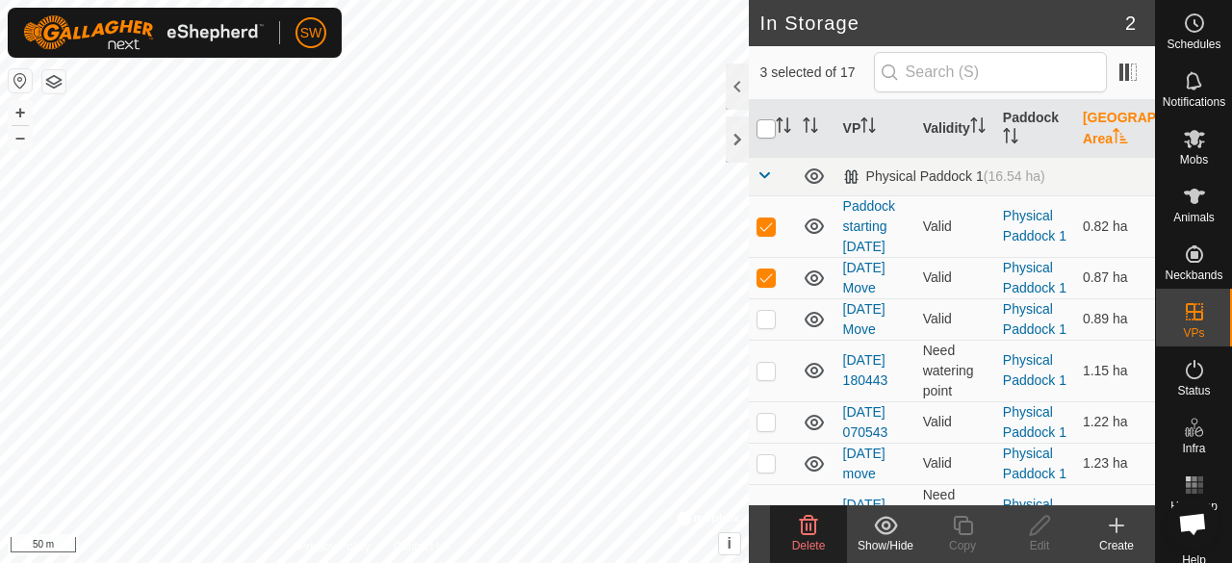
checkbox input "true"
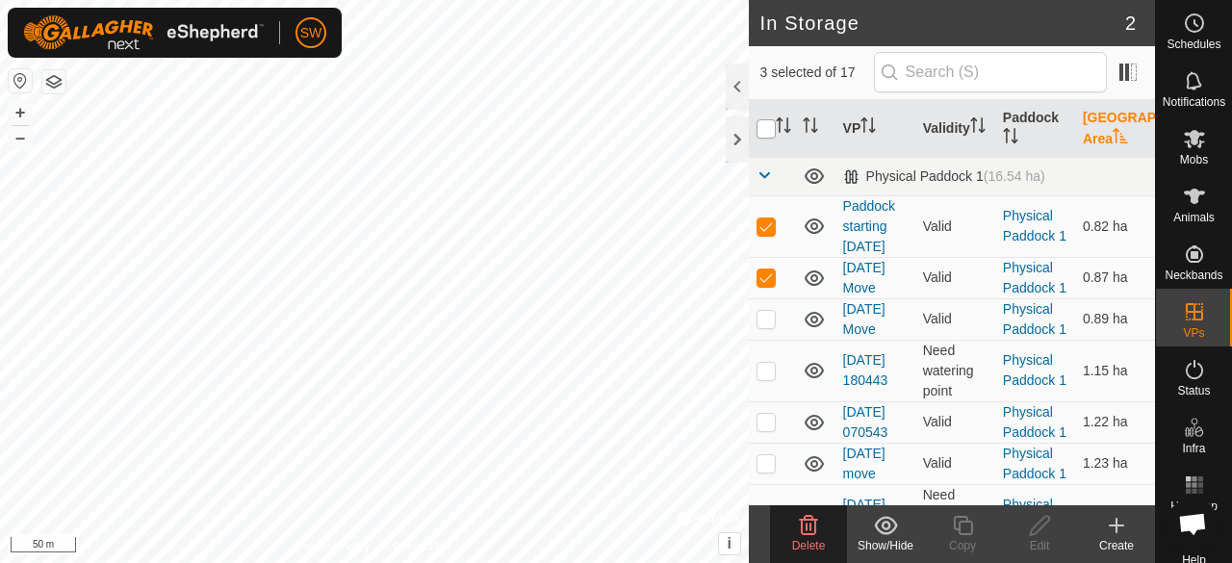
checkbox input "true"
click at [770, 128] on input "checkbox" at bounding box center [765, 128] width 19 height 19
checkbox input "false"
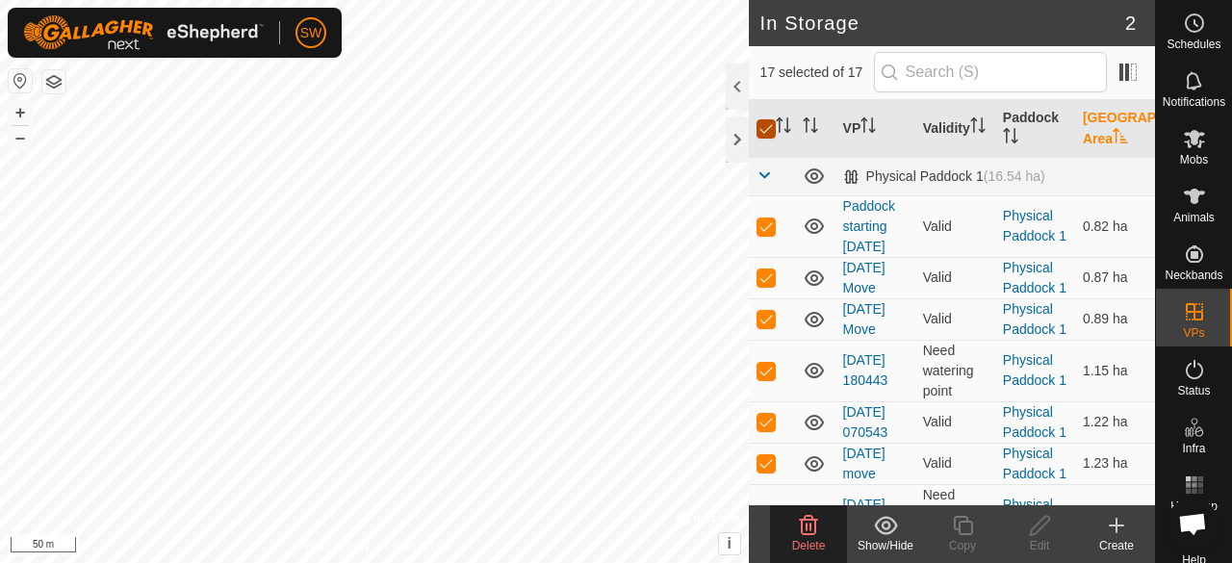
checkbox input "false"
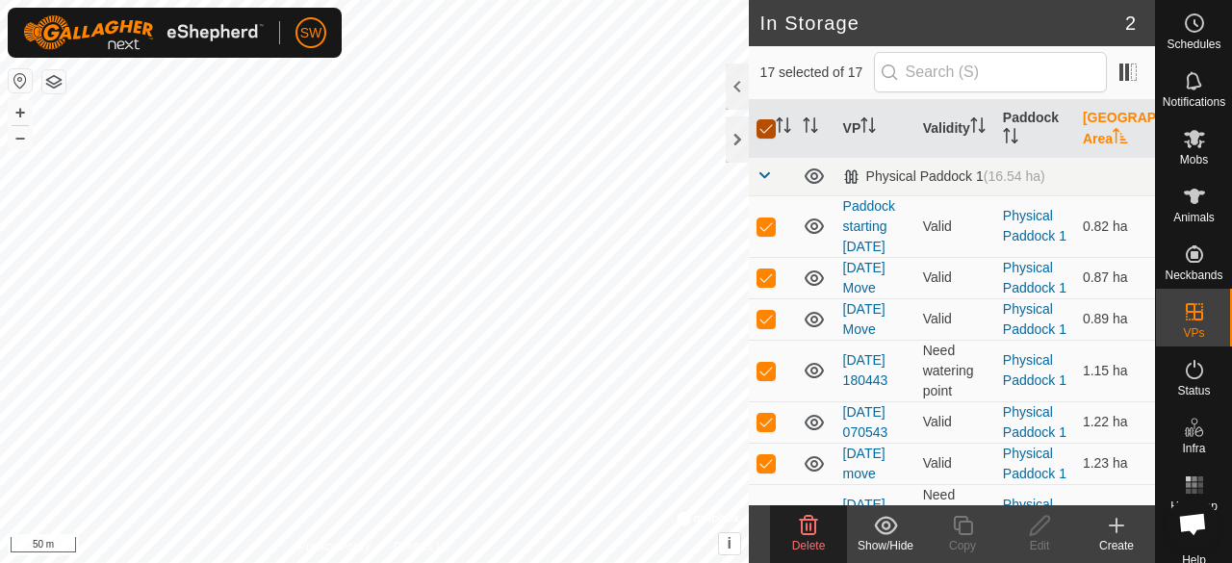
checkbox input "false"
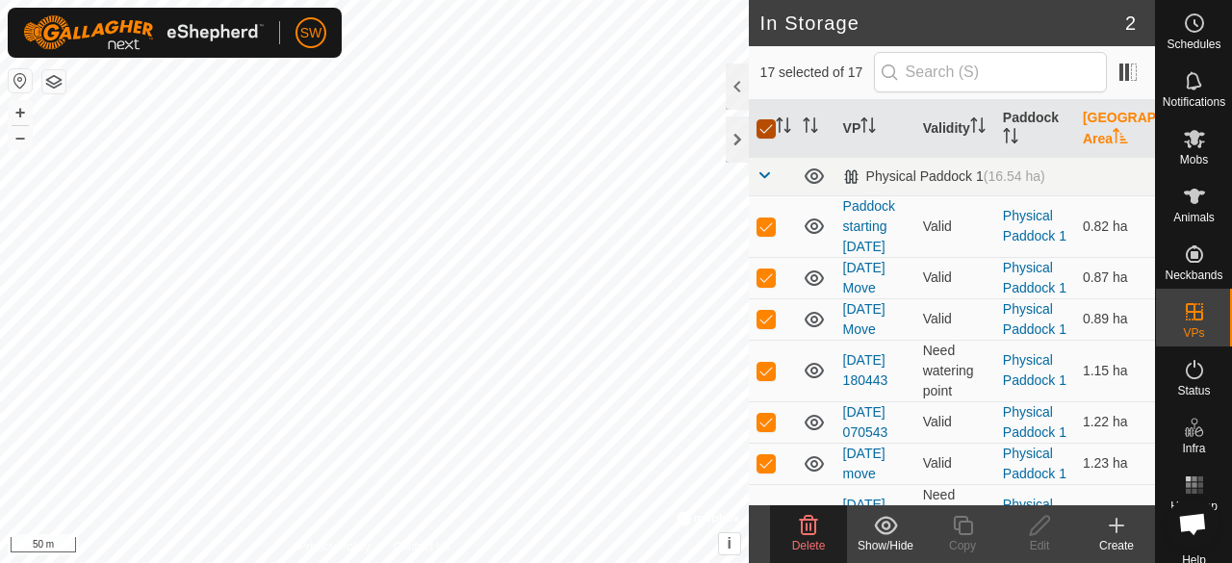
checkbox input "false"
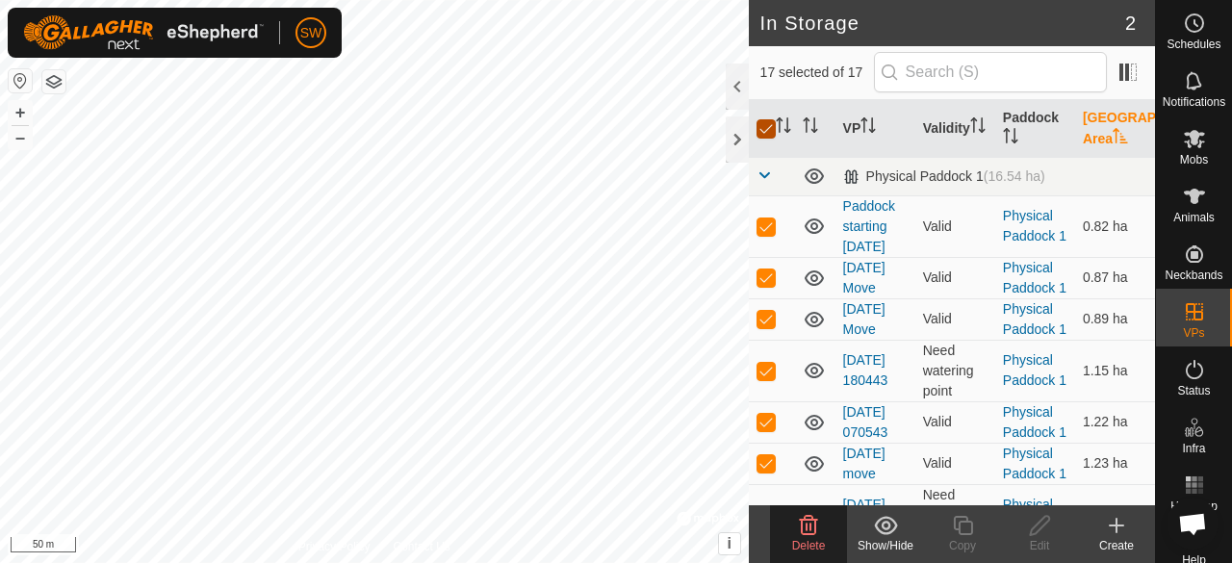
checkbox input "false"
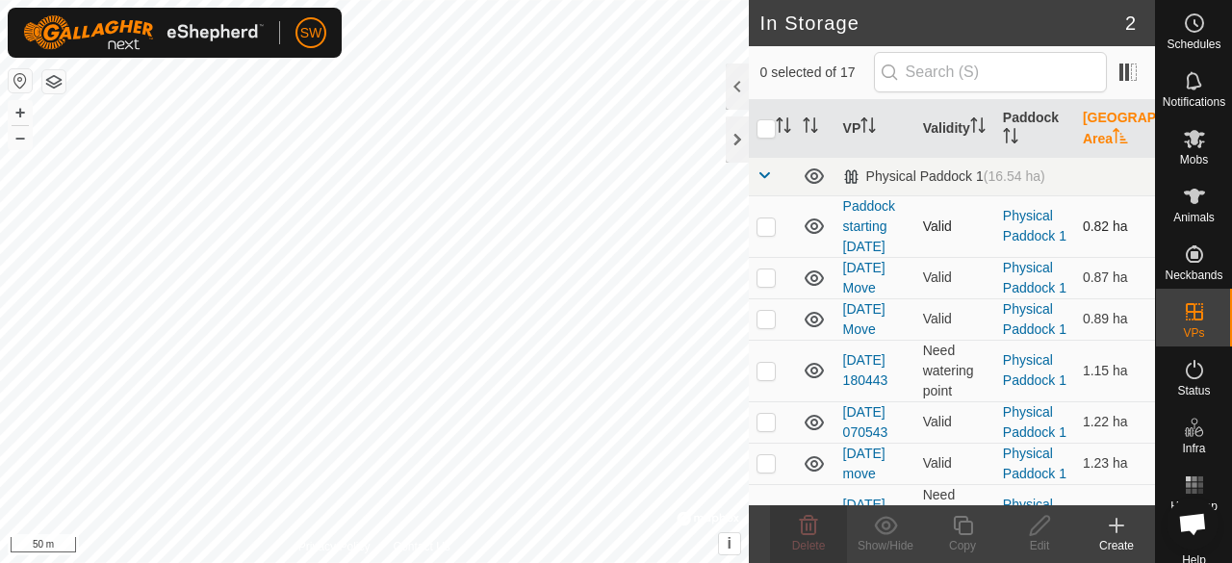
click at [767, 230] on p-checkbox at bounding box center [765, 225] width 19 height 15
checkbox input "true"
click at [768, 278] on p-checkbox at bounding box center [765, 276] width 19 height 15
checkbox input "true"
click at [802, 548] on span "Delete" at bounding box center [809, 545] width 34 height 13
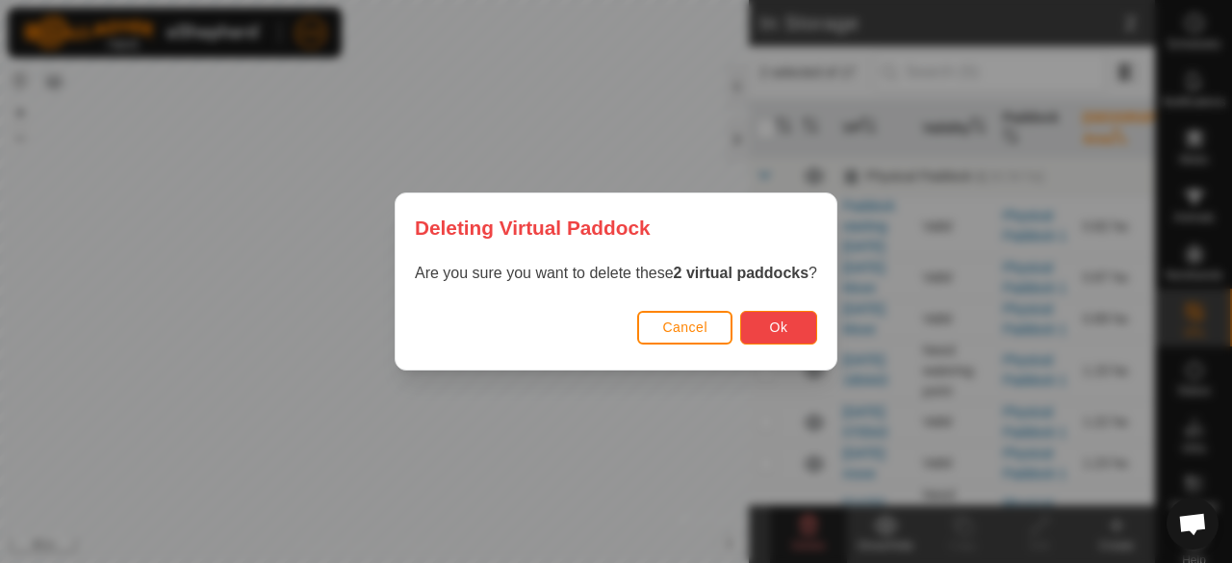
click at [776, 335] on button "Ok" at bounding box center [778, 328] width 77 height 34
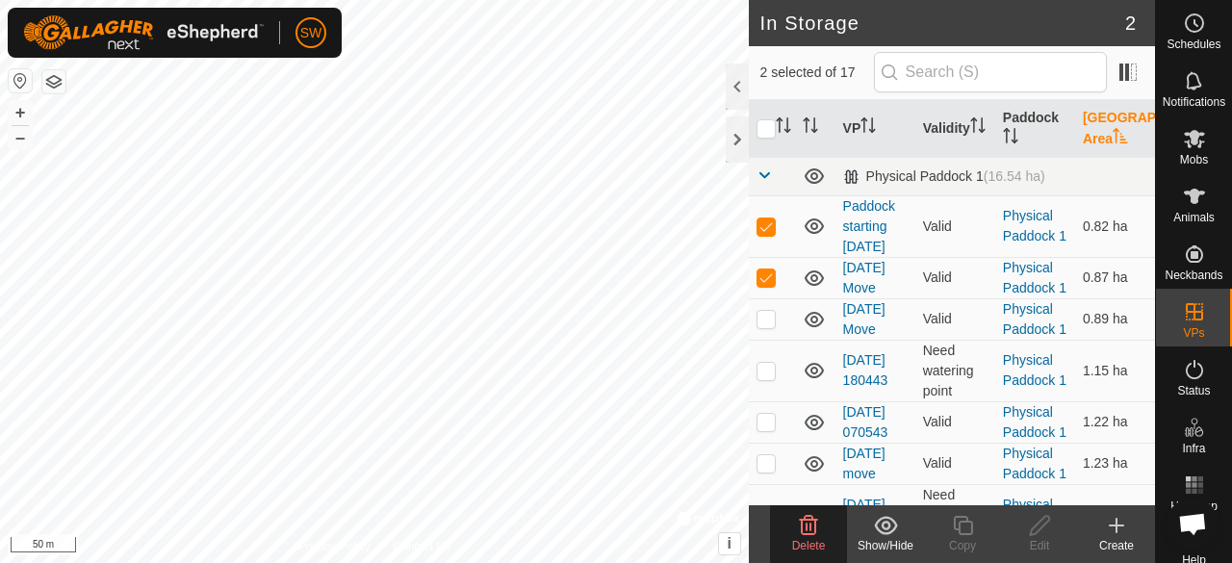
click at [761, 145] on th at bounding box center [772, 129] width 46 height 58
click at [761, 130] on input "checkbox" at bounding box center [765, 128] width 19 height 19
checkbox input "true"
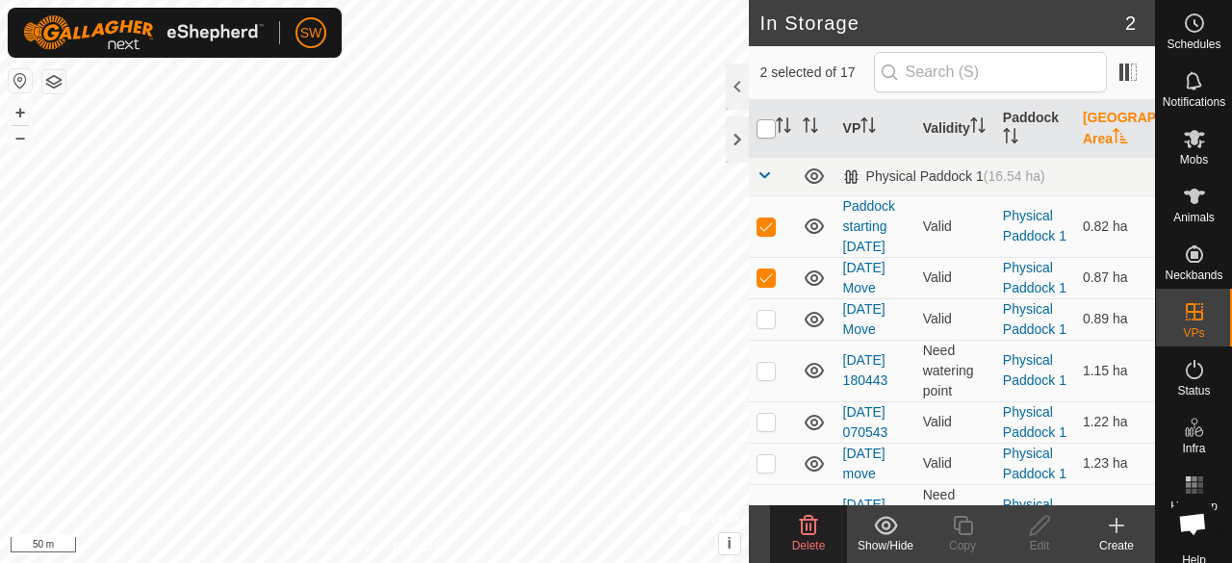
checkbox input "true"
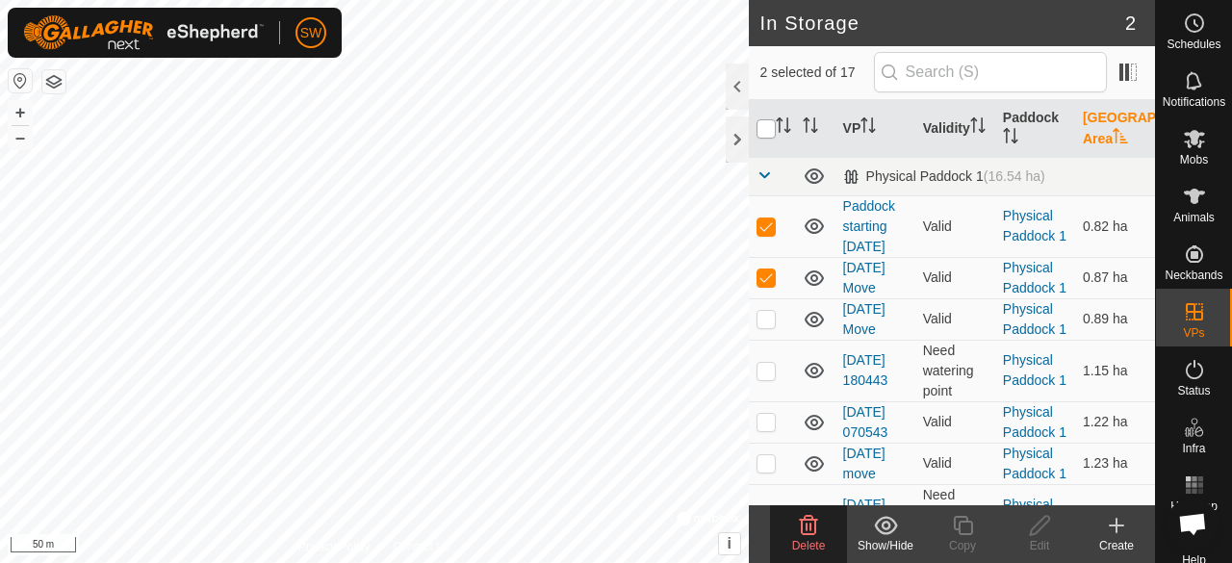
checkbox input "true"
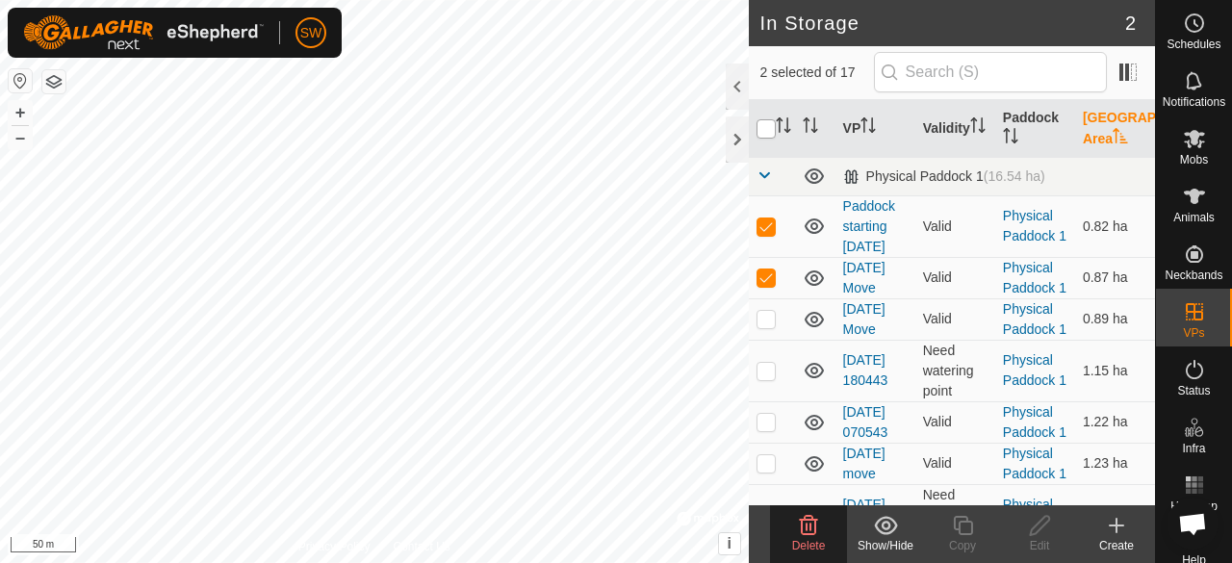
checkbox input "true"
click at [761, 130] on input "checkbox" at bounding box center [765, 128] width 19 height 19
checkbox input "false"
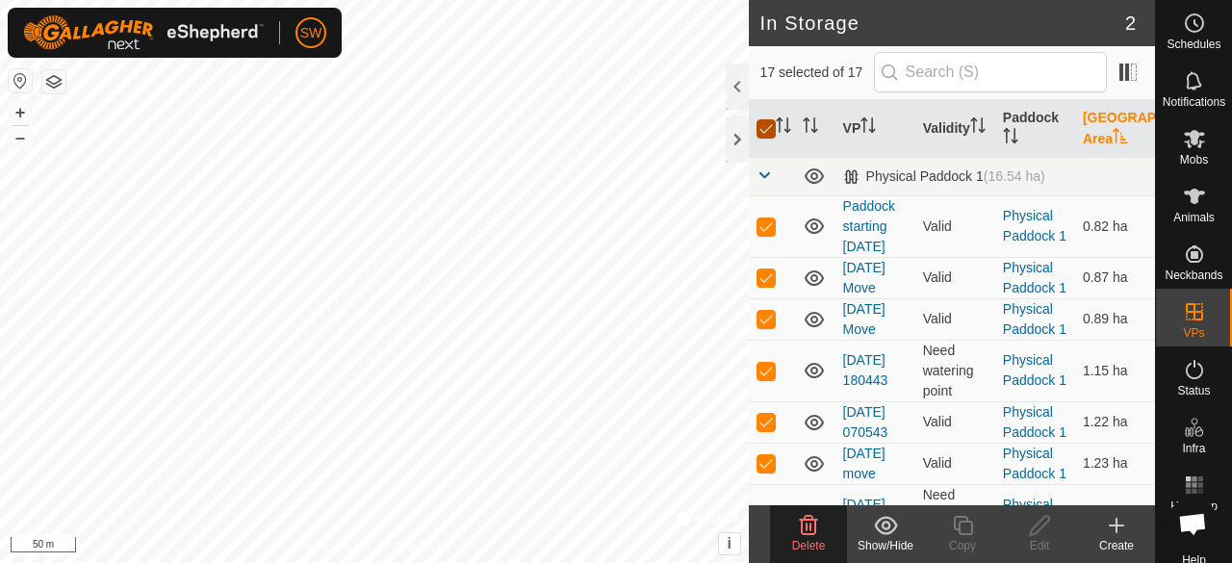
checkbox input "false"
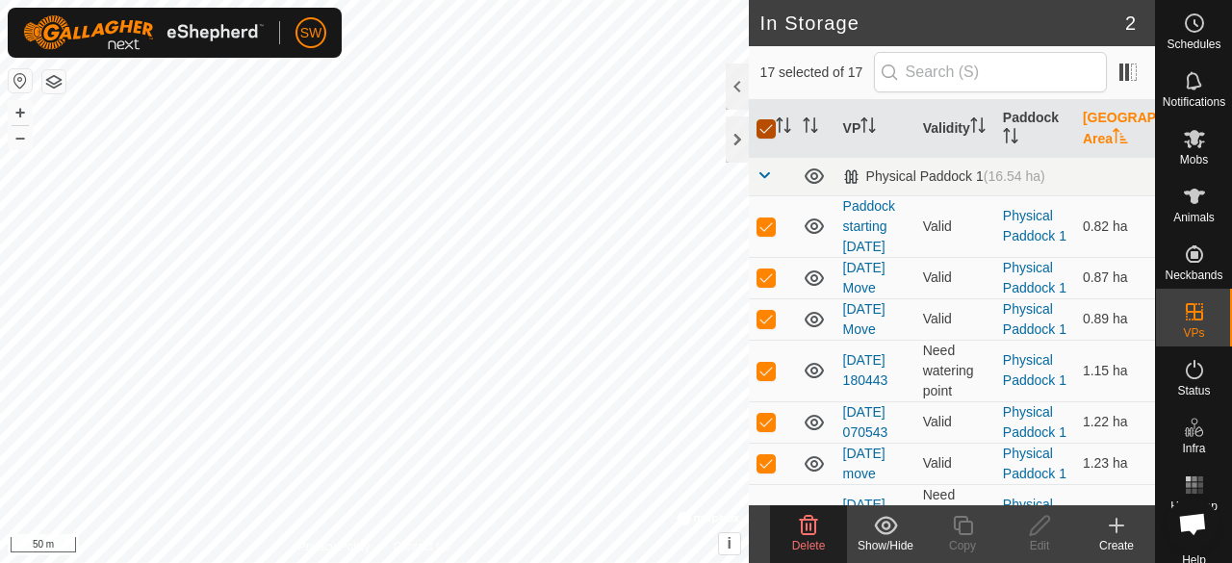
checkbox input "false"
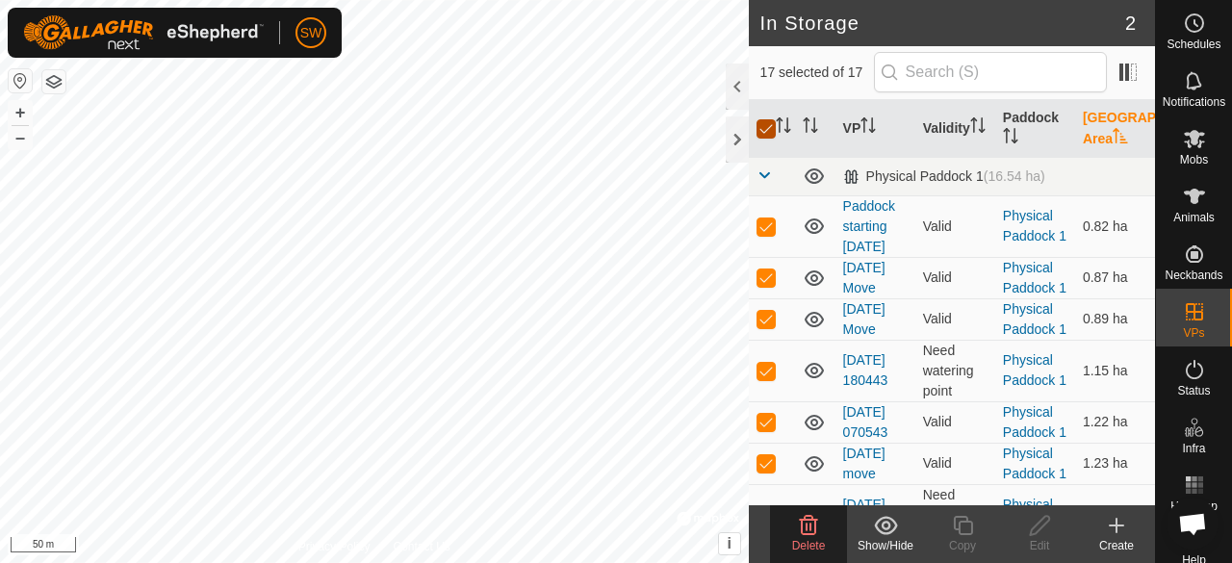
checkbox input "false"
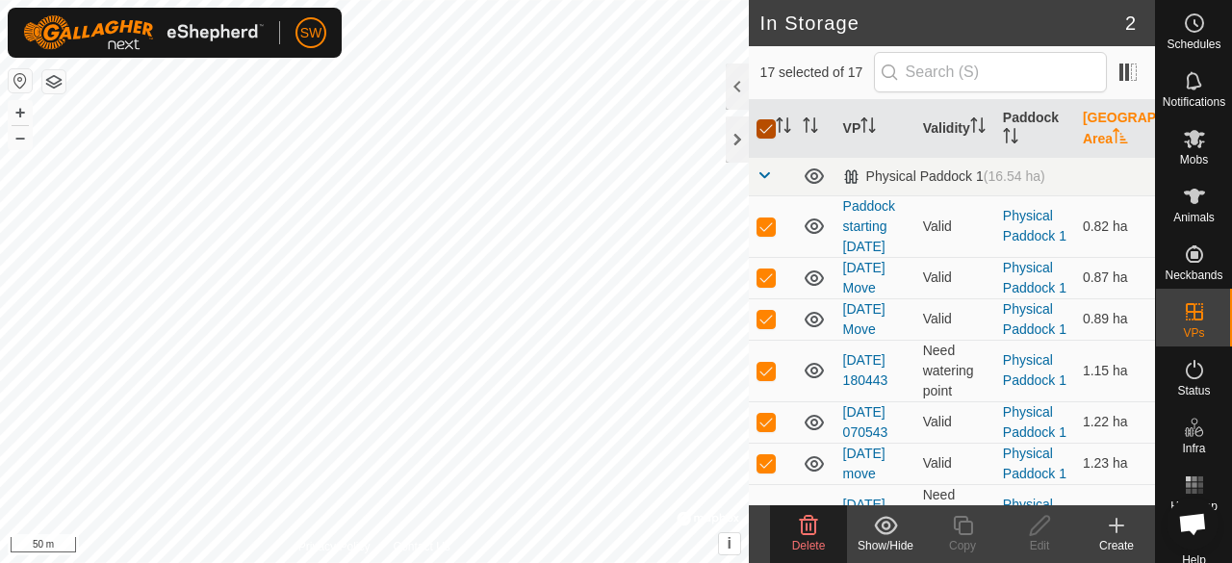
checkbox input "false"
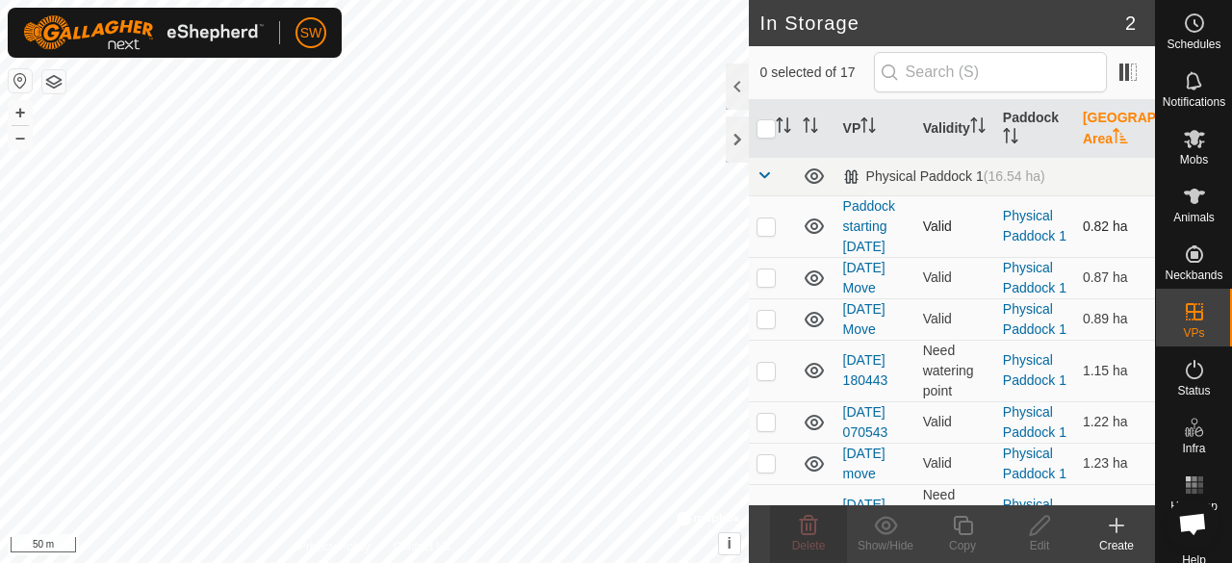
click at [760, 218] on p-checkbox at bounding box center [765, 225] width 19 height 15
checkbox input "true"
click at [764, 278] on p-checkbox at bounding box center [765, 276] width 19 height 15
checkbox input "false"
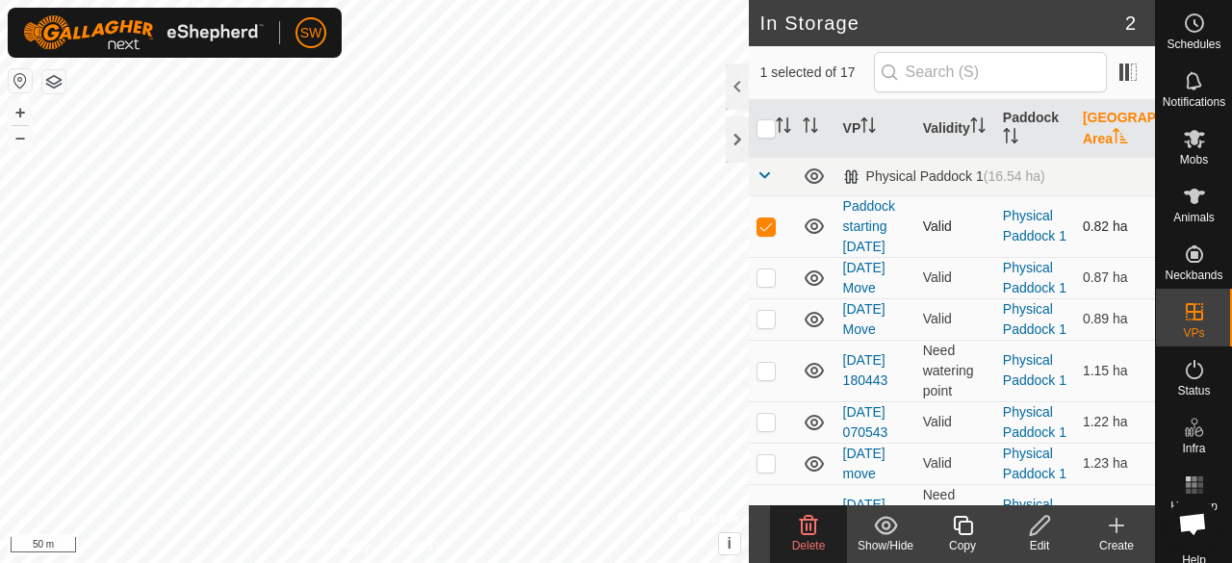
click at [772, 207] on td at bounding box center [772, 226] width 46 height 62
checkbox input "false"
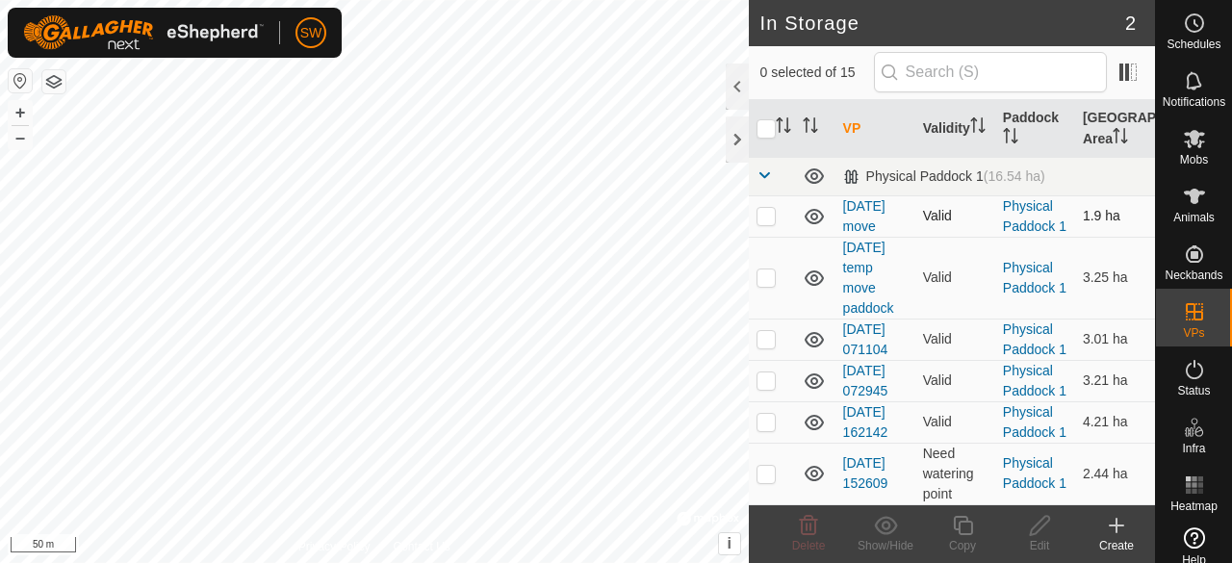
click at [768, 223] on p-checkbox at bounding box center [765, 215] width 19 height 15
checkbox input "true"
click at [766, 285] on p-checkbox at bounding box center [765, 276] width 19 height 15
checkbox input "true"
click at [765, 346] on p-checkbox at bounding box center [765, 338] width 19 height 15
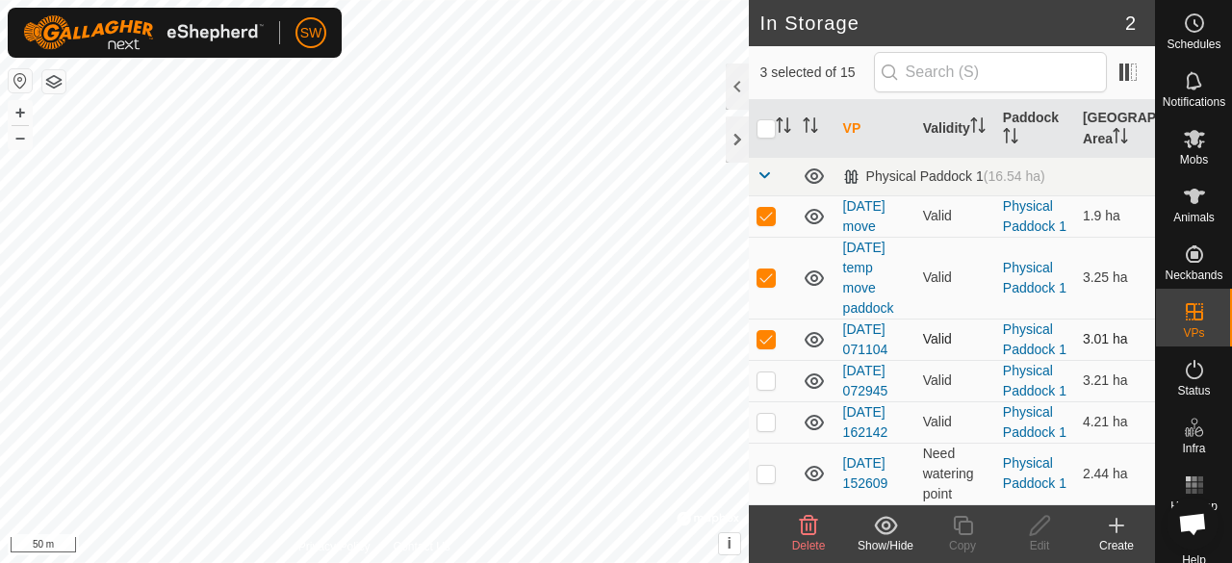
click at [768, 346] on p-checkbox at bounding box center [765, 338] width 19 height 15
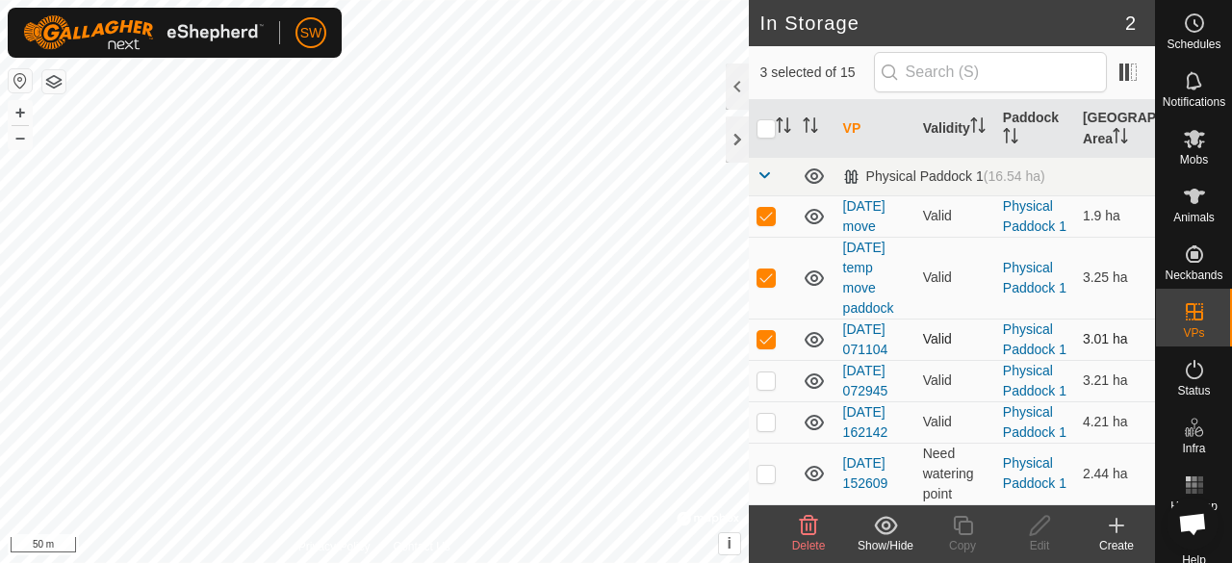
checkbox input "false"
click at [763, 388] on p-checkbox at bounding box center [765, 379] width 19 height 15
checkbox input "true"
click at [815, 532] on icon at bounding box center [809, 525] width 18 height 19
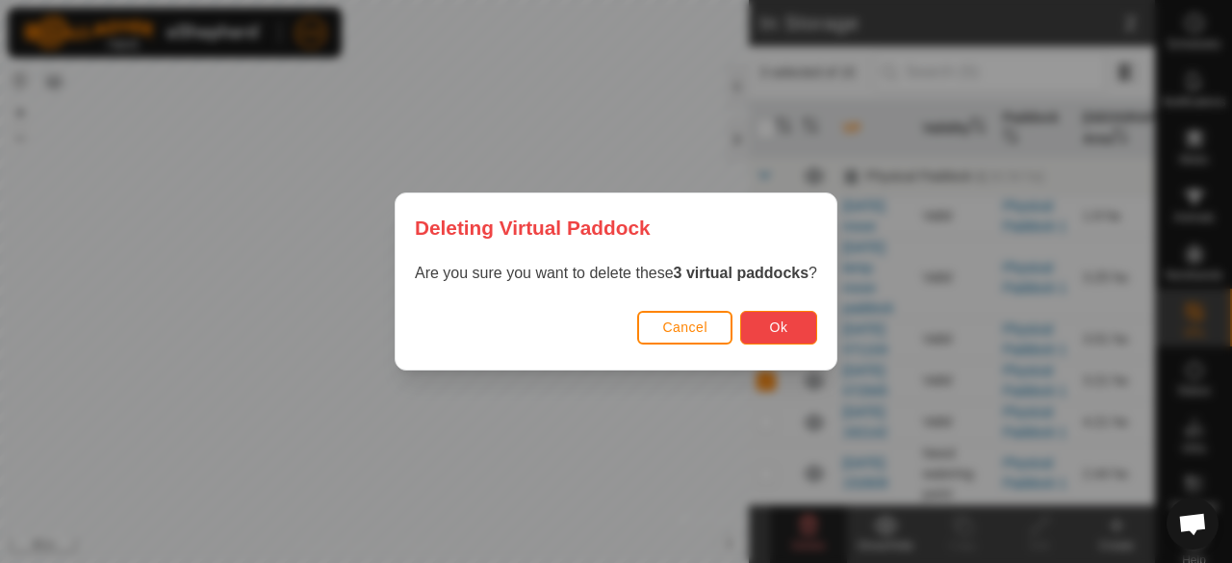
click at [790, 332] on button "Ok" at bounding box center [778, 328] width 77 height 34
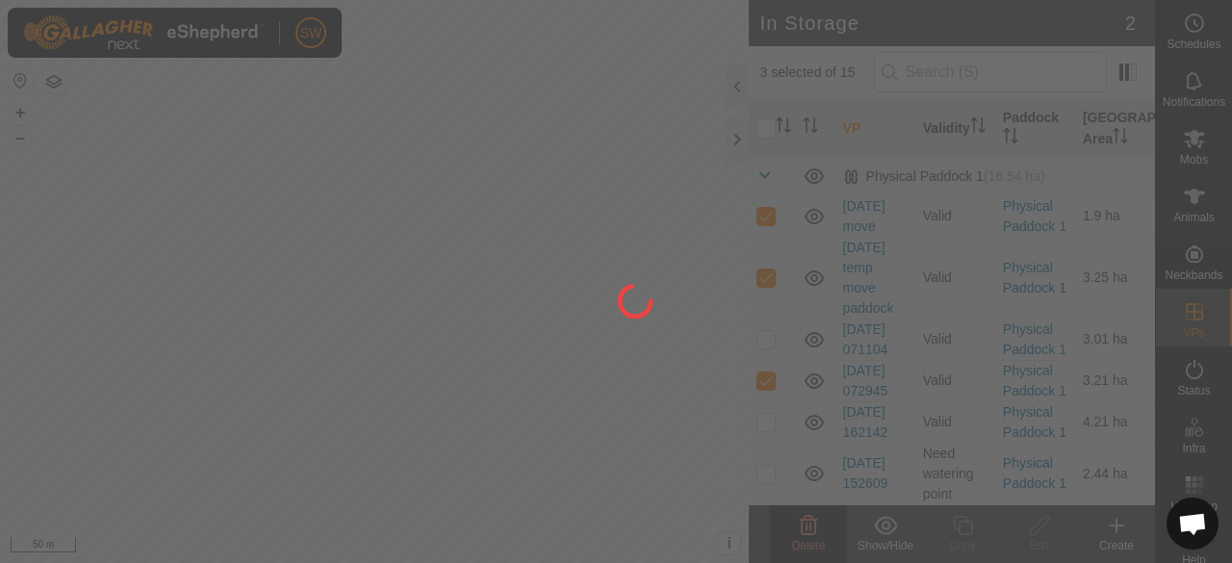
checkbox input "false"
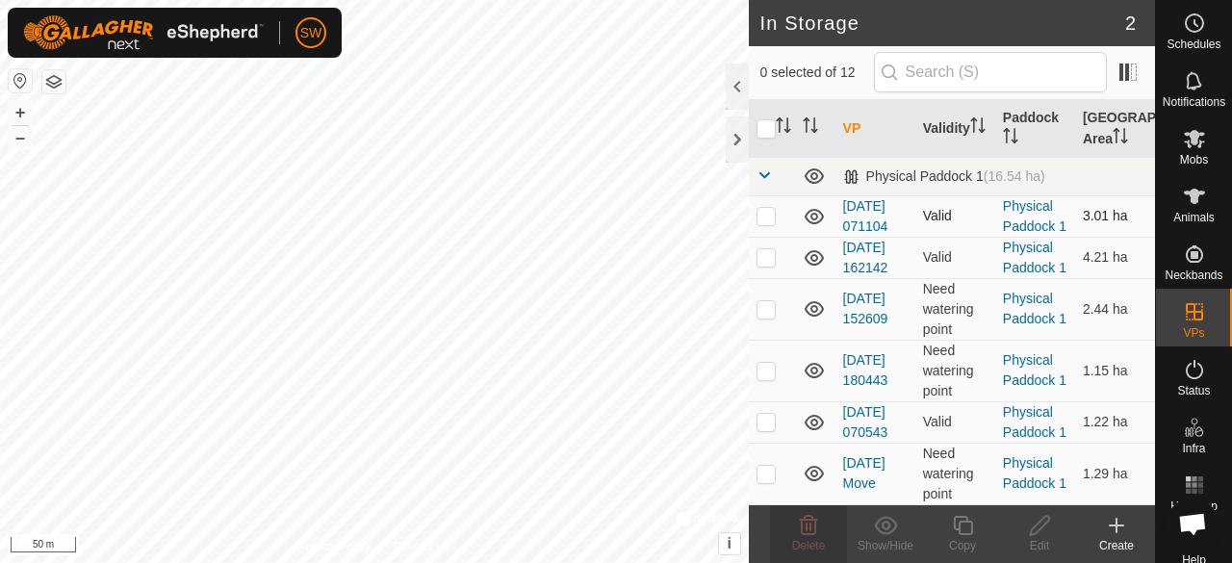
click at [762, 223] on p-checkbox at bounding box center [765, 215] width 19 height 15
checkbox input "false"
click at [774, 265] on p-checkbox at bounding box center [765, 256] width 19 height 15
click at [802, 537] on div "Delete" at bounding box center [808, 545] width 77 height 17
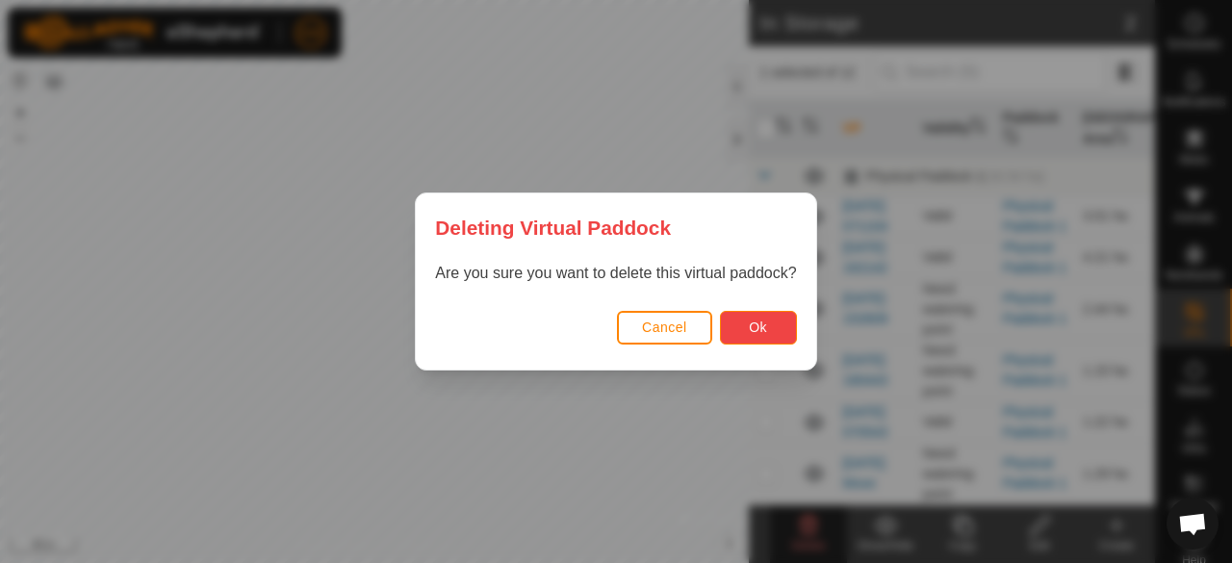
click at [775, 328] on button "Ok" at bounding box center [758, 328] width 77 height 34
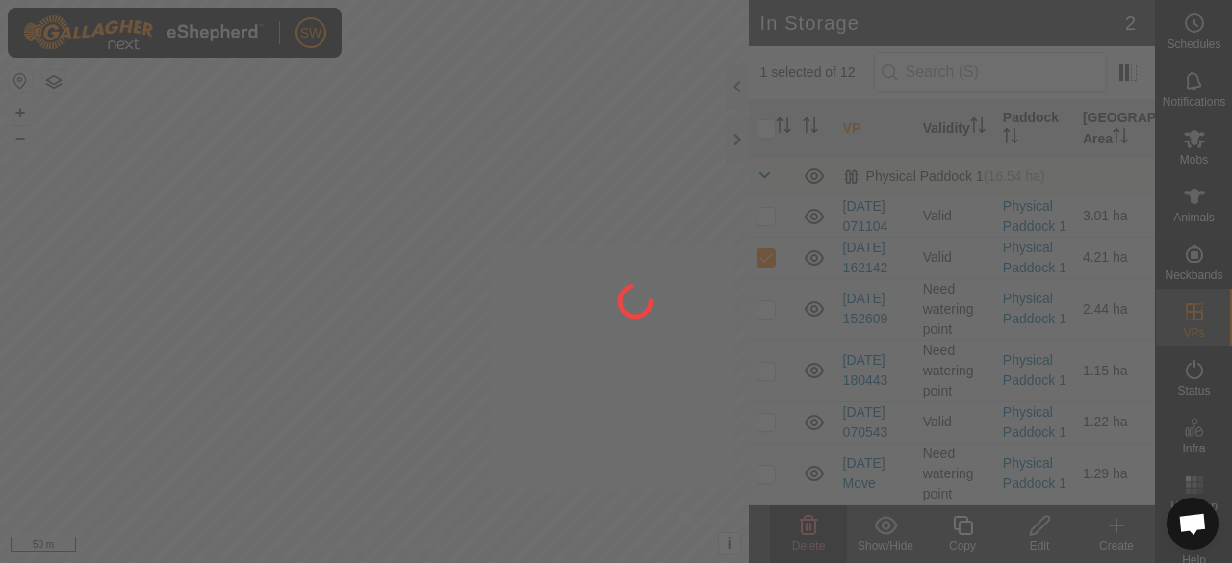
checkbox input "false"
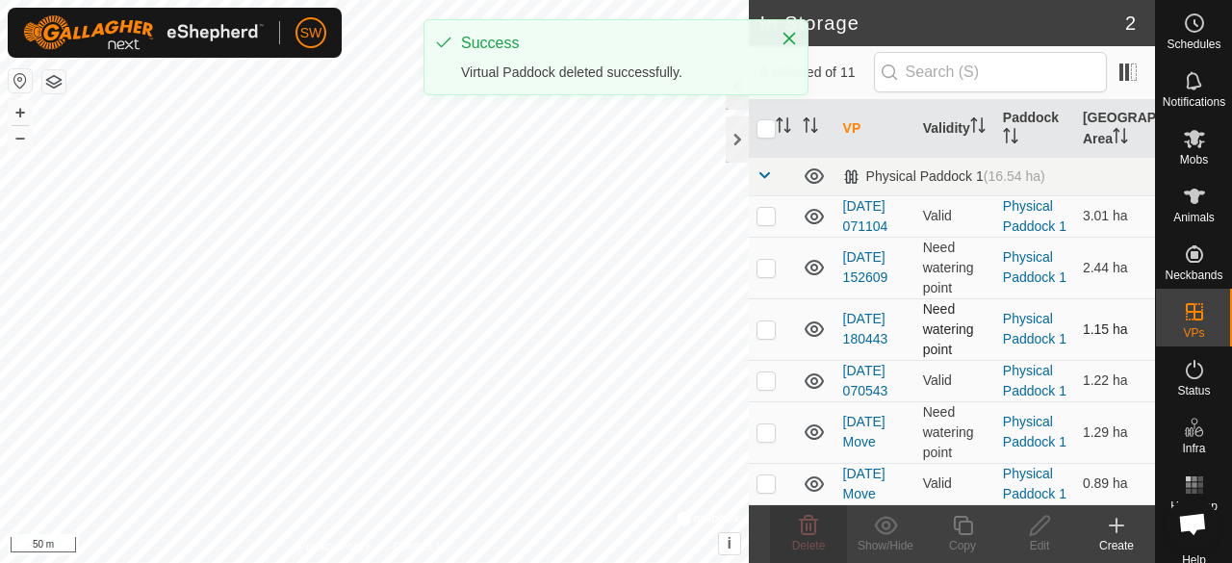
click at [774, 337] on p-checkbox at bounding box center [765, 328] width 19 height 15
click at [772, 337] on p-checkbox at bounding box center [765, 328] width 19 height 15
checkbox input "false"
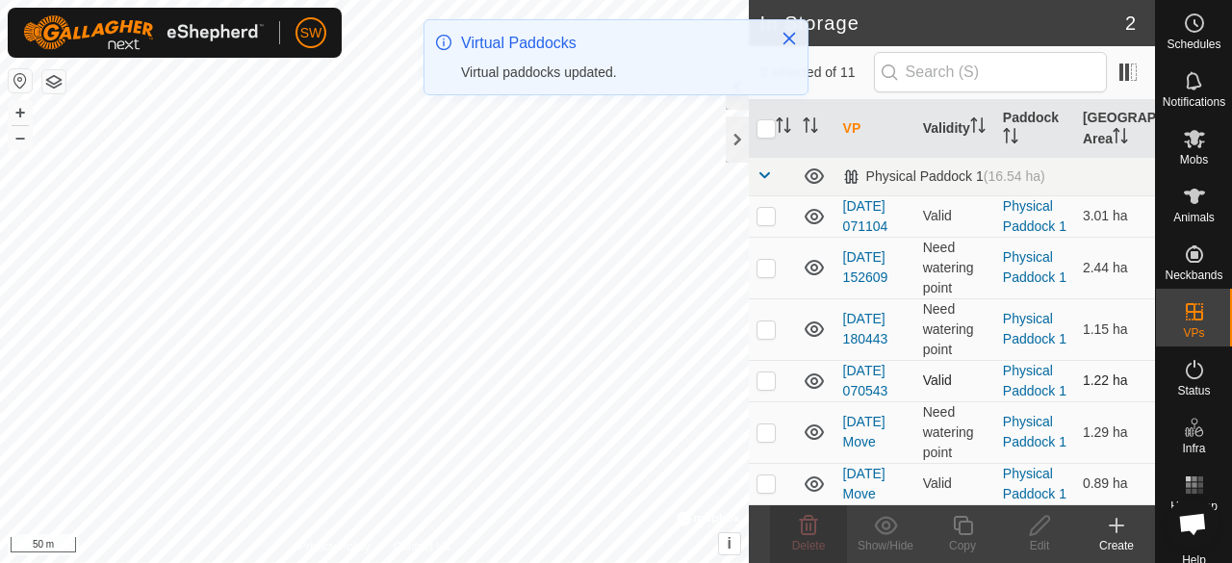
click at [765, 388] on p-checkbox at bounding box center [765, 379] width 19 height 15
click at [798, 531] on icon at bounding box center [808, 525] width 23 height 23
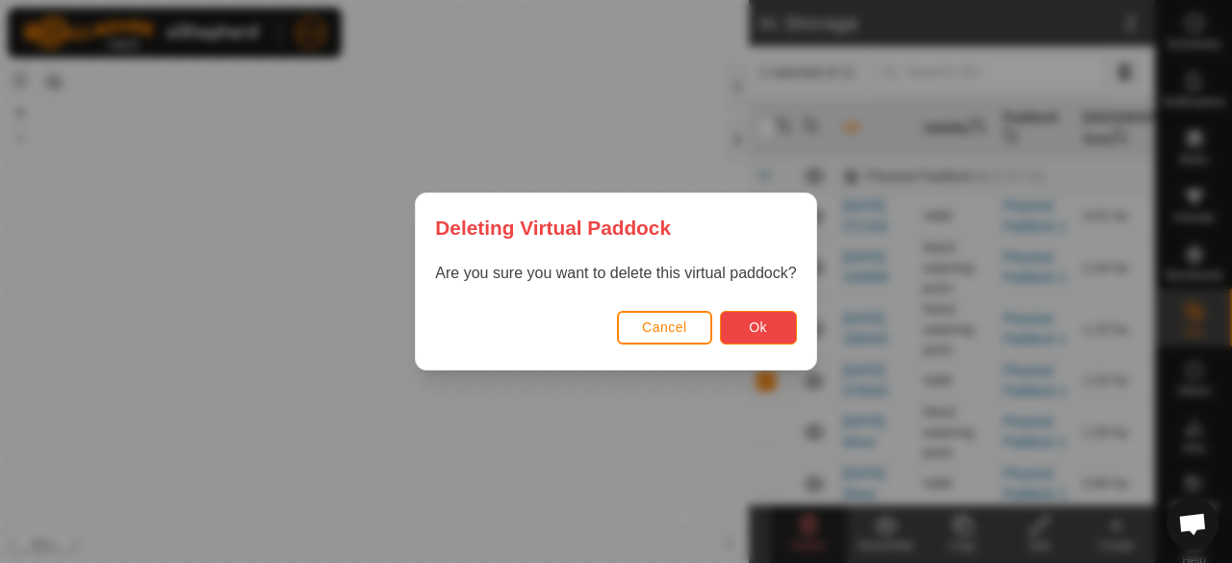
click at [755, 316] on button "Ok" at bounding box center [758, 328] width 77 height 34
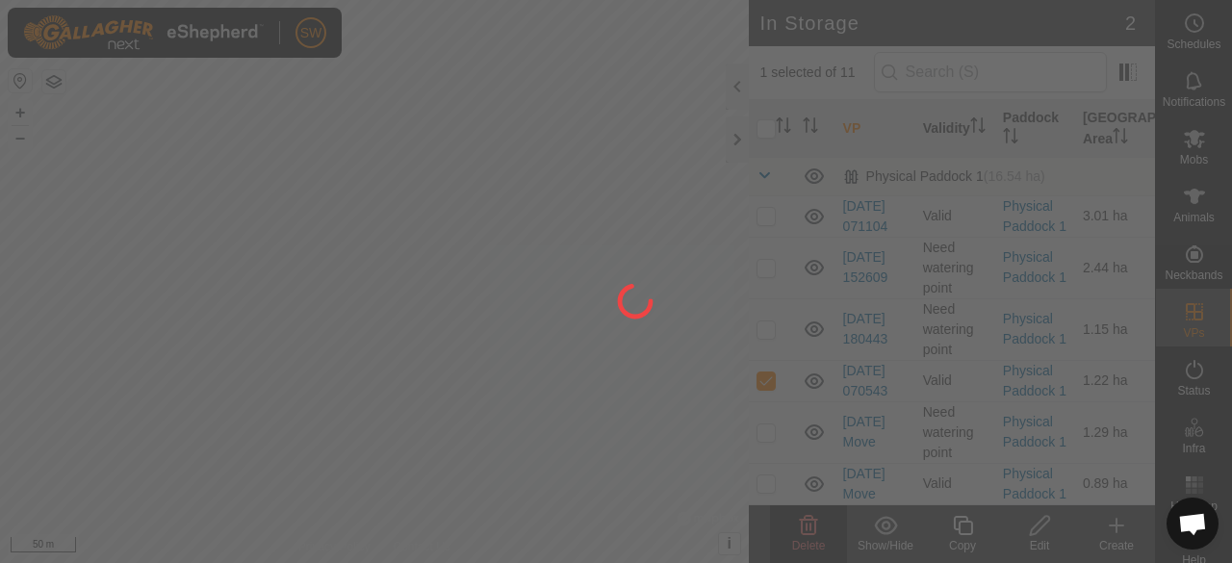
checkbox input "false"
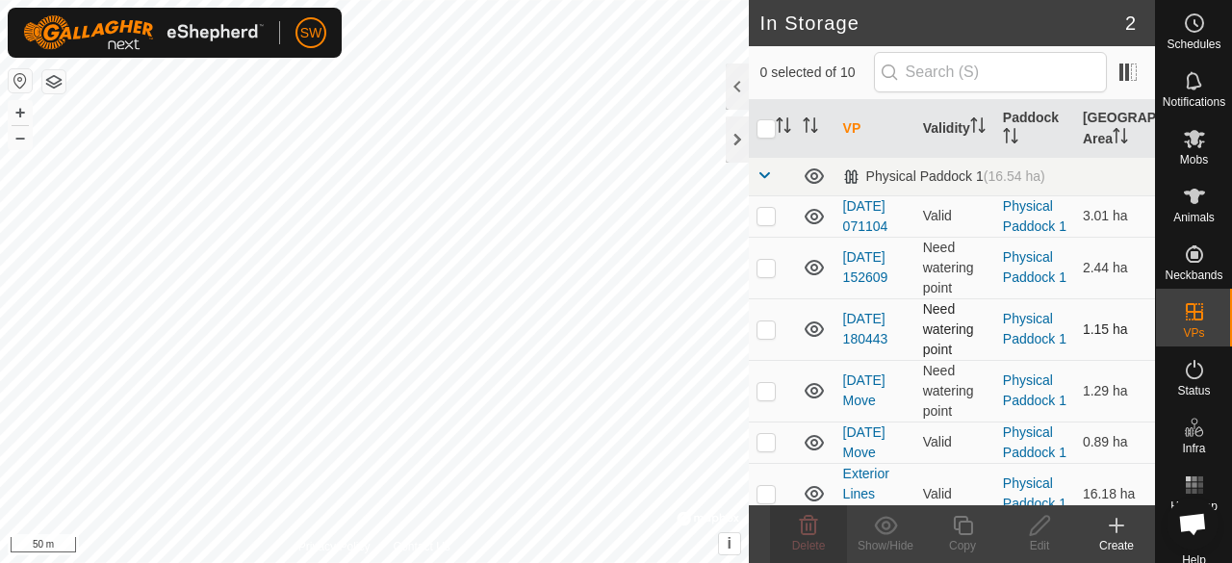
click at [775, 345] on td at bounding box center [772, 329] width 46 height 62
checkbox input "true"
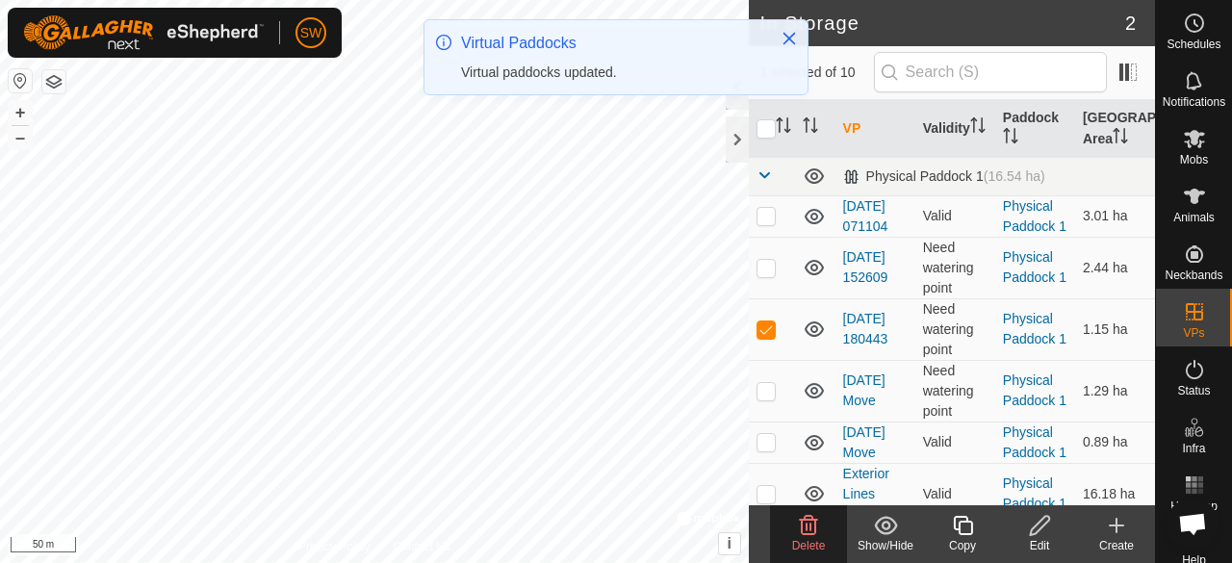
click at [775, 337] on p-tablecheckbox at bounding box center [765, 328] width 19 height 15
checkbox input "false"
click at [770, 275] on p-checkbox at bounding box center [765, 267] width 19 height 15
checkbox input "false"
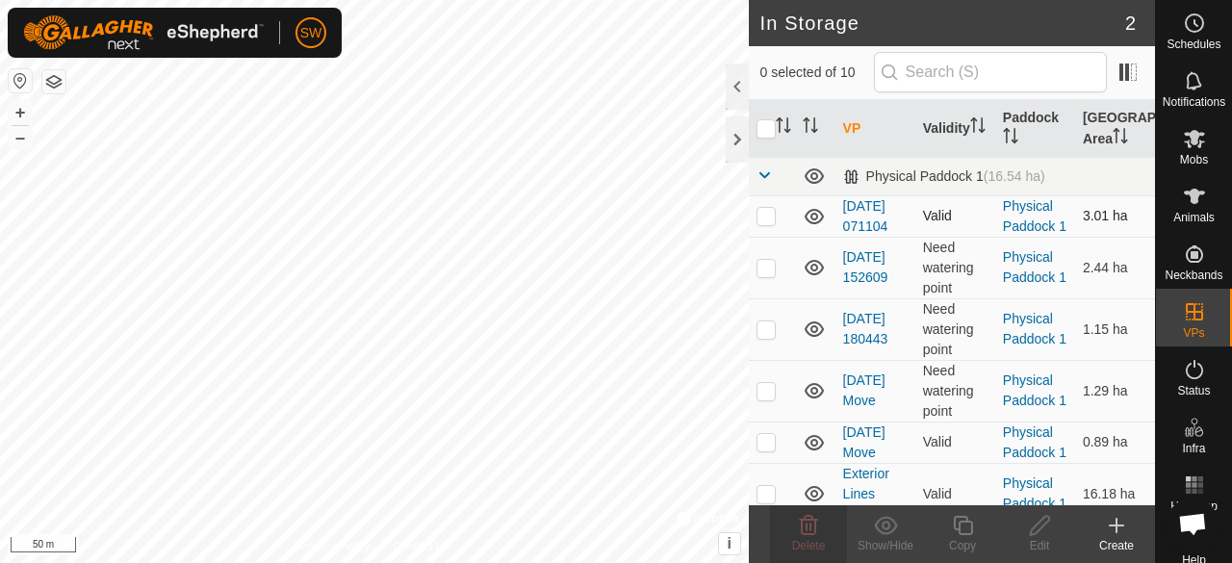
click at [769, 218] on p-checkbox at bounding box center [765, 215] width 19 height 15
click at [764, 222] on p-checkbox at bounding box center [765, 215] width 19 height 15
checkbox input "false"
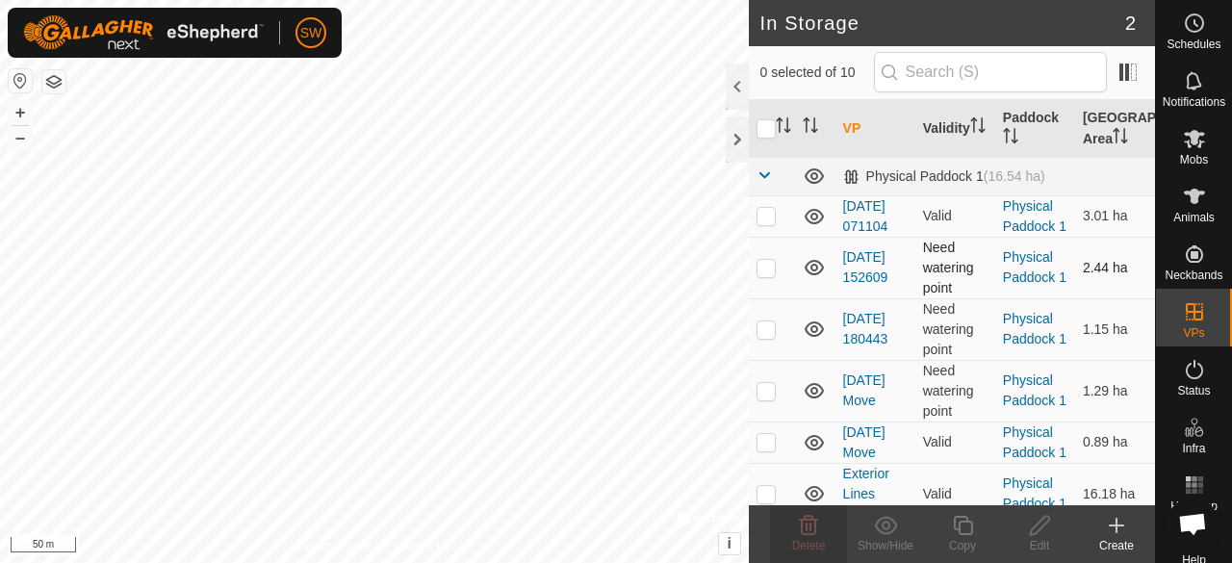
click at [766, 275] on p-checkbox at bounding box center [765, 267] width 19 height 15
checkbox input "false"
click at [766, 337] on p-checkbox at bounding box center [765, 328] width 19 height 15
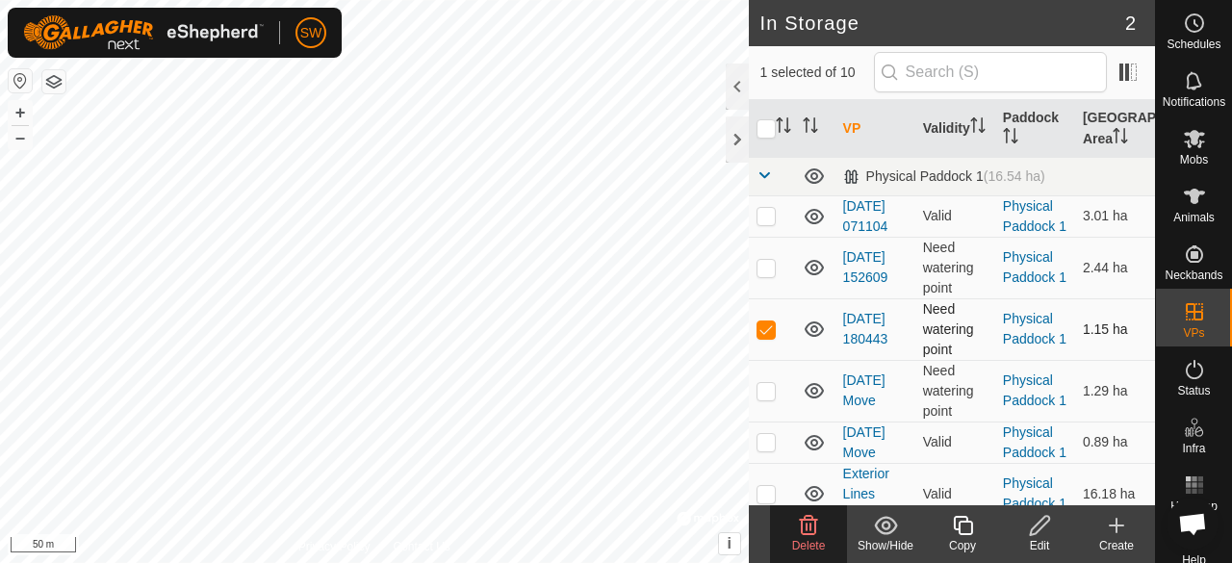
checkbox input "false"
click at [767, 398] on p-checkbox at bounding box center [765, 390] width 19 height 15
checkbox input "false"
click at [765, 449] on p-checkbox at bounding box center [765, 441] width 19 height 15
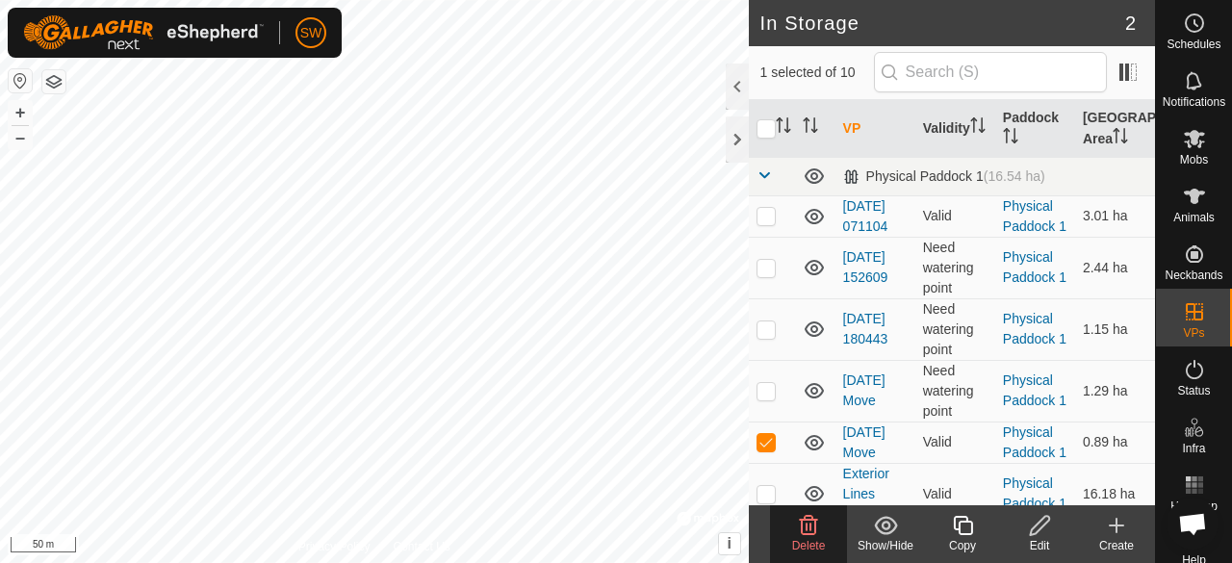
click at [802, 537] on div "Delete" at bounding box center [808, 545] width 77 height 17
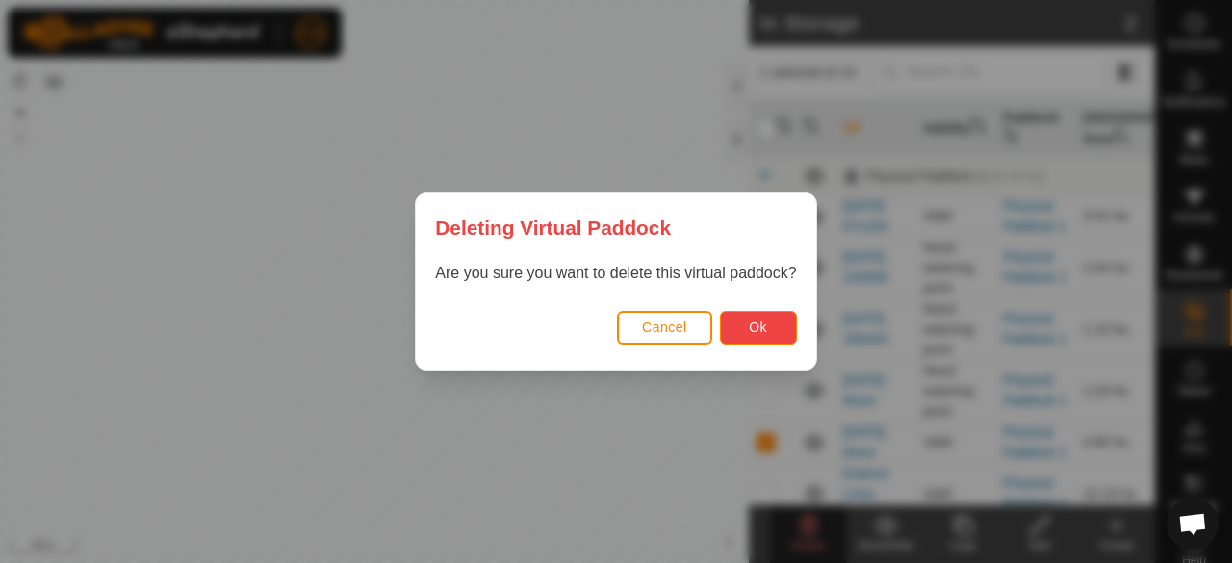
click at [759, 315] on button "Ok" at bounding box center [758, 328] width 77 height 34
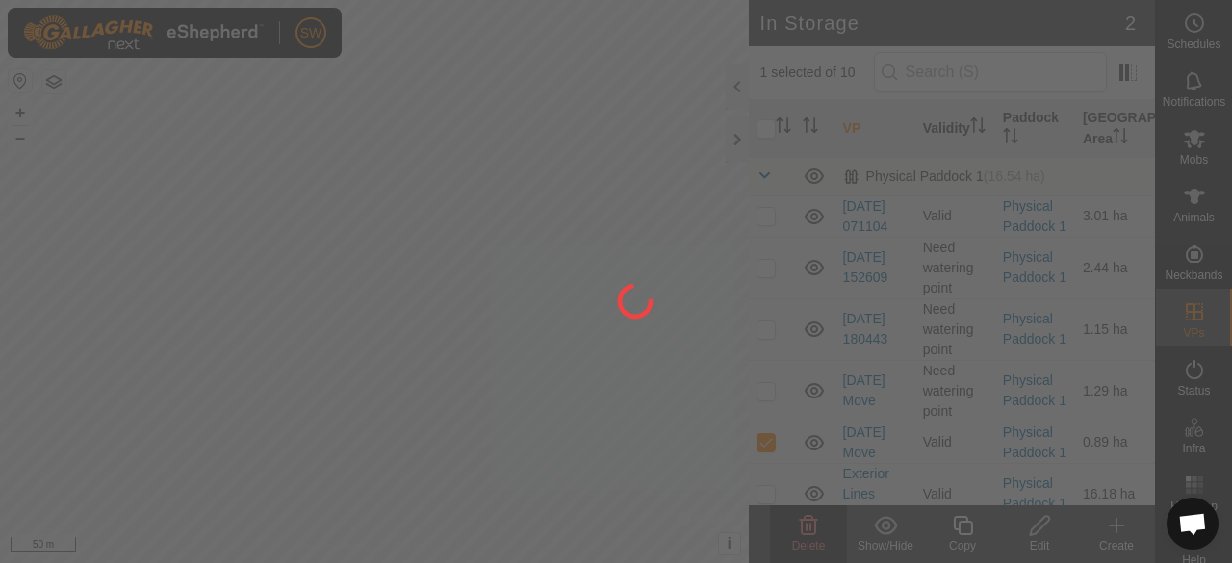
checkbox input "false"
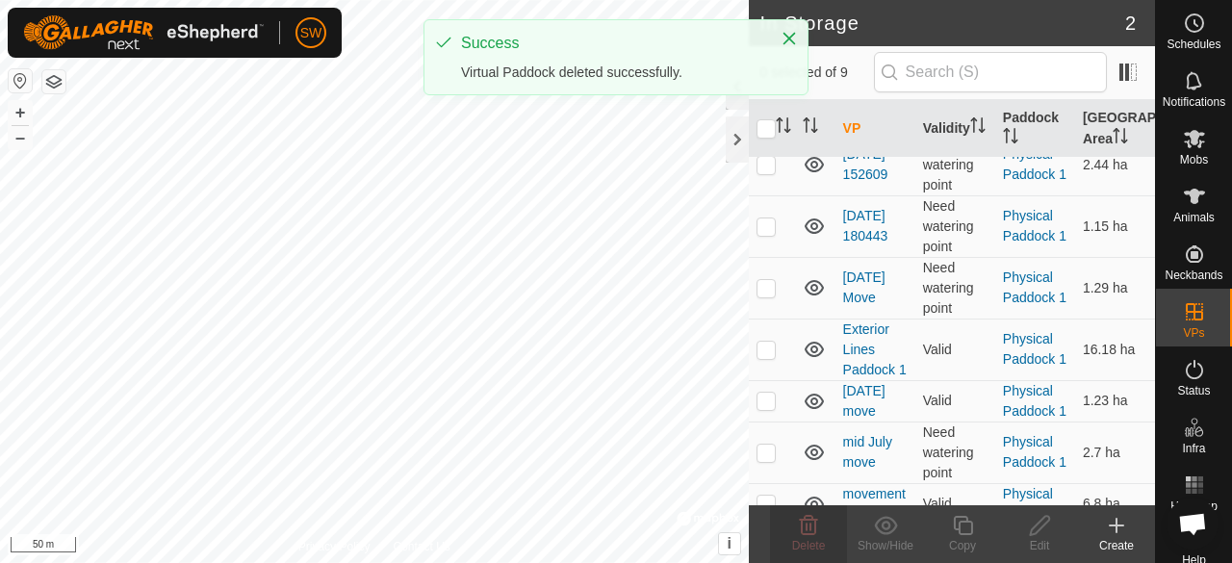
scroll to position [108, 0]
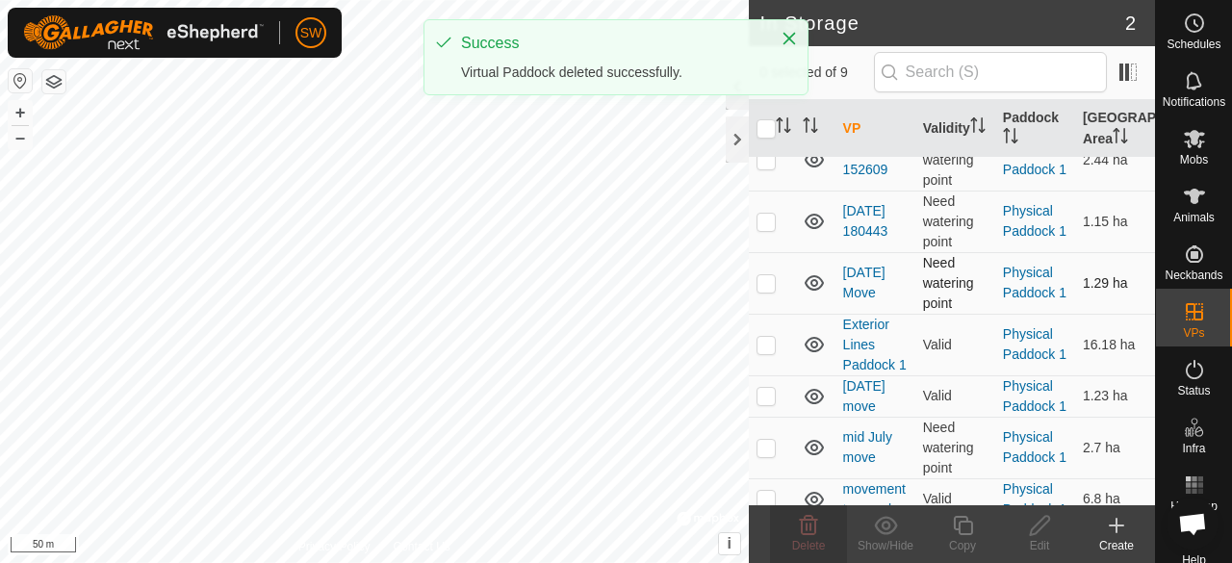
click at [762, 291] on p-checkbox at bounding box center [765, 282] width 19 height 15
checkbox input "false"
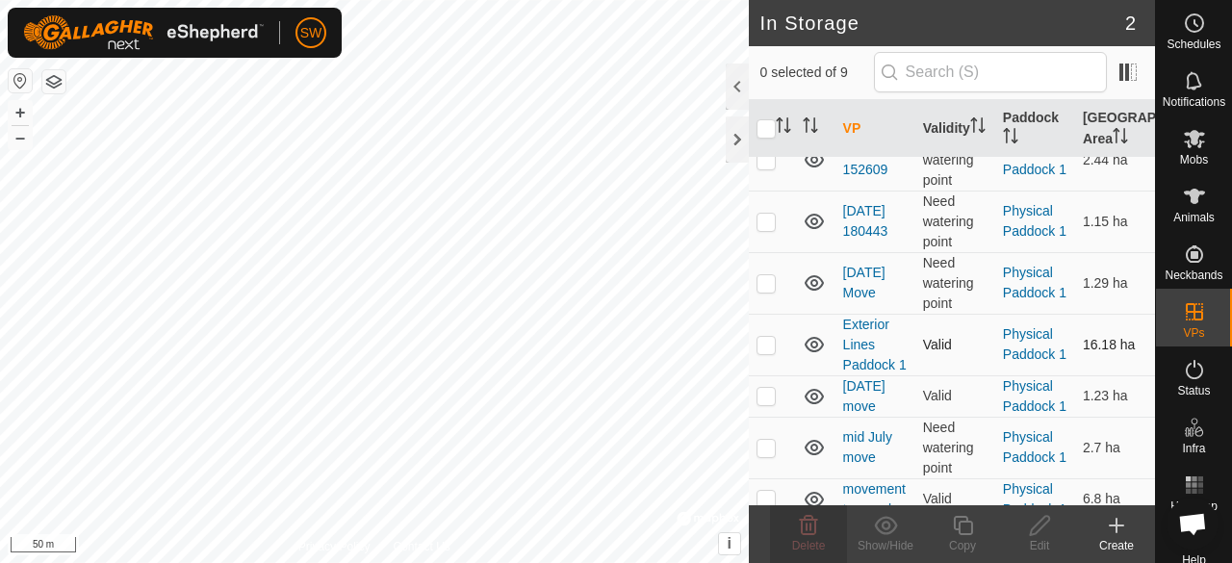
click at [764, 352] on p-checkbox at bounding box center [765, 344] width 19 height 15
click at [766, 352] on p-checkbox at bounding box center [765, 344] width 19 height 15
checkbox input "true"
click at [799, 530] on icon at bounding box center [808, 525] width 23 height 23
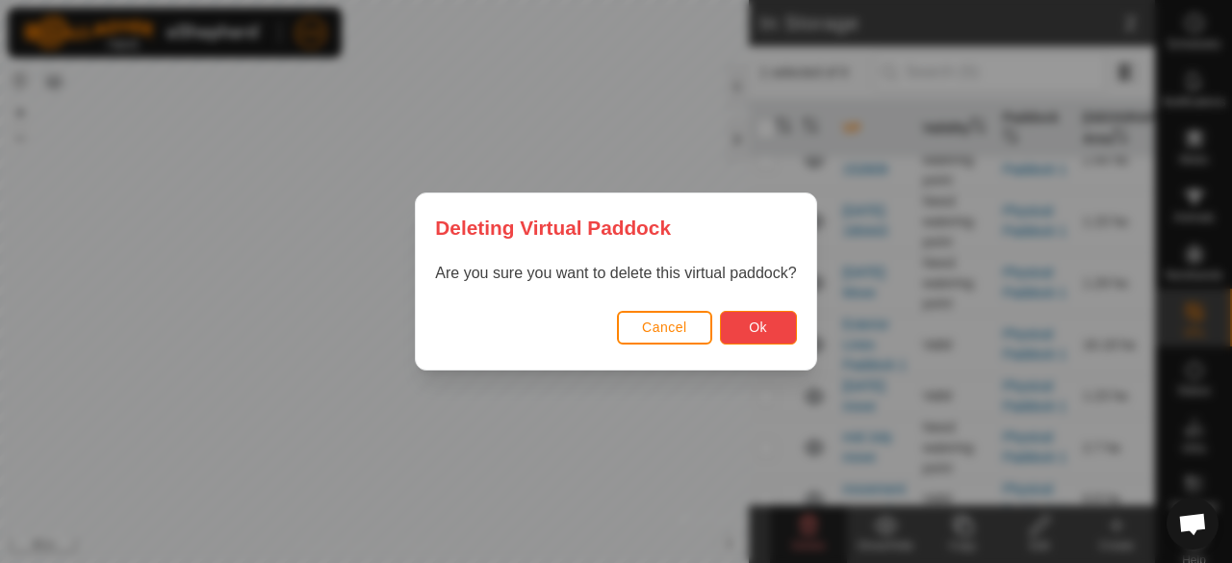
click at [756, 325] on span "Ok" at bounding box center [758, 326] width 18 height 15
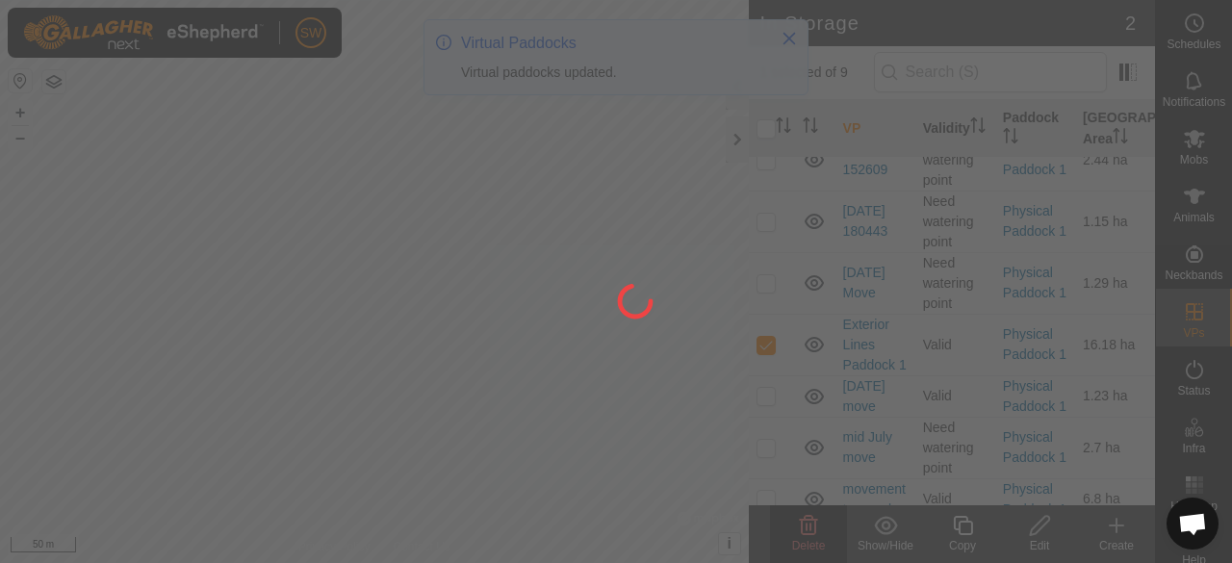
checkbox input "false"
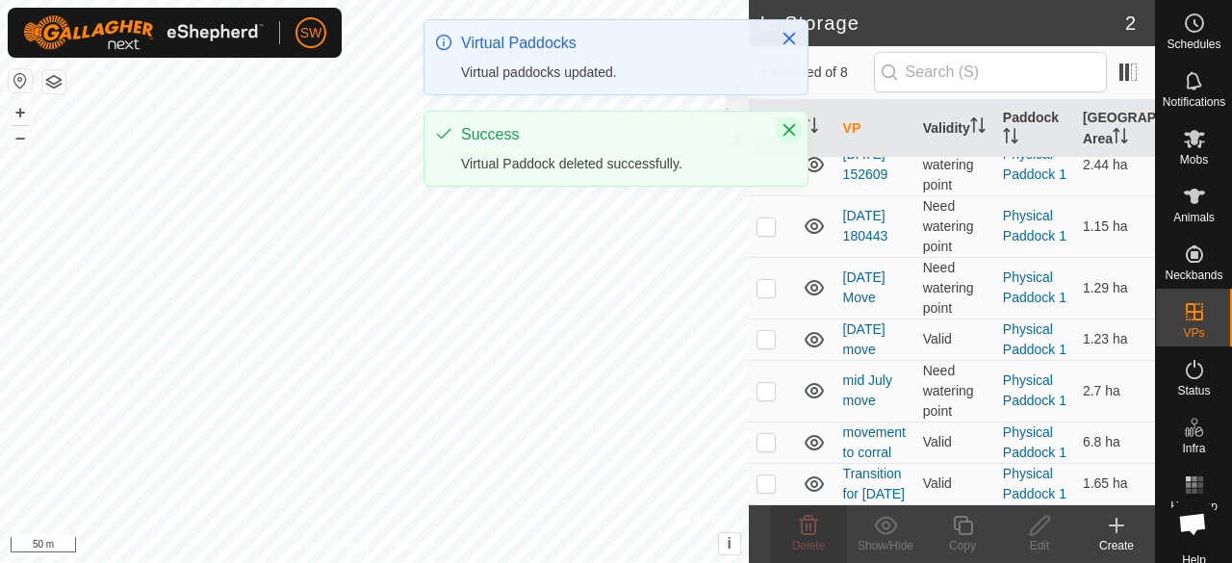
click at [794, 122] on icon "Close" at bounding box center [788, 129] width 15 height 15
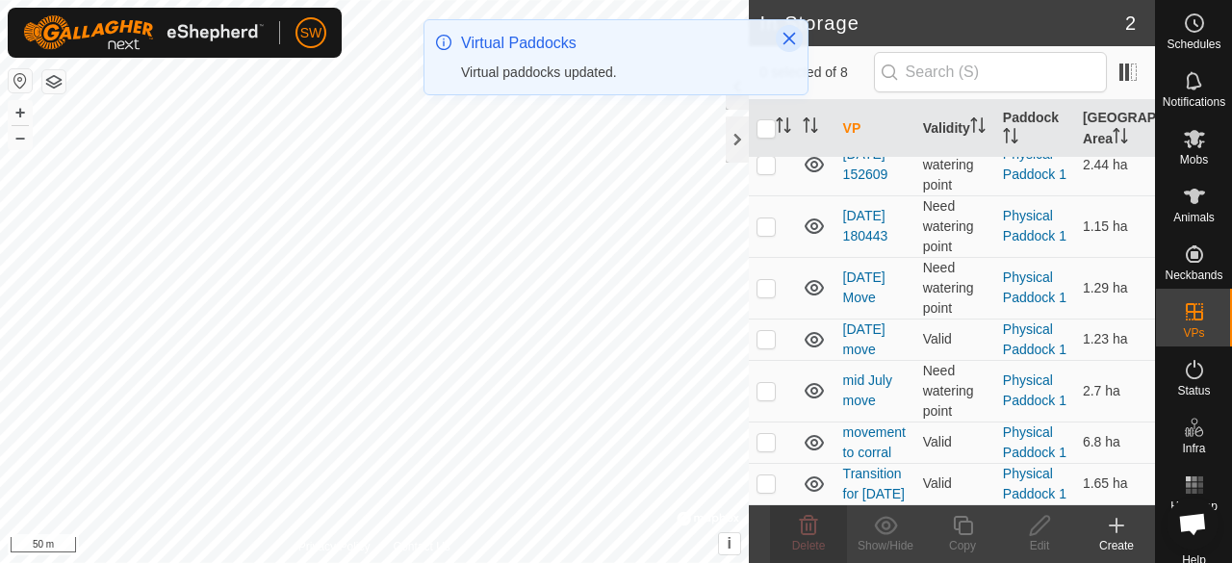
click at [800, 35] on button "Close" at bounding box center [788, 38] width 27 height 27
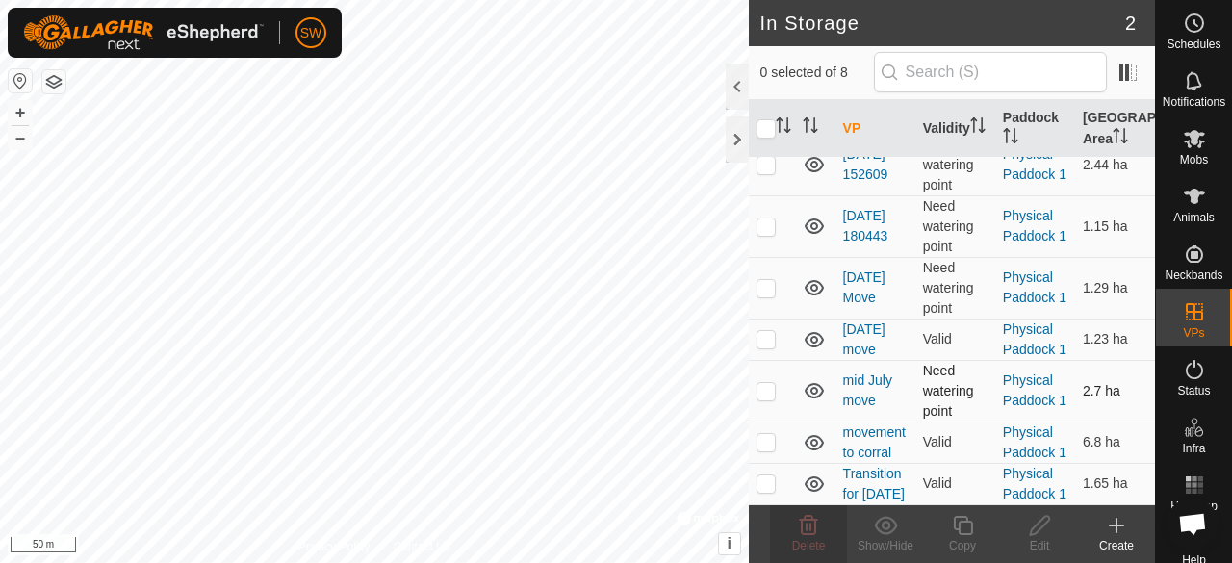
scroll to position [179, 0]
click at [754, 483] on td at bounding box center [772, 483] width 46 height 41
checkbox input "true"
click at [801, 532] on icon at bounding box center [809, 525] width 18 height 19
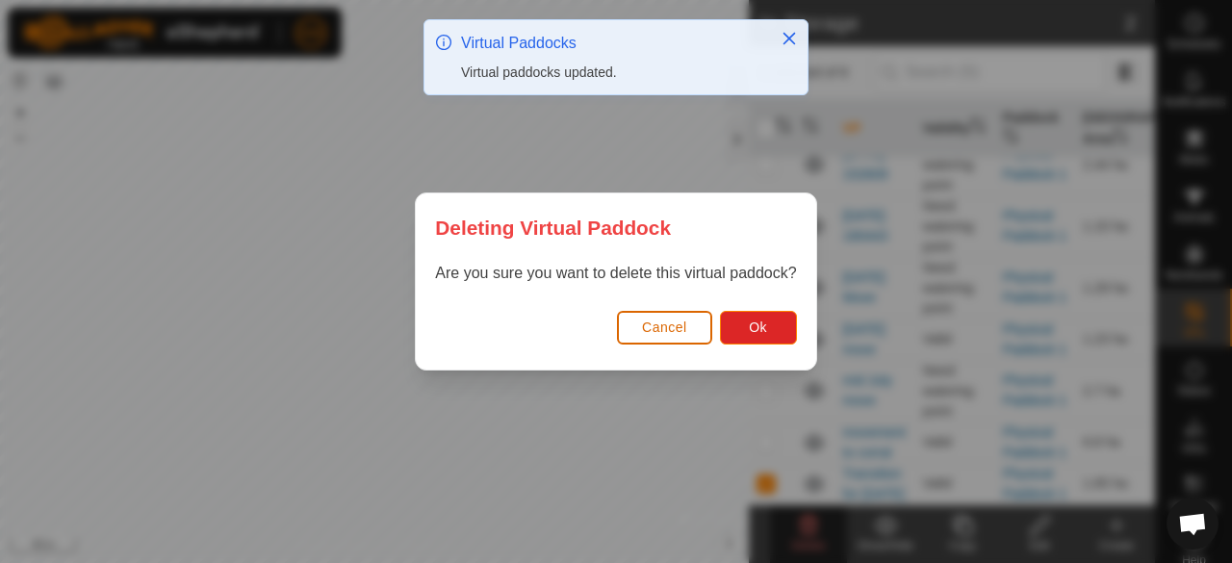
scroll to position [0, 0]
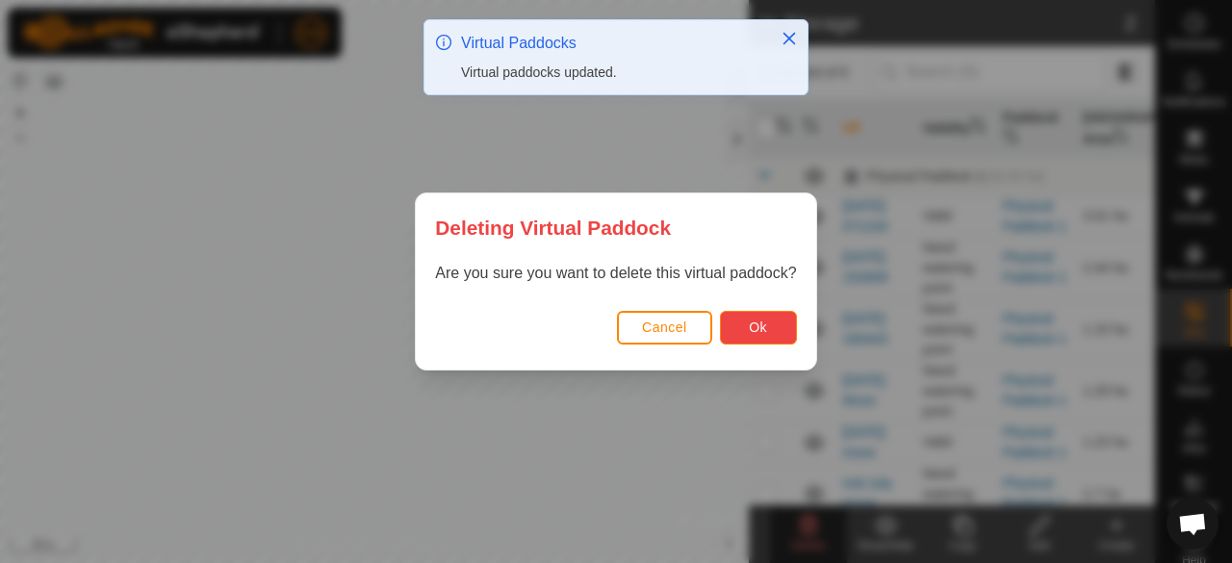
click at [774, 333] on button "Ok" at bounding box center [758, 328] width 77 height 34
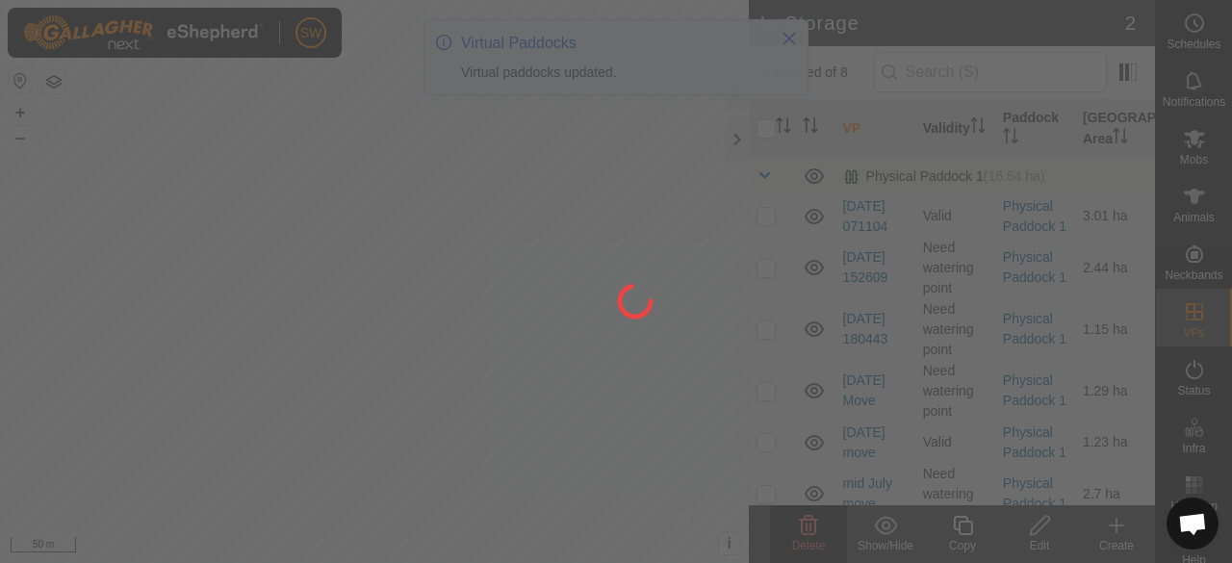
checkbox input "false"
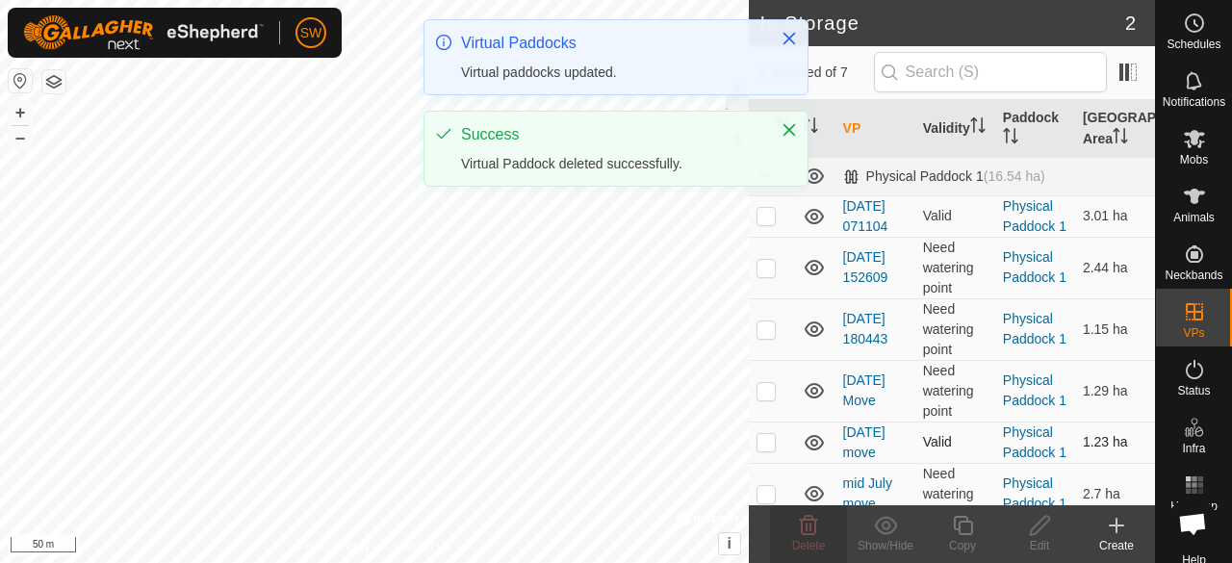
click at [779, 463] on td at bounding box center [772, 441] width 46 height 41
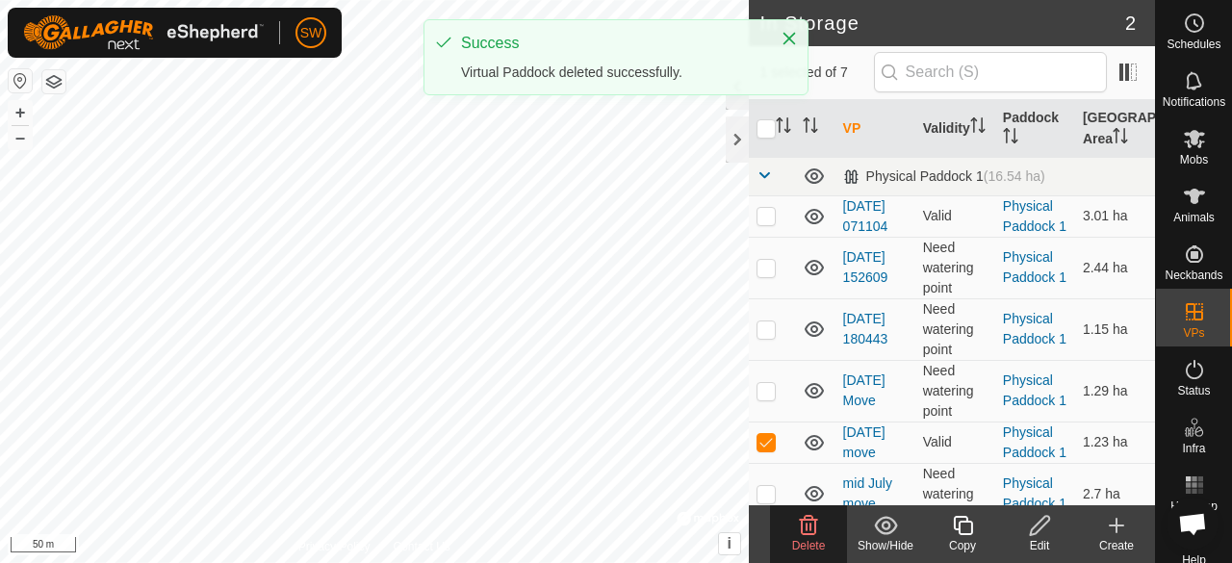
click at [793, 522] on delete-svg-icon at bounding box center [808, 525] width 77 height 23
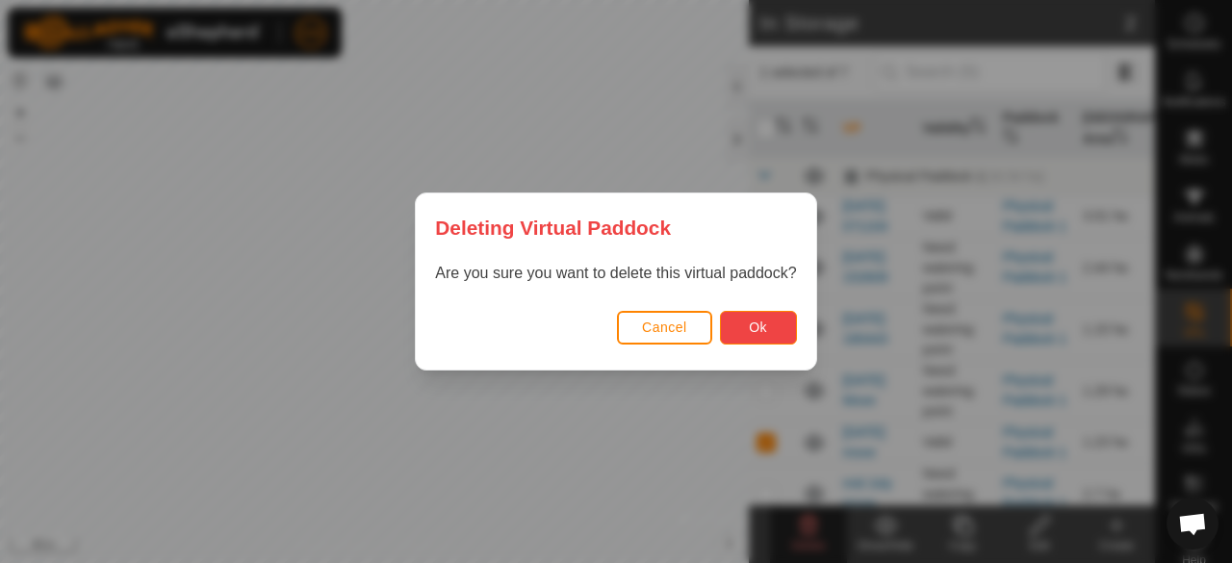
click at [787, 315] on button "Ok" at bounding box center [758, 328] width 77 height 34
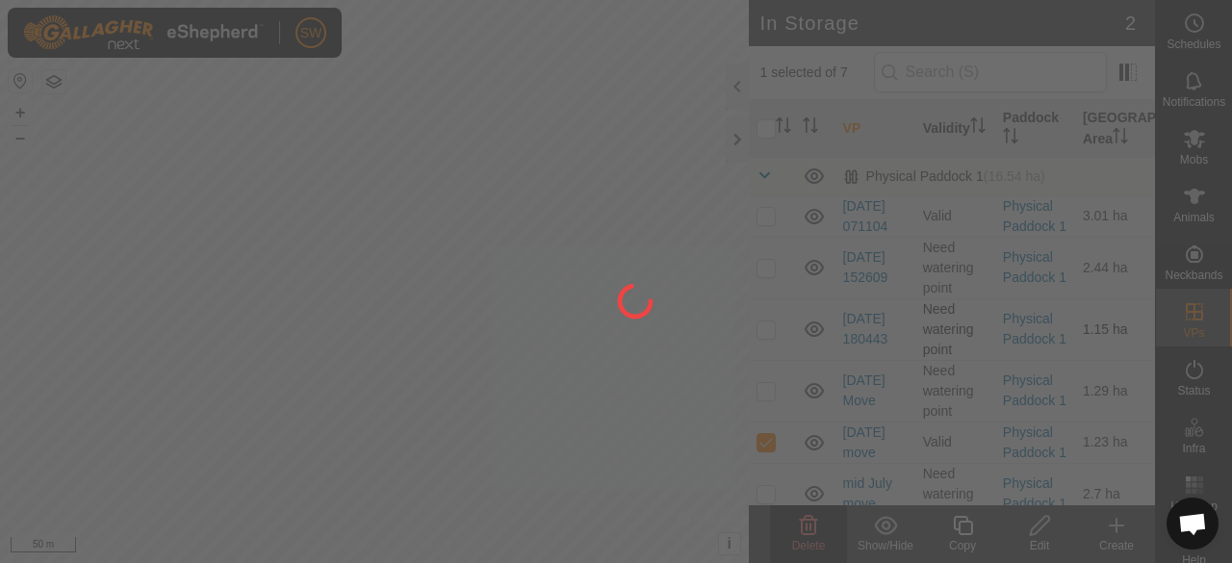
checkbox input "false"
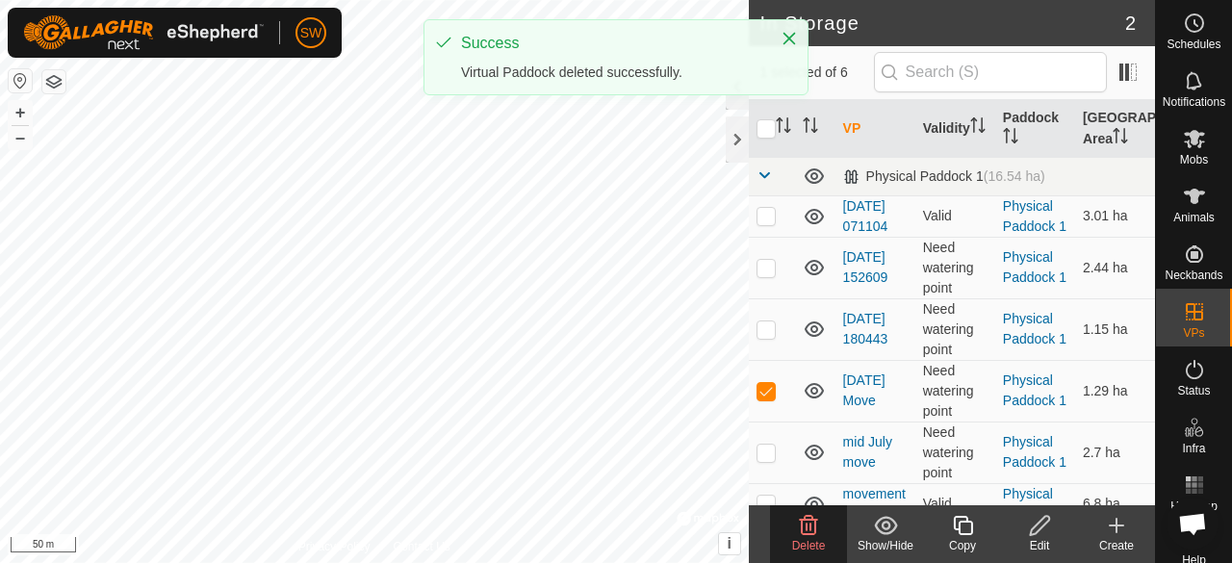
click at [767, 398] on p-checkbox at bounding box center [765, 390] width 19 height 15
checkbox input "false"
click at [768, 460] on p-checkbox at bounding box center [765, 451] width 19 height 15
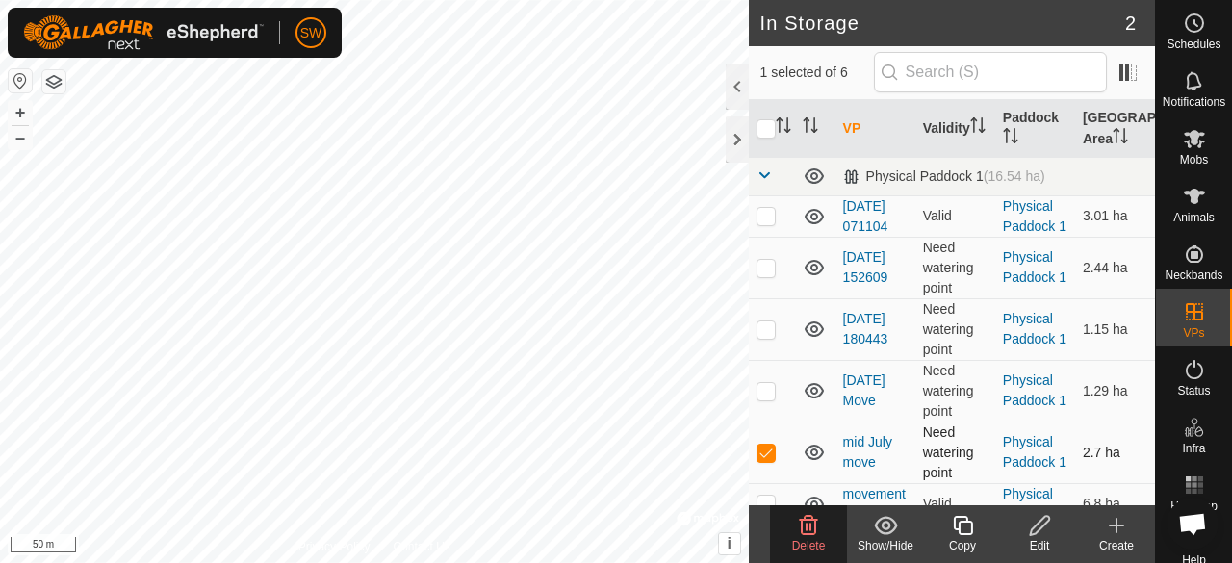
click at [768, 460] on p-checkbox at bounding box center [765, 451] width 19 height 15
checkbox input "false"
click at [762, 337] on p-checkbox at bounding box center [765, 328] width 19 height 15
checkbox input "true"
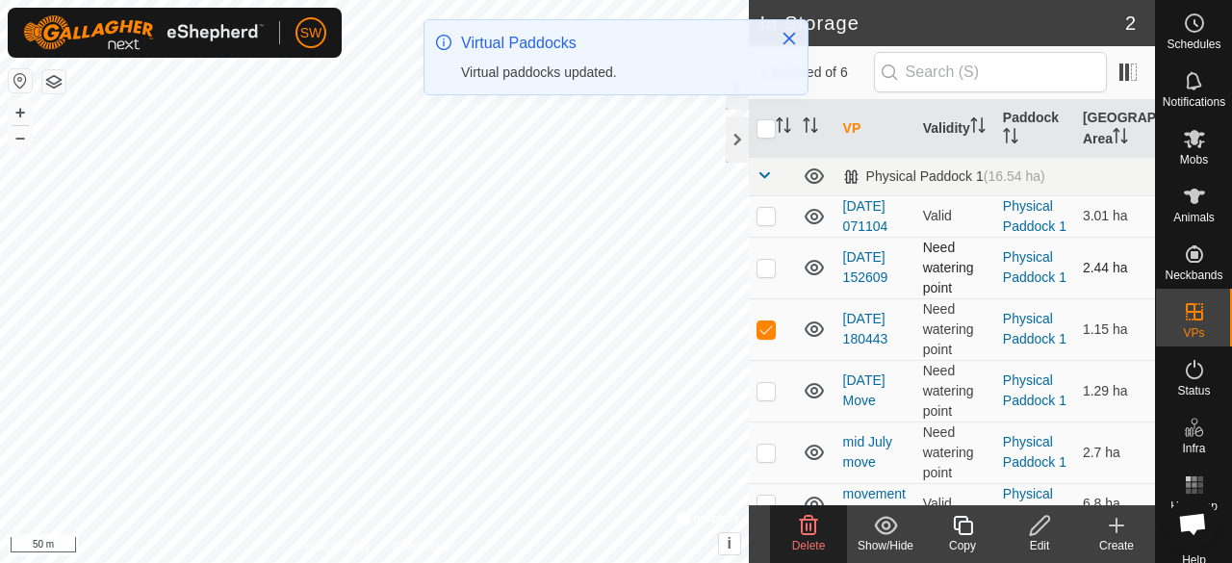
click at [762, 275] on p-checkbox at bounding box center [765, 267] width 19 height 15
checkbox input "false"
click at [764, 233] on td at bounding box center [772, 215] width 46 height 41
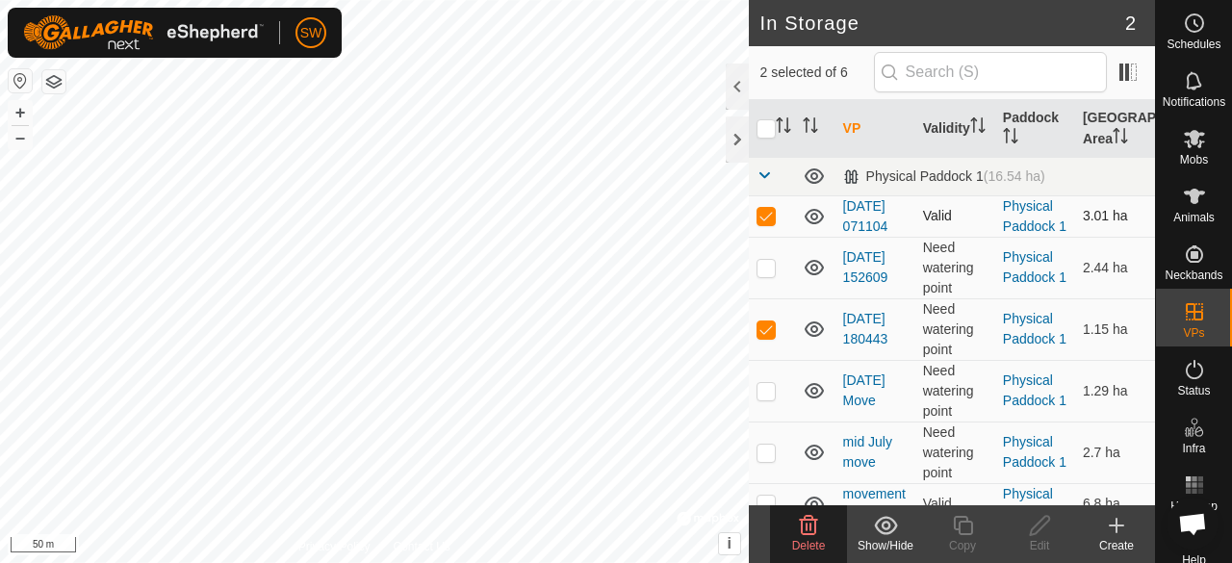
click at [764, 233] on td at bounding box center [772, 215] width 46 height 41
checkbox input "false"
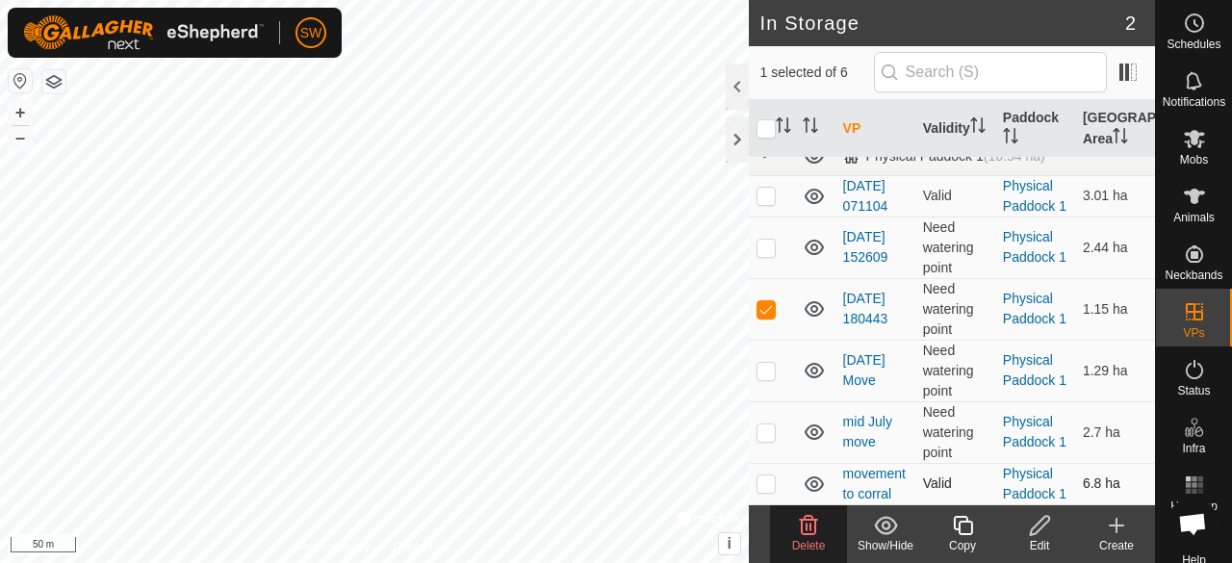
click at [762, 485] on td at bounding box center [772, 483] width 46 height 41
checkbox input "true"
click at [791, 521] on delete-svg-icon at bounding box center [808, 525] width 77 height 23
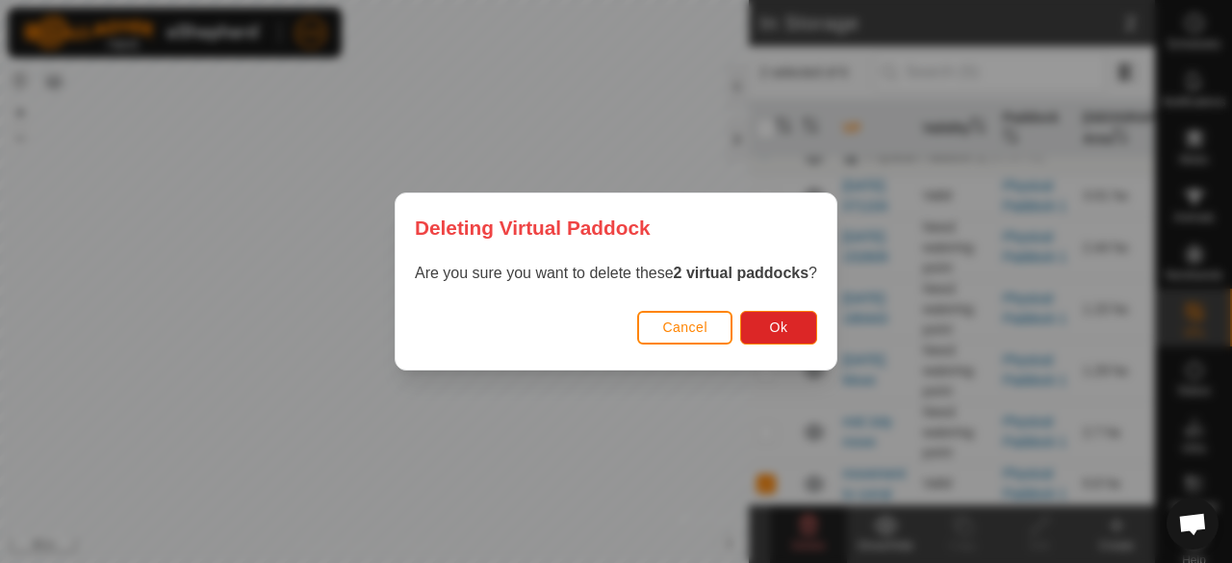
click at [753, 298] on div "Are you sure you want to delete these 2 virtual paddocks ?" at bounding box center [615, 283] width 441 height 42
click at [777, 325] on span "Ok" at bounding box center [779, 326] width 18 height 15
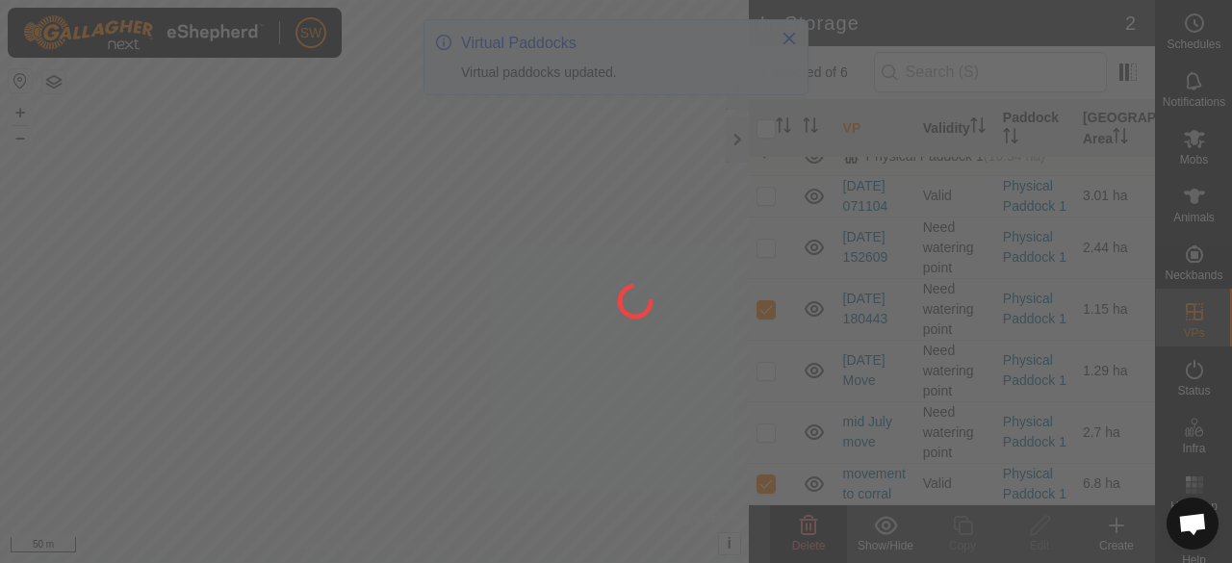
checkbox input "false"
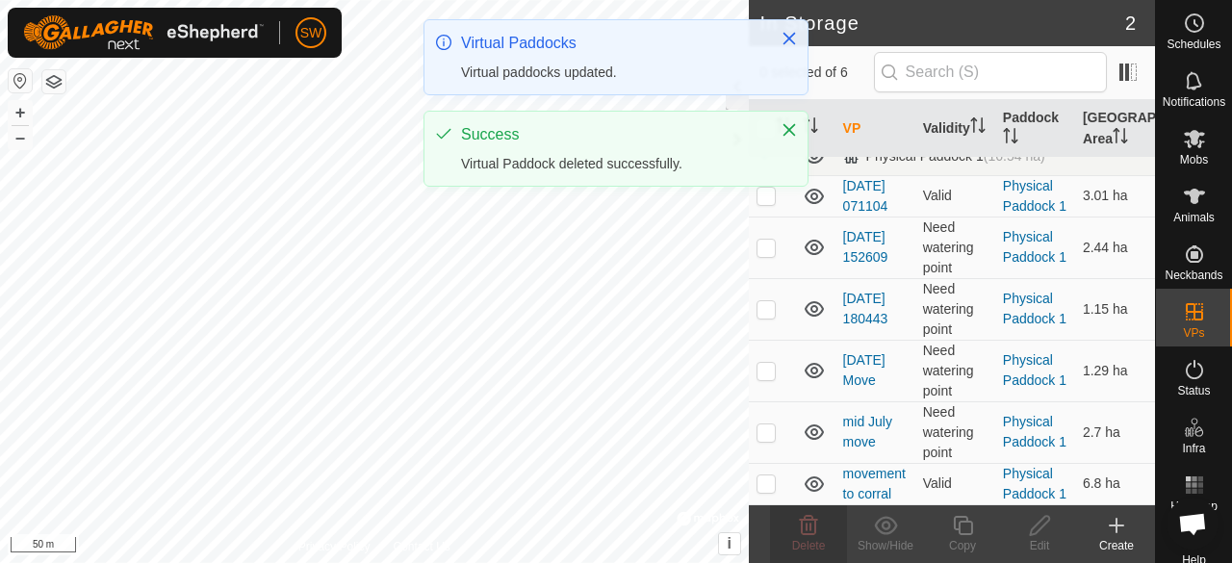
click at [444, 180] on div "SW Schedules Notifications Mobs Animals Neckbands VPs Status Infra Heatmap Help…" at bounding box center [616, 281] width 1232 height 563
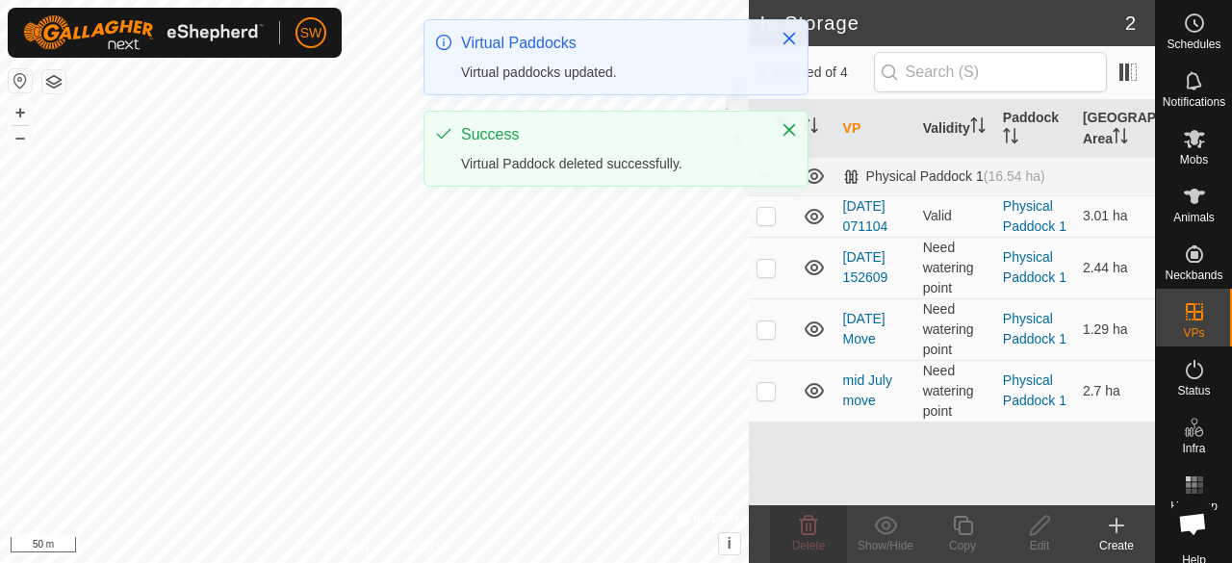
scroll to position [0, 0]
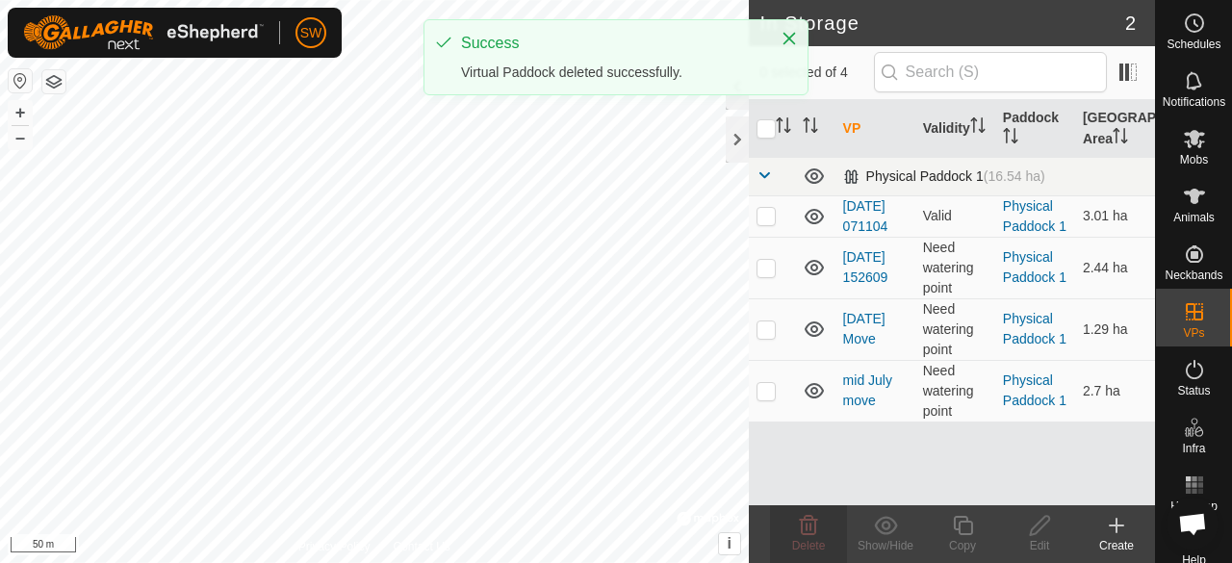
click at [766, 167] on span at bounding box center [763, 174] width 15 height 15
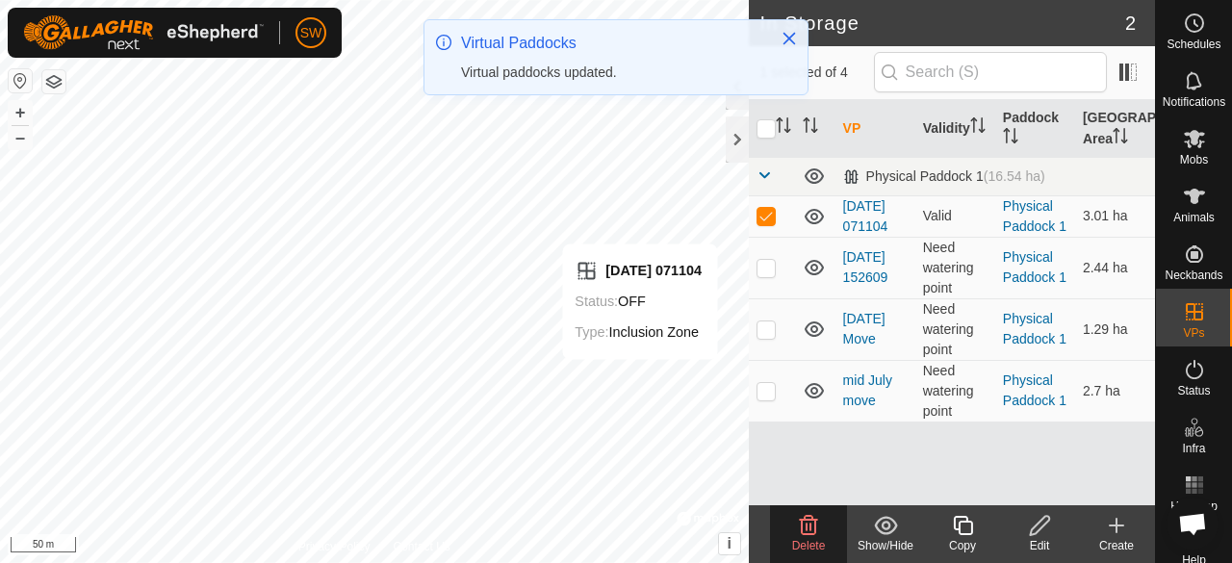
click at [815, 540] on span "Delete" at bounding box center [809, 545] width 34 height 13
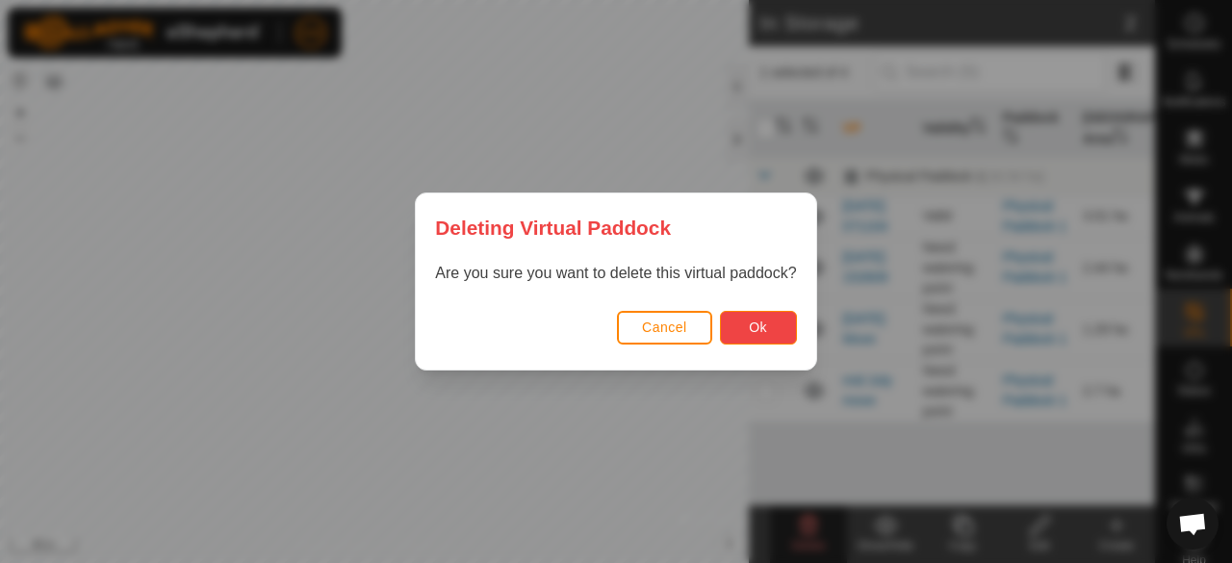
click at [758, 320] on span "Ok" at bounding box center [758, 326] width 18 height 15
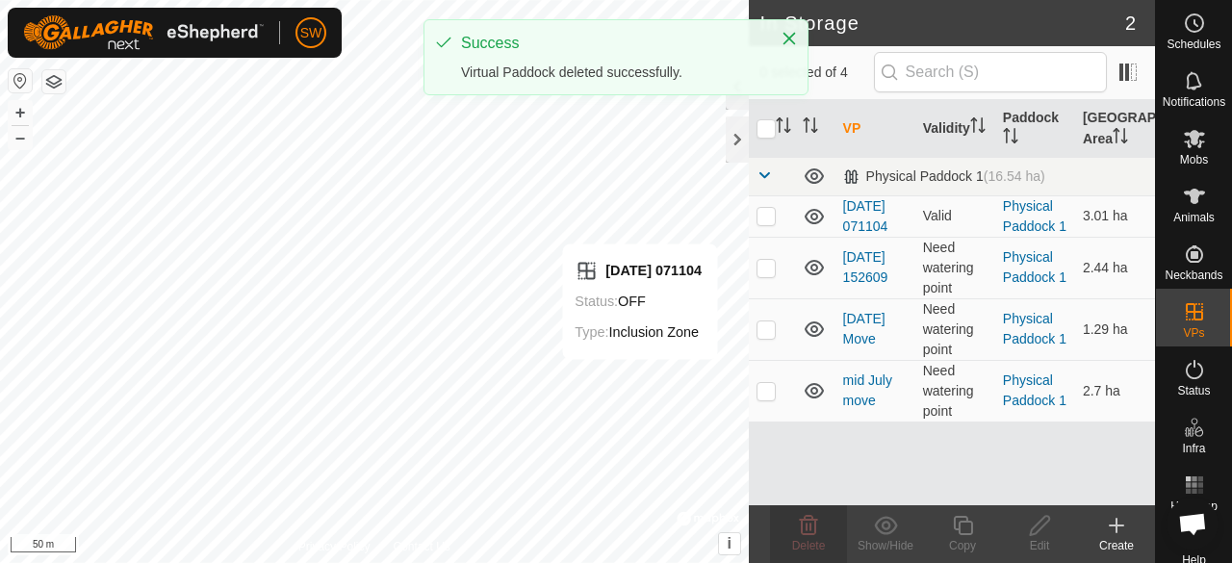
checkbox input "false"
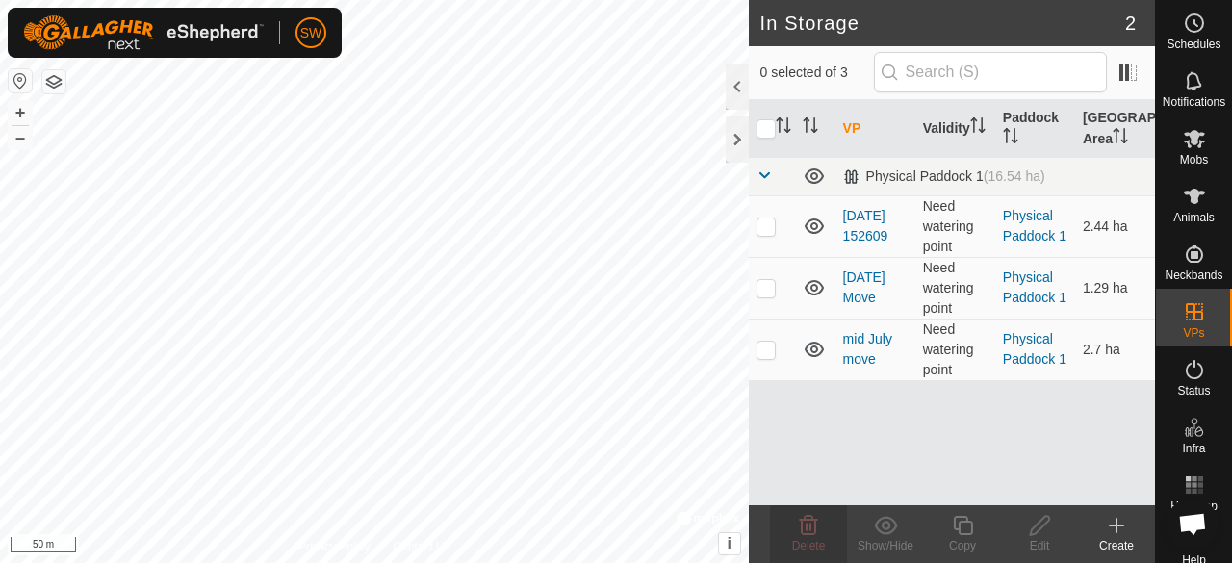
checkbox input "true"
click at [819, 522] on icon at bounding box center [808, 525] width 23 height 23
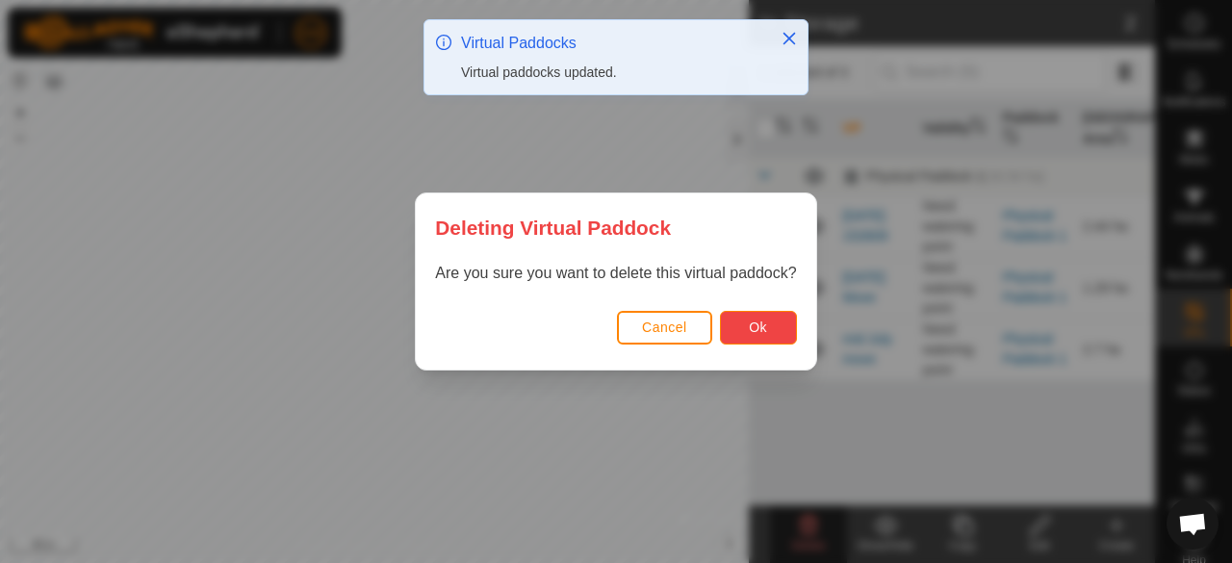
click at [783, 330] on button "Ok" at bounding box center [758, 328] width 77 height 34
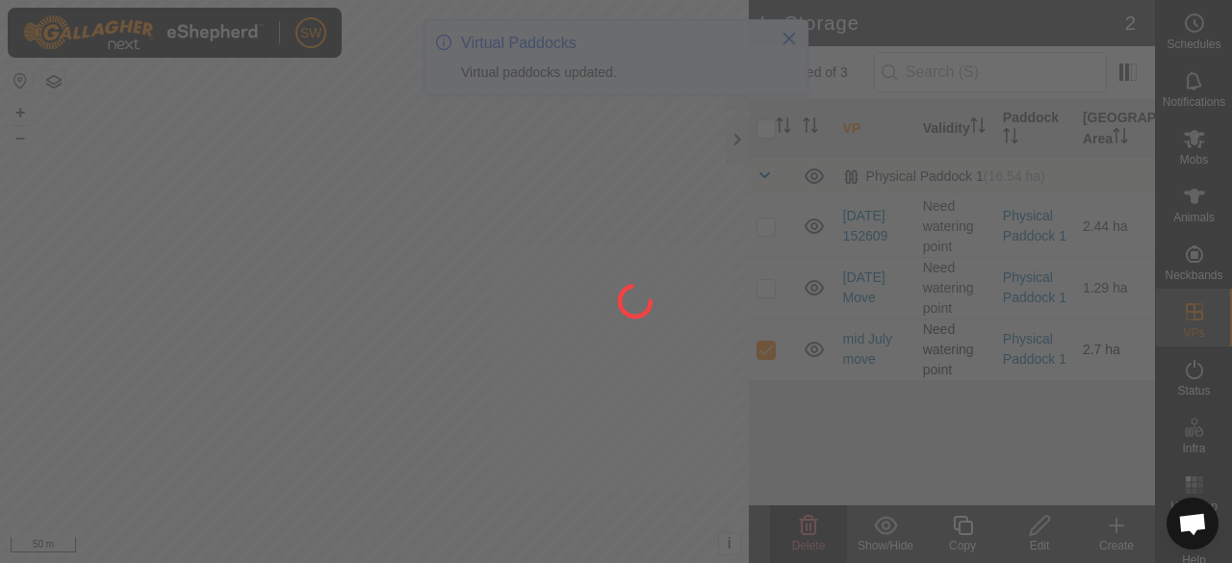
checkbox input "false"
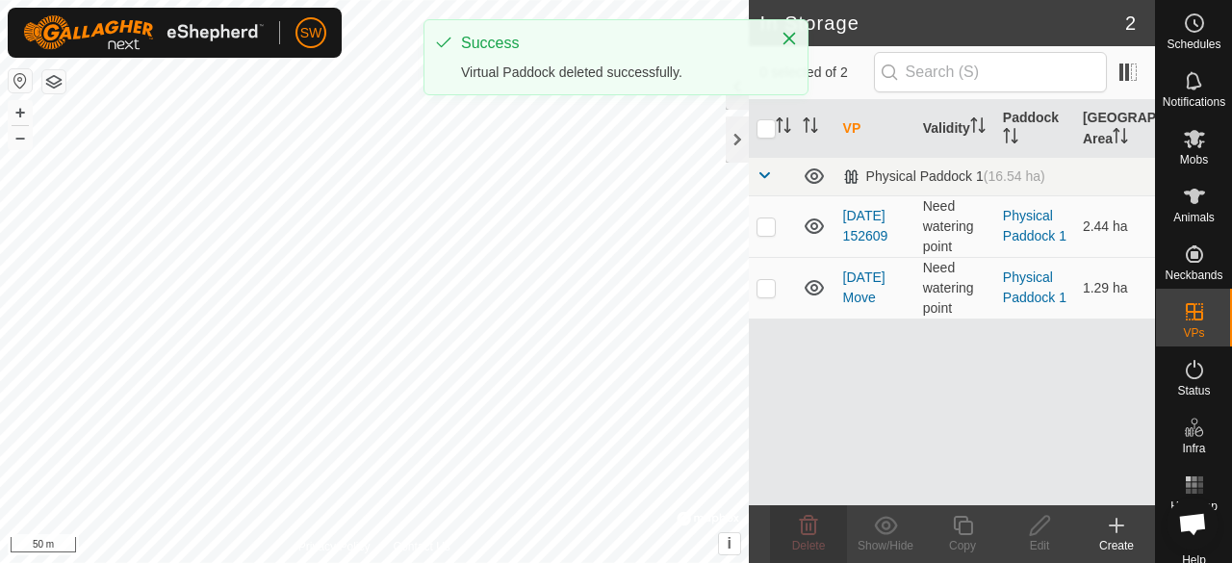
checkbox input "true"
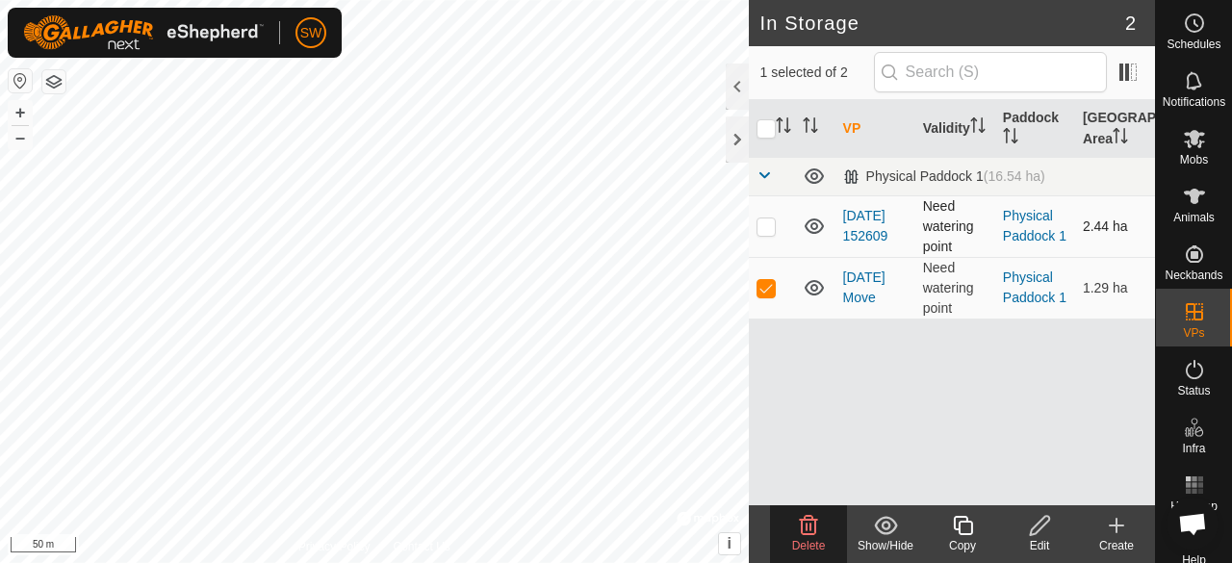
click at [764, 227] on p-checkbox at bounding box center [765, 225] width 19 height 15
checkbox input "true"
click at [796, 532] on delete-svg-icon at bounding box center [808, 525] width 77 height 23
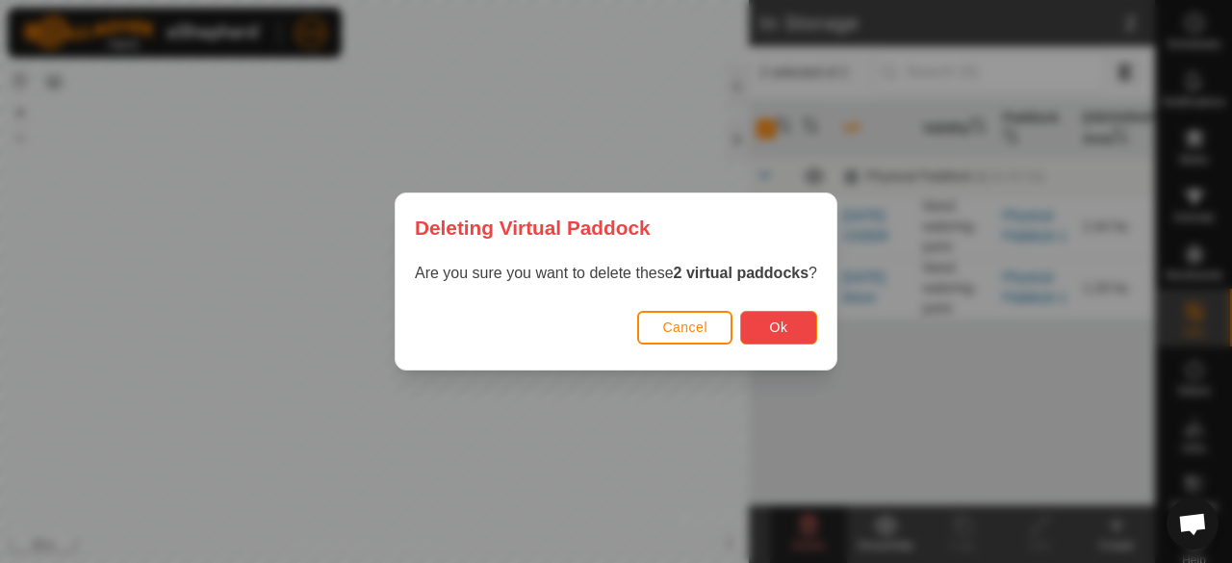
click at [770, 326] on button "Ok" at bounding box center [778, 328] width 77 height 34
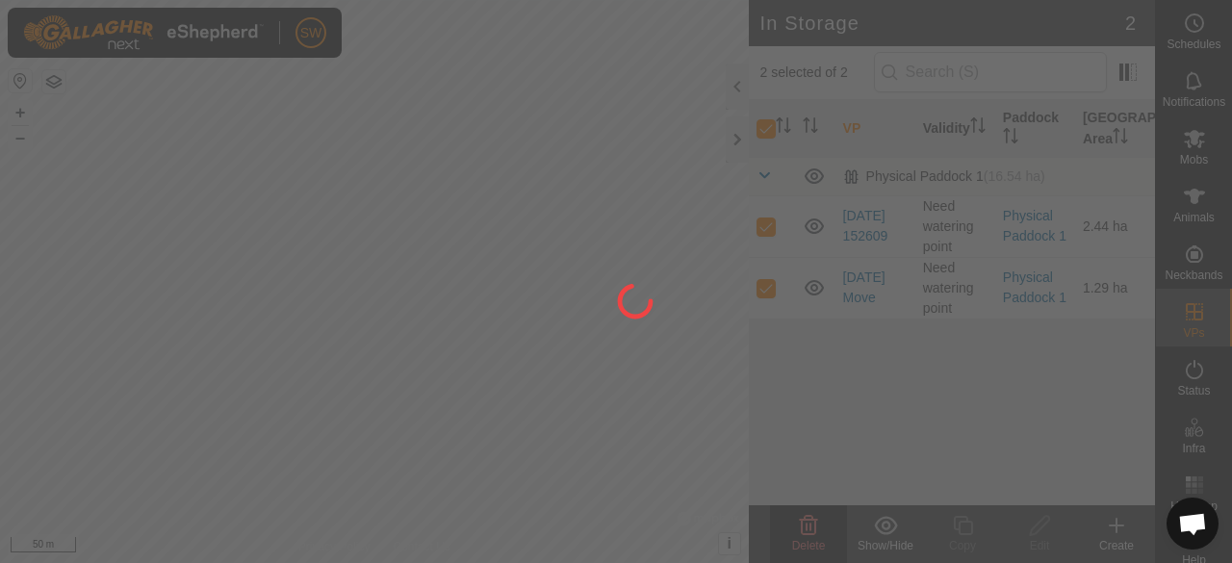
checkbox input "false"
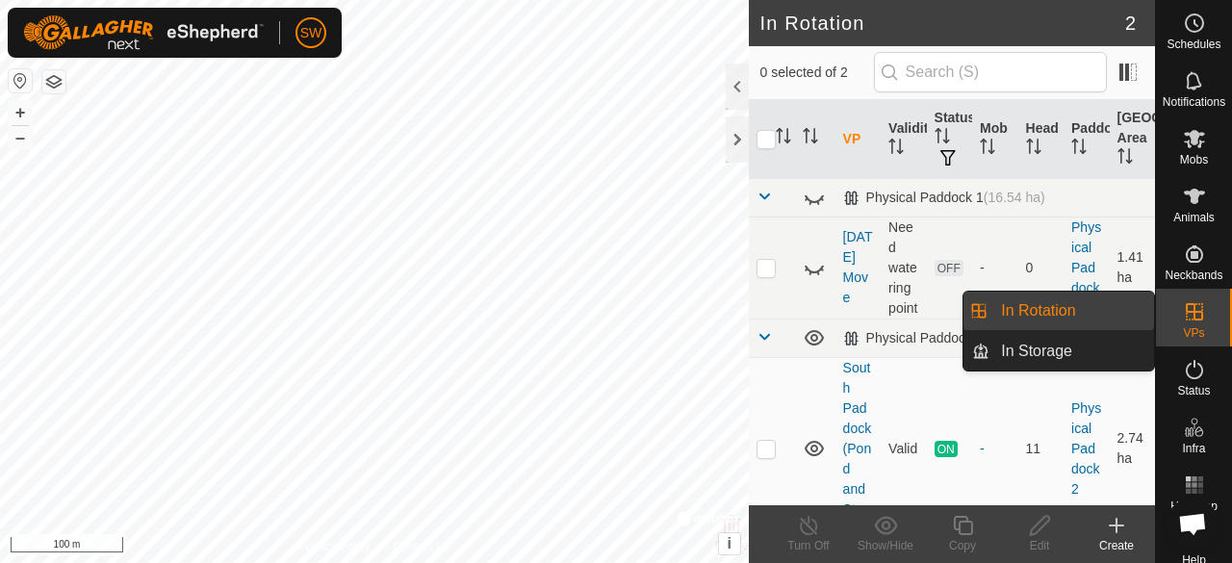
click at [1059, 311] on link "In Rotation" at bounding box center [1071, 311] width 165 height 38
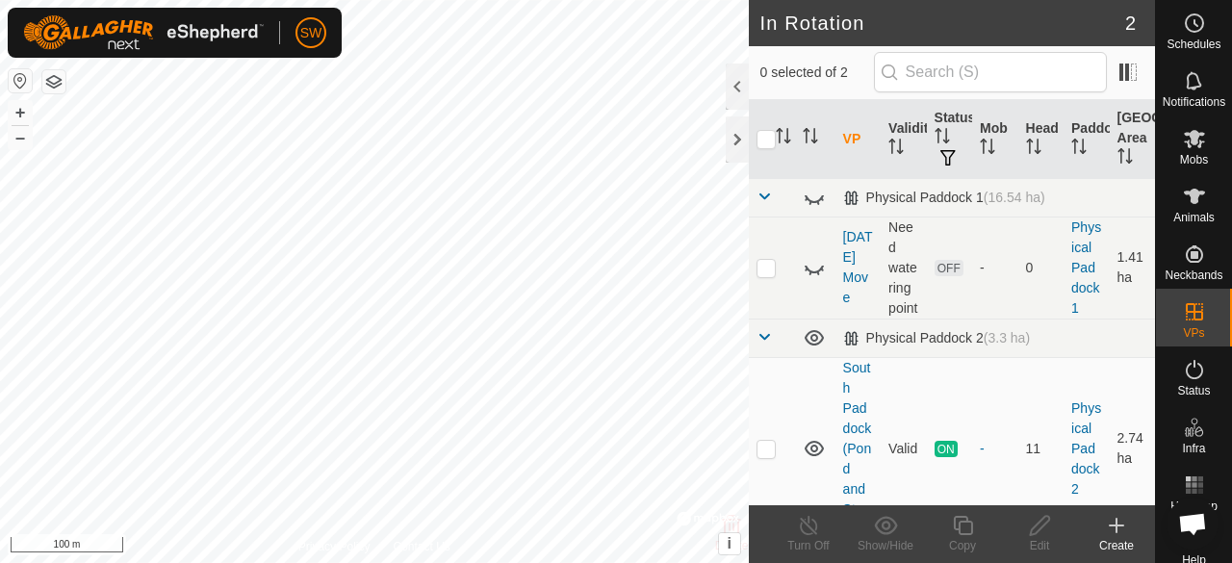
click at [1116, 531] on icon at bounding box center [1116, 525] width 0 height 13
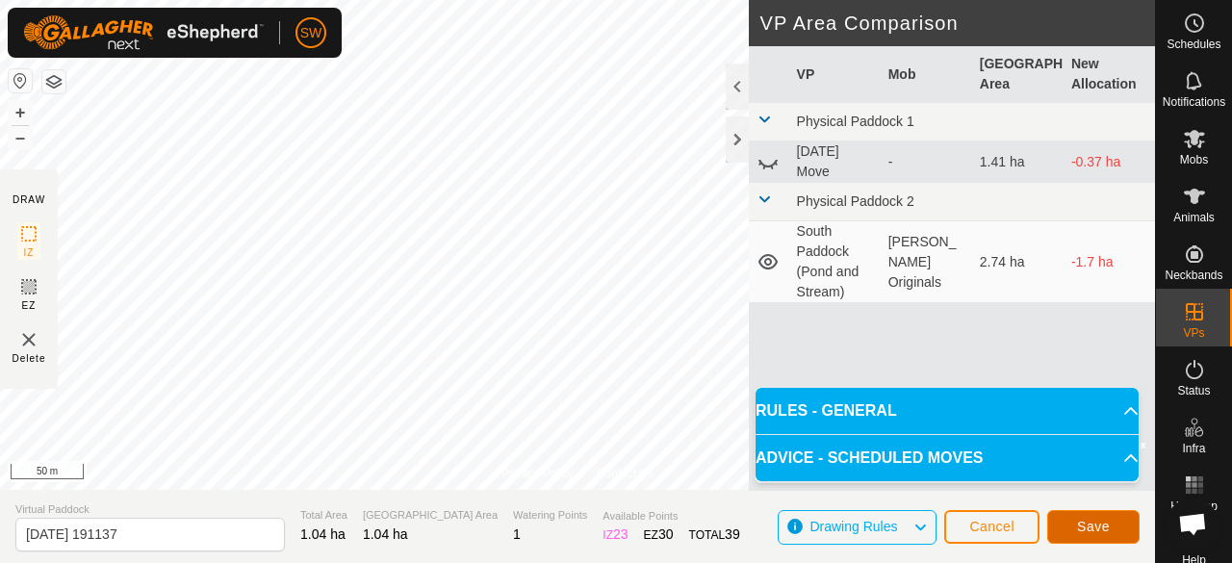
click at [1095, 528] on span "Save" at bounding box center [1093, 526] width 33 height 15
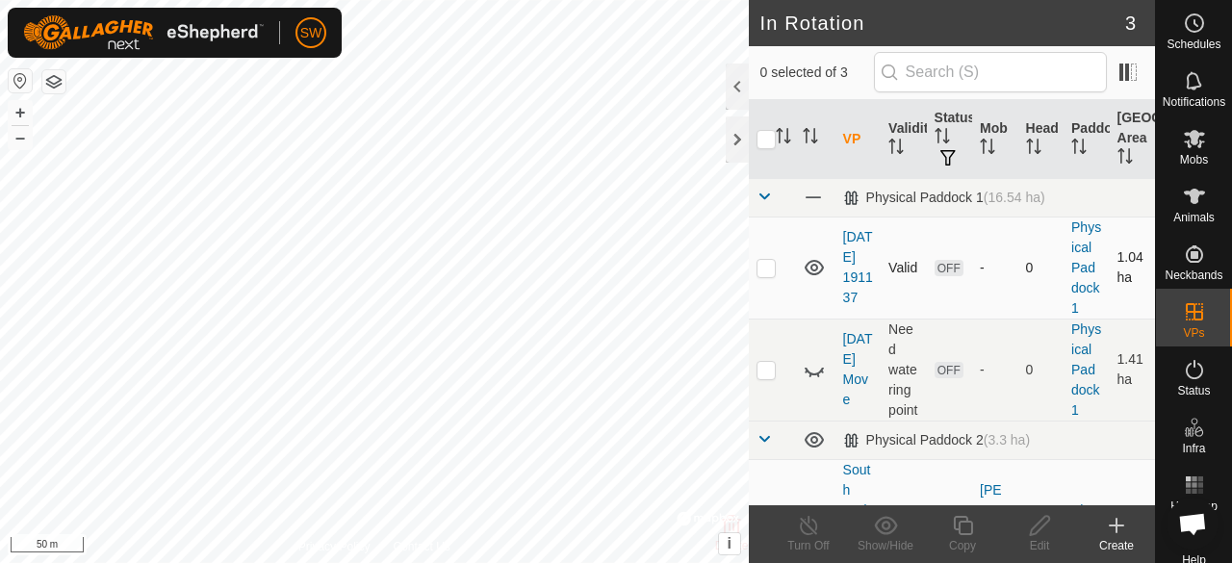
click at [764, 275] on p-checkbox at bounding box center [765, 267] width 19 height 15
checkbox input "true"
click at [1039, 522] on icon at bounding box center [1040, 525] width 24 height 23
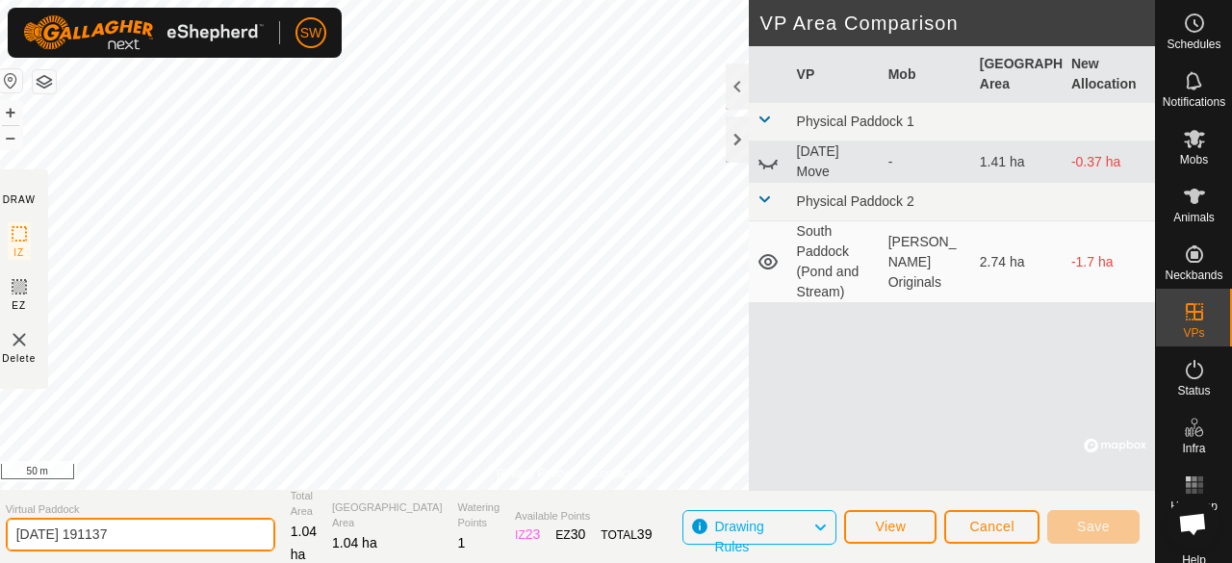
drag, startPoint x: 167, startPoint y: 534, endPoint x: 0, endPoint y: 516, distance: 168.4
click at [0, 516] on section "Virtual Paddock 2025-09-02 191137 Total Area 1.04 ha Grazing Area 1.04 ha Water…" at bounding box center [572, 526] width 1164 height 73
type input "beehive hill"
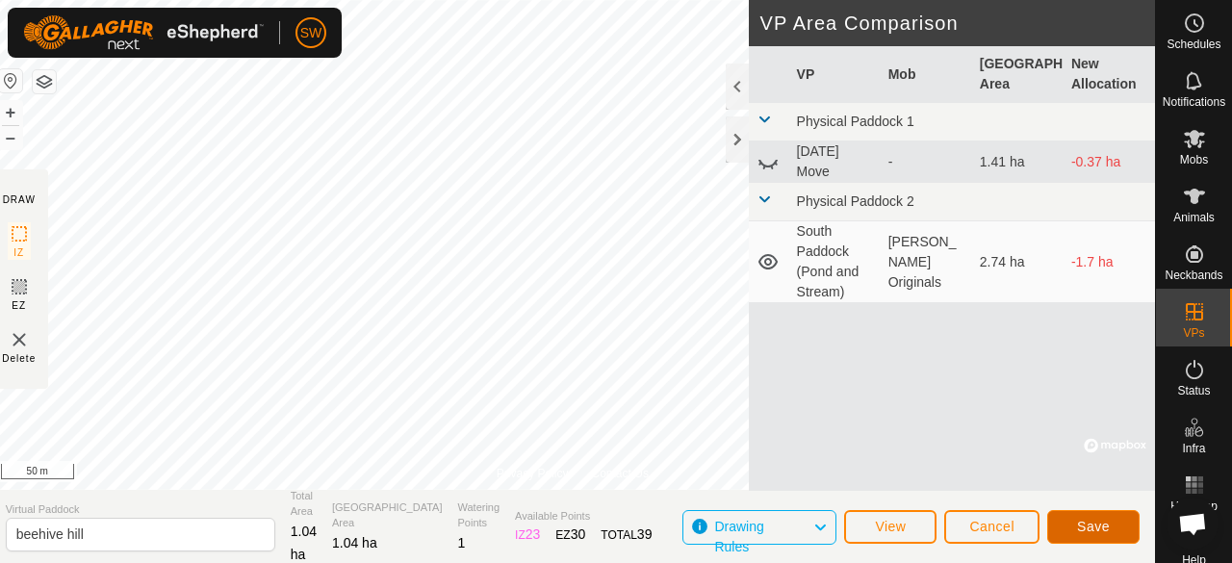
click at [1079, 523] on span "Save" at bounding box center [1093, 526] width 33 height 15
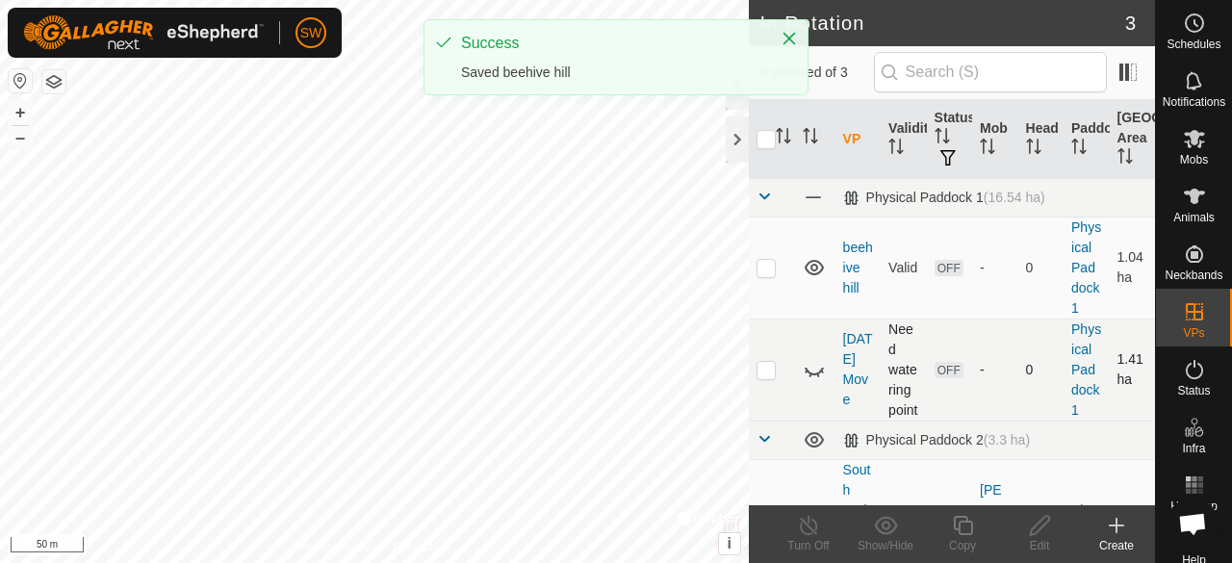
scroll to position [83, 0]
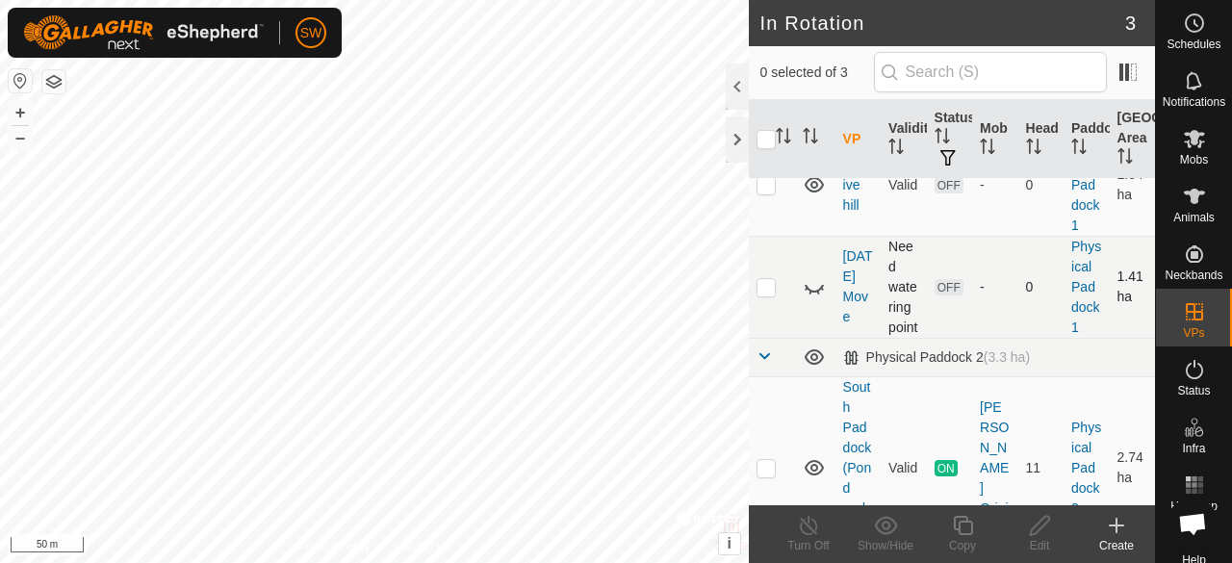
click at [759, 294] on p-checkbox at bounding box center [765, 286] width 19 height 15
click at [772, 315] on td at bounding box center [772, 287] width 46 height 102
checkbox input "false"
click at [807, 298] on icon at bounding box center [813, 286] width 23 height 23
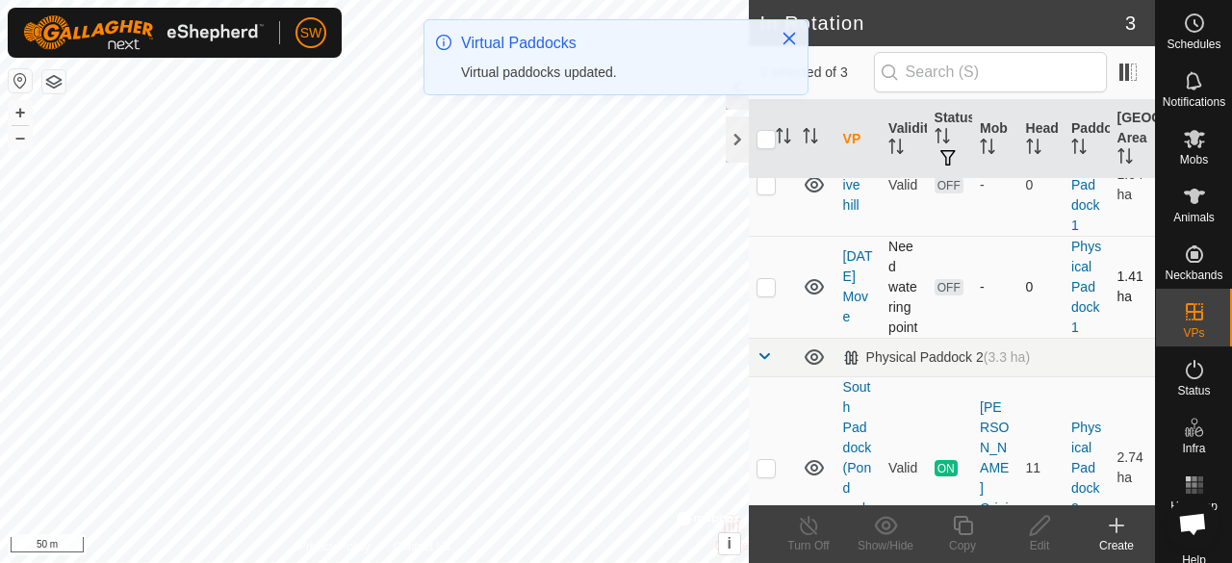
click at [762, 294] on p-checkbox at bounding box center [765, 286] width 19 height 15
click at [791, 41] on icon "Close" at bounding box center [789, 39] width 13 height 13
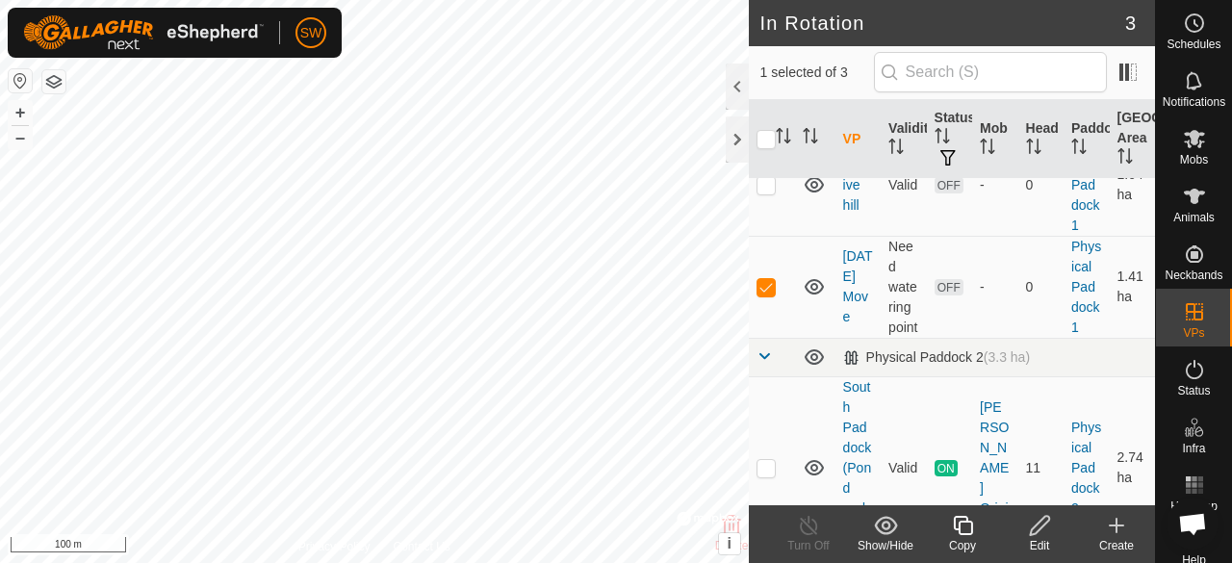
click at [891, 526] on icon at bounding box center [886, 525] width 24 height 23
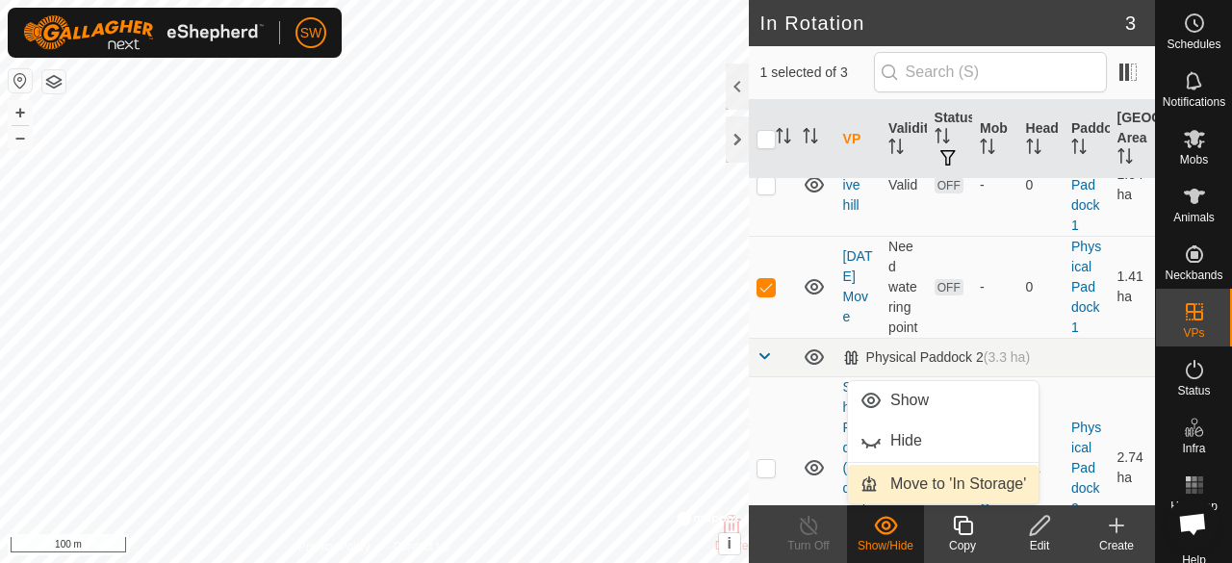
click at [940, 488] on link "Move to 'In Storage'" at bounding box center [943, 484] width 190 height 38
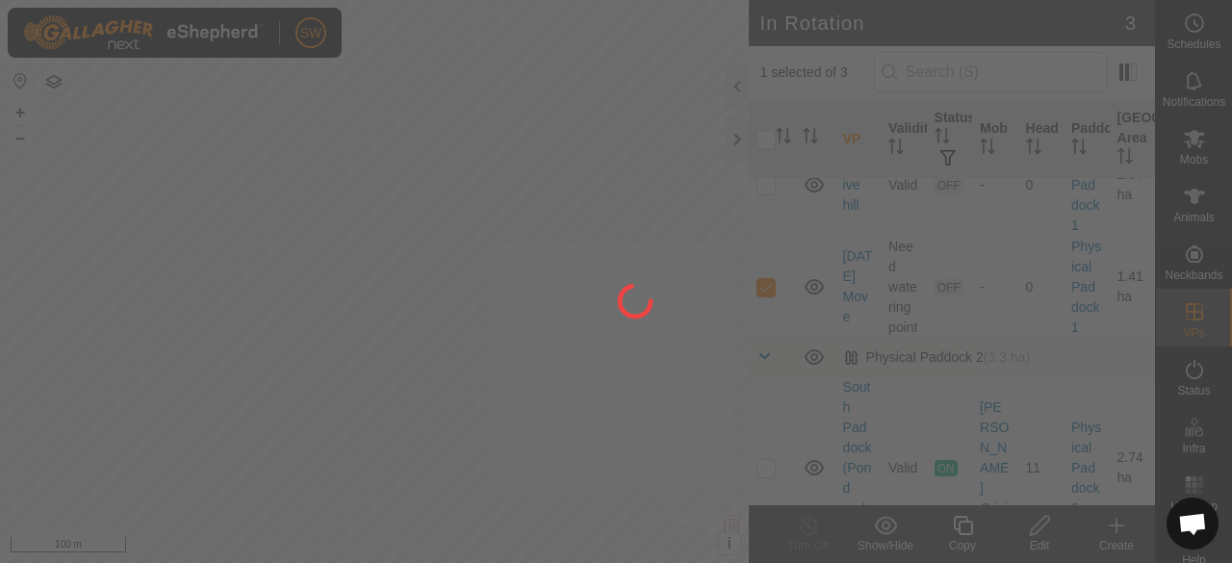
checkbox input "false"
